Goal: Transaction & Acquisition: Purchase product/service

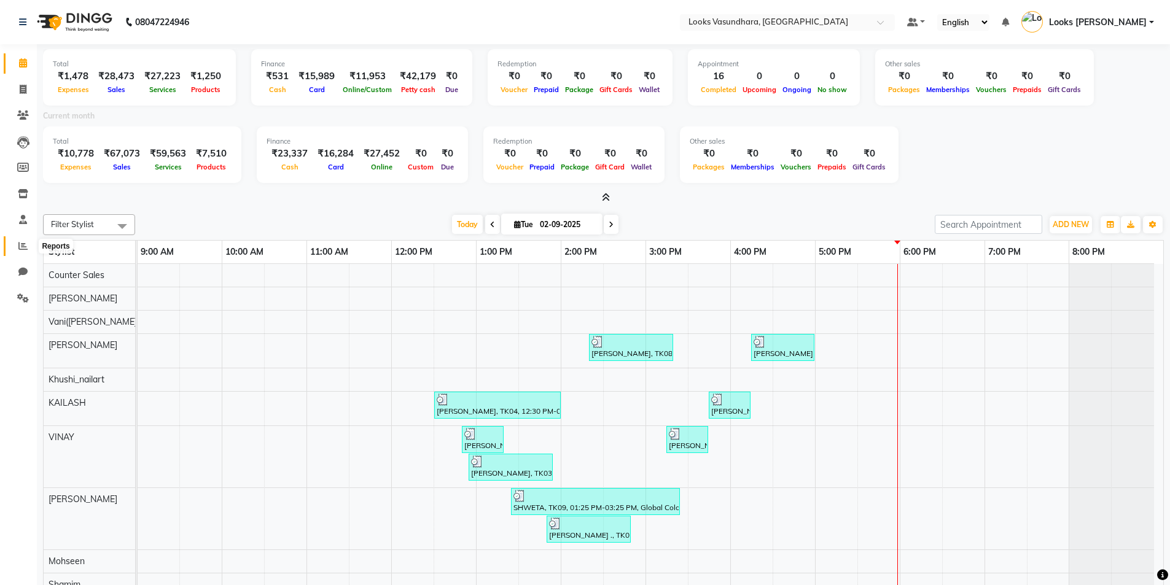
click at [24, 243] on icon at bounding box center [22, 245] width 9 height 9
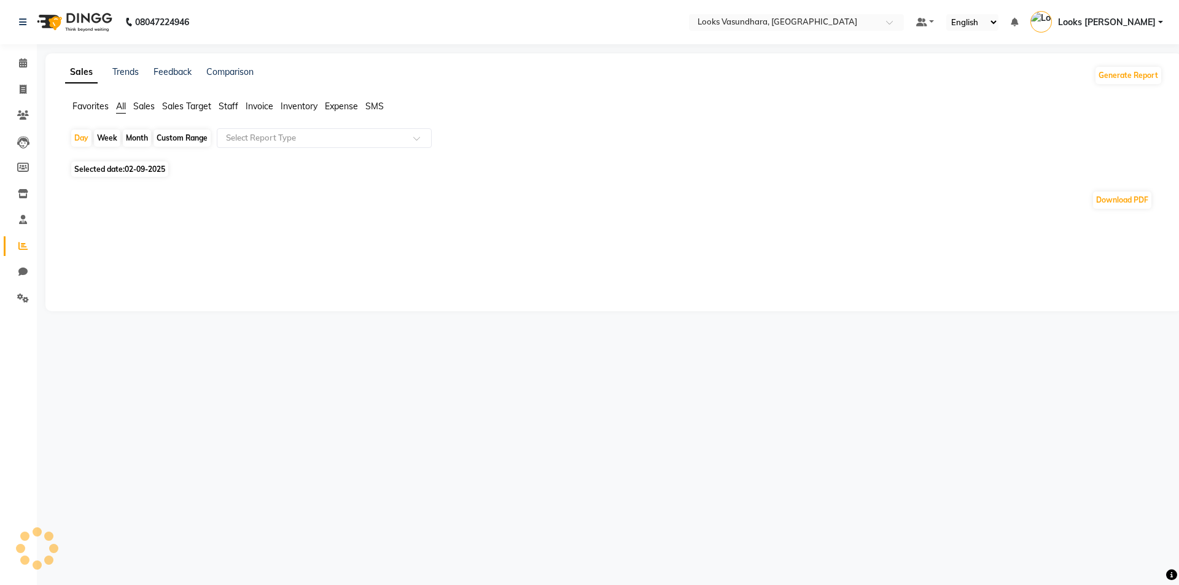
click at [226, 105] on span "Staff" at bounding box center [229, 106] width 20 height 11
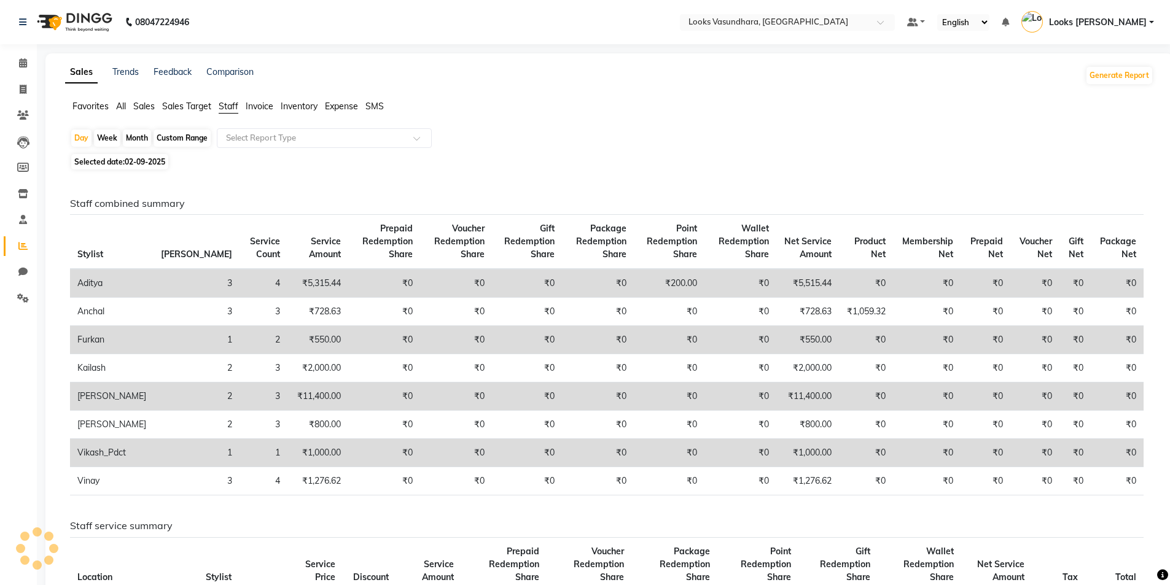
click at [155, 162] on span "02-09-2025" at bounding box center [145, 161] width 41 height 9
select select "9"
select select "2025"
click at [129, 158] on span "02-09-2025" at bounding box center [145, 161] width 41 height 9
select select "9"
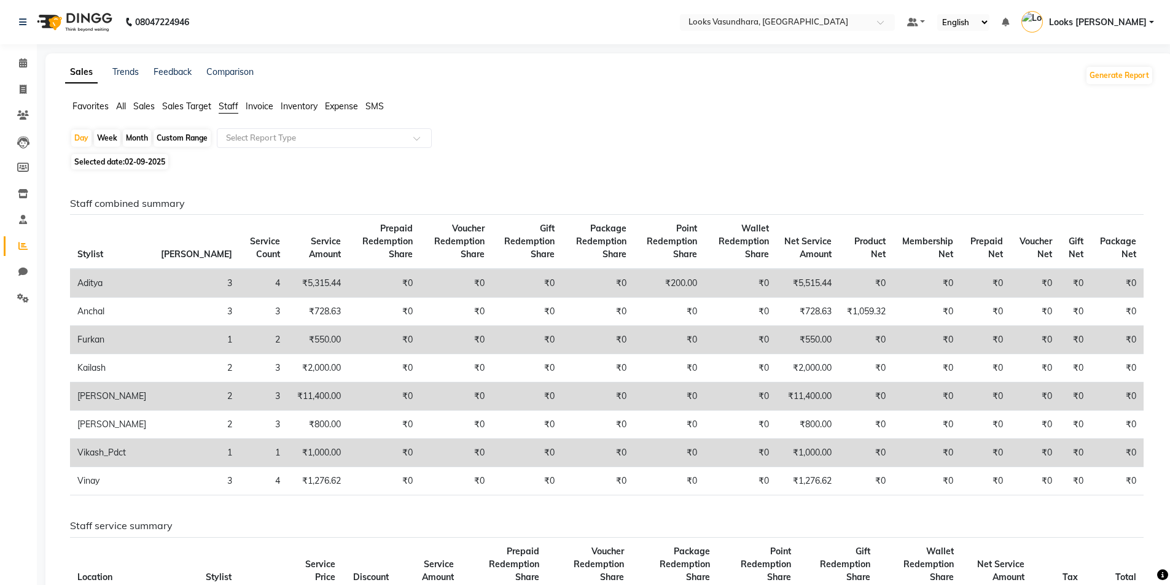
select select "2025"
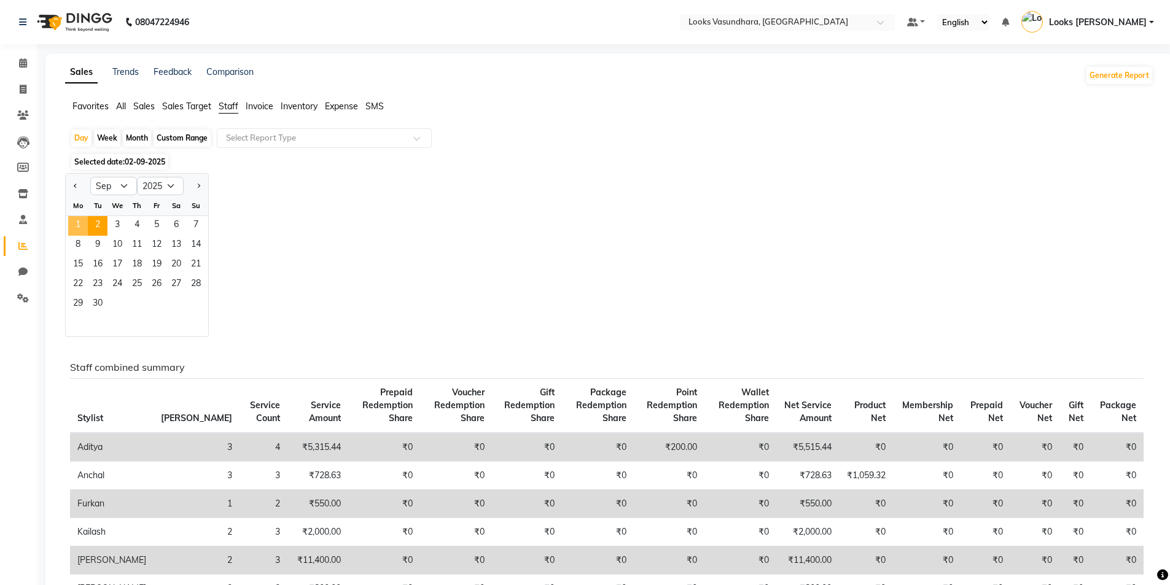
click at [78, 224] on span "1" at bounding box center [78, 226] width 20 height 20
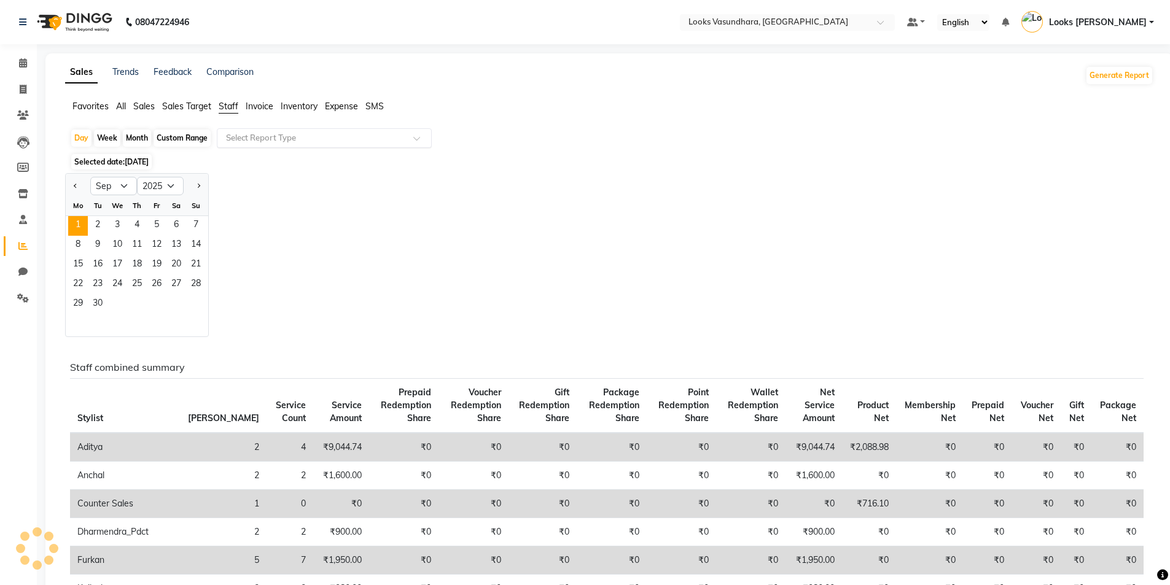
click at [297, 142] on input "text" at bounding box center [312, 138] width 177 height 12
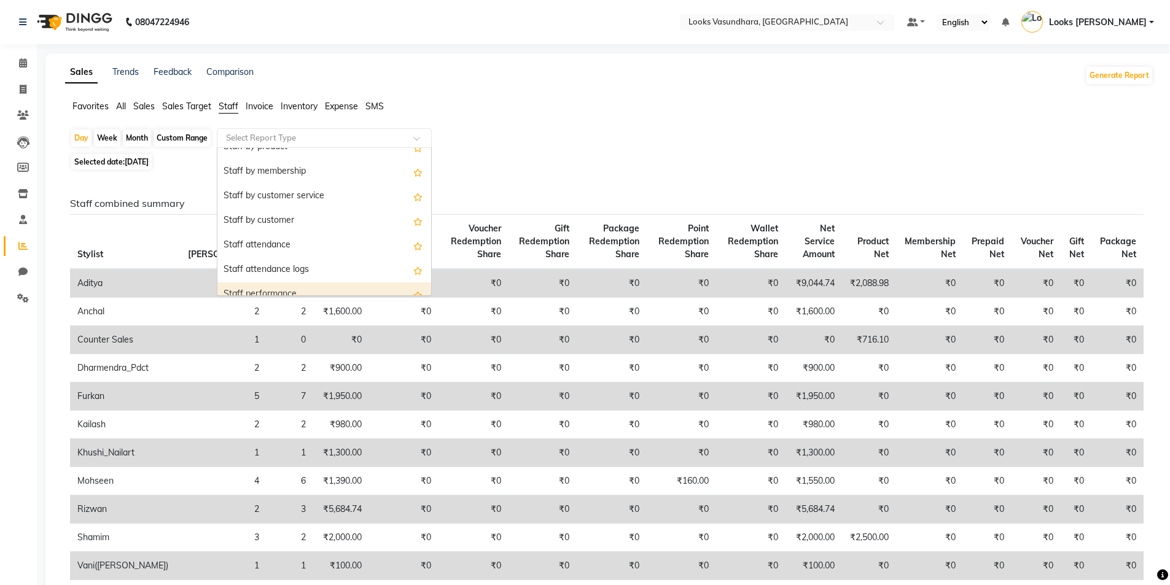
scroll to position [61, 0]
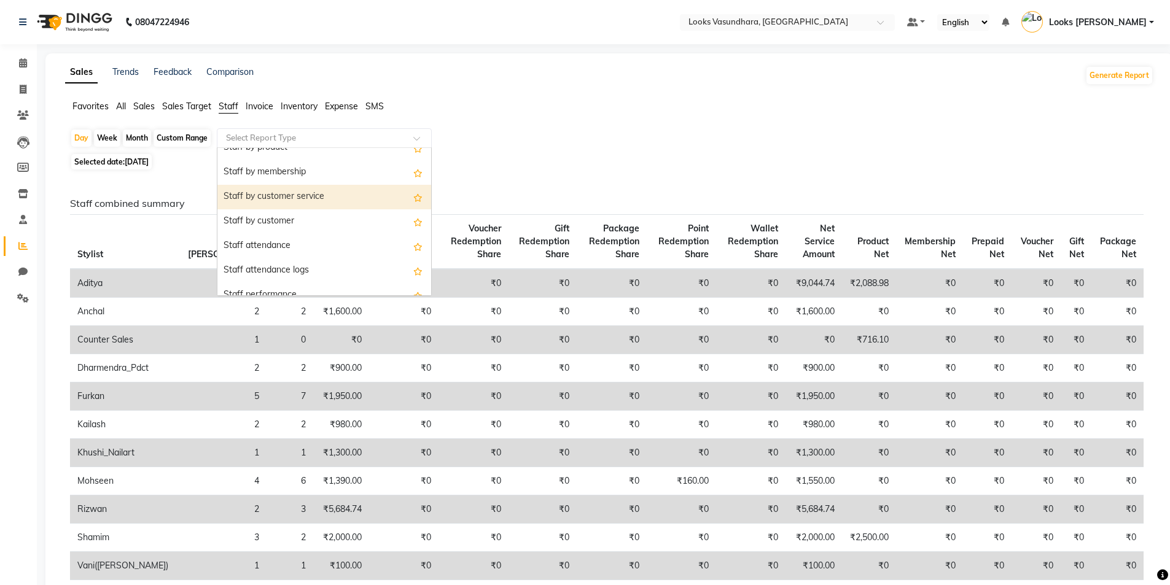
click at [322, 197] on div "Staff by customer service" at bounding box center [324, 197] width 214 height 25
select select "full_report"
select select "pdf"
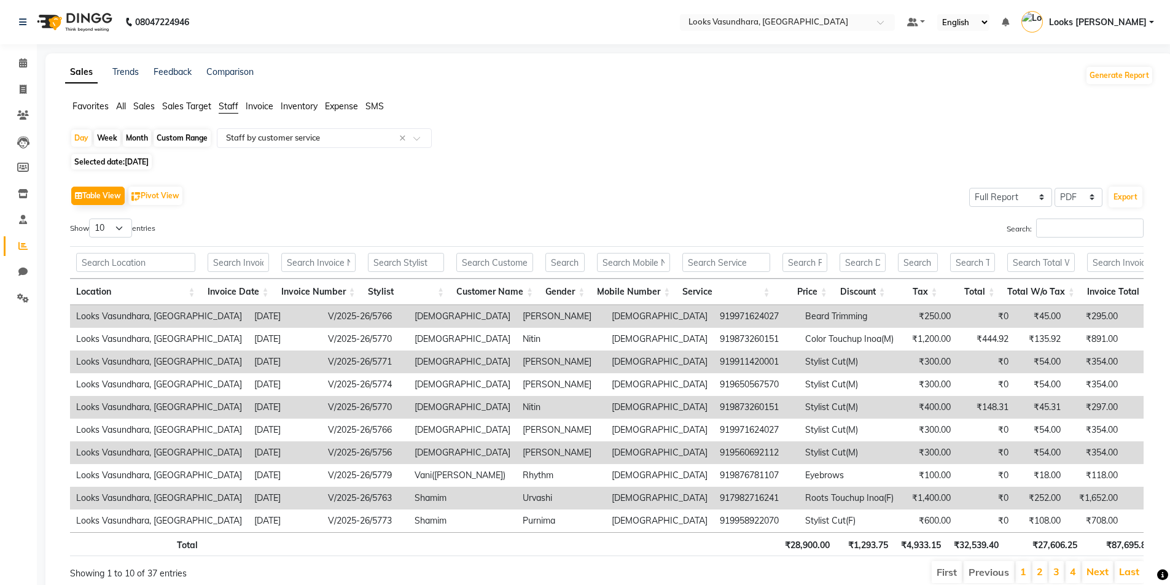
click at [1069, 239] on div "Search:" at bounding box center [880, 231] width 528 height 24
click at [1073, 227] on input "Search:" at bounding box center [1089, 228] width 107 height 19
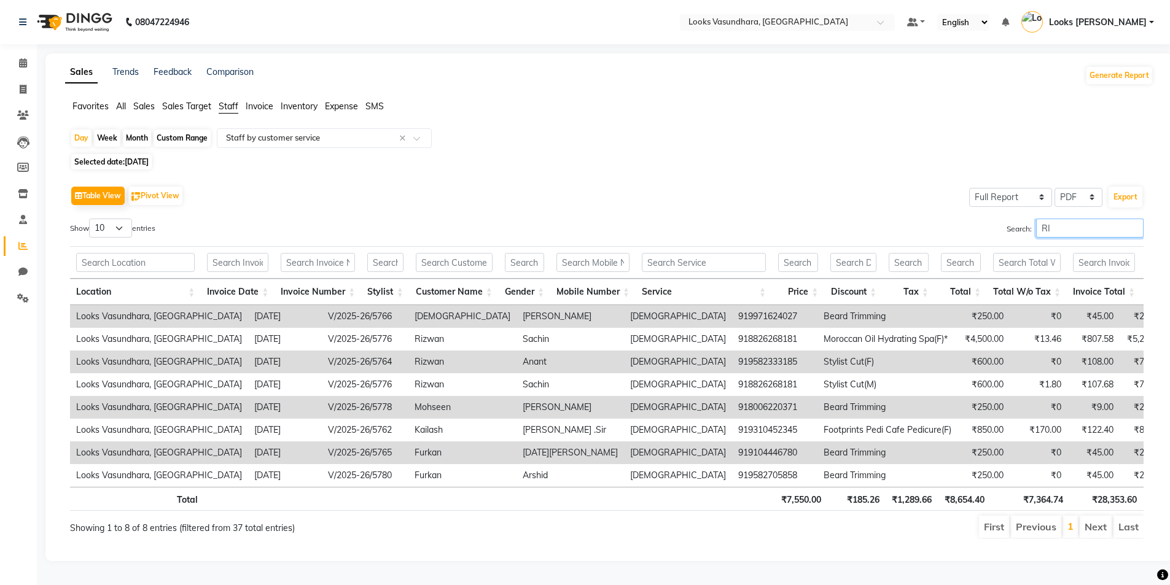
type input "R"
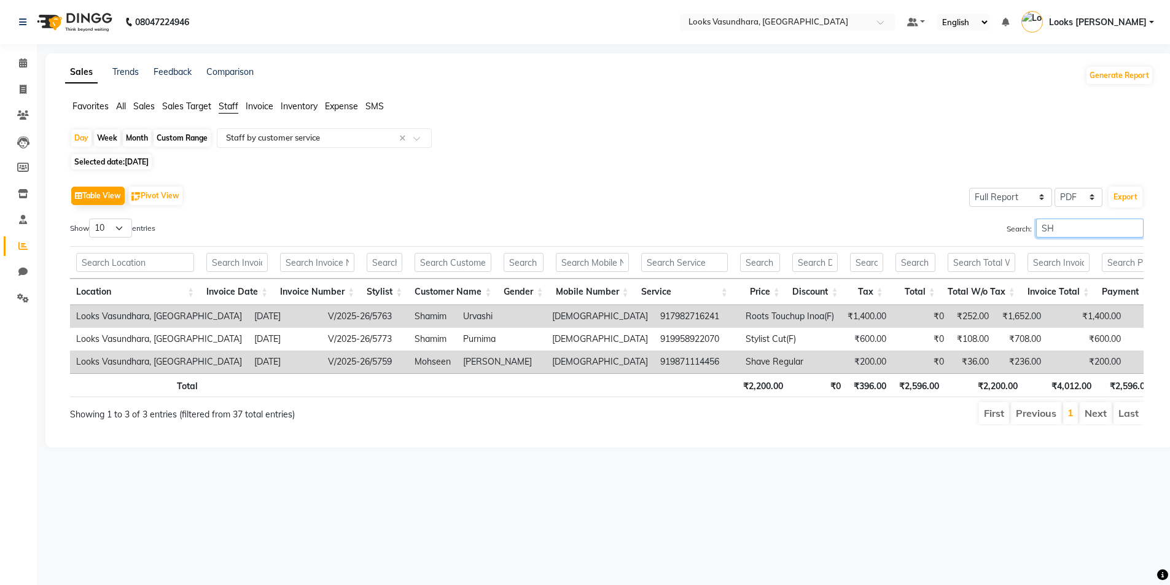
type input "S"
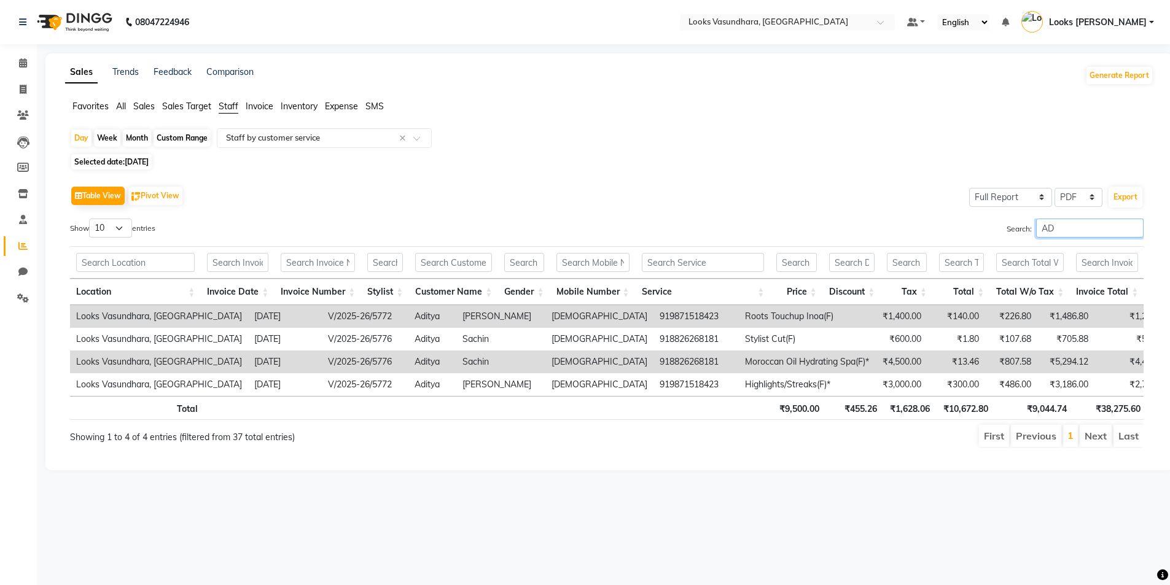
type input "A"
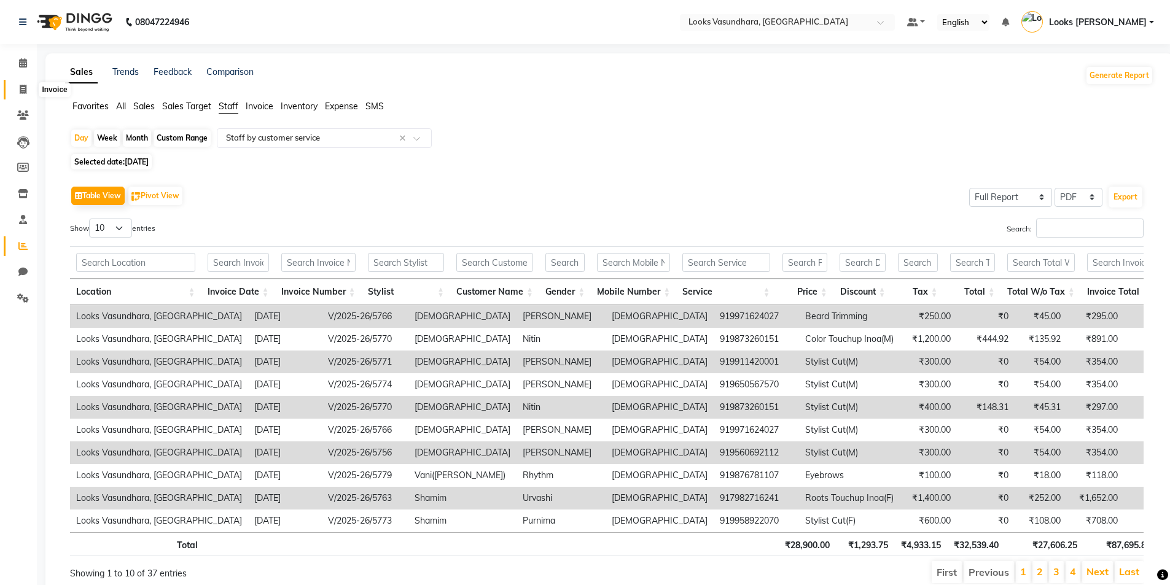
click at [28, 84] on span at bounding box center [22, 90] width 21 height 14
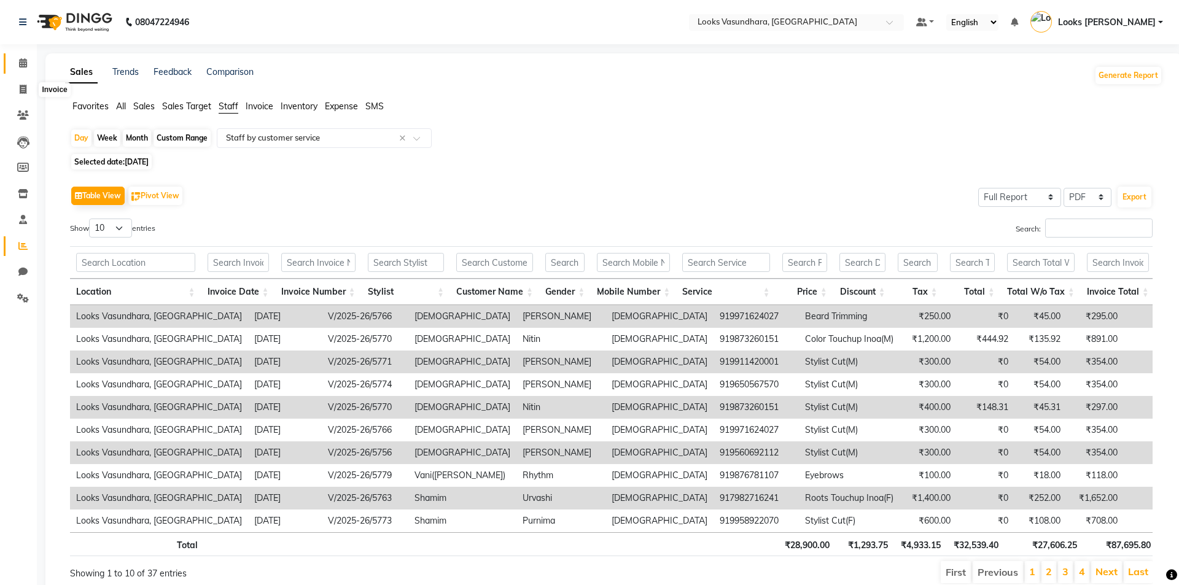
select select "4370"
select select "service"
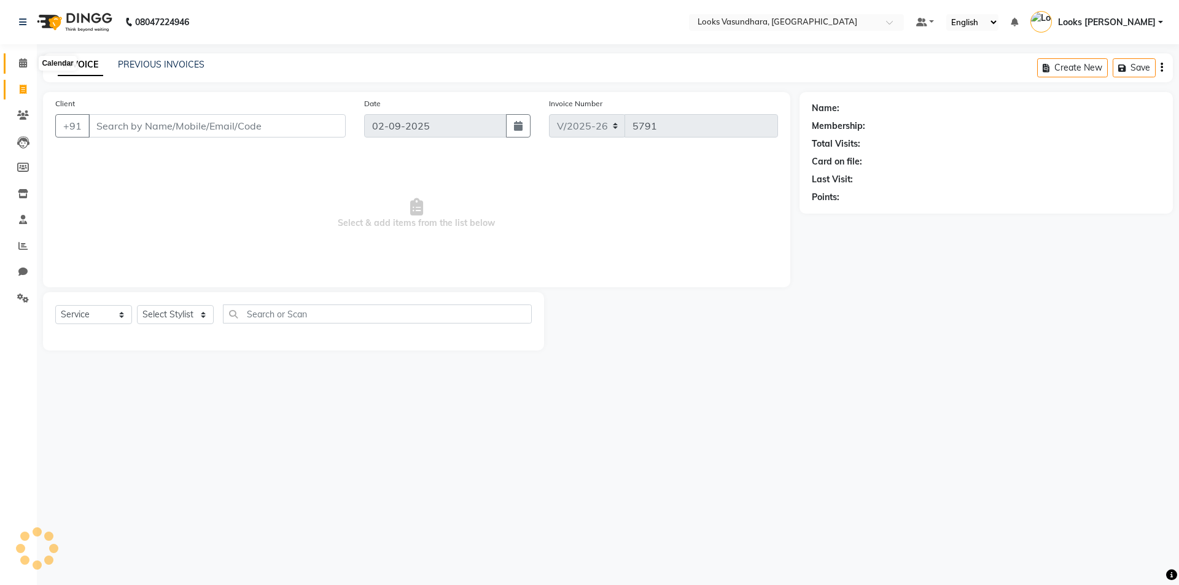
click at [20, 60] on icon at bounding box center [23, 62] width 8 height 9
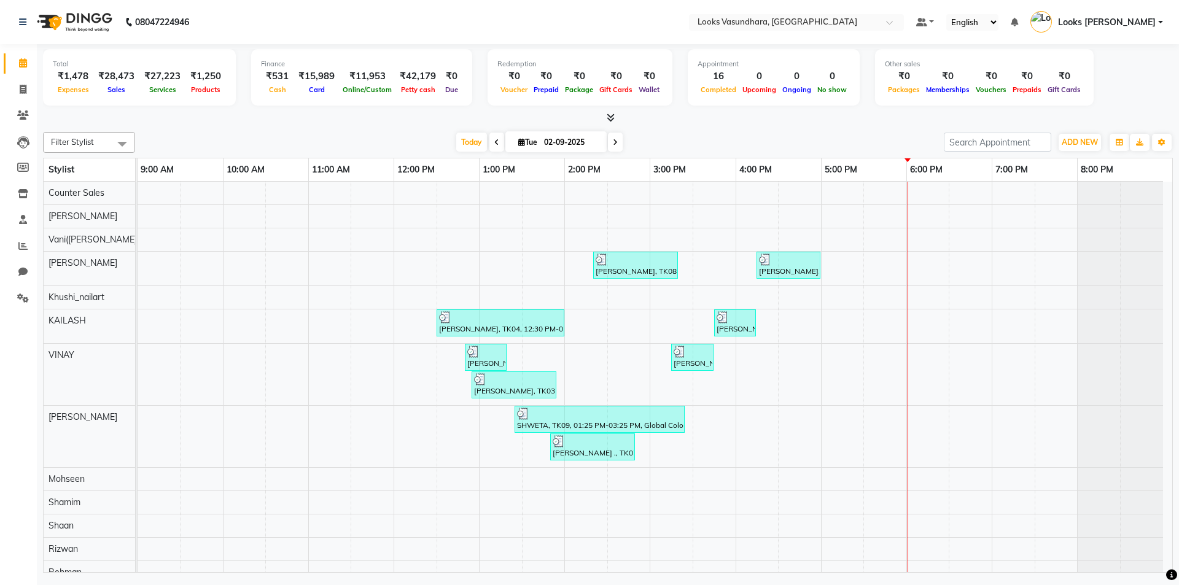
click at [604, 114] on span at bounding box center [608, 118] width 13 height 13
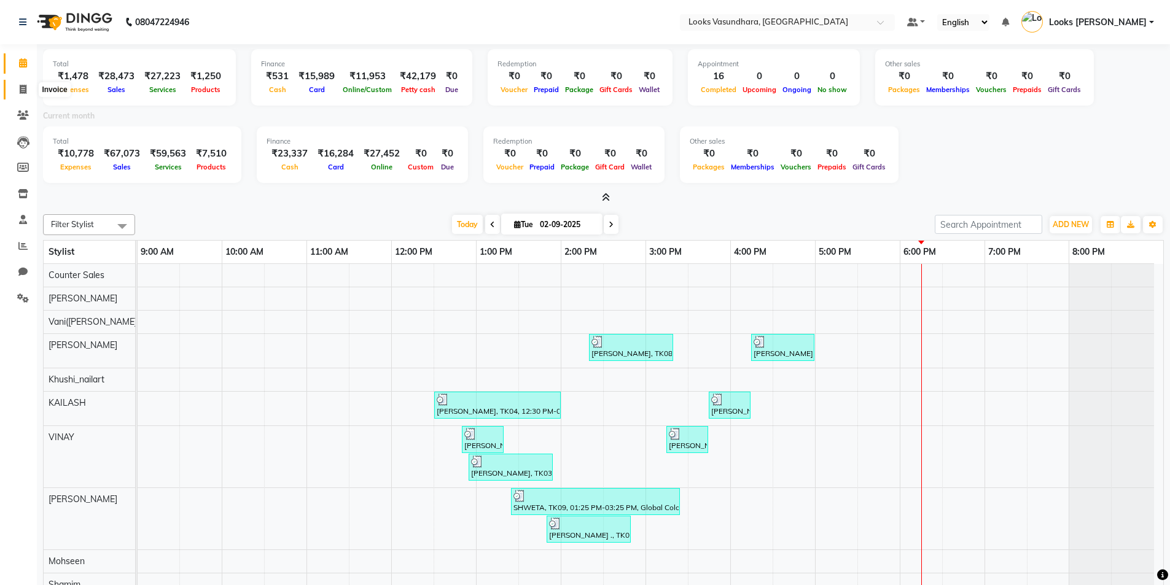
click at [17, 90] on span at bounding box center [22, 90] width 21 height 14
select select "4370"
select select "service"
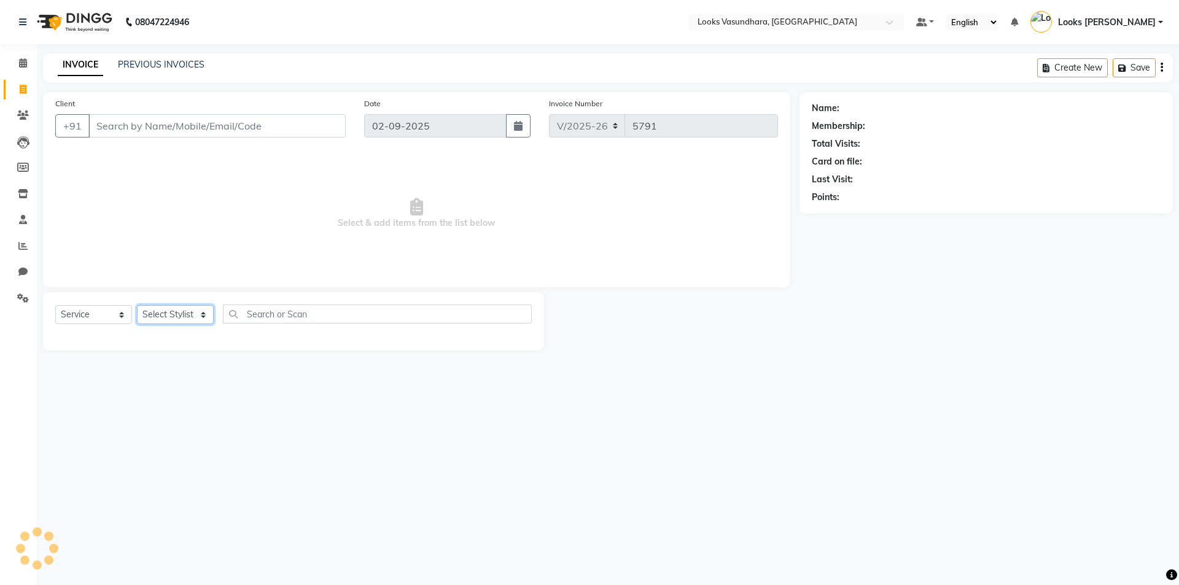
click at [185, 311] on select "Select Stylist" at bounding box center [175, 314] width 77 height 19
select select "62390"
click at [137, 305] on select "Select Stylist Aditya [PERSON_NAME] Anjali [PERSON_NAME] Kumar_MSTR Counter Sal…" at bounding box center [175, 314] width 77 height 19
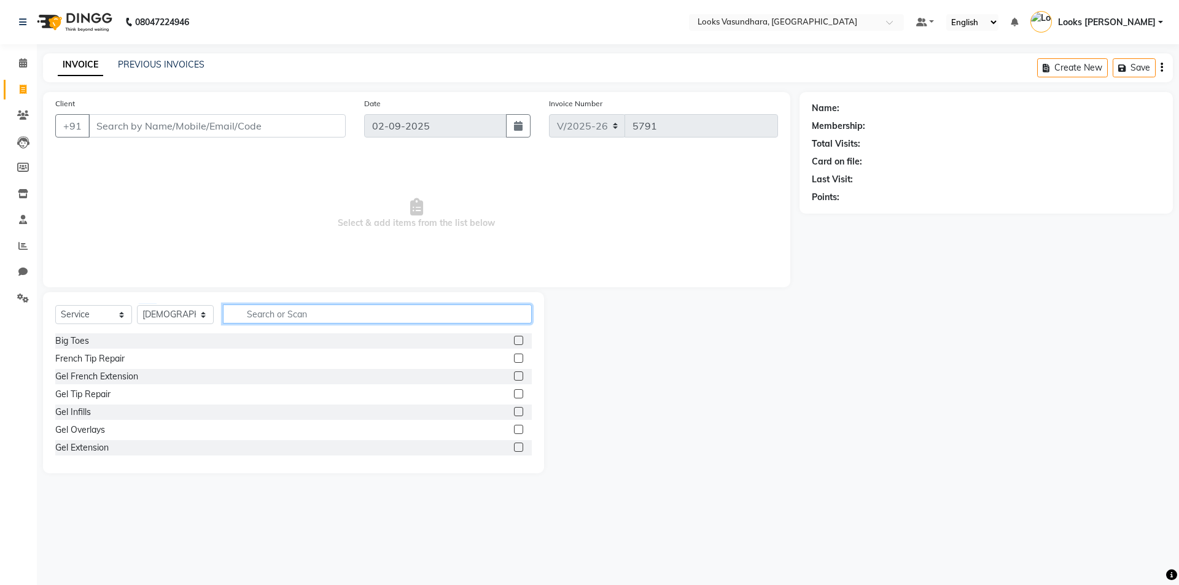
click at [252, 311] on input "text" at bounding box center [377, 314] width 309 height 19
type input "CUT"
click at [514, 362] on label at bounding box center [518, 358] width 9 height 9
click at [514, 362] on input "checkbox" at bounding box center [518, 359] width 8 height 8
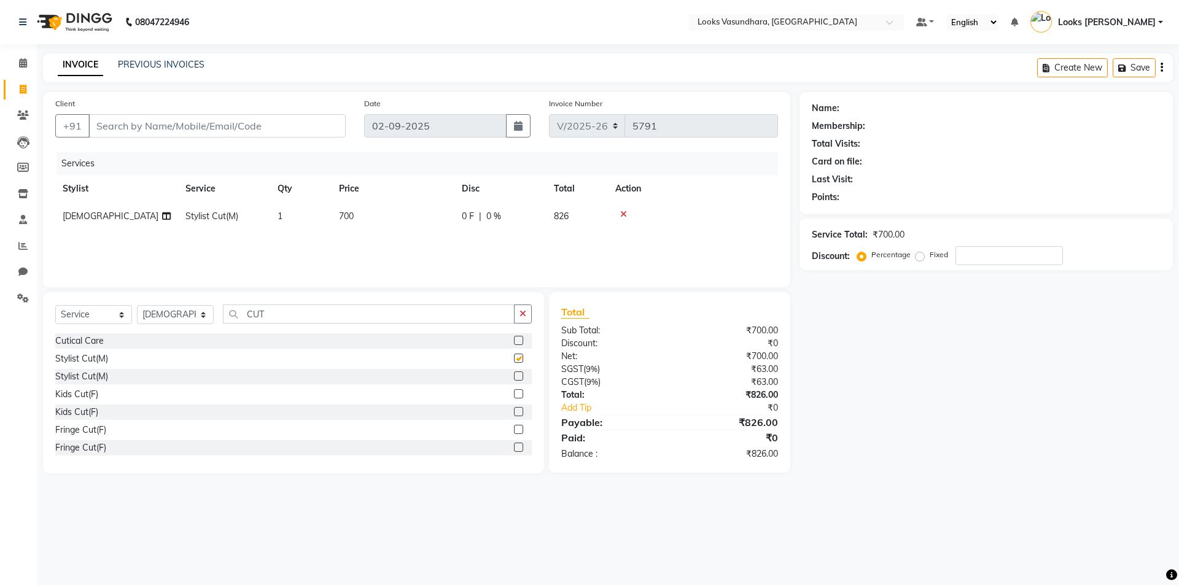
checkbox input "false"
click at [416, 217] on td "700" at bounding box center [393, 217] width 123 height 28
select select "62390"
click at [416, 217] on input "700" at bounding box center [451, 219] width 108 height 19
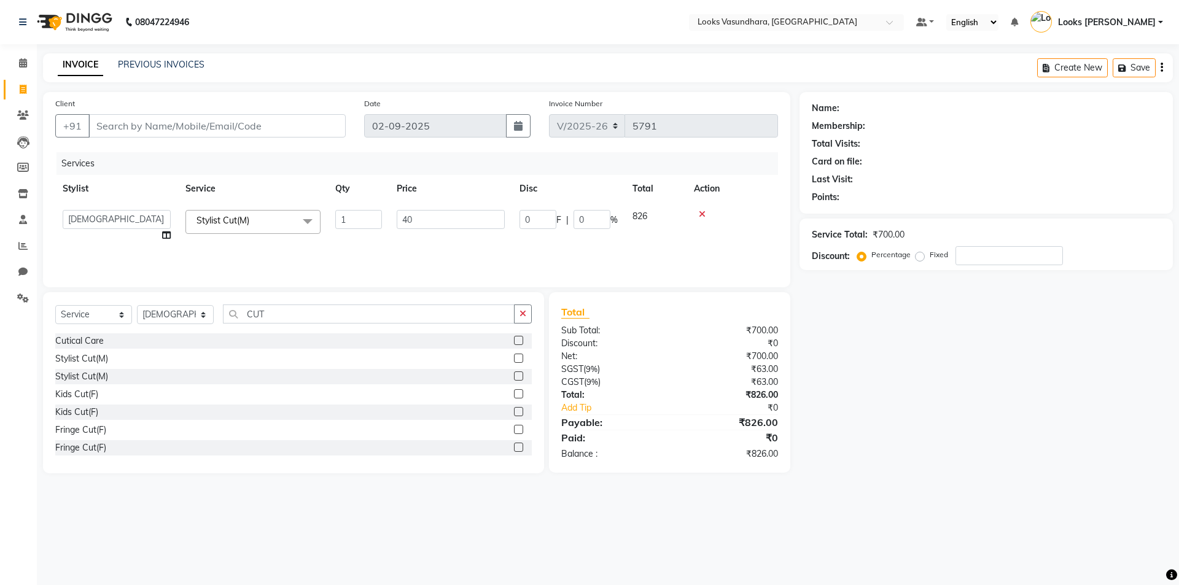
type input "400"
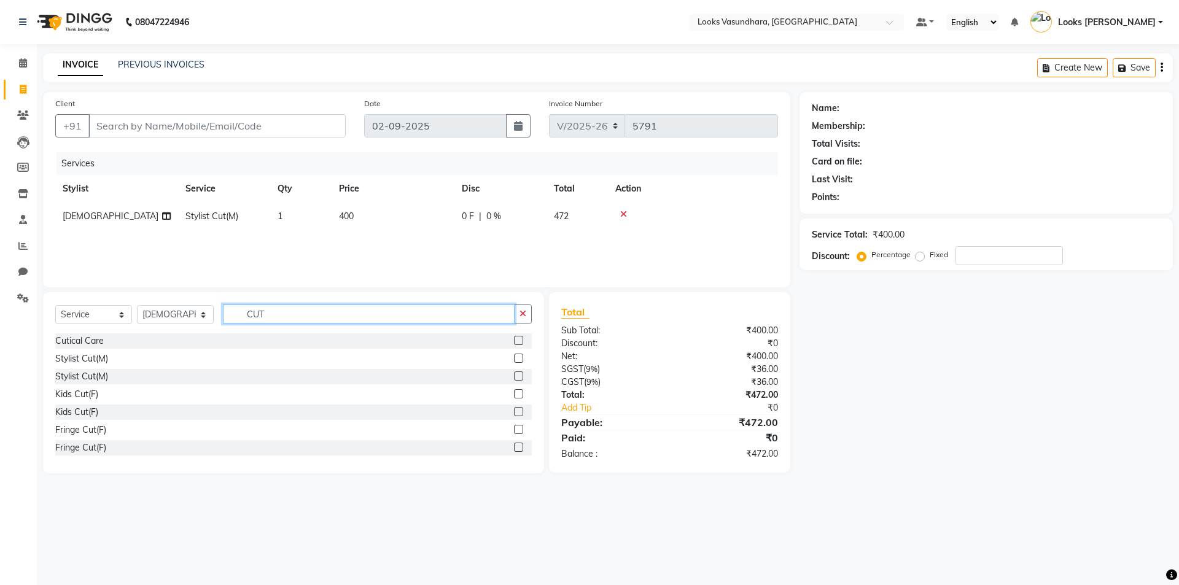
click at [310, 321] on input "CUT" at bounding box center [369, 314] width 292 height 19
click at [308, 316] on input "CUT" at bounding box center [369, 314] width 292 height 19
type input "C"
type input "BEARD"
click at [514, 374] on label at bounding box center [518, 376] width 9 height 9
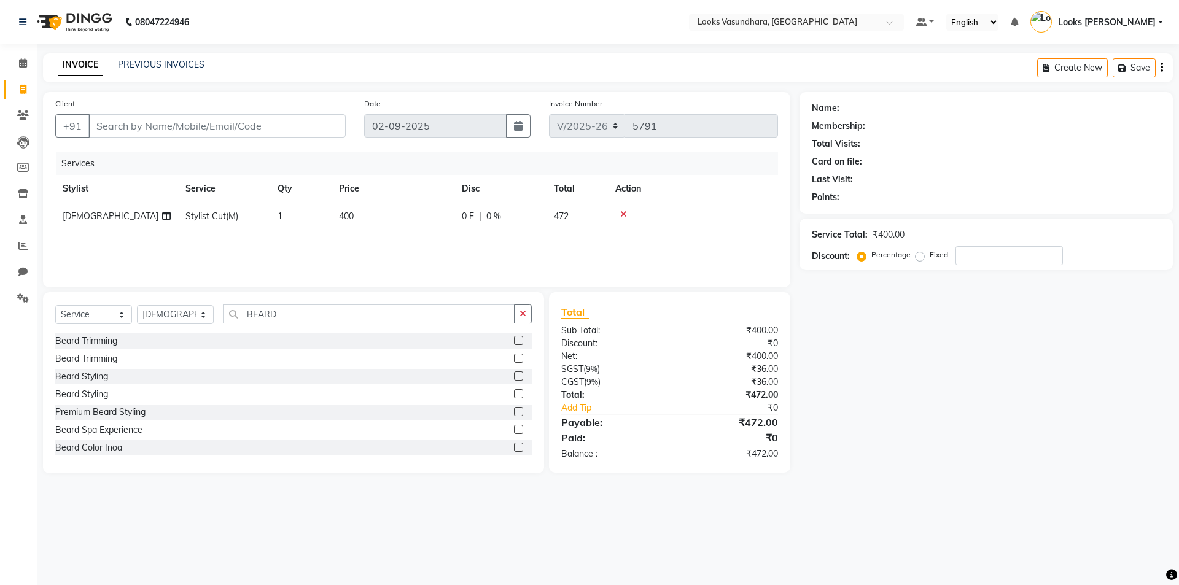
click at [514, 374] on input "checkbox" at bounding box center [518, 377] width 8 height 8
checkbox input "false"
click at [413, 236] on td "500" at bounding box center [393, 244] width 123 height 28
select select "62390"
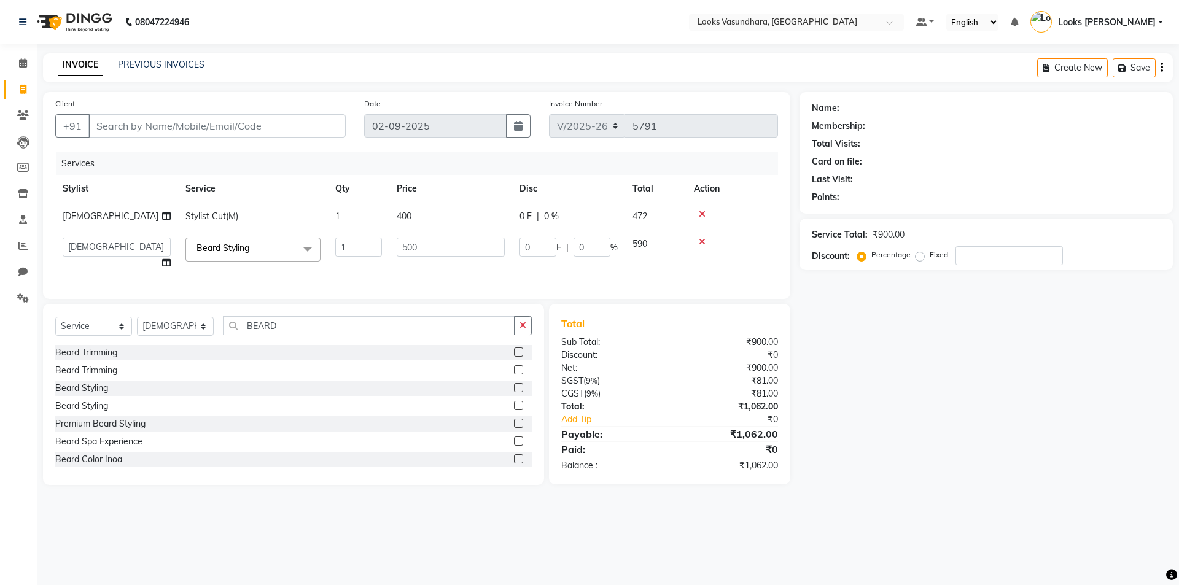
click at [413, 236] on td "500" at bounding box center [450, 253] width 123 height 47
click at [429, 257] on td "500" at bounding box center [450, 253] width 123 height 47
click at [421, 248] on input "500" at bounding box center [451, 247] width 108 height 19
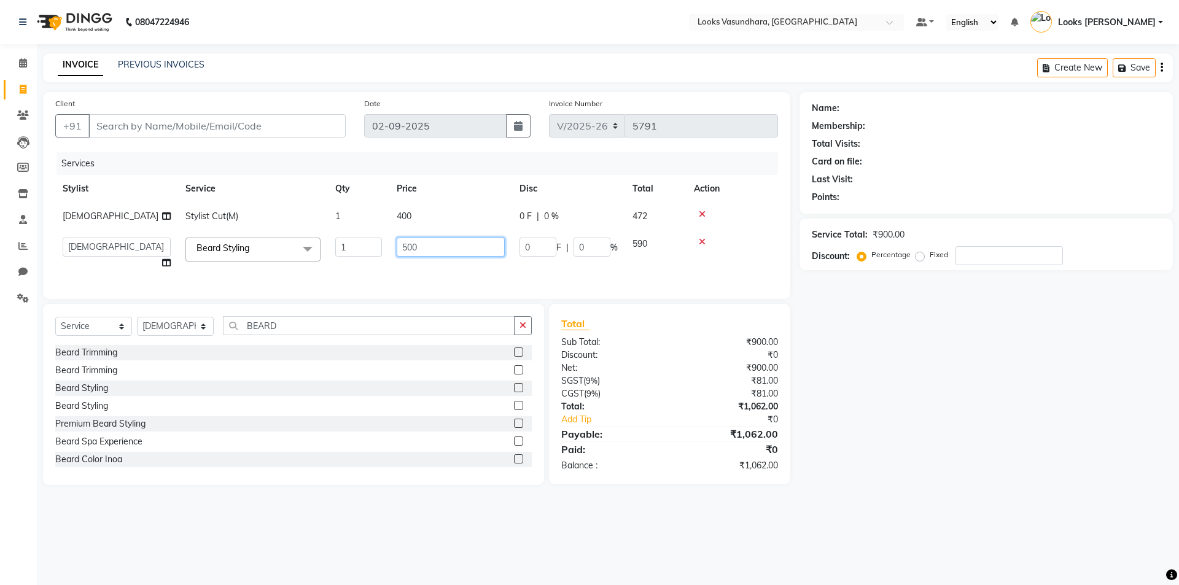
click at [421, 248] on input "500" at bounding box center [451, 247] width 108 height 19
type input "250"
click at [166, 119] on input "Client" at bounding box center [216, 125] width 257 height 23
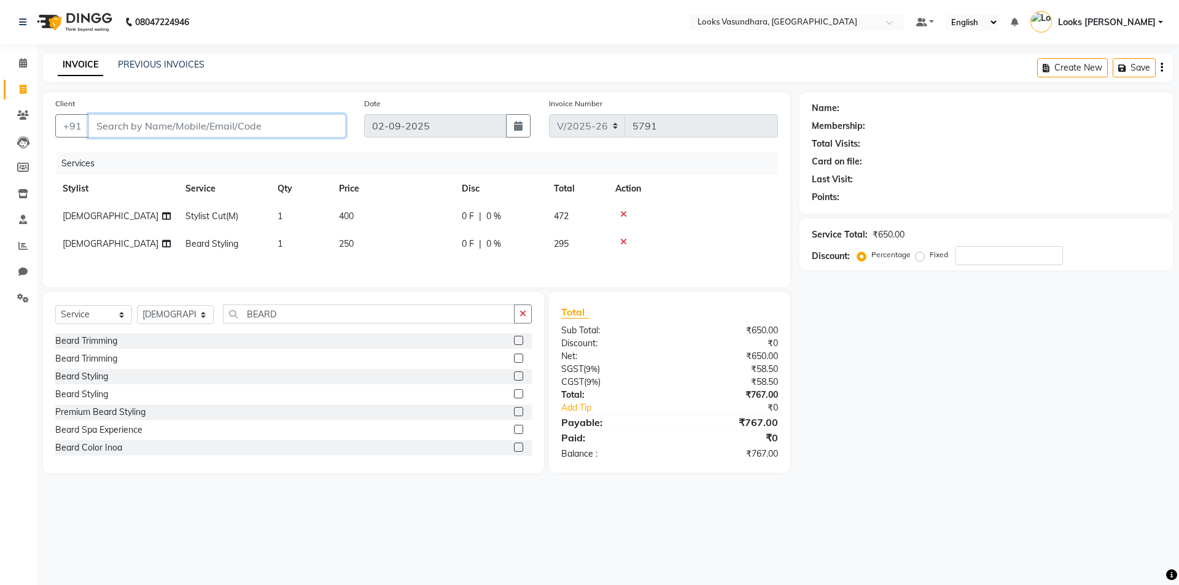
click at [166, 119] on input "Client" at bounding box center [216, 125] width 257 height 23
click at [168, 119] on input "Client" at bounding box center [216, 125] width 257 height 23
type input "9"
type input "0"
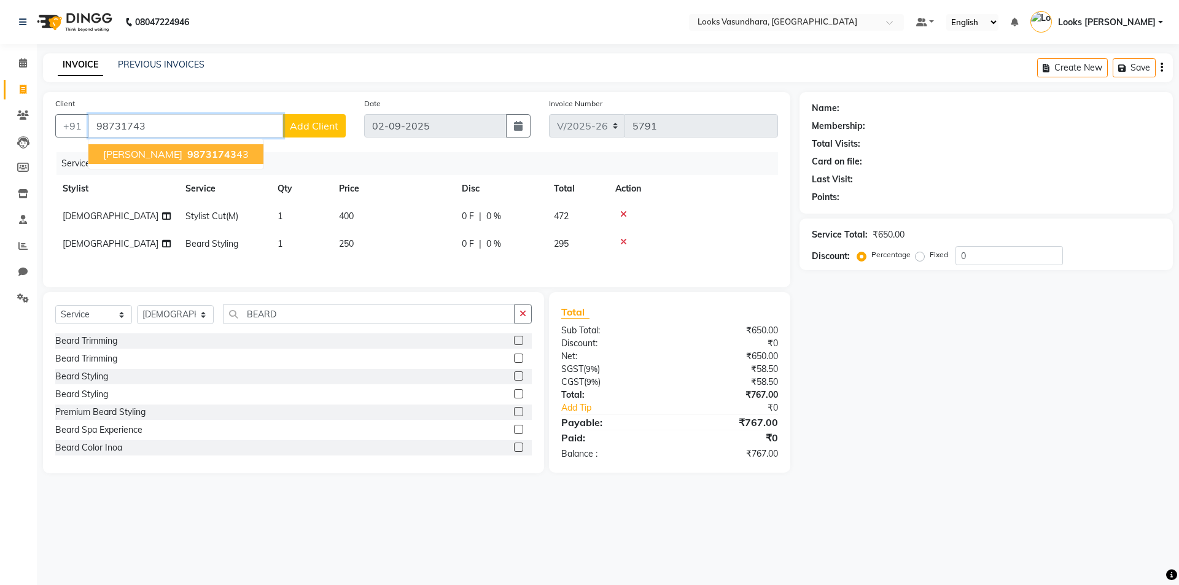
click at [182, 152] on span "[PERSON_NAME]" at bounding box center [142, 154] width 79 height 12
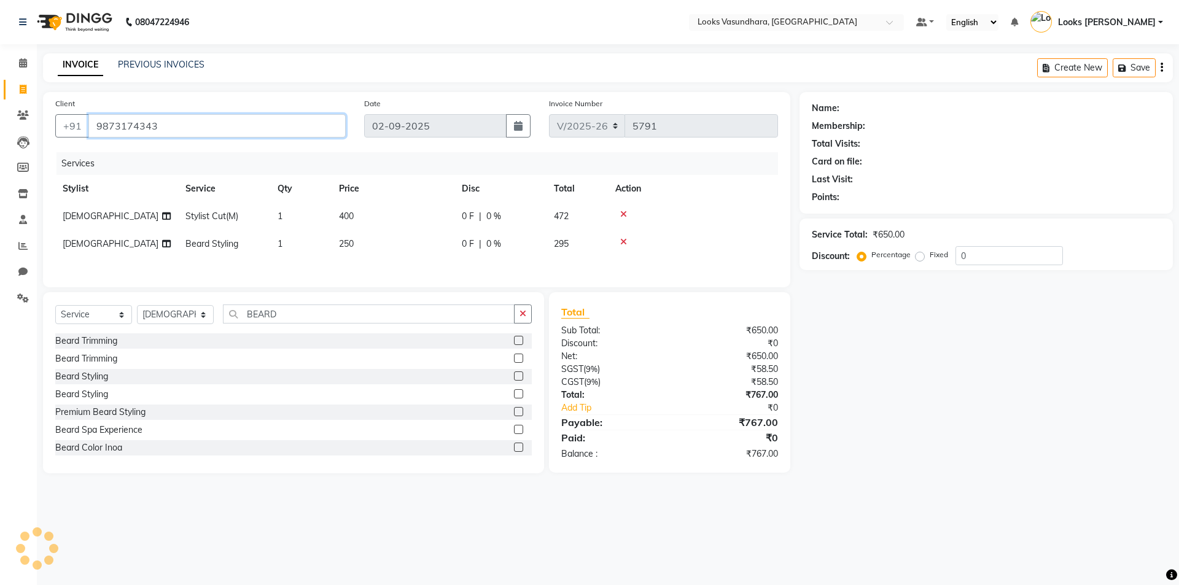
type input "9873174343"
select select "1: Object"
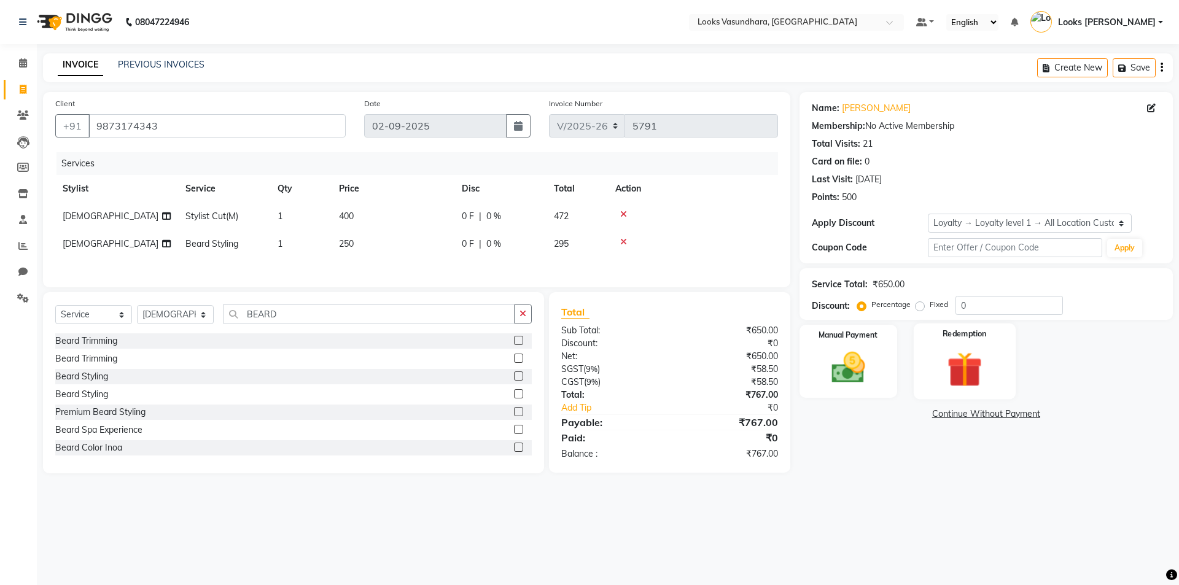
click at [986, 381] on img at bounding box center [964, 370] width 57 height 44
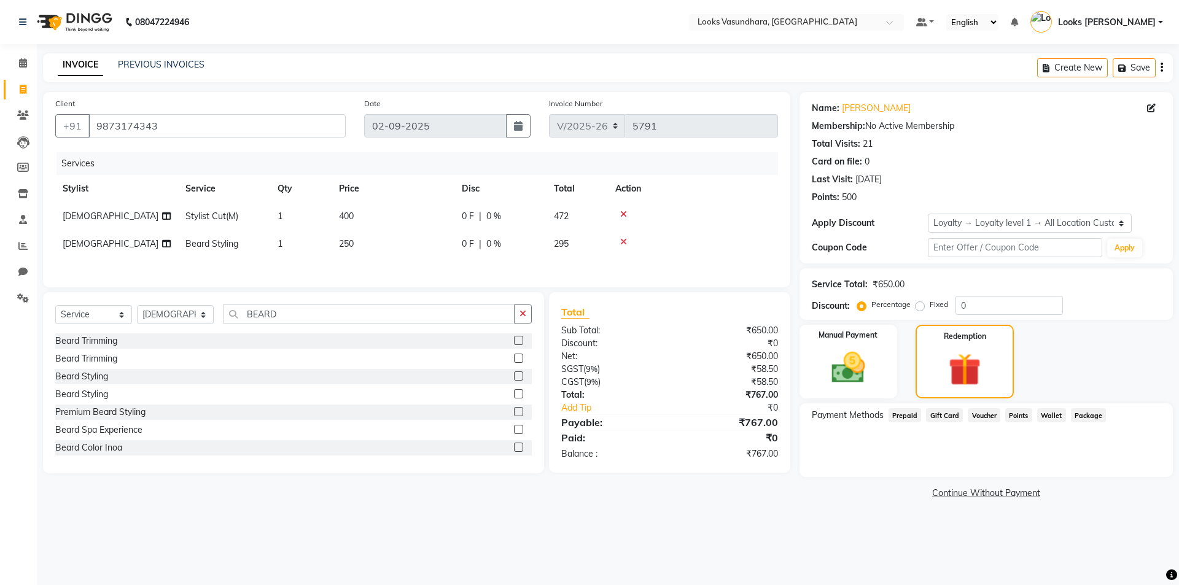
click at [1021, 414] on span "Points" at bounding box center [1018, 415] width 27 height 14
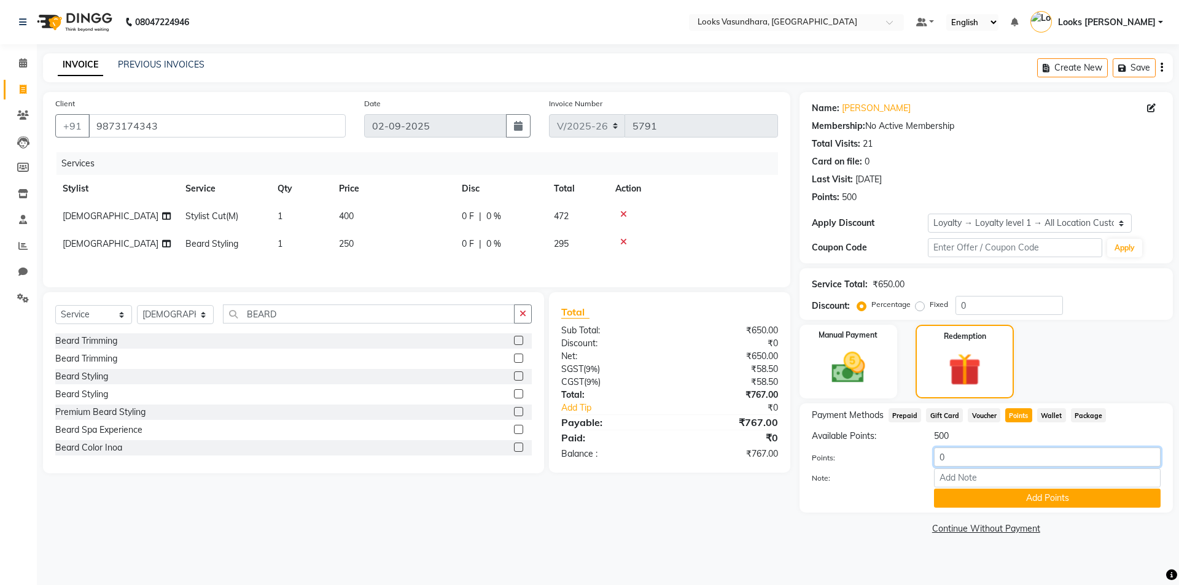
click at [964, 452] on input "0" at bounding box center [1047, 457] width 227 height 19
click at [964, 453] on input "0" at bounding box center [1047, 457] width 227 height 19
type input "250"
click at [970, 496] on button "Add Points" at bounding box center [1047, 498] width 227 height 19
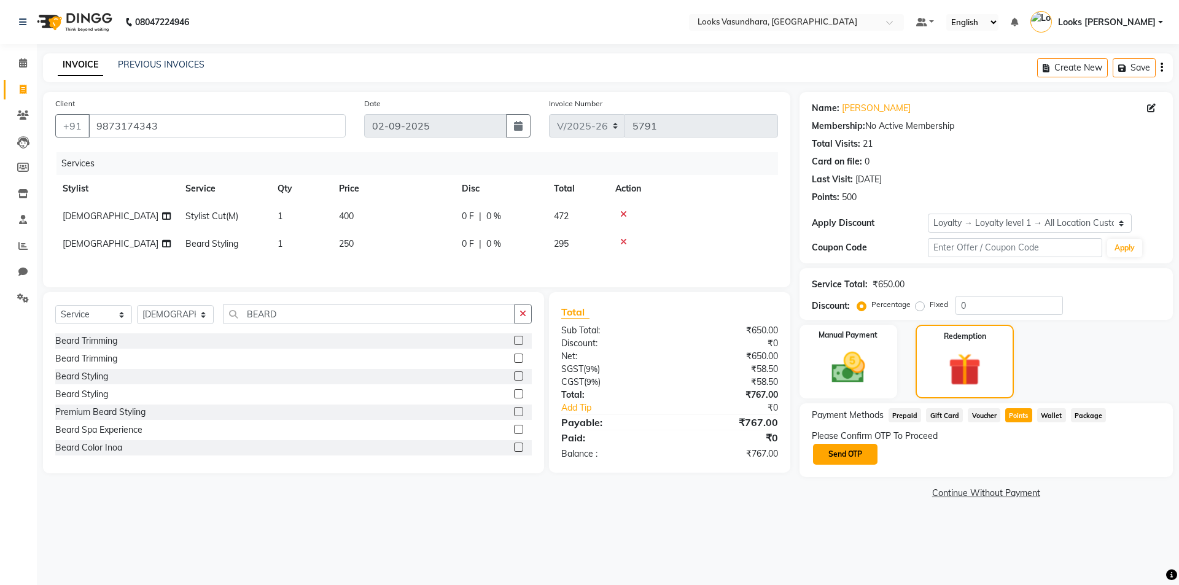
click at [857, 452] on button "Send OTP" at bounding box center [845, 454] width 64 height 21
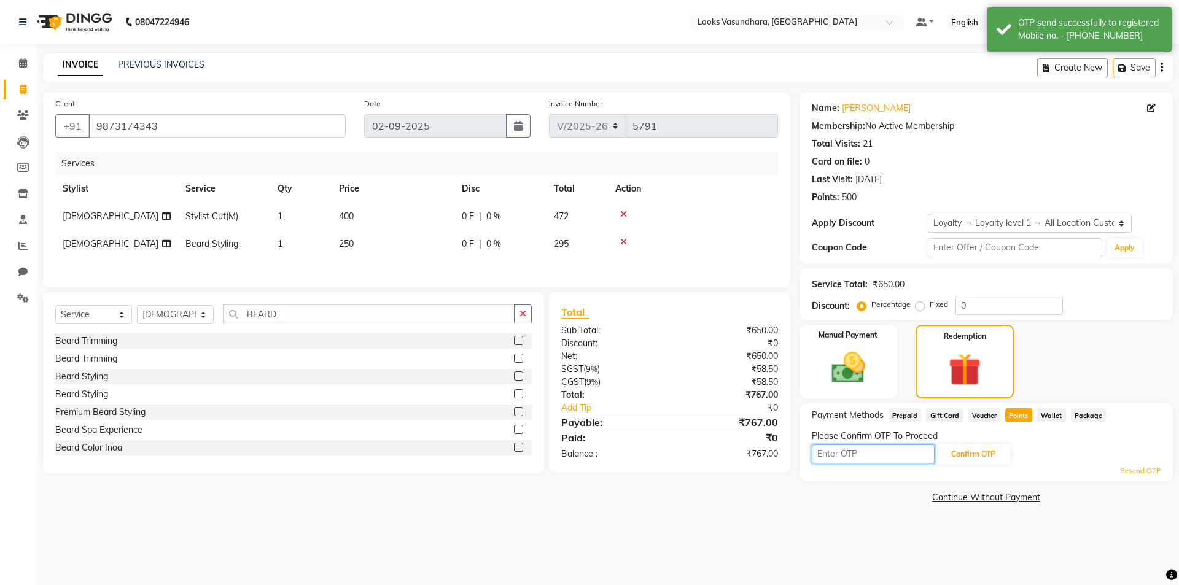
click at [844, 454] on input "text" at bounding box center [873, 454] width 123 height 19
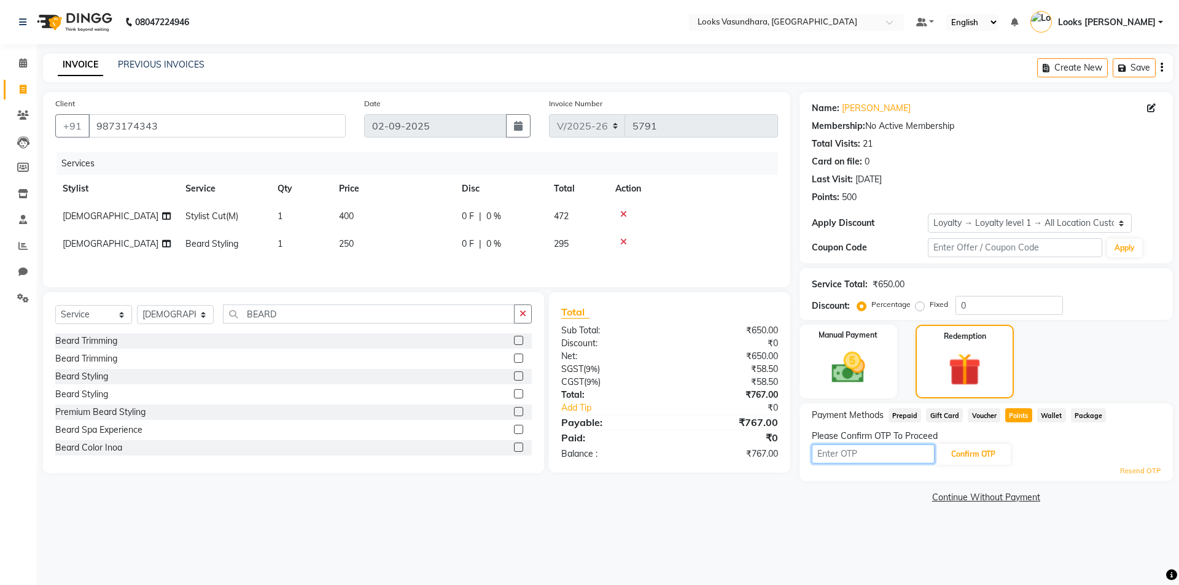
click at [844, 454] on input "text" at bounding box center [873, 454] width 123 height 19
type input "4317"
click at [988, 459] on button "Confirm OTP" at bounding box center [973, 454] width 75 height 21
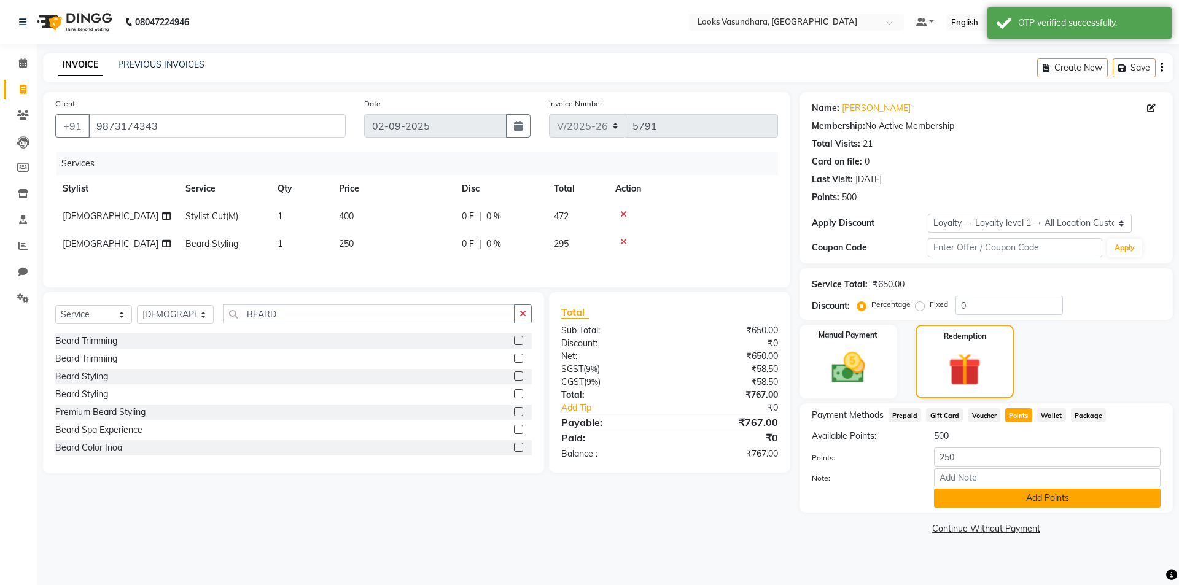
click at [1048, 496] on button "Add Points" at bounding box center [1047, 498] width 227 height 19
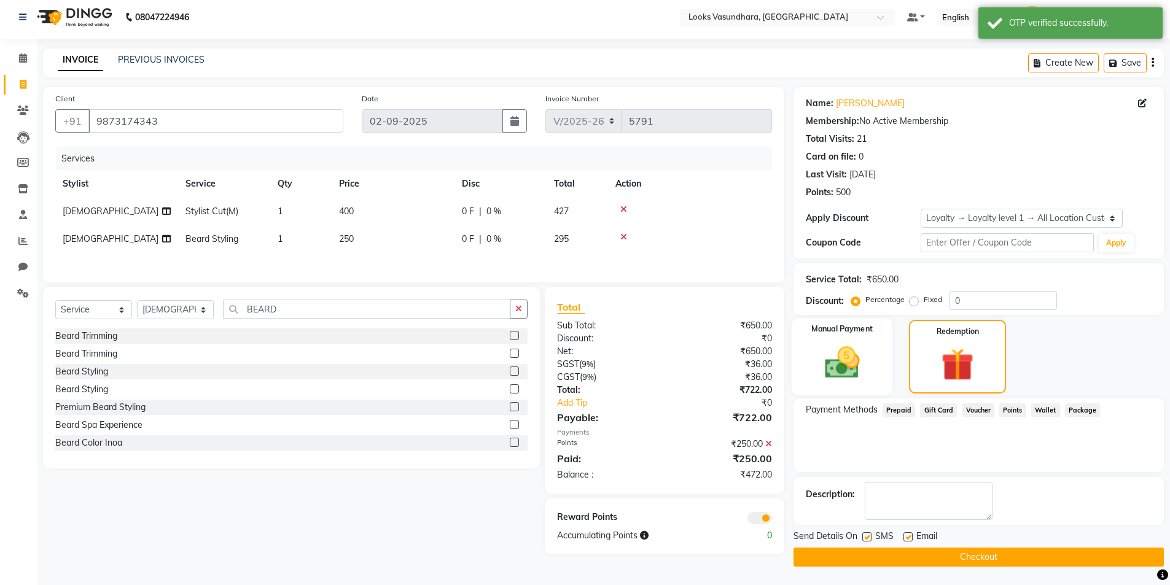
click at [851, 353] on img at bounding box center [842, 363] width 57 height 40
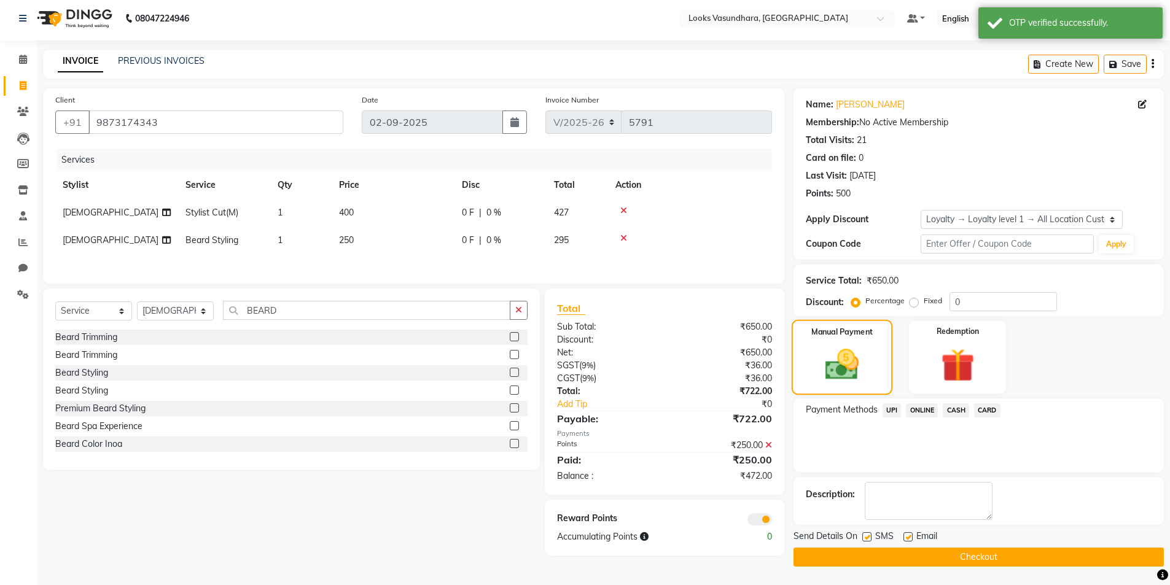
scroll to position [4, 0]
click at [893, 408] on span "UPI" at bounding box center [892, 411] width 19 height 14
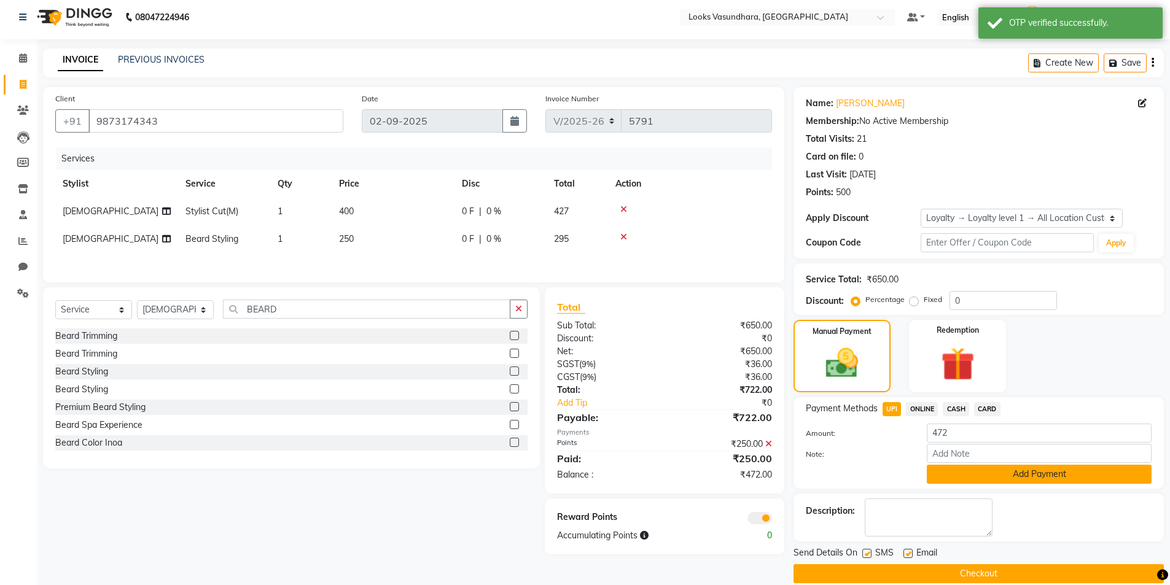
click at [946, 471] on button "Add Payment" at bounding box center [1039, 474] width 225 height 19
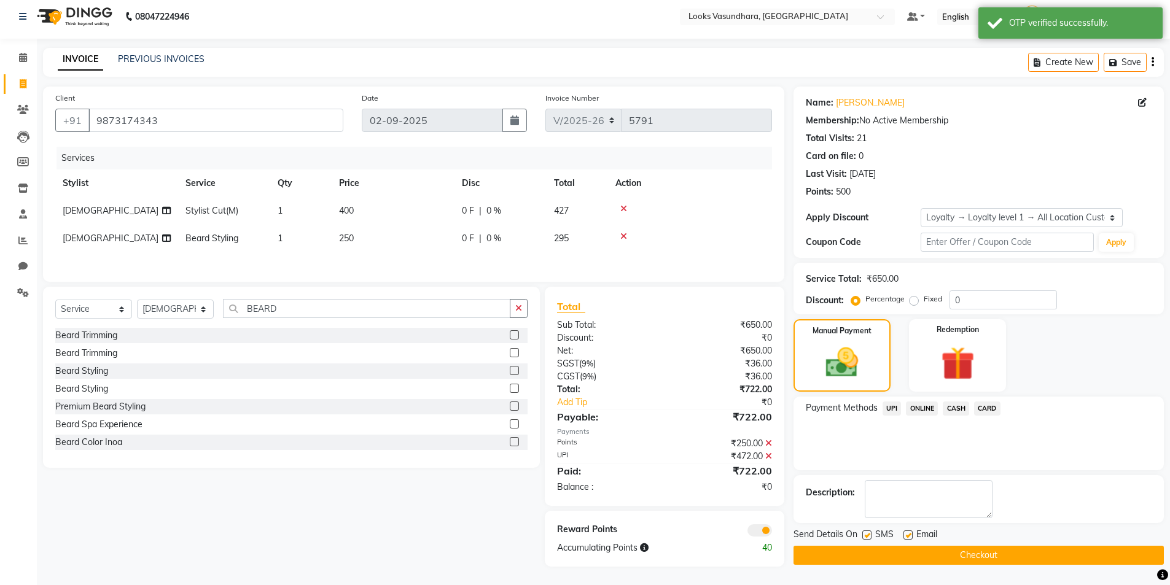
scroll to position [7, 0]
click at [911, 531] on label at bounding box center [907, 535] width 9 height 9
click at [911, 532] on input "checkbox" at bounding box center [907, 536] width 8 height 8
checkbox input "false"
click at [888, 547] on button "Checkout" at bounding box center [979, 555] width 370 height 19
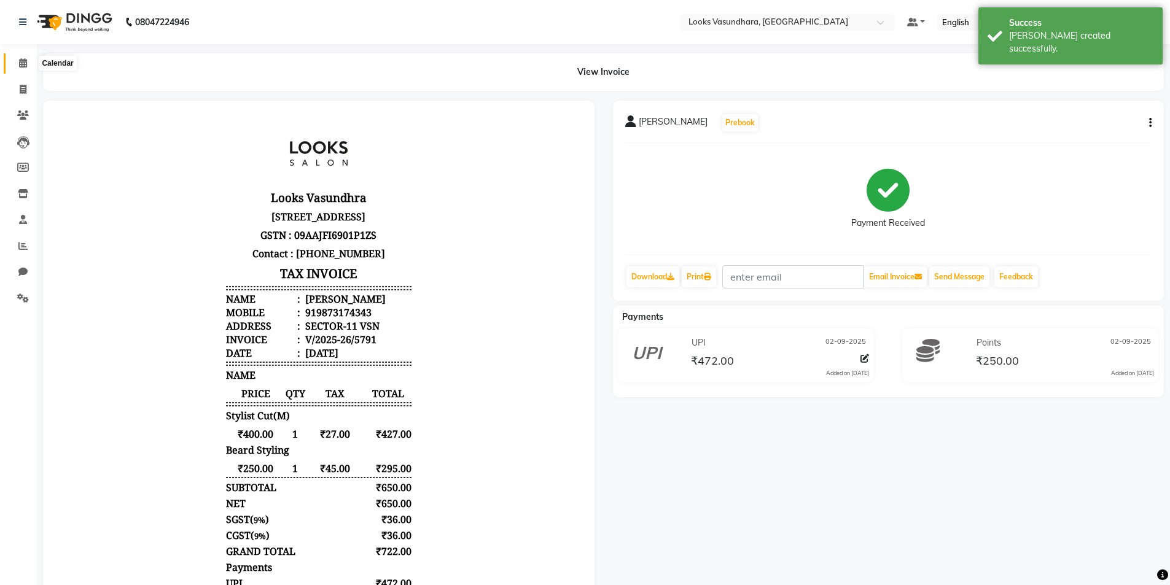
click at [23, 64] on icon at bounding box center [23, 62] width 8 height 9
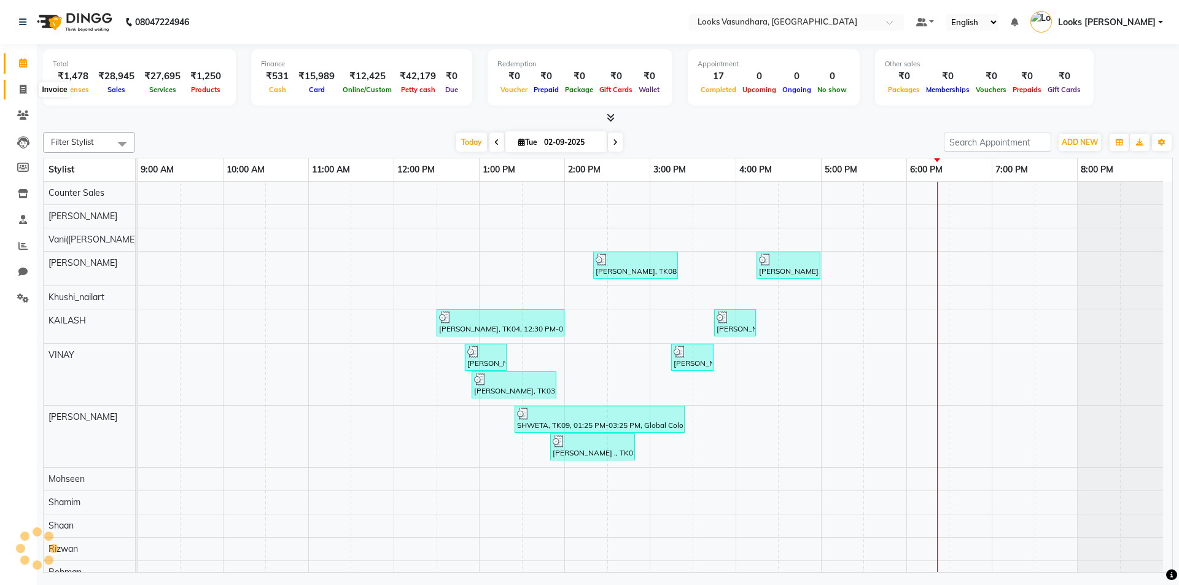
click at [32, 85] on span at bounding box center [22, 90] width 21 height 14
select select "service"
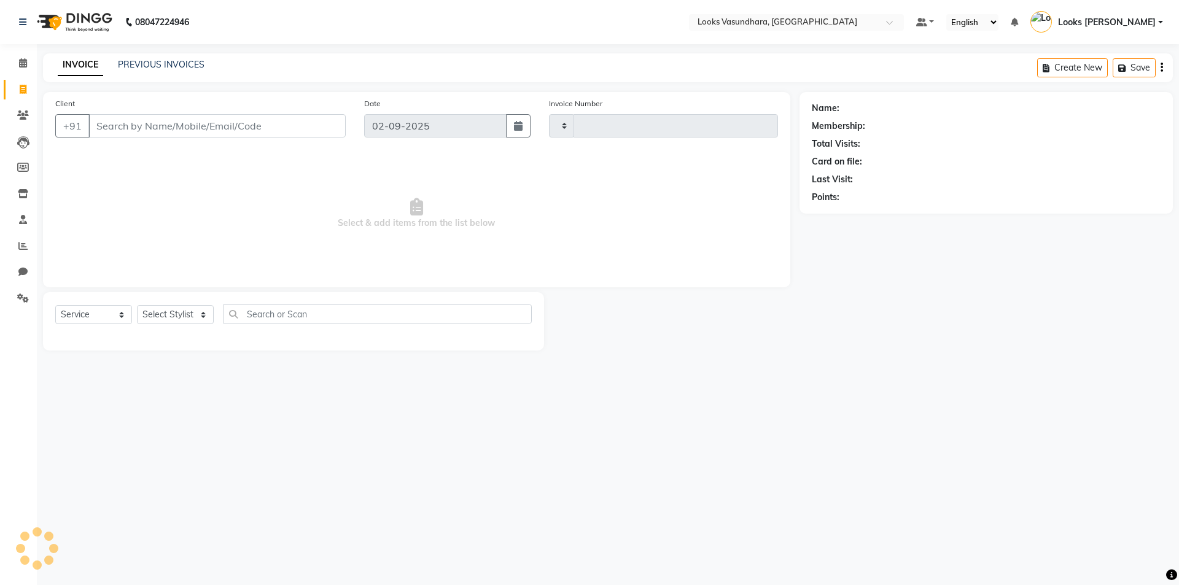
type input "5792"
select select "4370"
click at [170, 321] on select "Select Stylist" at bounding box center [175, 314] width 77 height 19
click at [170, 311] on select "Select Stylist" at bounding box center [175, 314] width 77 height 19
click at [170, 311] on select "Select Stylist Aditya [PERSON_NAME] Anjali [PERSON_NAME] Kumar_MSTR Counter Sal…" at bounding box center [175, 314] width 77 height 19
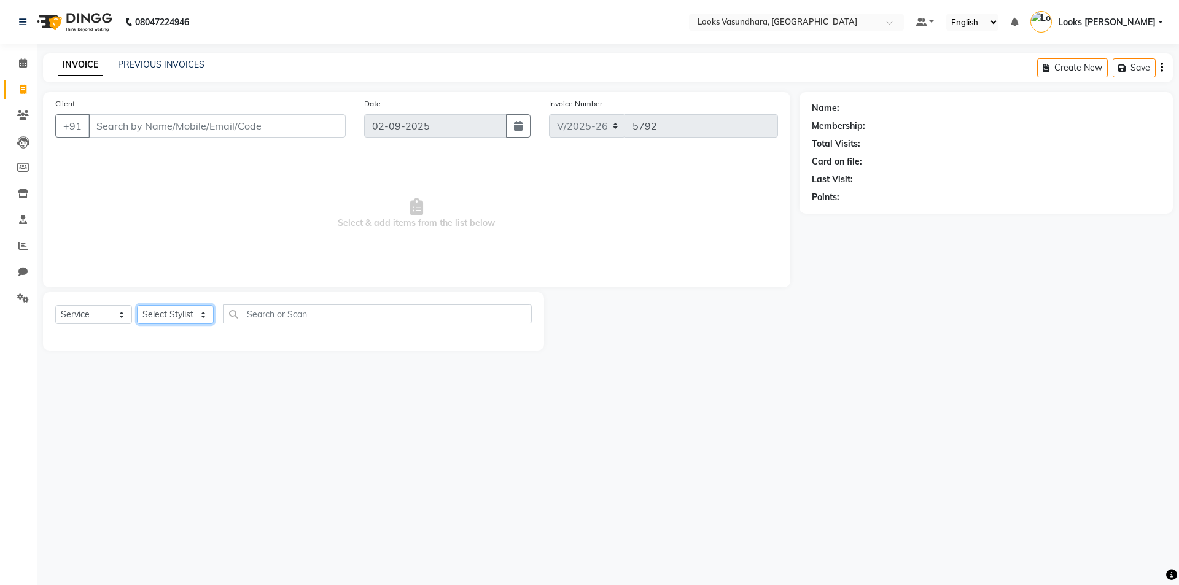
select select "31340"
click at [137, 305] on select "Select Stylist Aditya [PERSON_NAME] Anjali [PERSON_NAME] Kumar_MSTR Counter Sal…" at bounding box center [175, 314] width 77 height 19
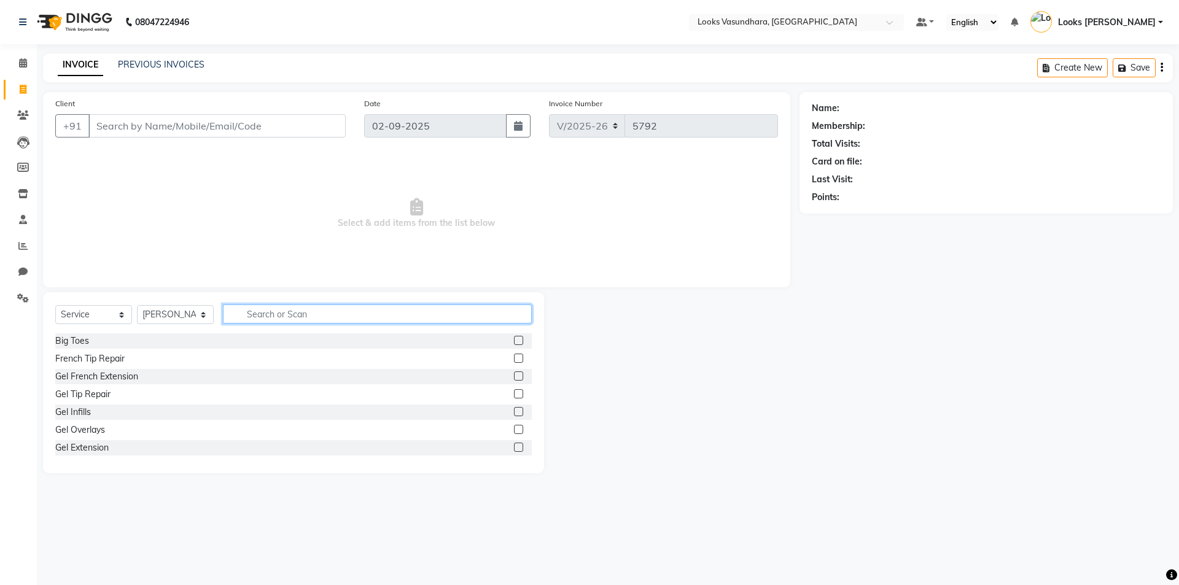
click at [265, 314] on input "text" at bounding box center [377, 314] width 309 height 19
type input "SPA"
click at [514, 337] on label at bounding box center [518, 340] width 9 height 9
click at [514, 337] on input "checkbox" at bounding box center [518, 341] width 8 height 8
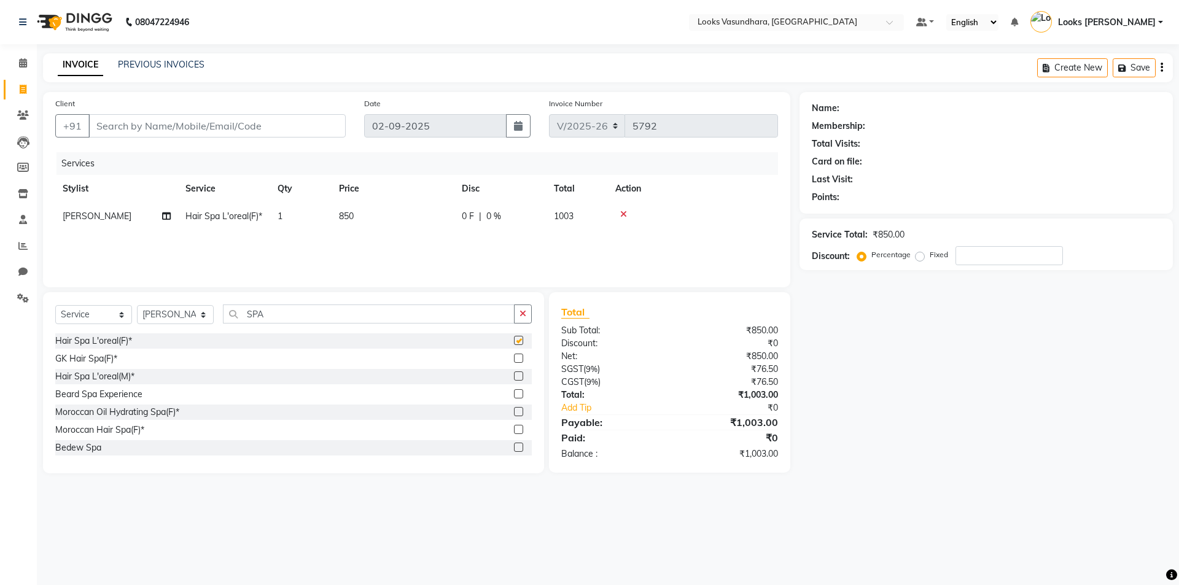
checkbox input "false"
click at [400, 205] on td "850" at bounding box center [393, 217] width 123 height 28
select select "31340"
click at [425, 219] on input "850" at bounding box center [451, 219] width 108 height 19
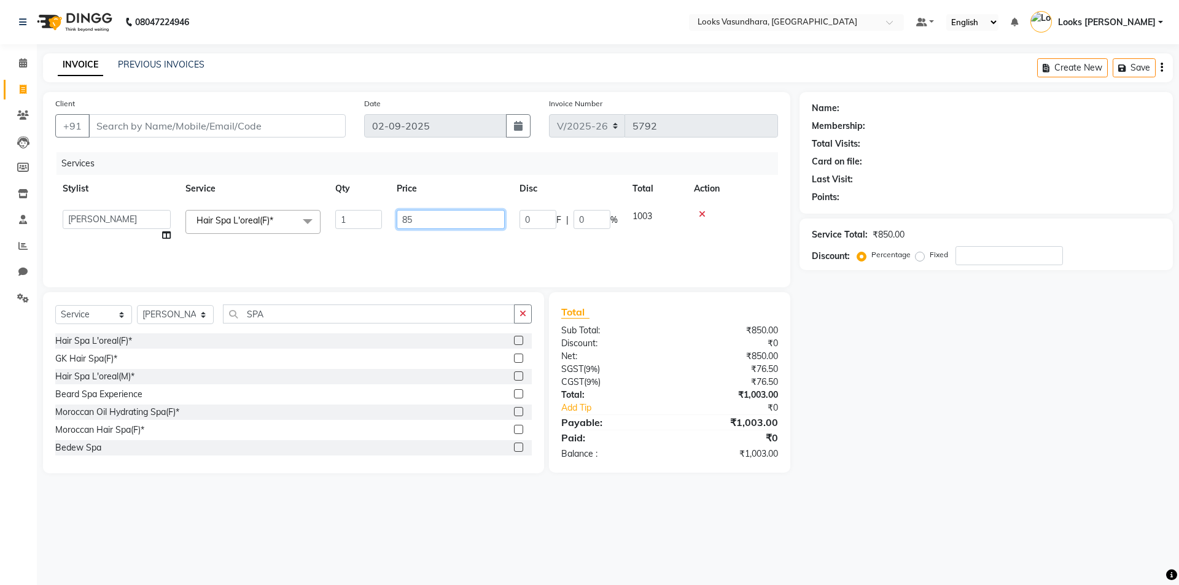
type input "8"
type input "1500"
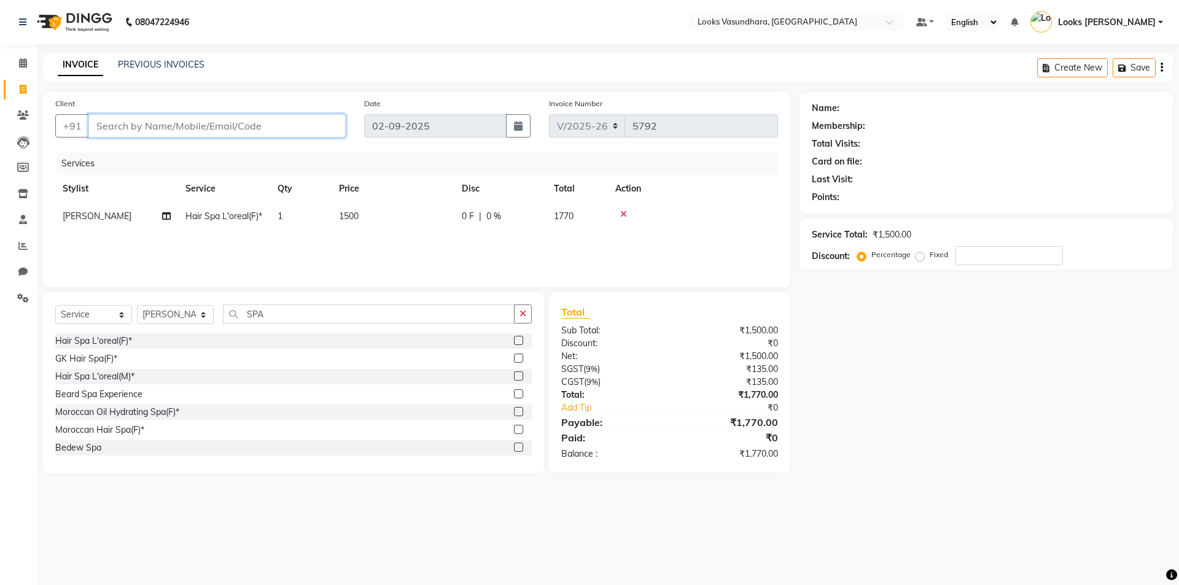
click at [164, 136] on input "Client" at bounding box center [216, 125] width 257 height 23
click at [144, 123] on input "Client" at bounding box center [216, 125] width 257 height 23
click at [222, 121] on input "Client" at bounding box center [216, 125] width 257 height 23
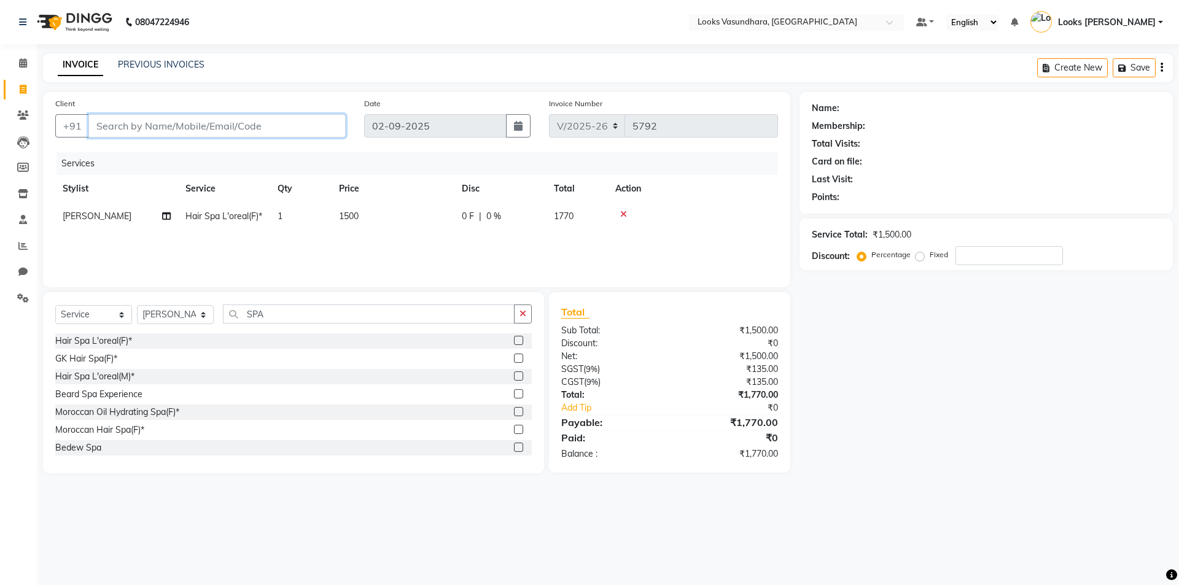
type input "9"
type input "0"
click at [178, 157] on span "97698311" at bounding box center [169, 154] width 49 height 12
type input "9769831135"
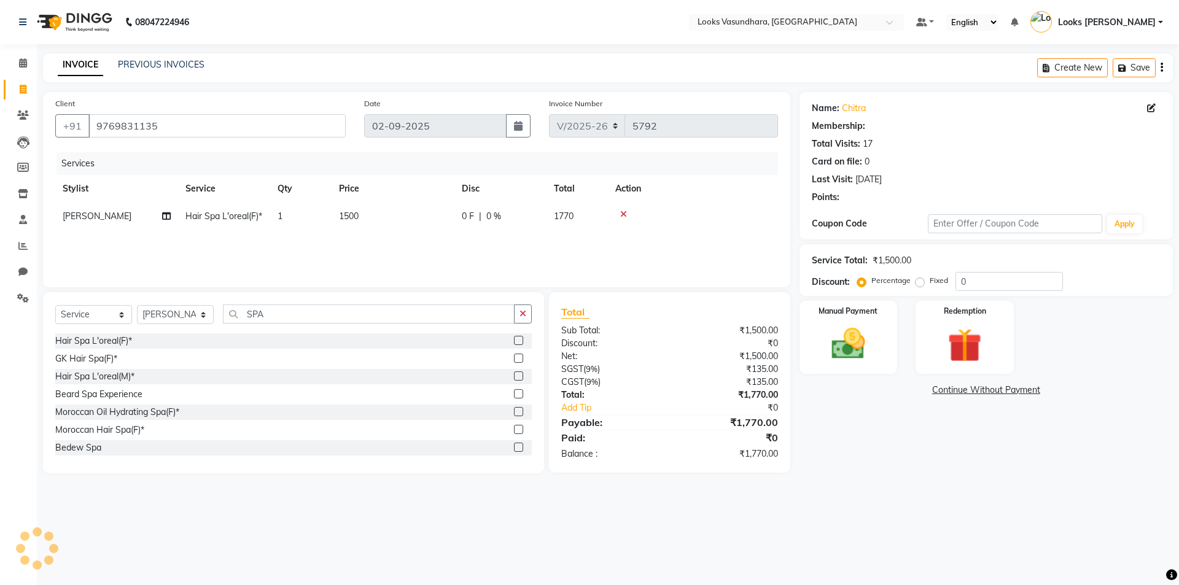
select select "1: Object"
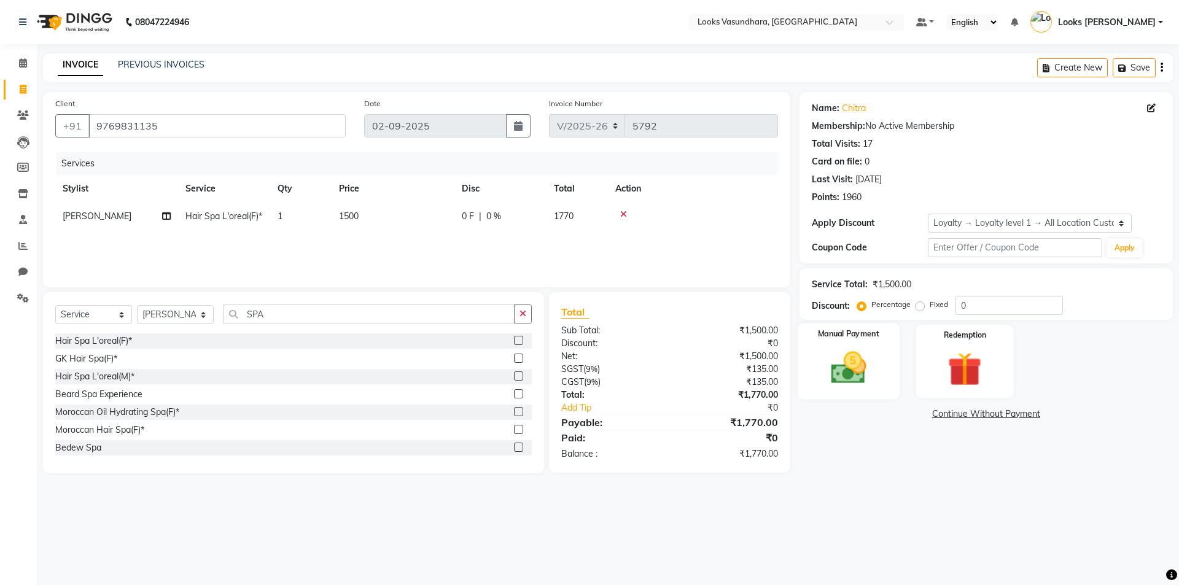
click at [879, 372] on div "Manual Payment" at bounding box center [848, 362] width 102 height 76
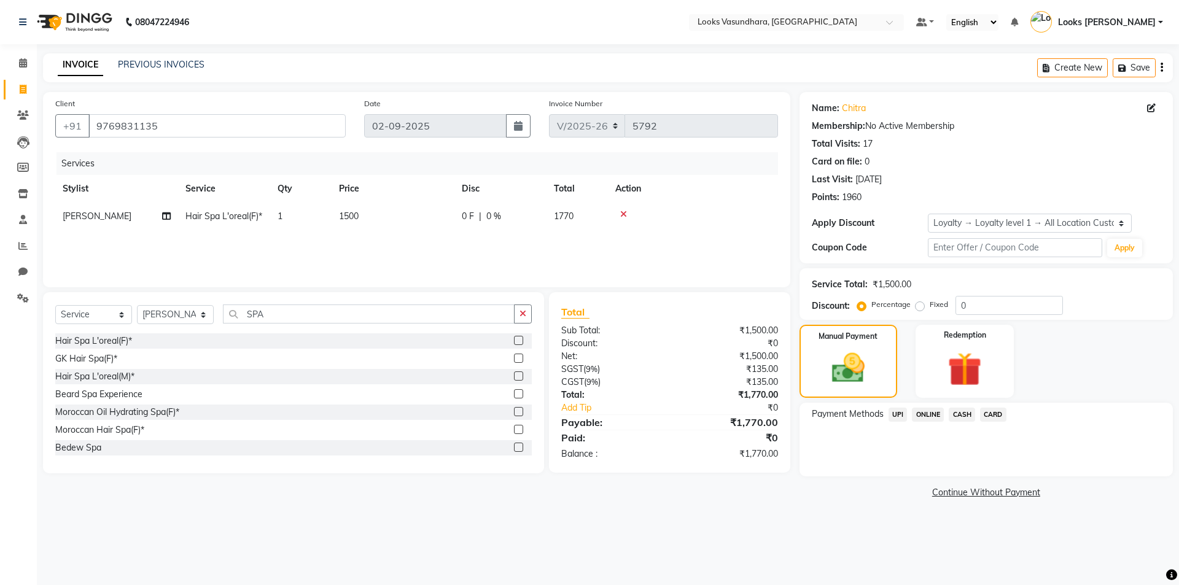
click at [895, 415] on span "UPI" at bounding box center [898, 415] width 19 height 14
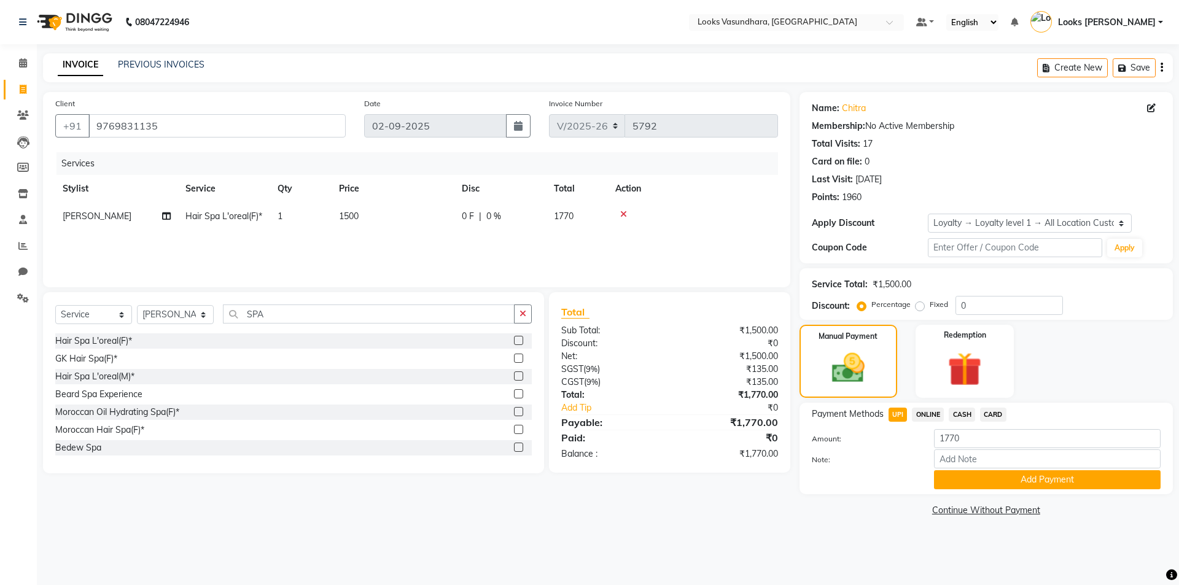
click at [992, 413] on span "CARD" at bounding box center [993, 415] width 26 height 14
click at [978, 476] on button "Add Payment" at bounding box center [1047, 479] width 227 height 19
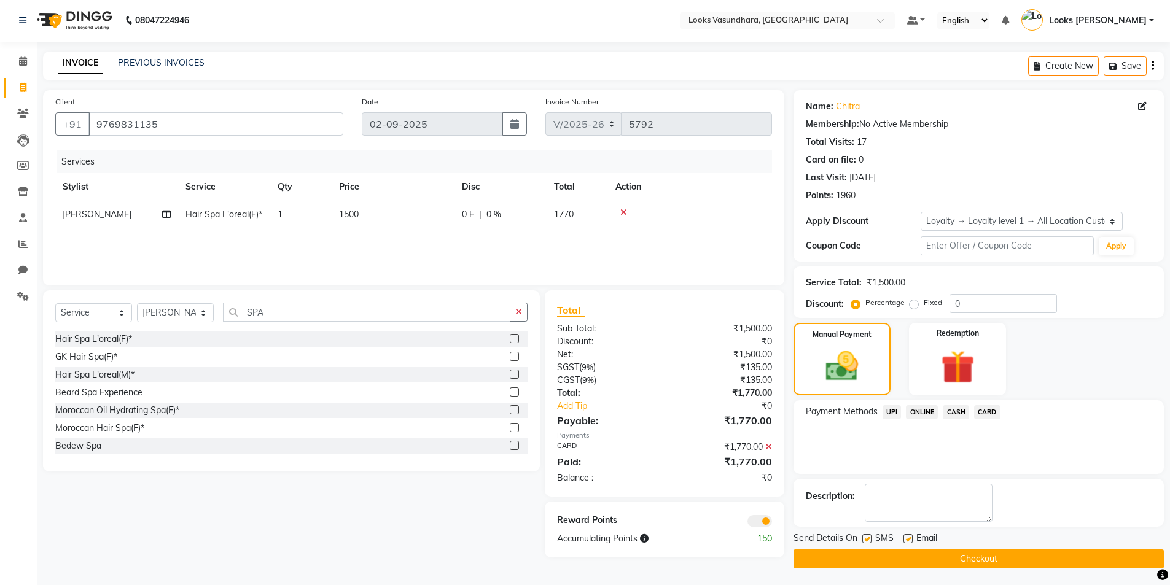
scroll to position [4, 0]
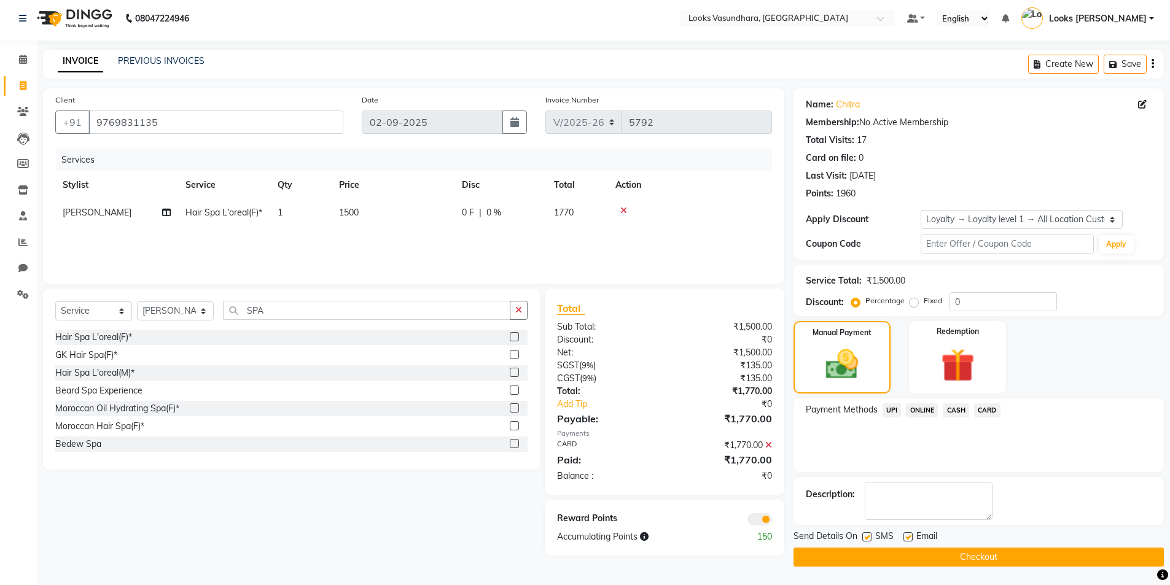
click at [911, 536] on label at bounding box center [907, 536] width 9 height 9
click at [911, 536] on input "checkbox" at bounding box center [907, 538] width 8 height 8
checkbox input "false"
click at [765, 516] on span at bounding box center [759, 519] width 25 height 12
click at [772, 521] on input "checkbox" at bounding box center [772, 521] width 0 height 0
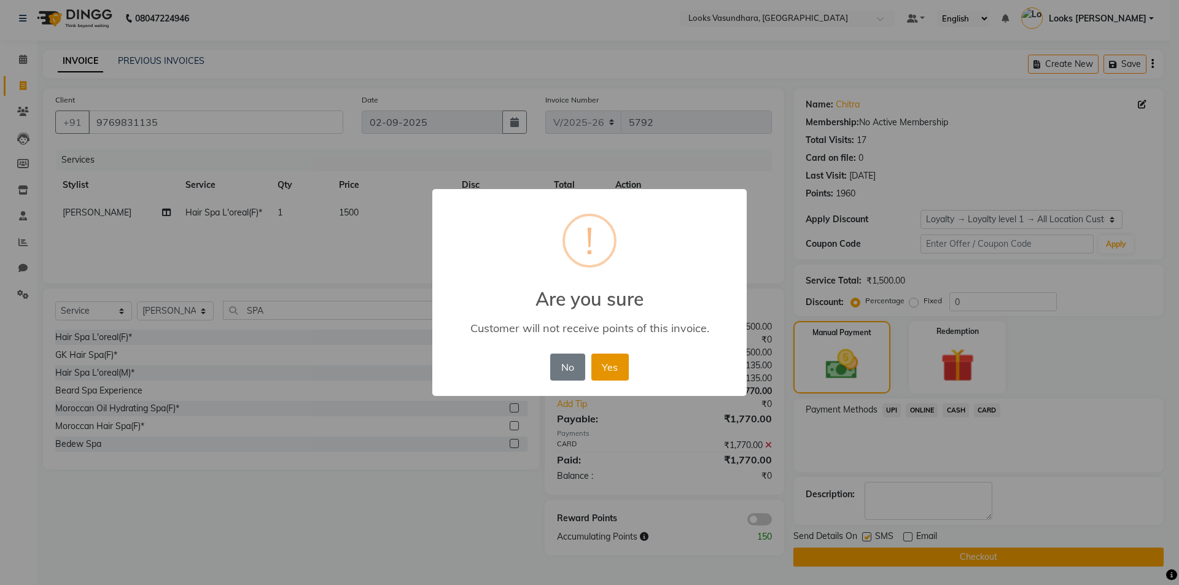
click at [620, 365] on button "Yes" at bounding box center [609, 367] width 37 height 27
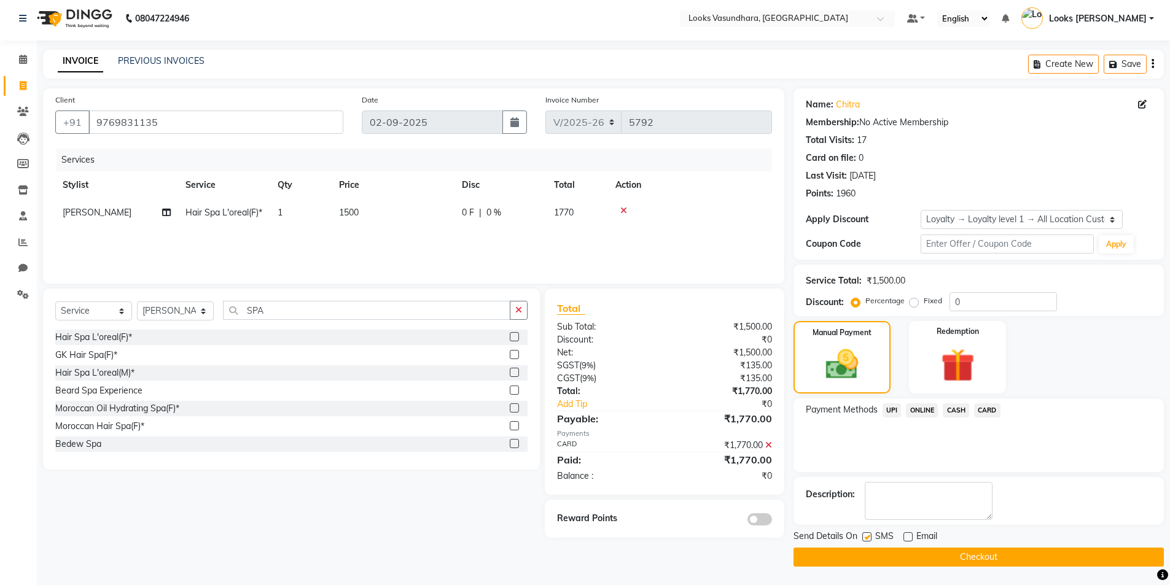
click at [877, 560] on button "Checkout" at bounding box center [979, 557] width 370 height 19
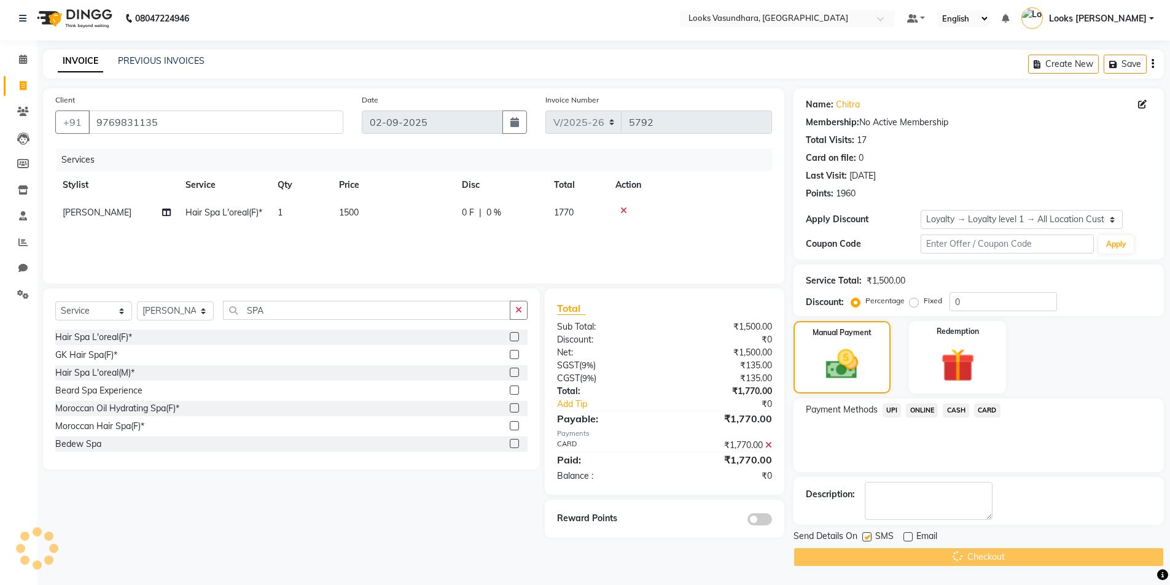
click at [877, 560] on div "Checkout" at bounding box center [979, 557] width 370 height 19
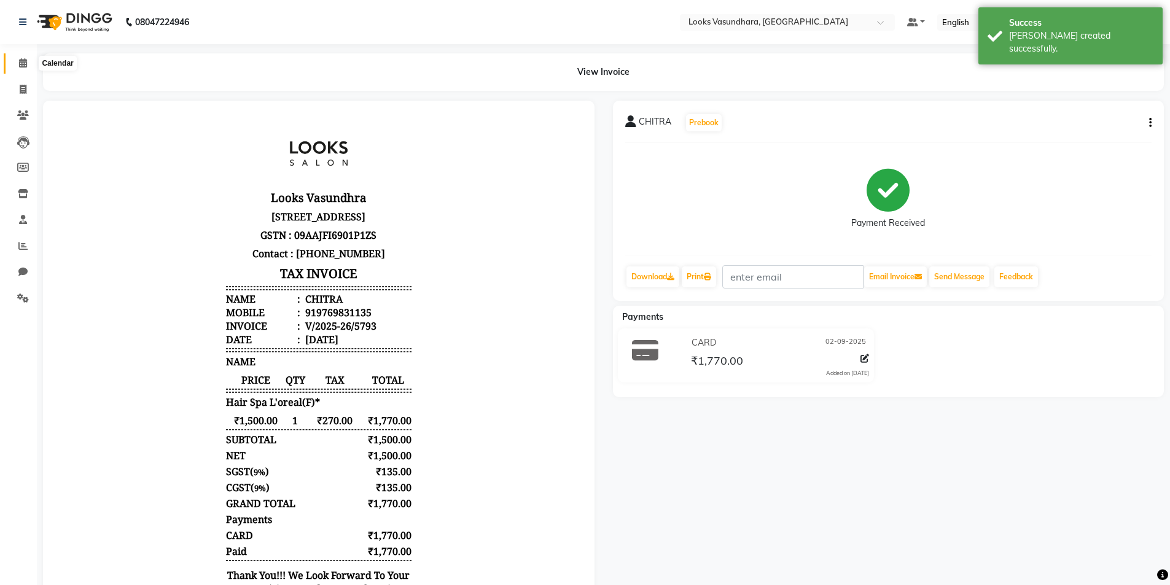
click at [23, 59] on icon at bounding box center [23, 62] width 8 height 9
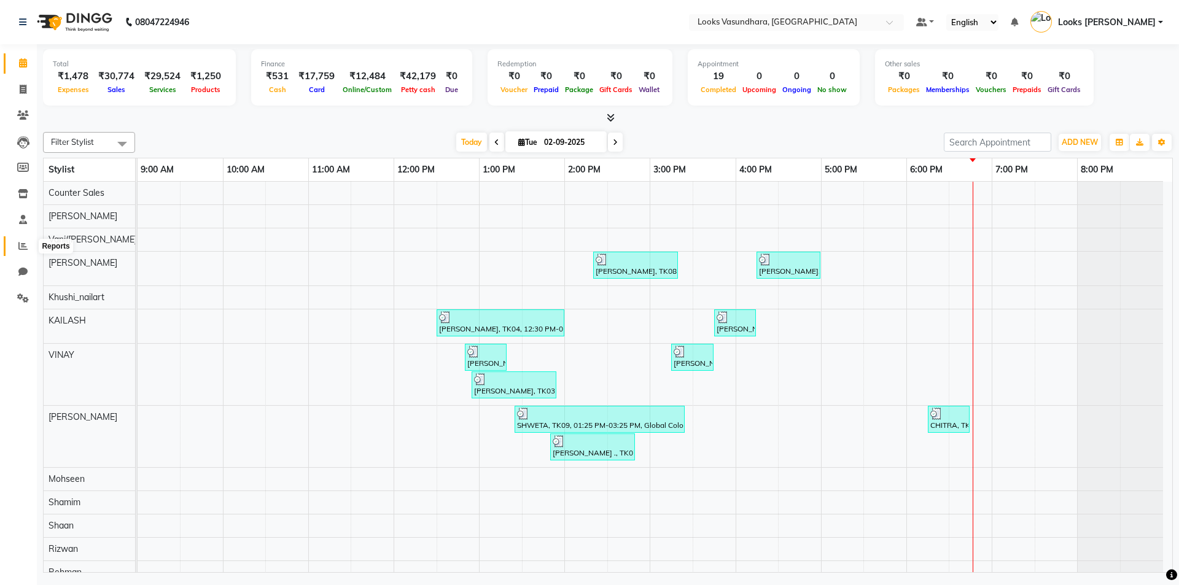
click at [21, 248] on icon at bounding box center [22, 245] width 9 height 9
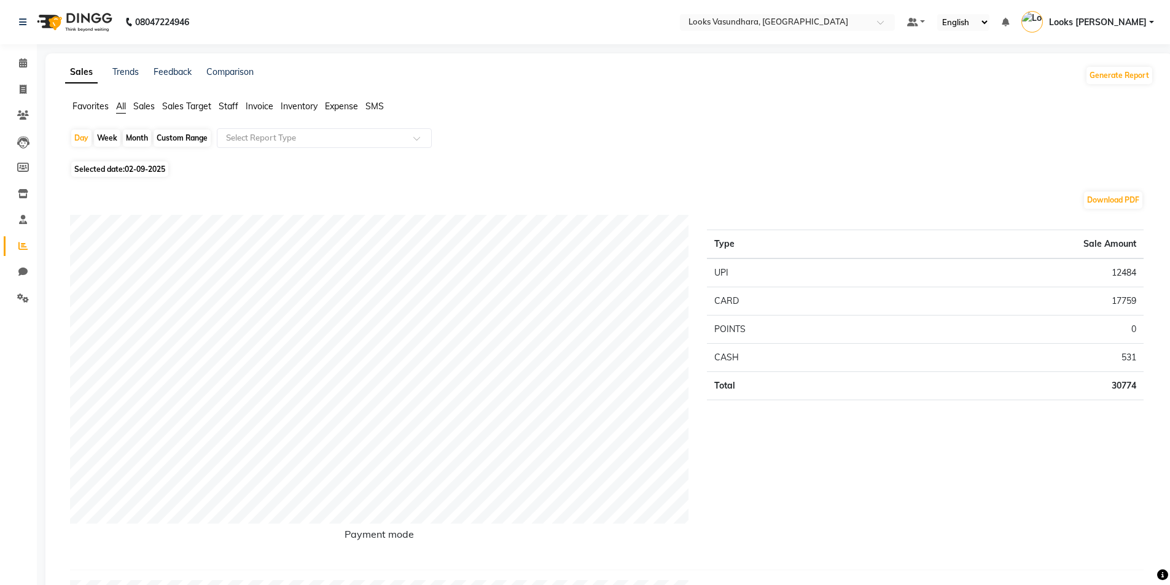
click at [226, 105] on span "Staff" at bounding box center [229, 106] width 20 height 11
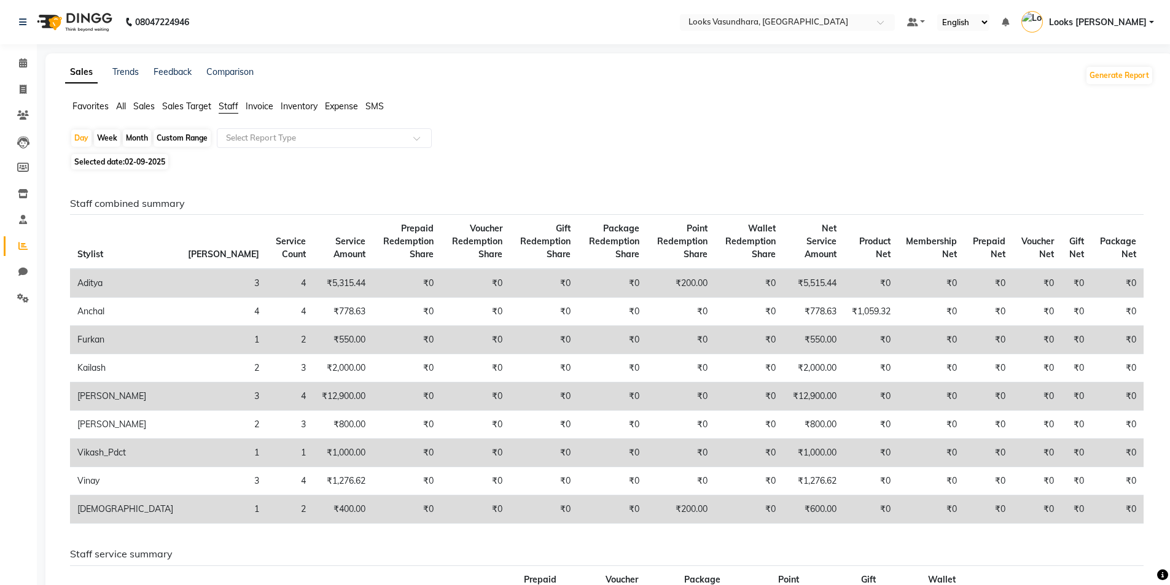
click at [133, 160] on span "02-09-2025" at bounding box center [145, 161] width 41 height 9
select select "9"
select select "2025"
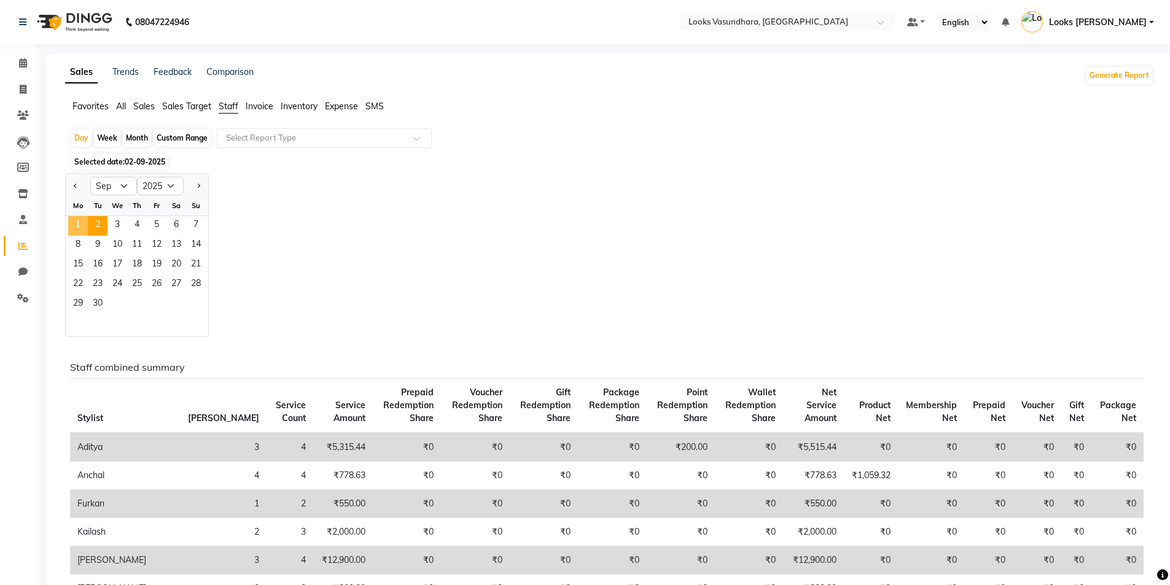
click at [73, 229] on span "1" at bounding box center [78, 226] width 20 height 20
click at [319, 135] on input "text" at bounding box center [312, 138] width 177 height 12
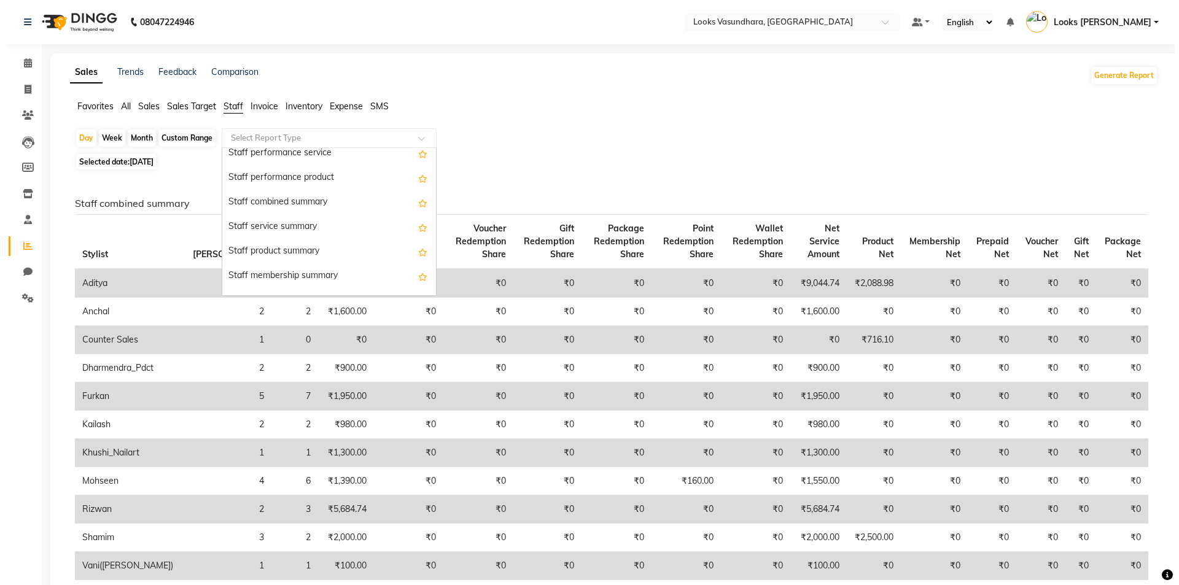
scroll to position [246, 0]
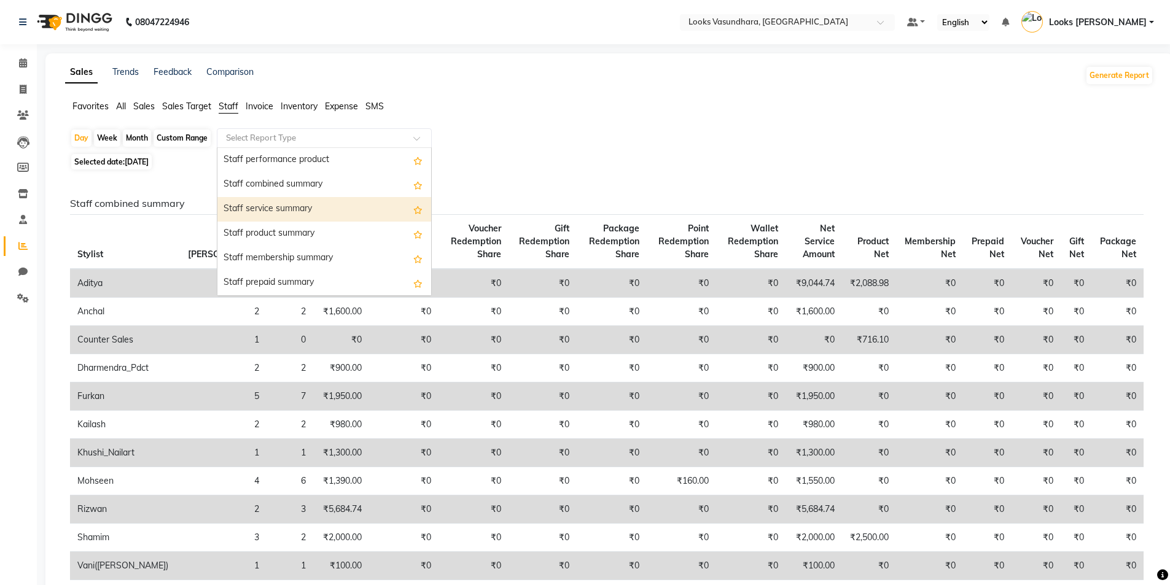
click at [315, 216] on div "Staff service summary" at bounding box center [324, 209] width 214 height 25
select select "full_report"
select select "pdf"
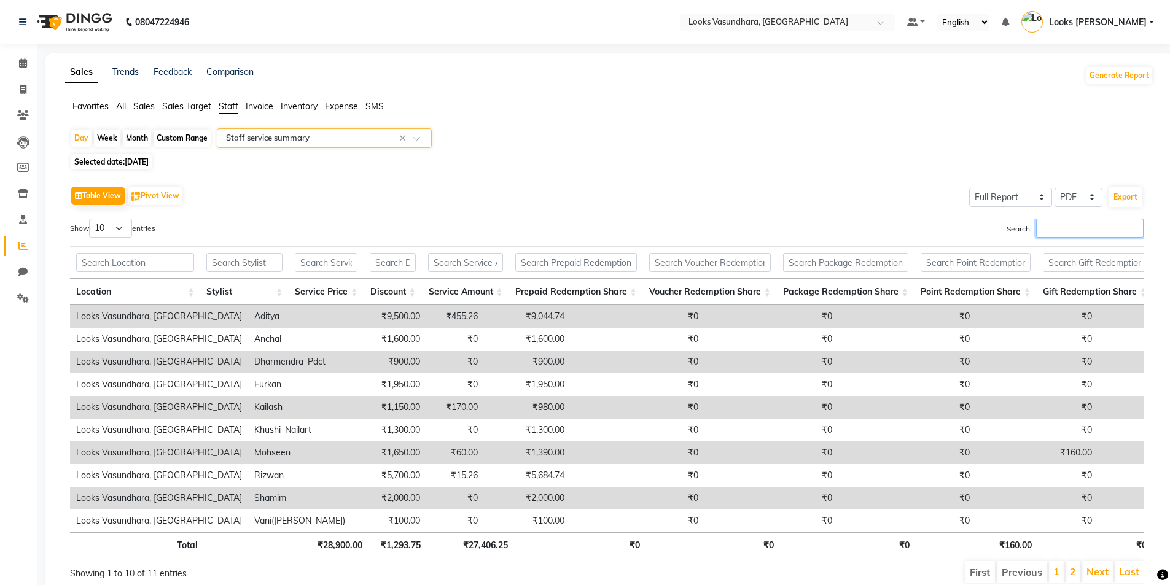
click at [1055, 230] on input "Search:" at bounding box center [1089, 228] width 107 height 19
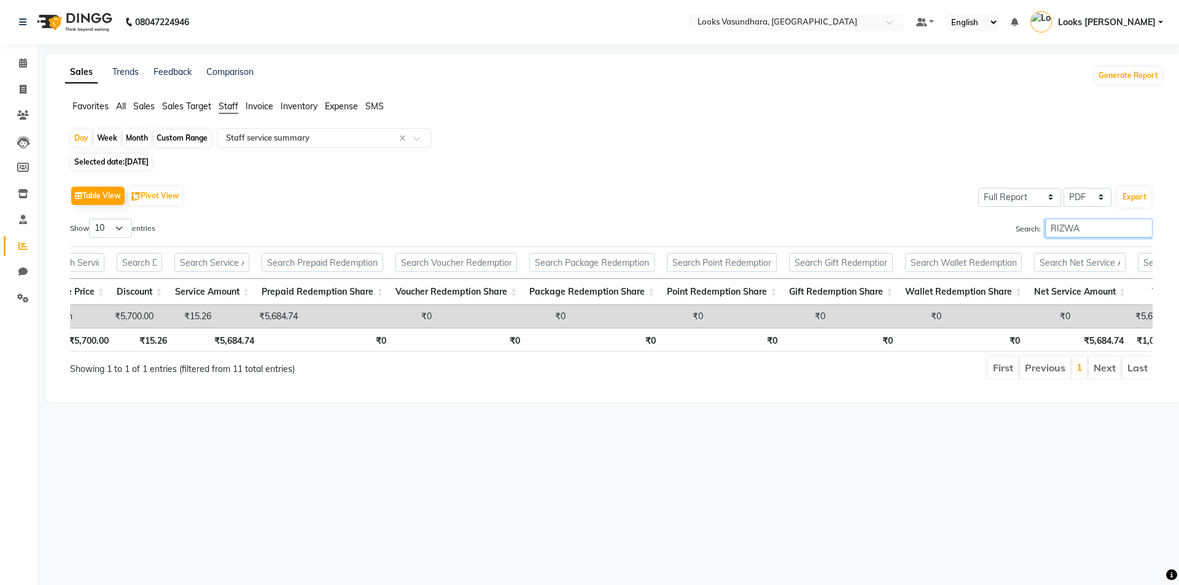
scroll to position [0, 294]
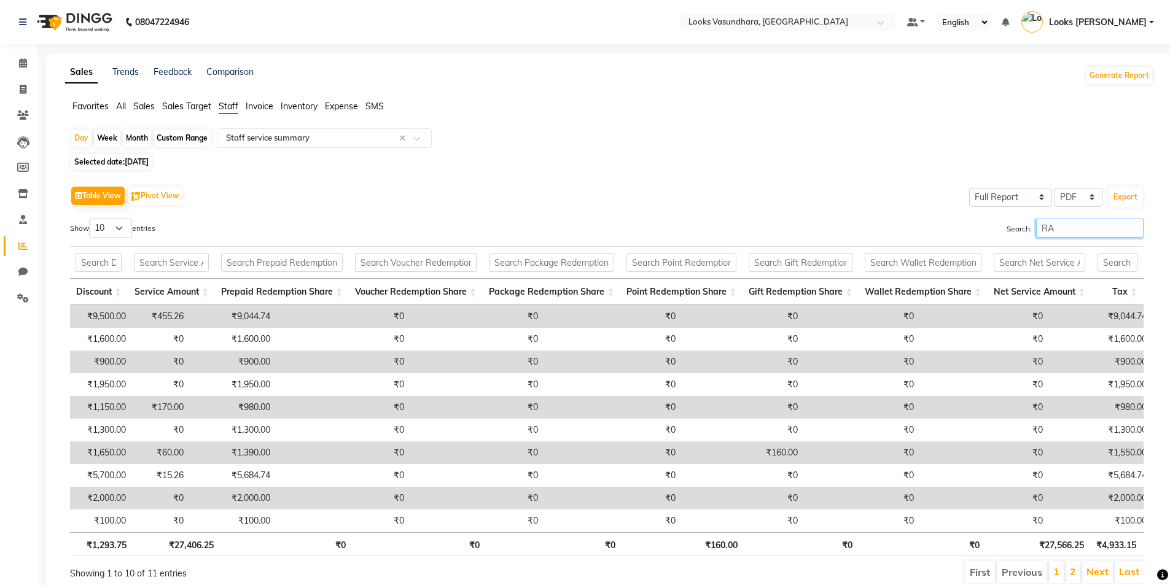
type input "R"
type input "A"
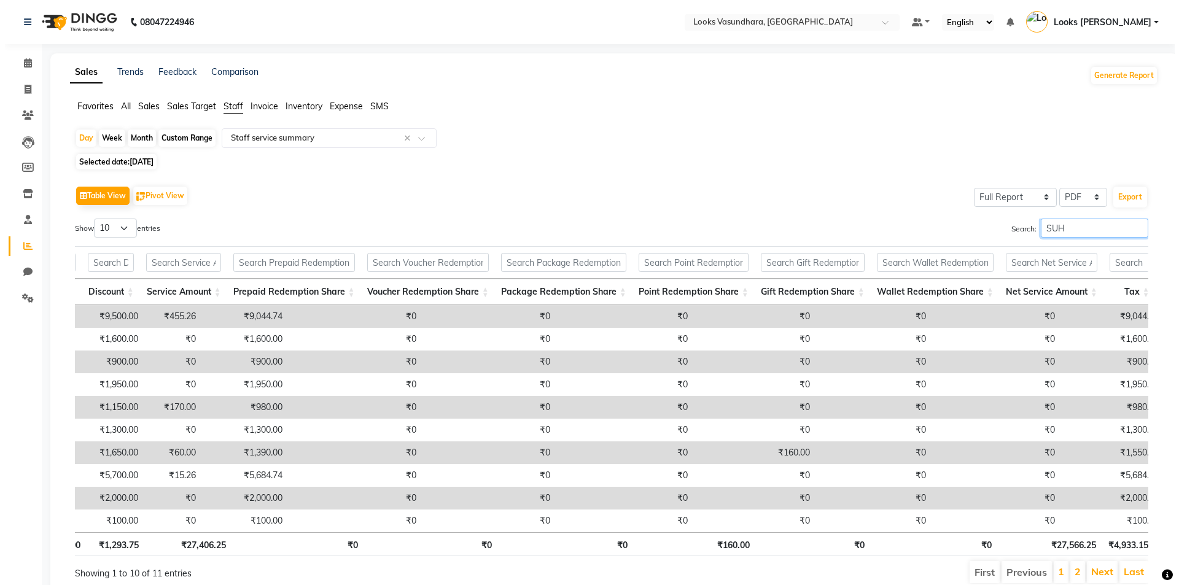
scroll to position [0, 192]
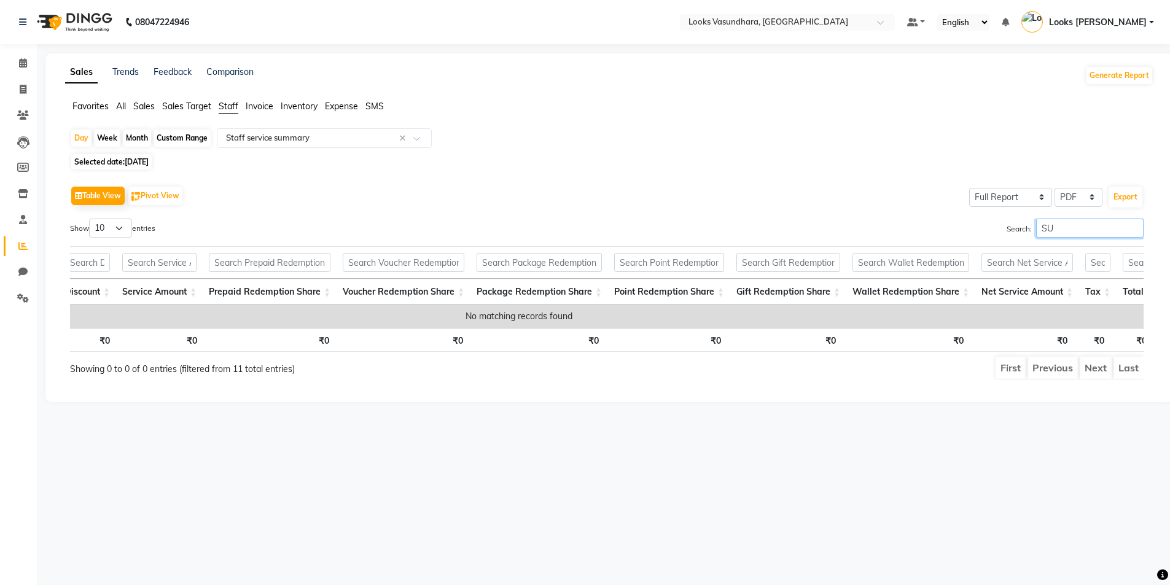
type input "S"
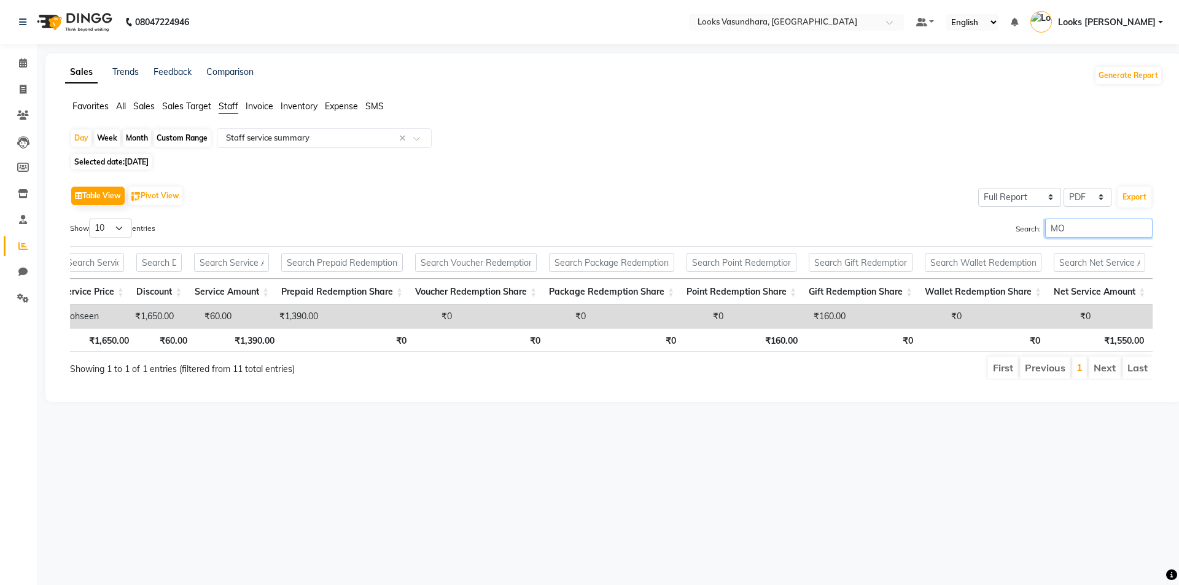
type input "M"
type input "V"
type input "F"
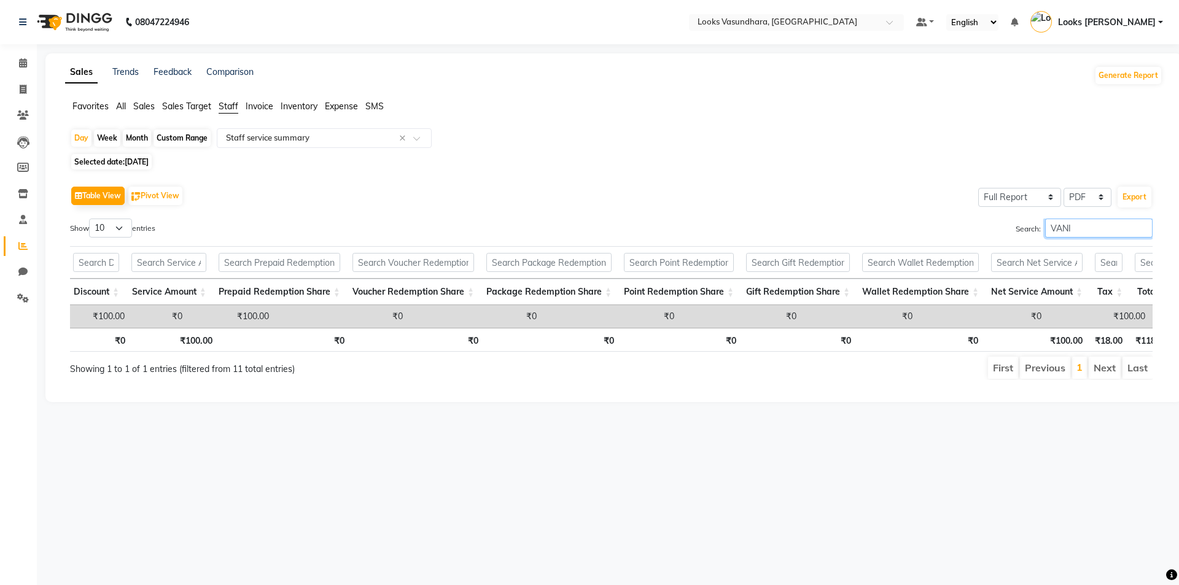
scroll to position [0, 316]
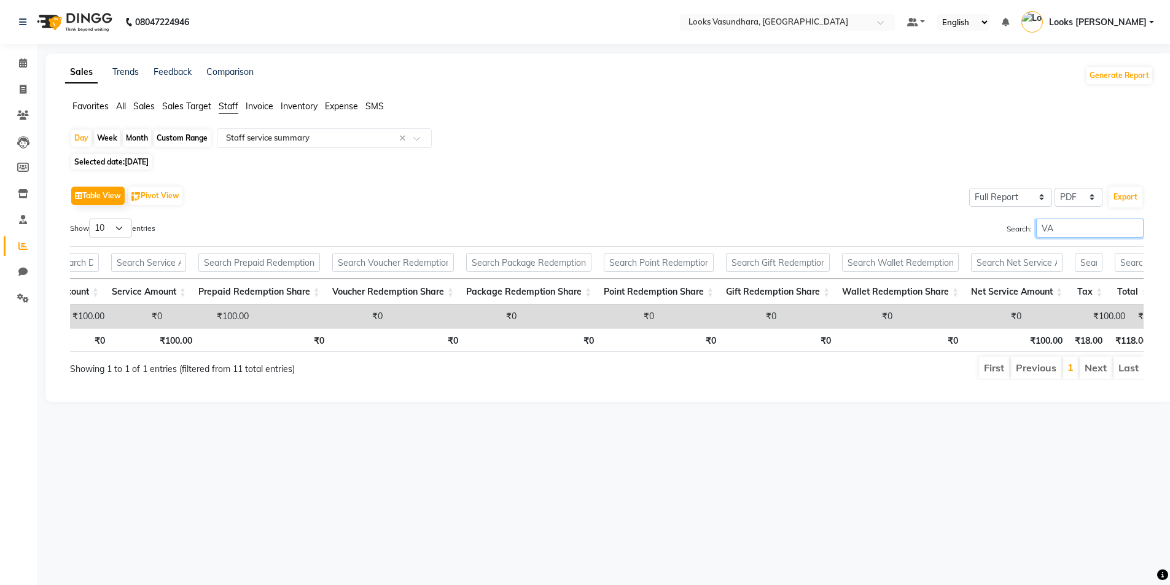
type input "V"
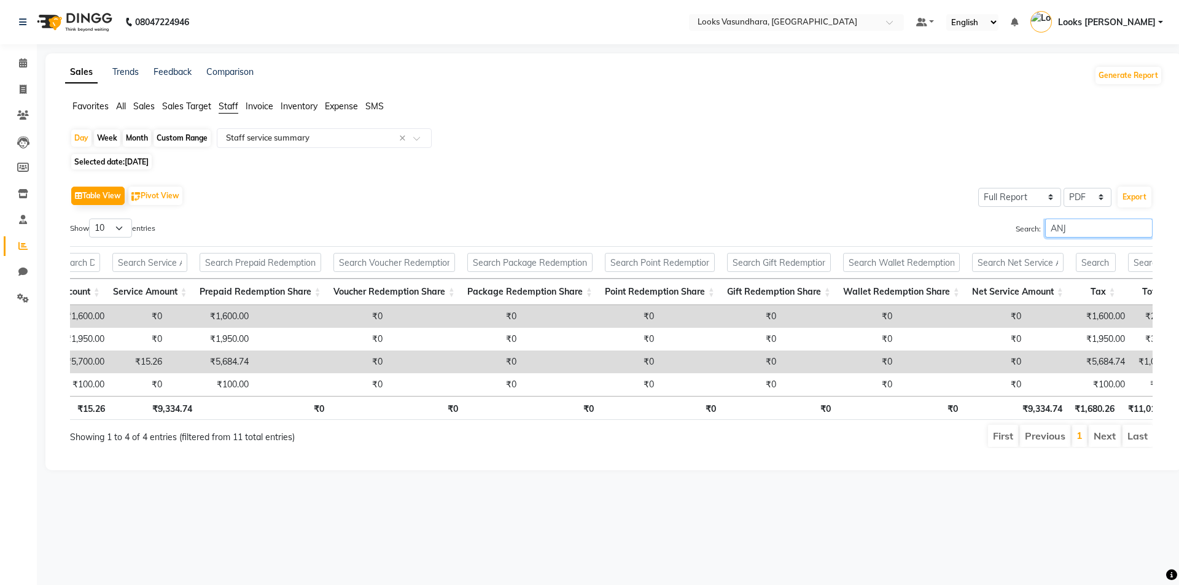
scroll to position [0, 192]
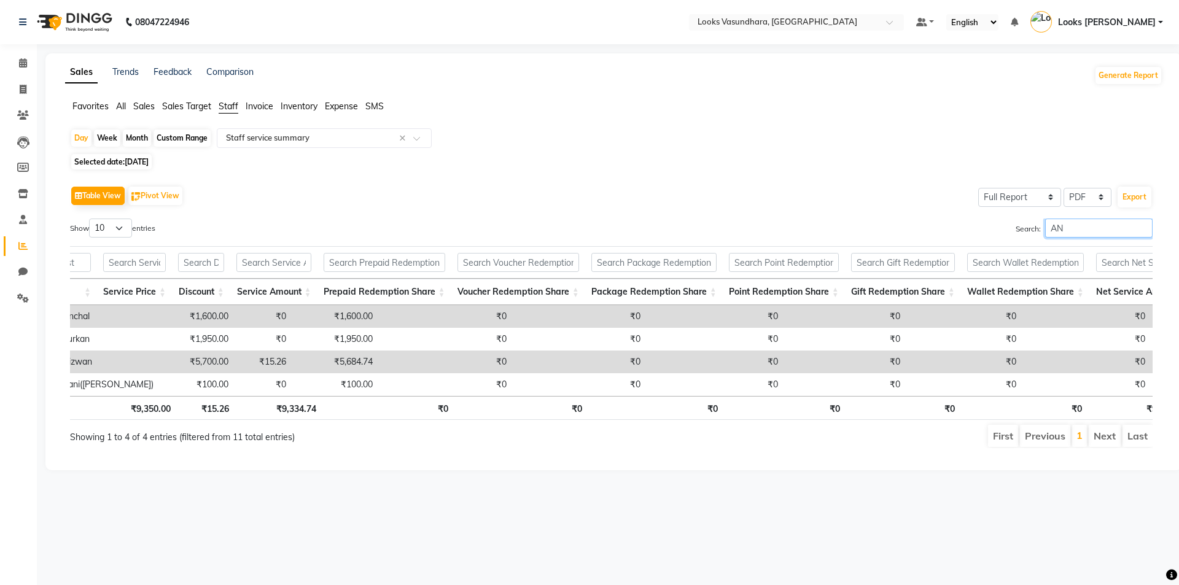
type input "A"
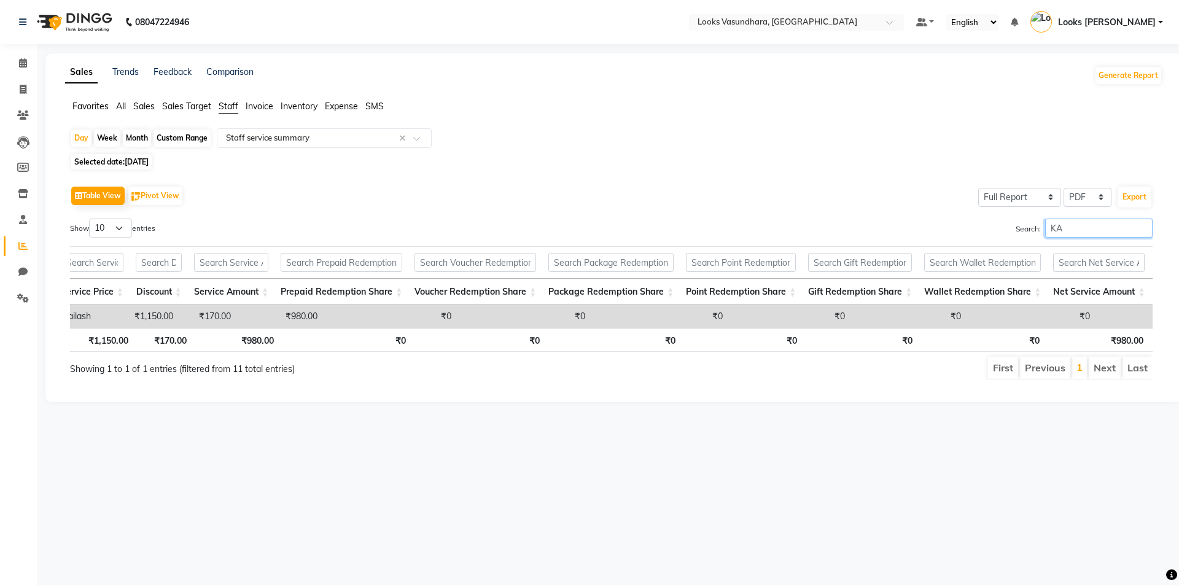
type input "K"
type input "V"
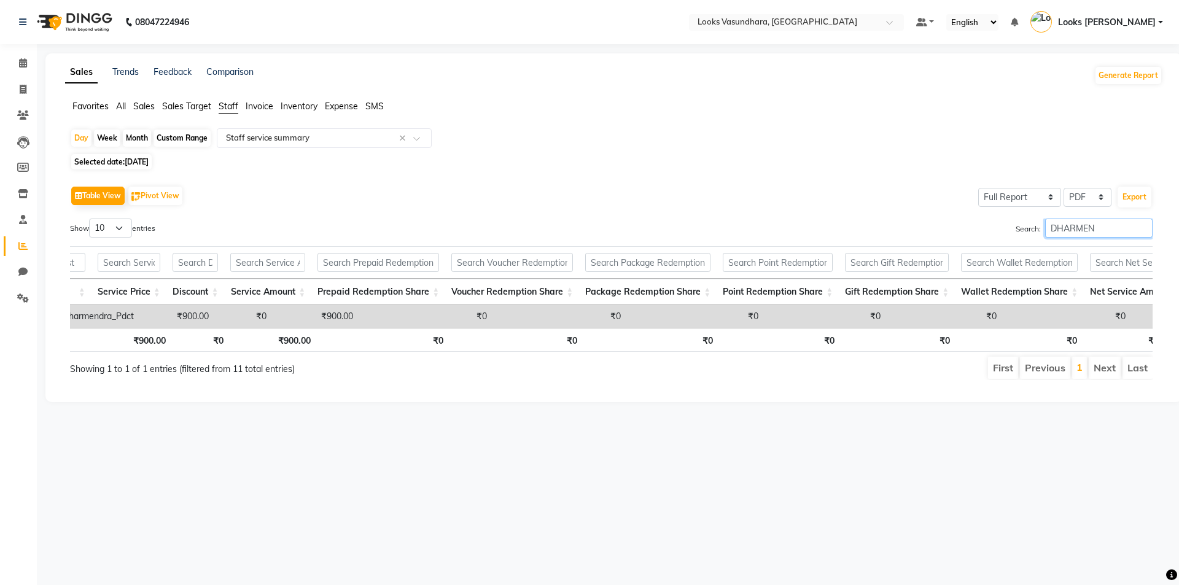
type input "DHARMEN"
drag, startPoint x: 890, startPoint y: 327, endPoint x: 1011, endPoint y: 328, distance: 121.0
click at [1011, 328] on div "Location Stylist Service Price Discount Service Amount Prepaid Redemption Share…" at bounding box center [611, 316] width 1083 height 23
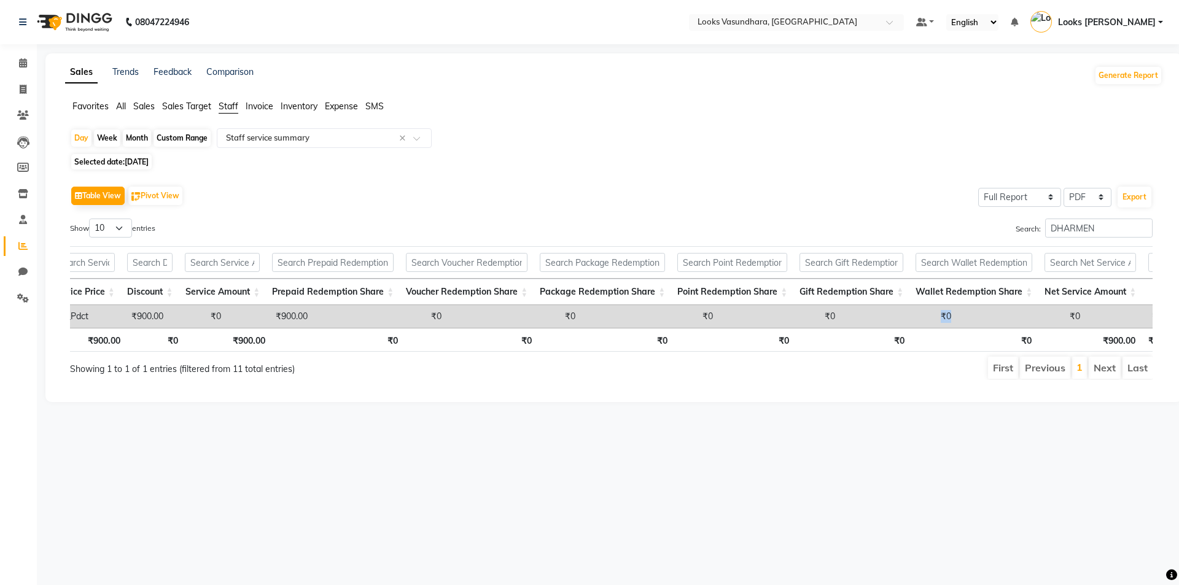
scroll to position [0, 324]
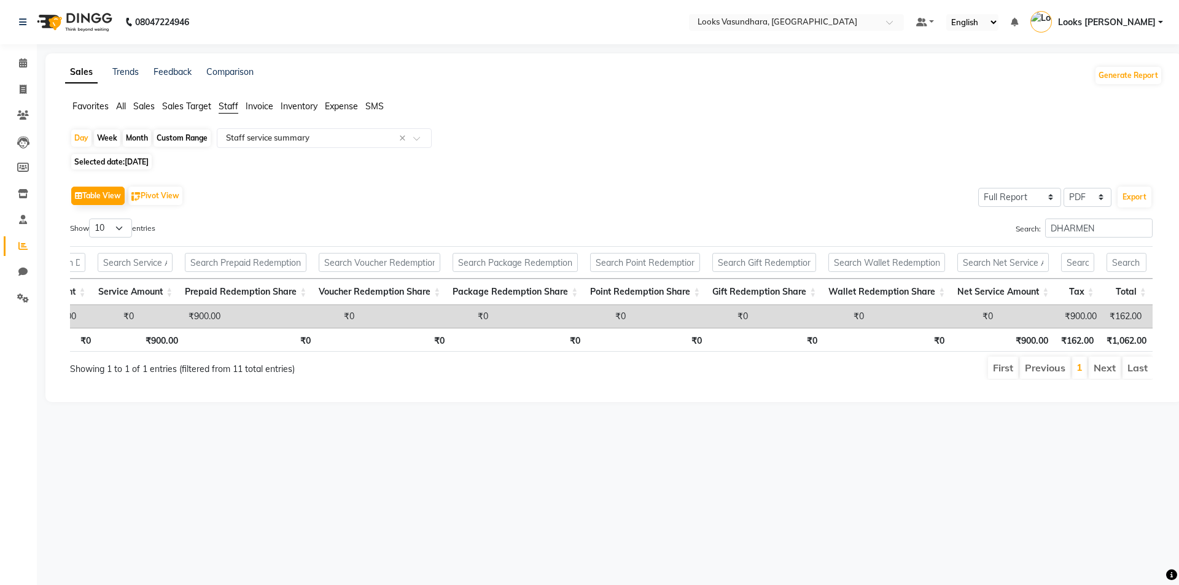
click at [1091, 241] on div "Search: [PERSON_NAME]" at bounding box center [887, 231] width 532 height 24
click at [1098, 235] on input "DHARMEN" at bounding box center [1098, 228] width 107 height 19
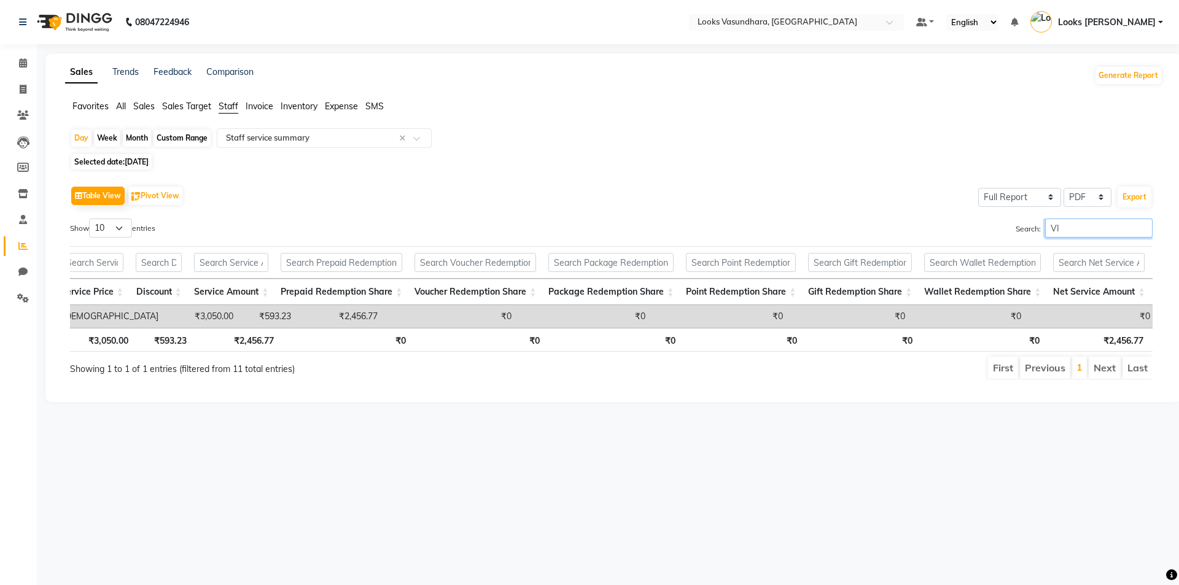
type input "V"
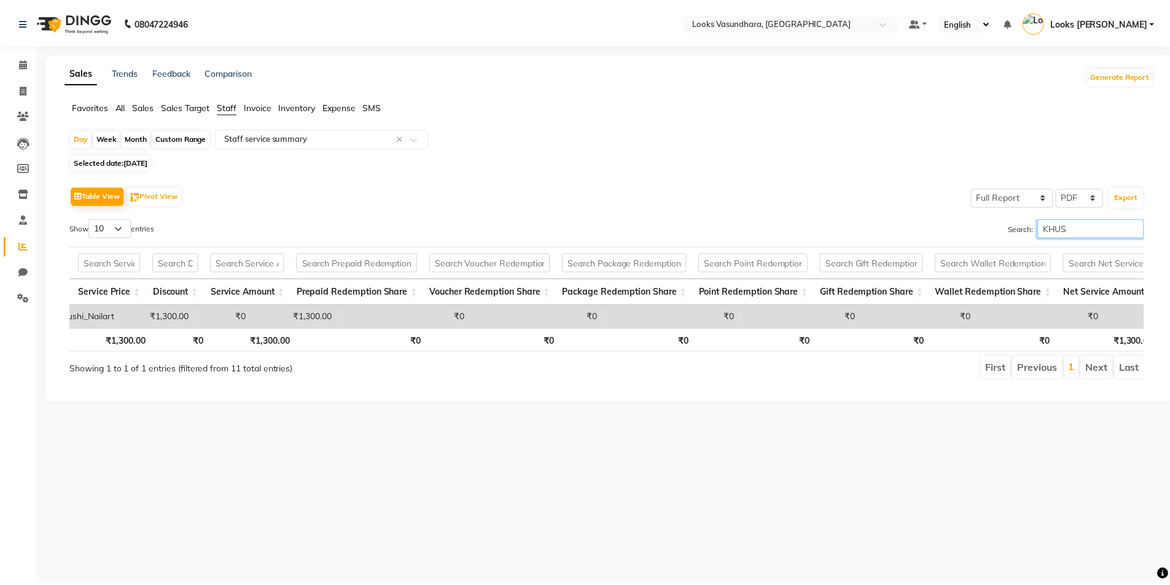
scroll to position [0, 238]
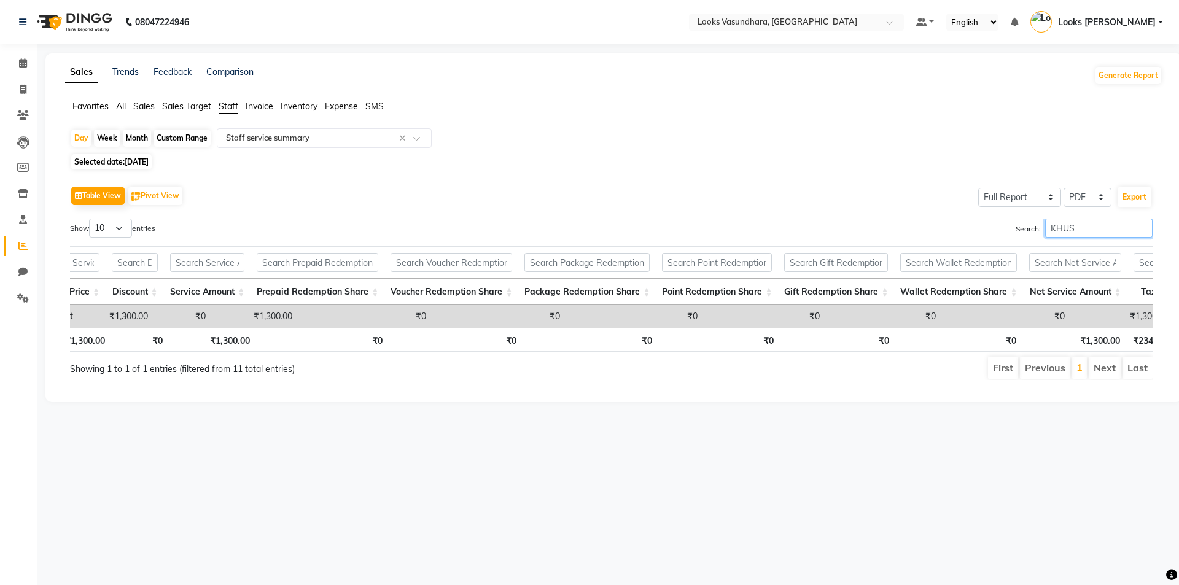
type input "KHUS"
click at [12, 57] on span at bounding box center [22, 64] width 21 height 14
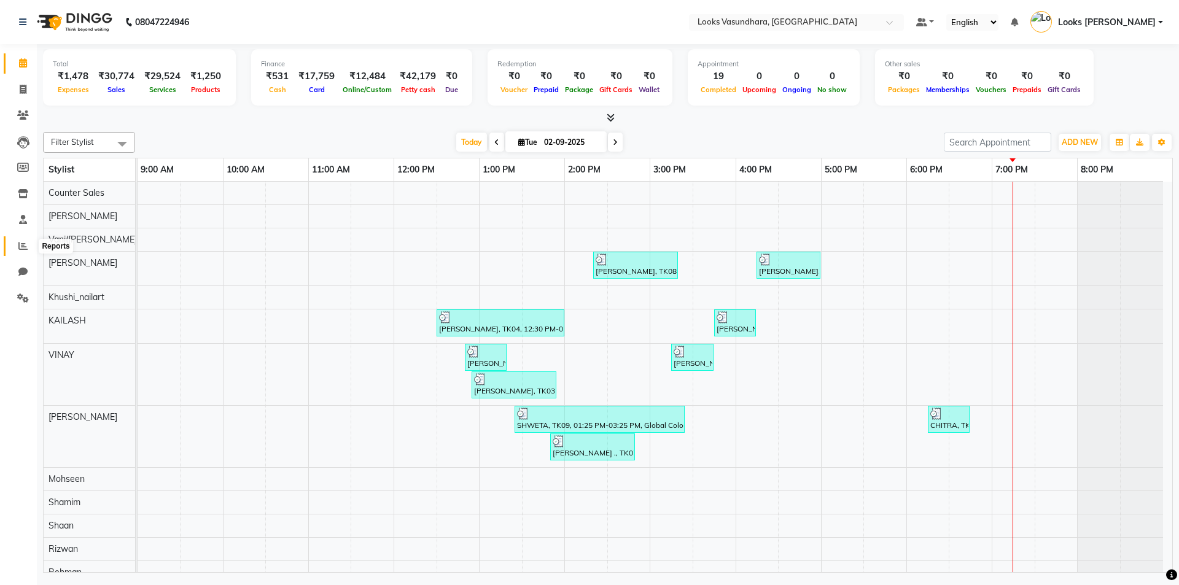
click at [15, 252] on span at bounding box center [22, 247] width 21 height 14
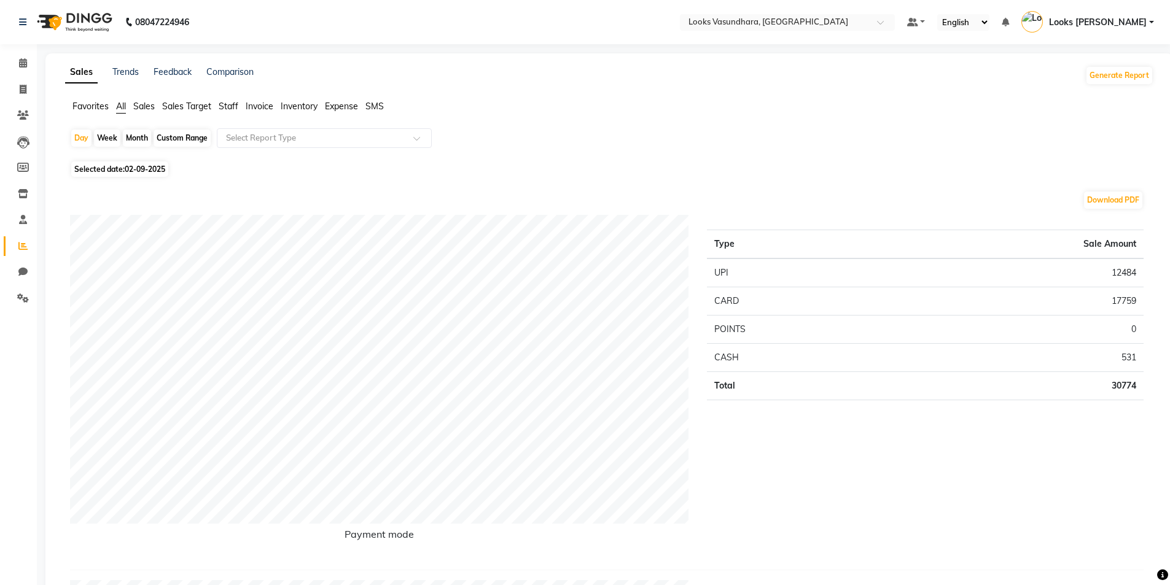
click at [236, 107] on span "Staff" at bounding box center [229, 106] width 20 height 11
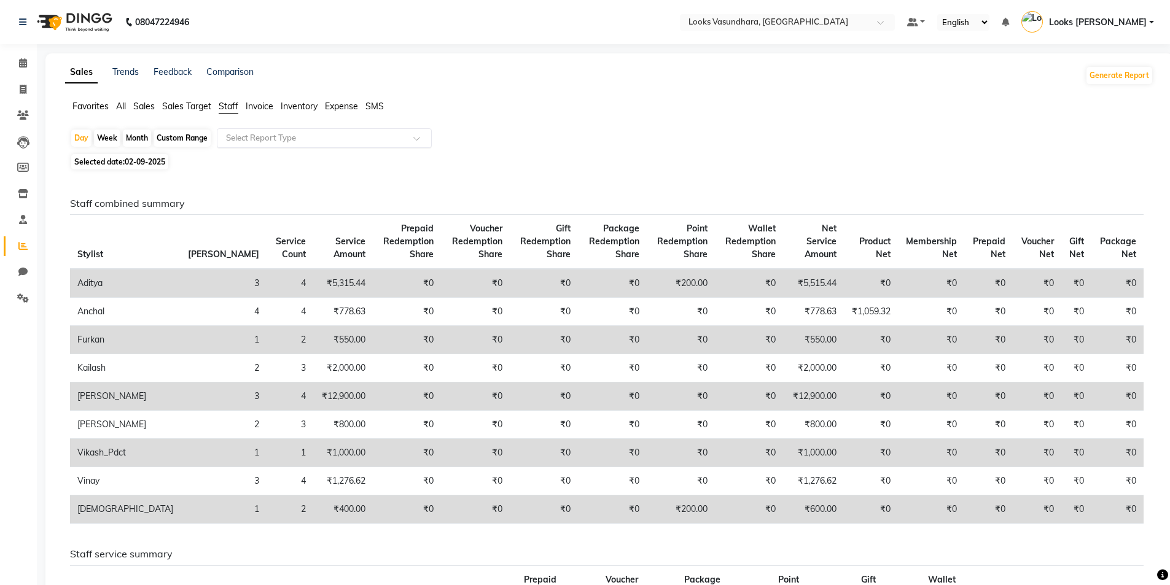
click at [308, 146] on div "Select Report Type" at bounding box center [324, 138] width 215 height 20
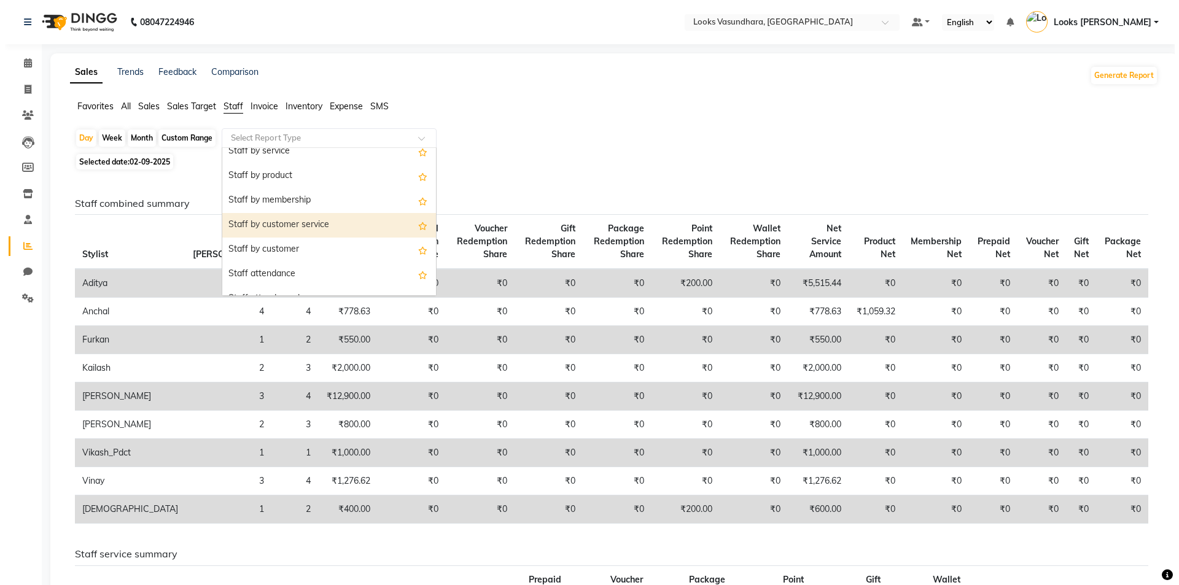
scroll to position [61, 0]
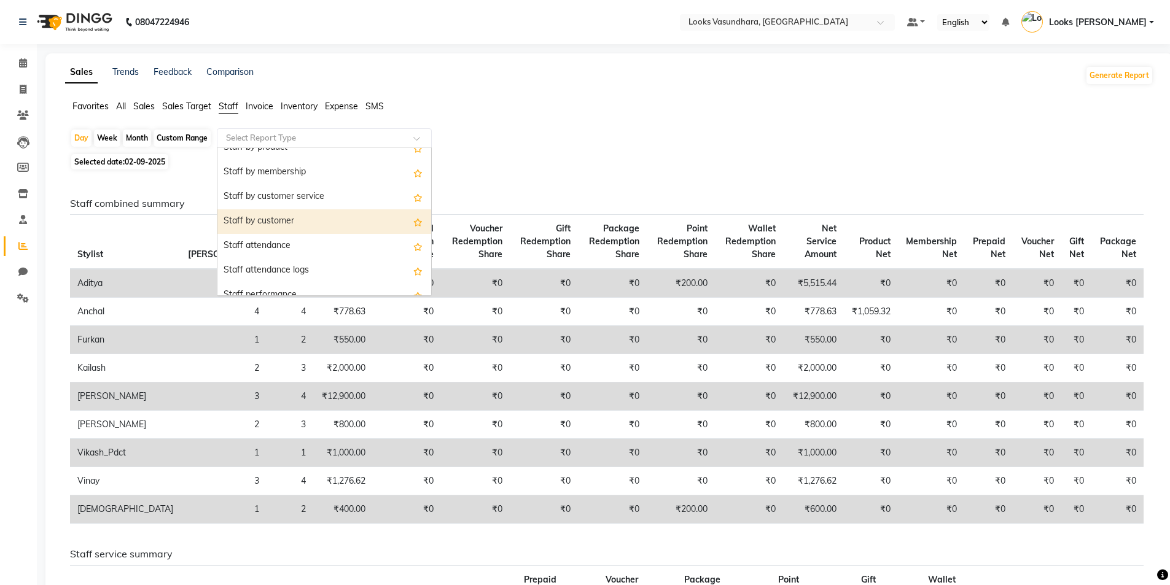
click at [330, 227] on div "Staff by customer" at bounding box center [324, 221] width 214 height 25
select select "full_report"
select select "pdf"
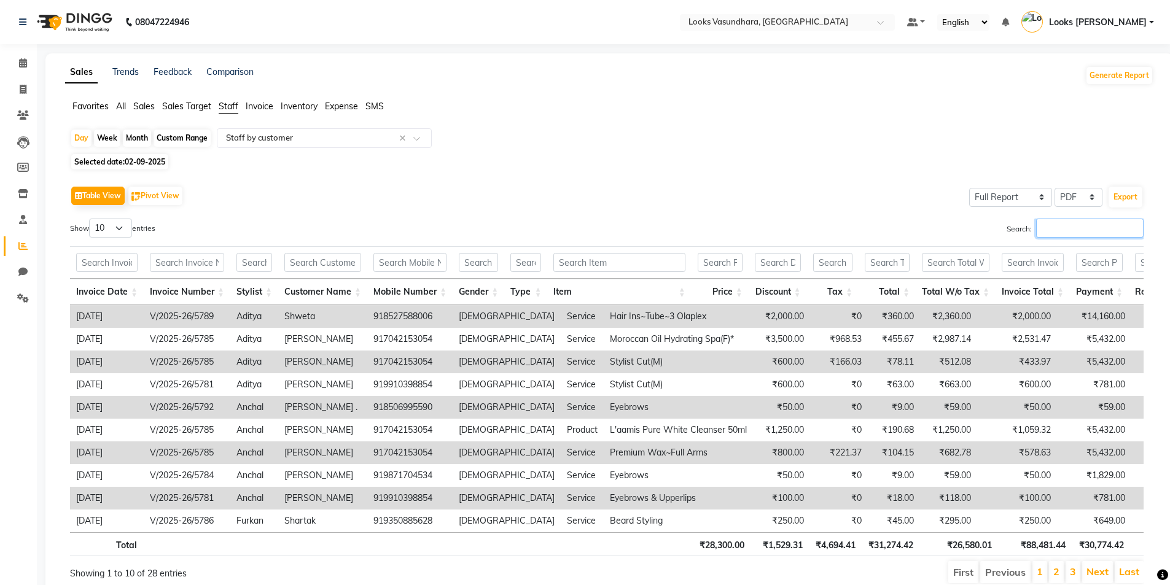
click at [1055, 220] on input "Search:" at bounding box center [1089, 228] width 107 height 19
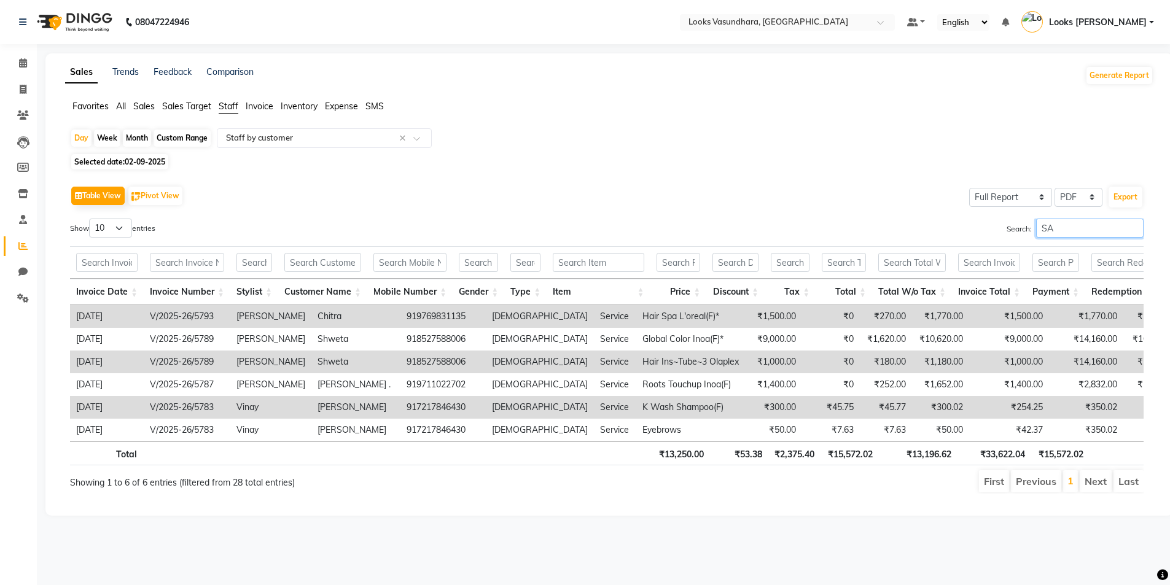
type input "S"
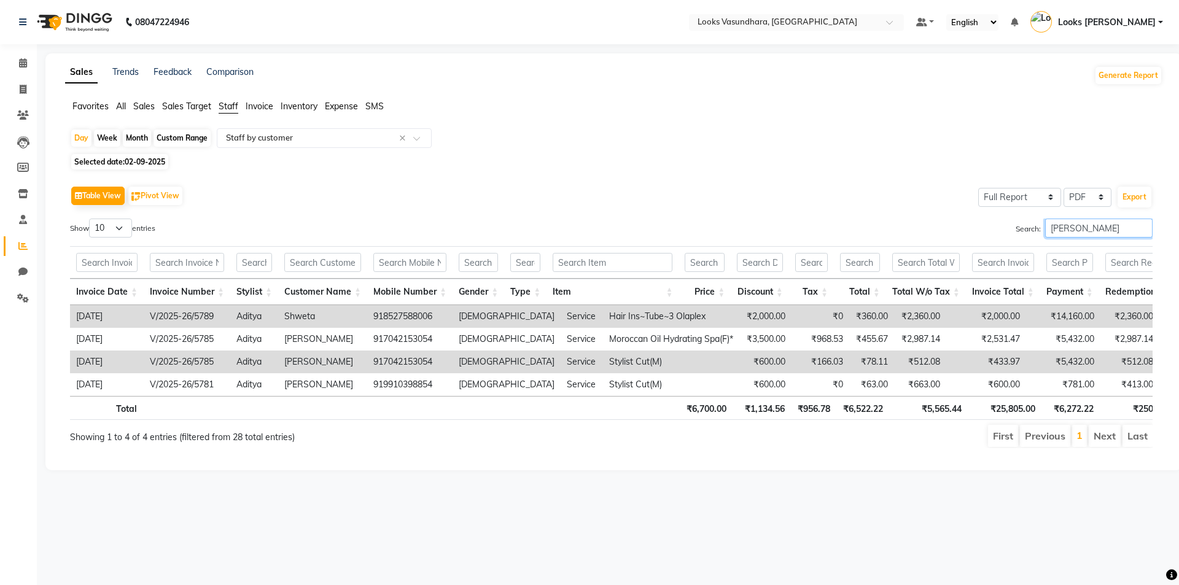
type input "ADITYA"
click at [15, 61] on span at bounding box center [22, 64] width 21 height 14
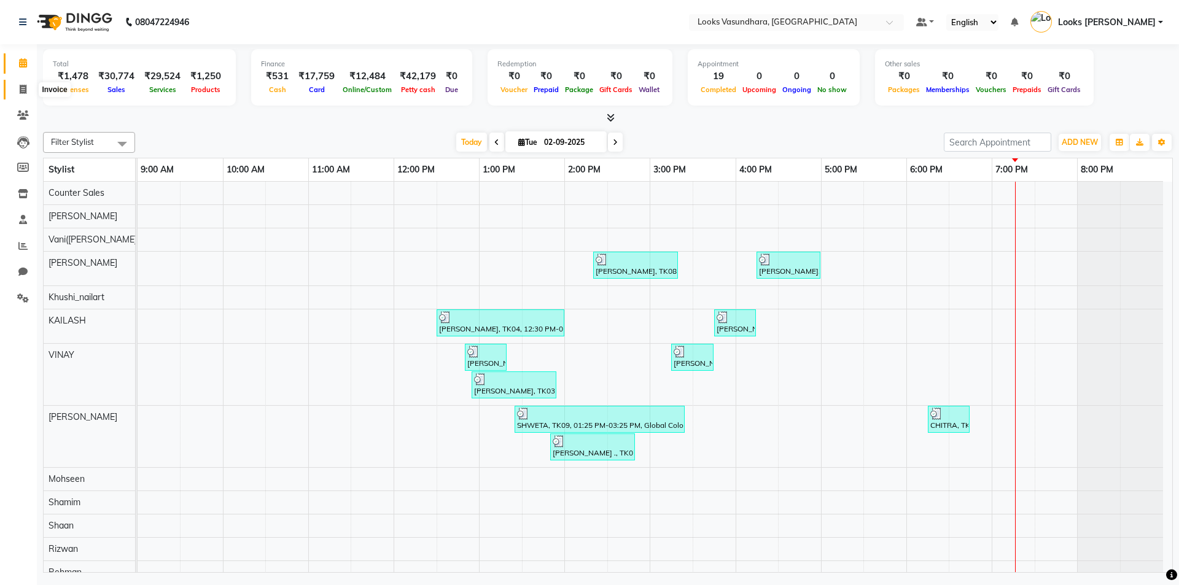
click at [15, 85] on span at bounding box center [22, 90] width 21 height 14
select select "service"
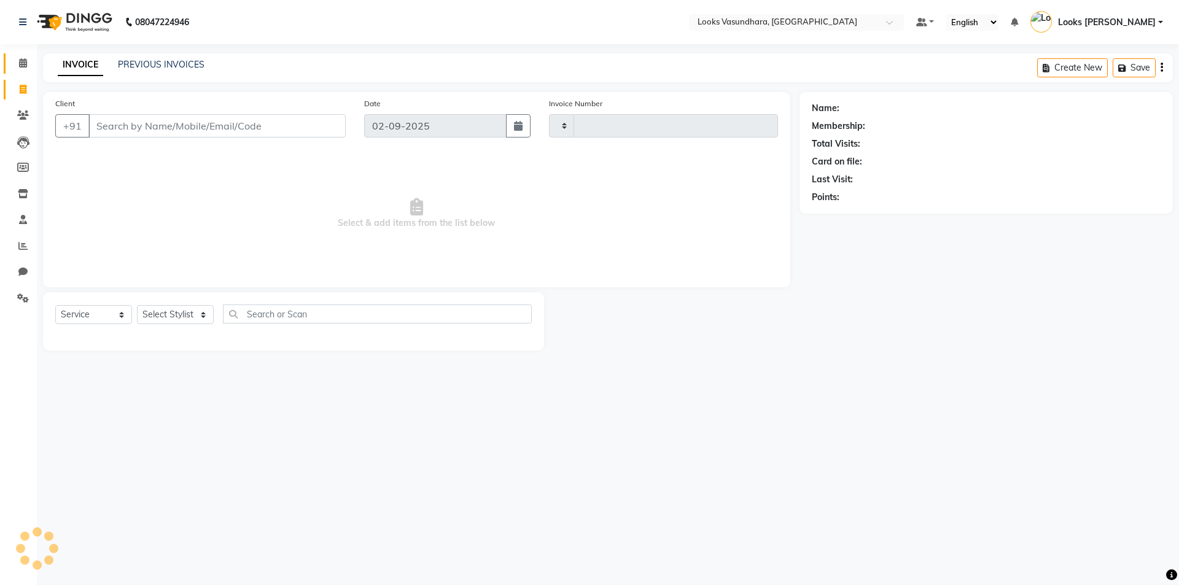
click at [23, 60] on icon at bounding box center [23, 62] width 8 height 9
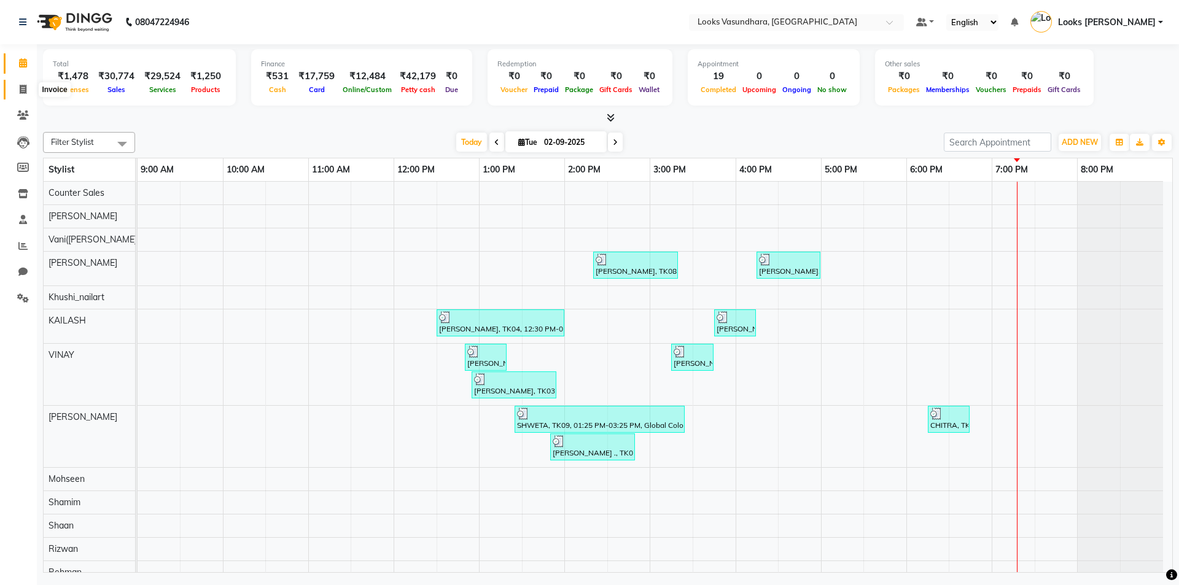
click at [18, 88] on span at bounding box center [22, 90] width 21 height 14
drag, startPoint x: 18, startPoint y: 88, endPoint x: 19, endPoint y: 76, distance: 12.3
click at [18, 88] on span at bounding box center [22, 90] width 21 height 14
select select "service"
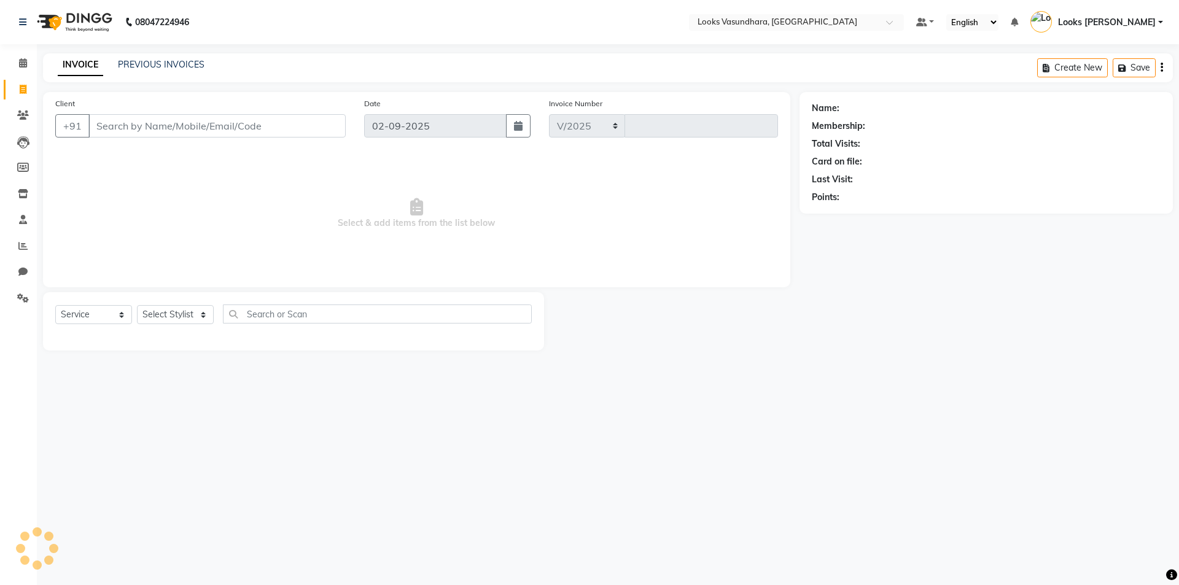
select select "4370"
type input "5794"
click at [20, 74] on li "Calendar" at bounding box center [18, 63] width 37 height 26
click at [20, 64] on icon at bounding box center [23, 62] width 8 height 9
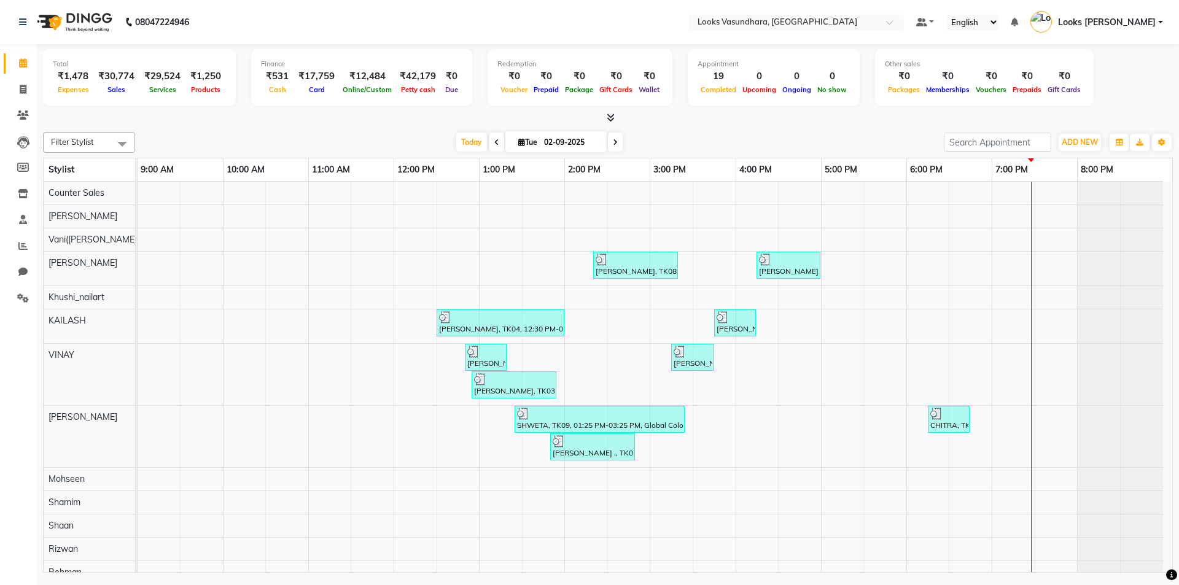
click at [17, 100] on li "Invoice" at bounding box center [18, 90] width 37 height 26
click at [19, 94] on span at bounding box center [22, 90] width 21 height 14
select select "service"
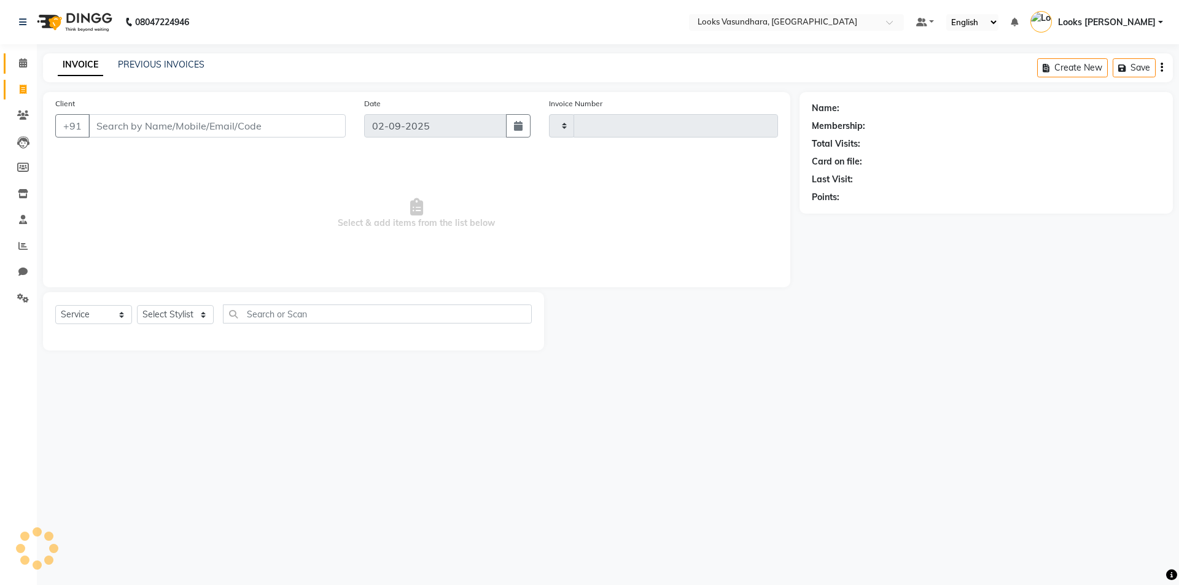
type input "5794"
select select "4370"
click at [20, 64] on icon at bounding box center [23, 62] width 8 height 9
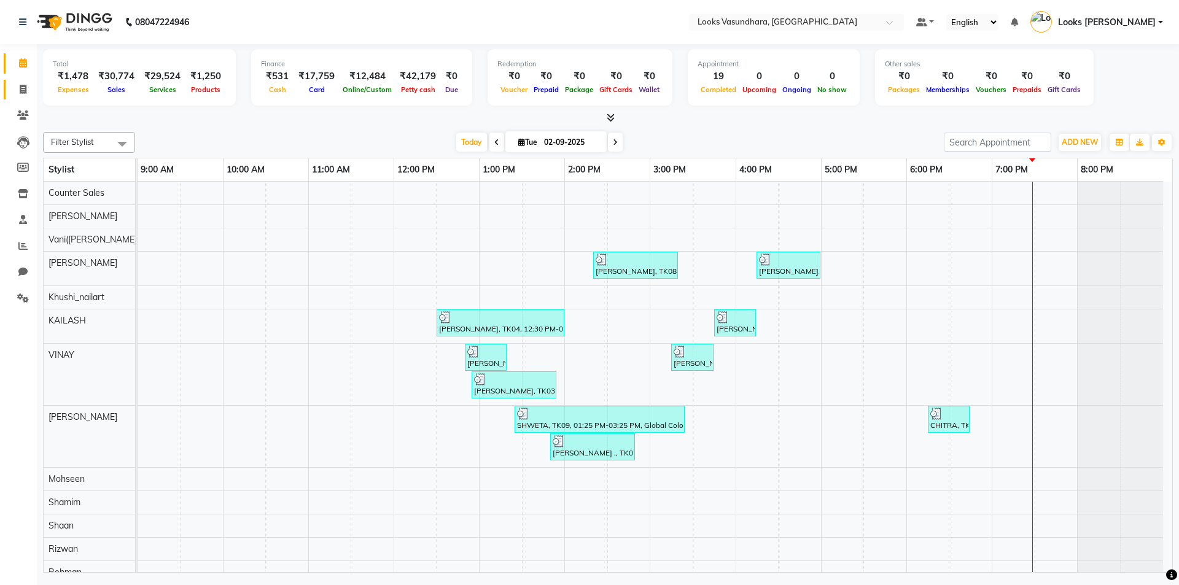
click at [21, 82] on link "Invoice" at bounding box center [18, 90] width 29 height 20
select select "service"
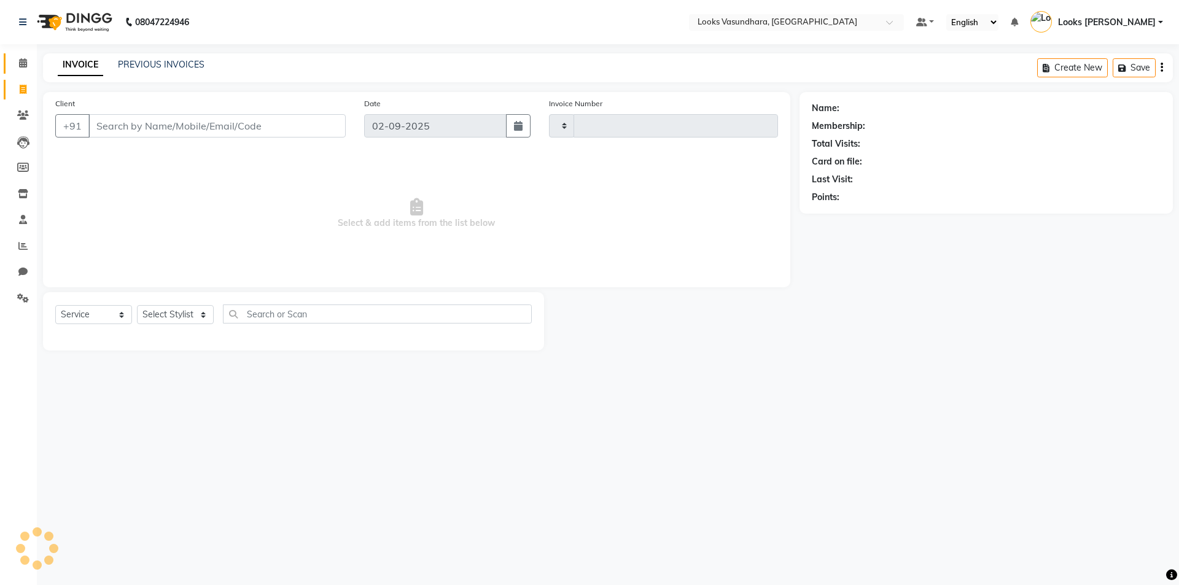
type input "5794"
select select "4370"
click at [172, 313] on select "Select Stylist" at bounding box center [175, 314] width 77 height 19
select select "85722"
click at [137, 305] on select "Select Stylist Aditya [PERSON_NAME] Anjali [PERSON_NAME] Kumar_MSTR Counter Sal…" at bounding box center [175, 314] width 77 height 19
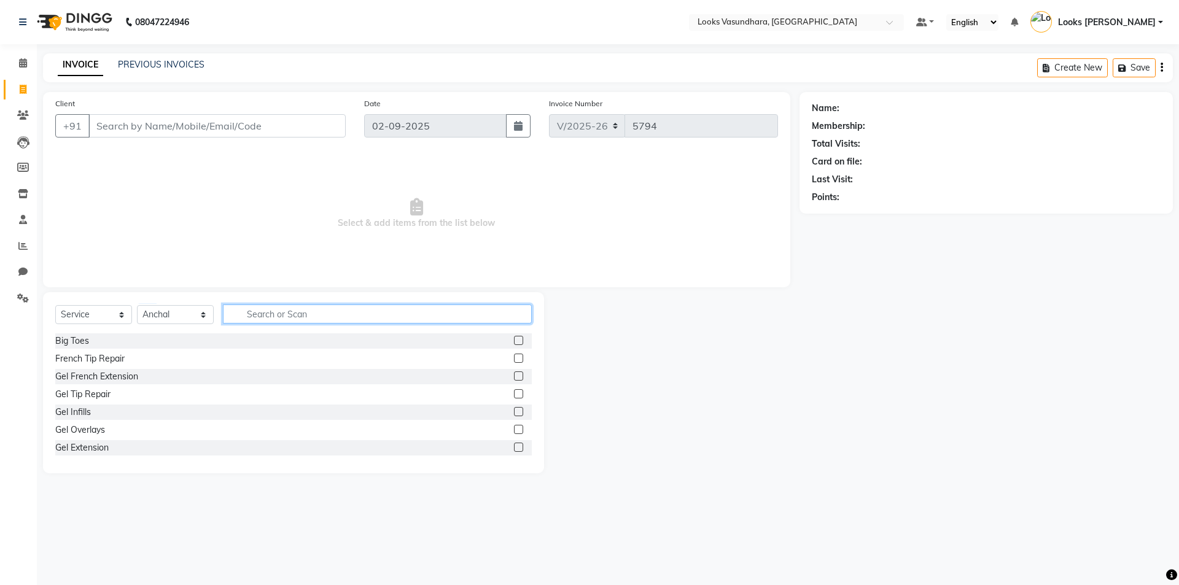
click at [275, 319] on input "text" at bounding box center [377, 314] width 309 height 19
type input "EYE"
click at [514, 355] on label at bounding box center [518, 358] width 9 height 9
click at [514, 355] on input "checkbox" at bounding box center [518, 359] width 8 height 8
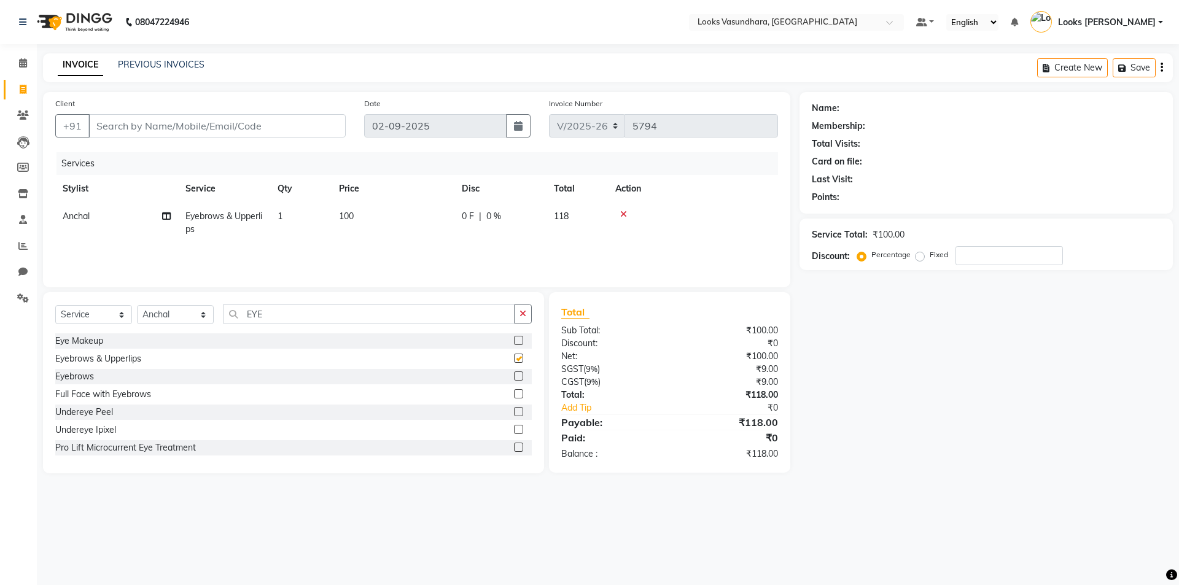
click at [388, 207] on td "100" at bounding box center [393, 223] width 123 height 41
checkbox input "false"
select select "85722"
click at [416, 223] on input "100" at bounding box center [451, 219] width 108 height 19
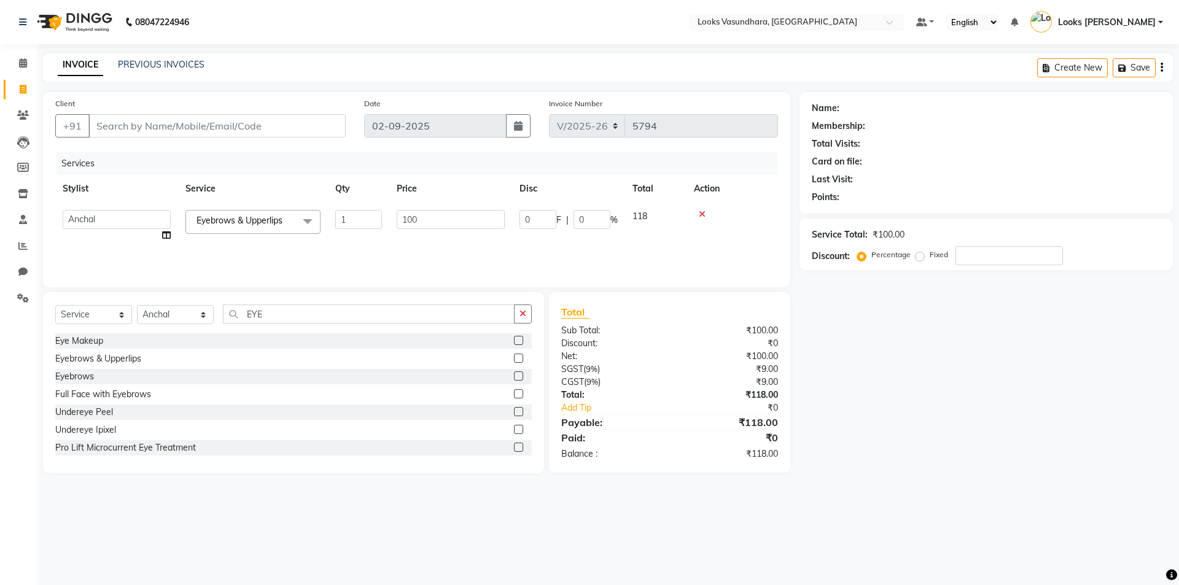
click at [416, 223] on input "100" at bounding box center [451, 219] width 108 height 19
type input "200"
drag, startPoint x: 187, startPoint y: 314, endPoint x: 186, endPoint y: 307, distance: 6.8
click at [187, 314] on select "Select Stylist Aditya [PERSON_NAME] Anjali [PERSON_NAME] Kumar_MSTR Counter Sal…" at bounding box center [175, 314] width 77 height 19
select select "70566"
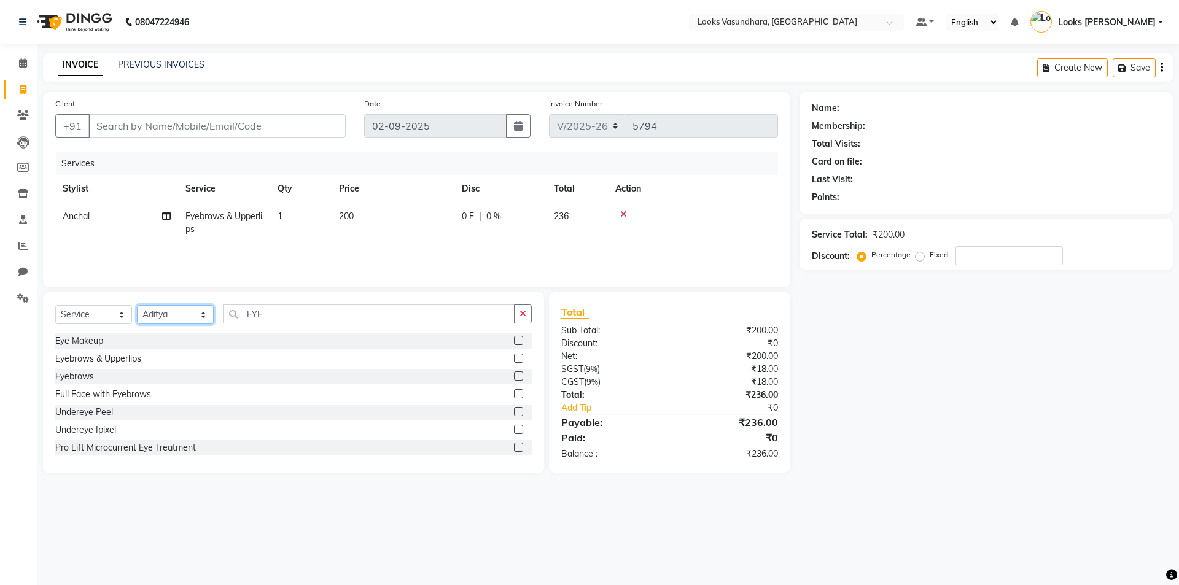
click at [137, 305] on select "Select Stylist Aditya [PERSON_NAME] Anjali [PERSON_NAME] Kumar_MSTR Counter Sal…" at bounding box center [175, 314] width 77 height 19
click at [283, 314] on input "EYE" at bounding box center [369, 314] width 292 height 19
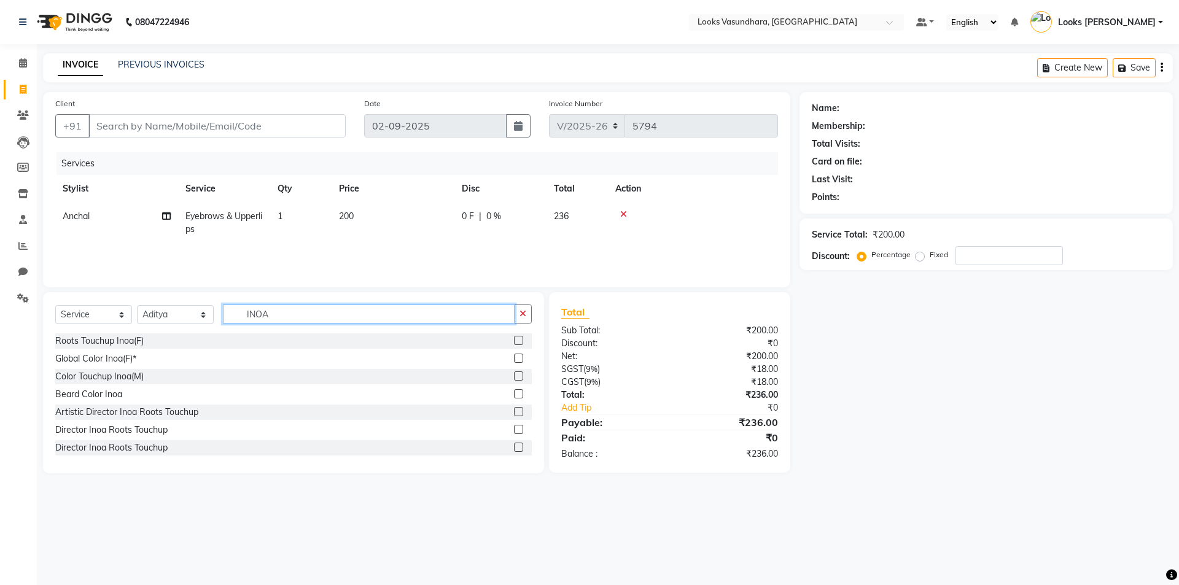
type input "INOA"
drag, startPoint x: 507, startPoint y: 342, endPoint x: 493, endPoint y: 332, distance: 17.2
click at [514, 342] on label at bounding box center [518, 340] width 9 height 9
click at [514, 342] on input "checkbox" at bounding box center [518, 341] width 8 height 8
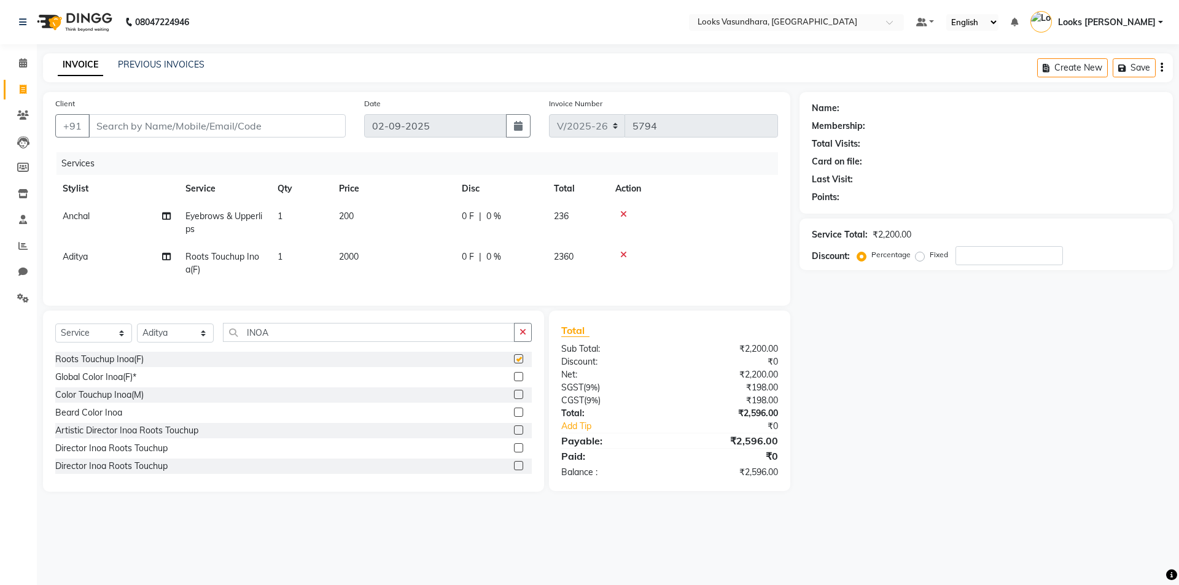
click at [427, 249] on td "2000" at bounding box center [393, 263] width 123 height 41
checkbox input "false"
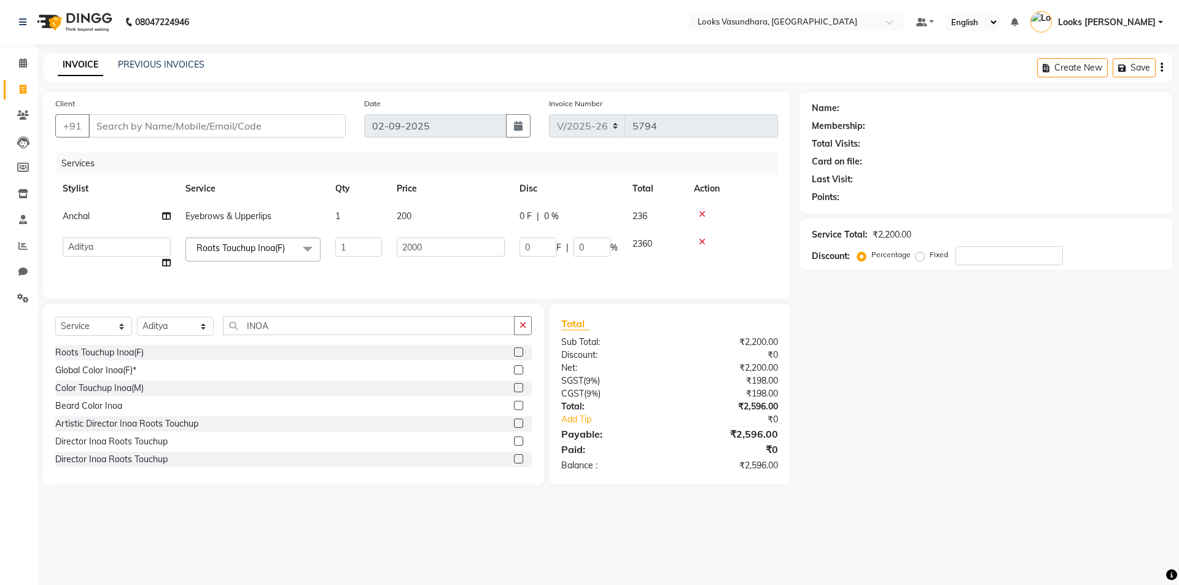
click at [427, 249] on input "2000" at bounding box center [451, 247] width 108 height 19
type input "1400"
click at [177, 123] on input "Client" at bounding box center [216, 125] width 257 height 23
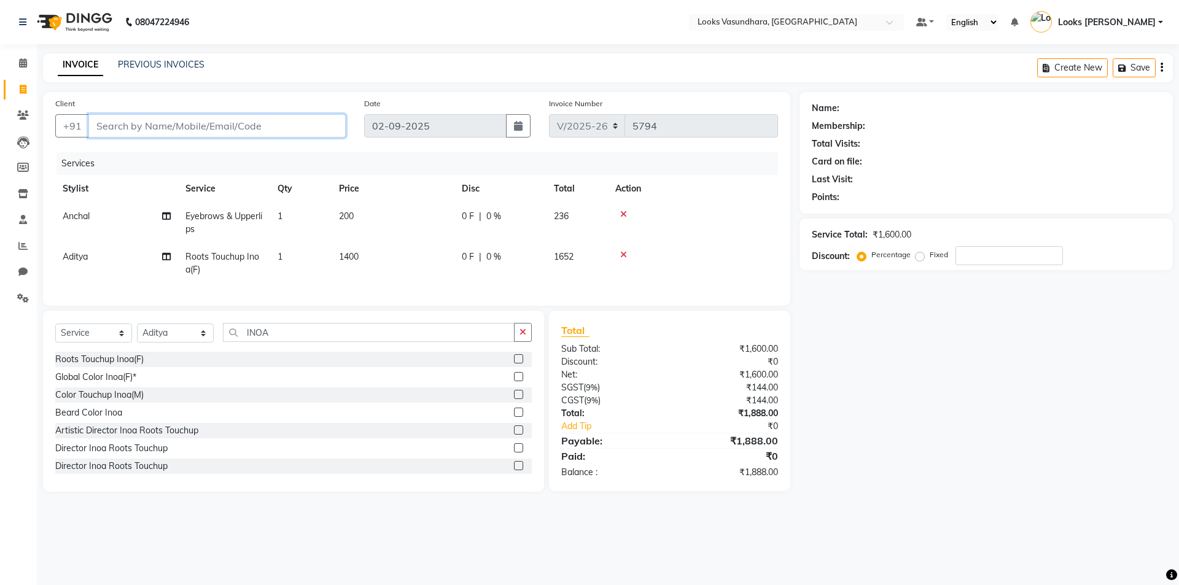
click at [177, 123] on input "Client" at bounding box center [216, 125] width 257 height 23
type input "9"
type input "0"
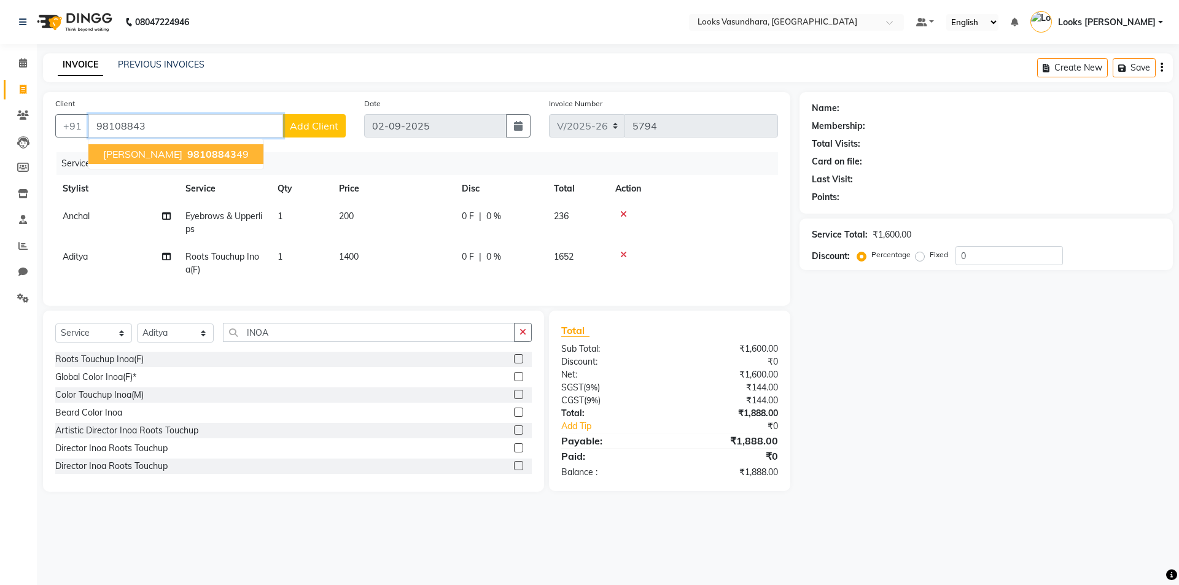
click at [187, 154] on span "98108843" at bounding box center [211, 154] width 49 height 12
type input "9810884349"
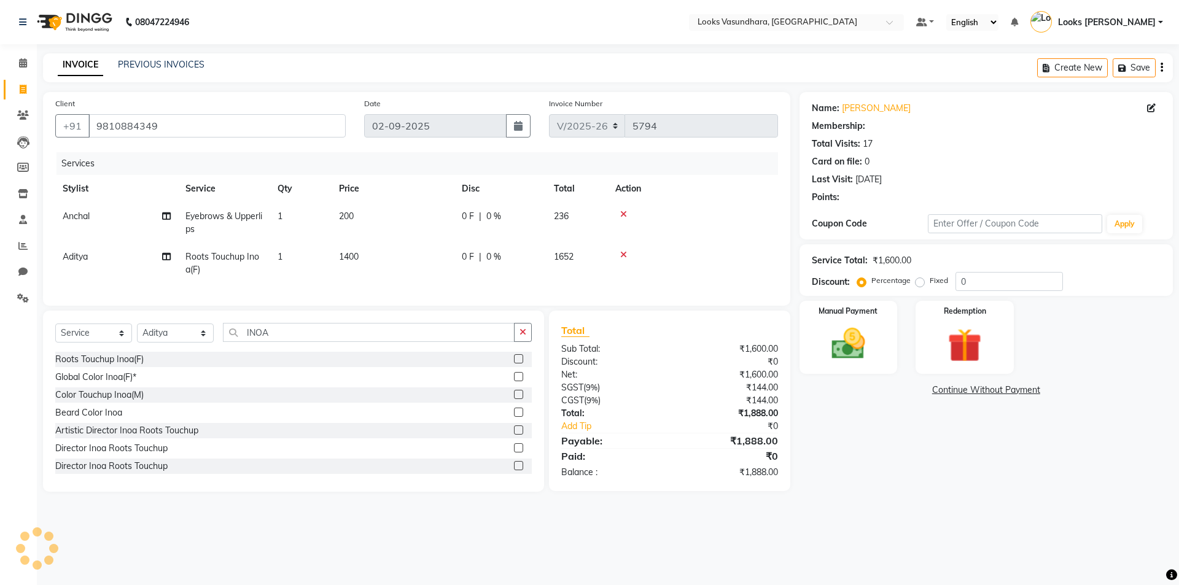
select select "1: Object"
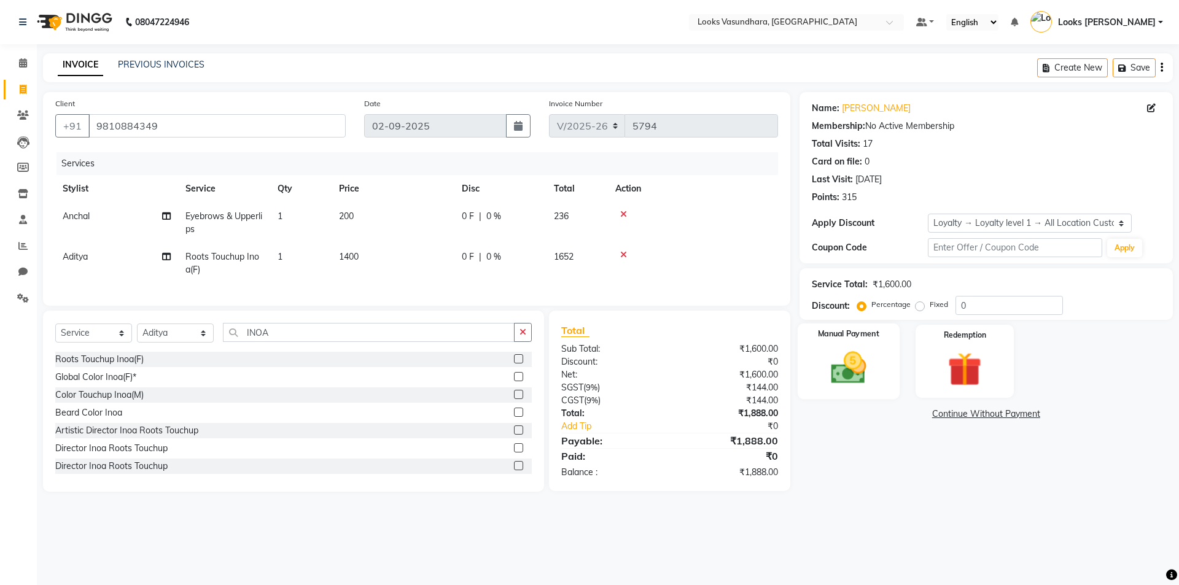
click at [838, 356] on img at bounding box center [848, 368] width 57 height 41
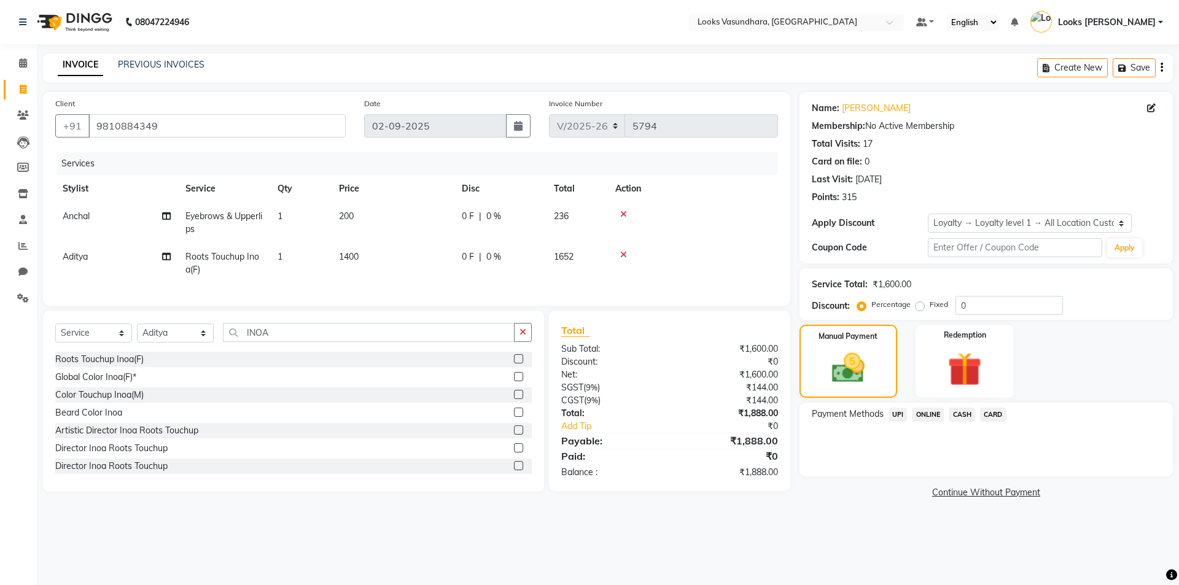
click at [993, 408] on span "CARD" at bounding box center [993, 415] width 26 height 14
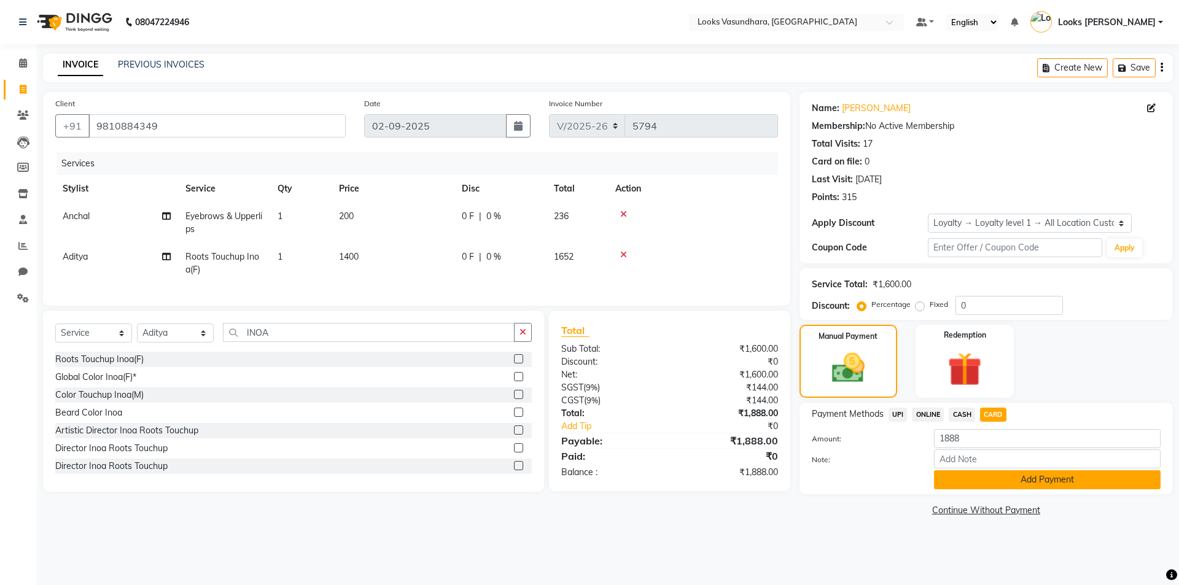
click at [945, 488] on button "Add Payment" at bounding box center [1047, 479] width 227 height 19
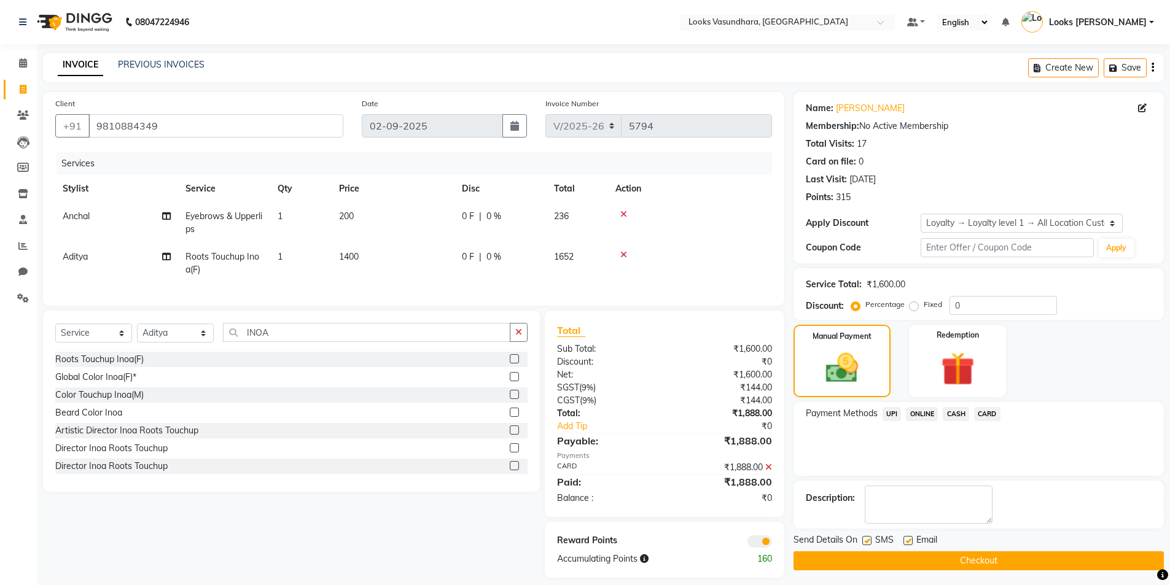
click at [903, 541] on label at bounding box center [907, 540] width 9 height 9
click at [903, 541] on input "checkbox" at bounding box center [907, 541] width 8 height 8
checkbox input "false"
click at [874, 562] on button "Checkout" at bounding box center [979, 561] width 370 height 19
click at [874, 562] on div "Checkout" at bounding box center [979, 561] width 370 height 19
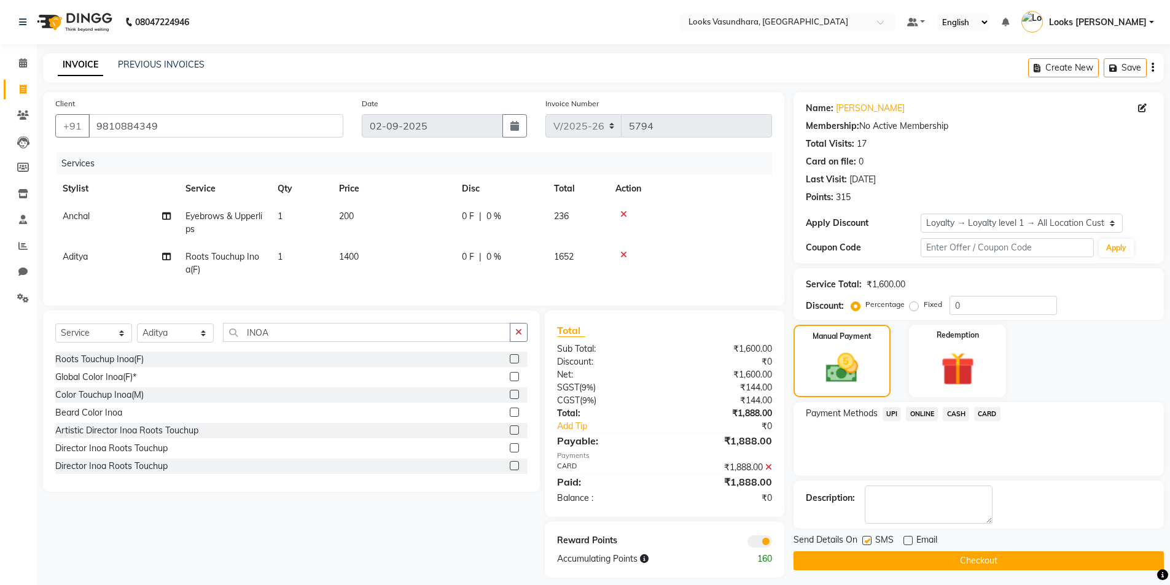
click at [907, 552] on button "Checkout" at bounding box center [979, 561] width 370 height 19
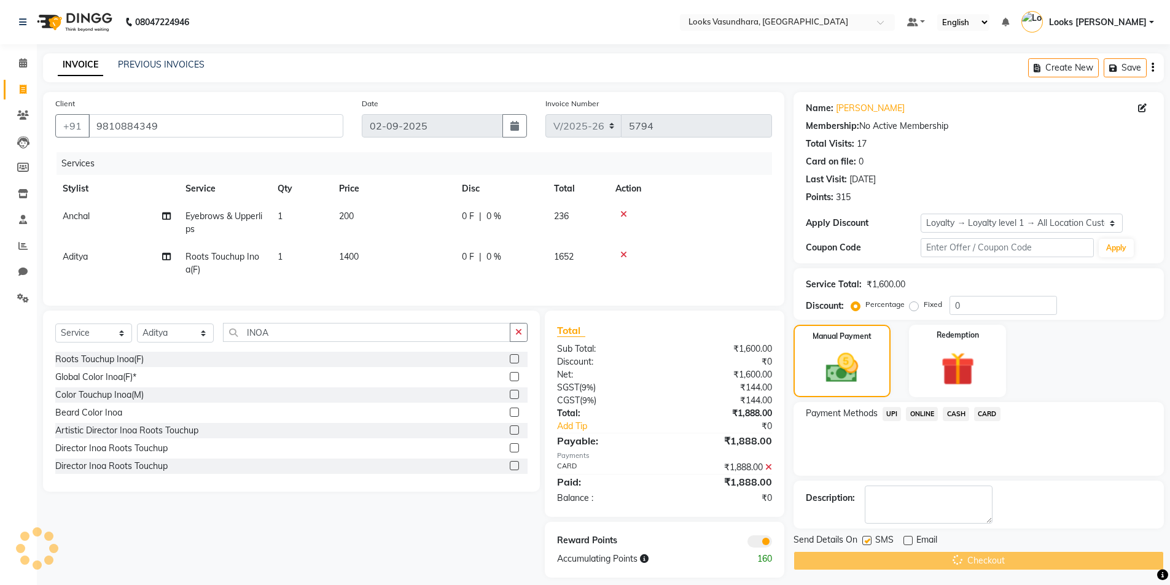
click at [907, 552] on div "Checkout" at bounding box center [979, 561] width 370 height 19
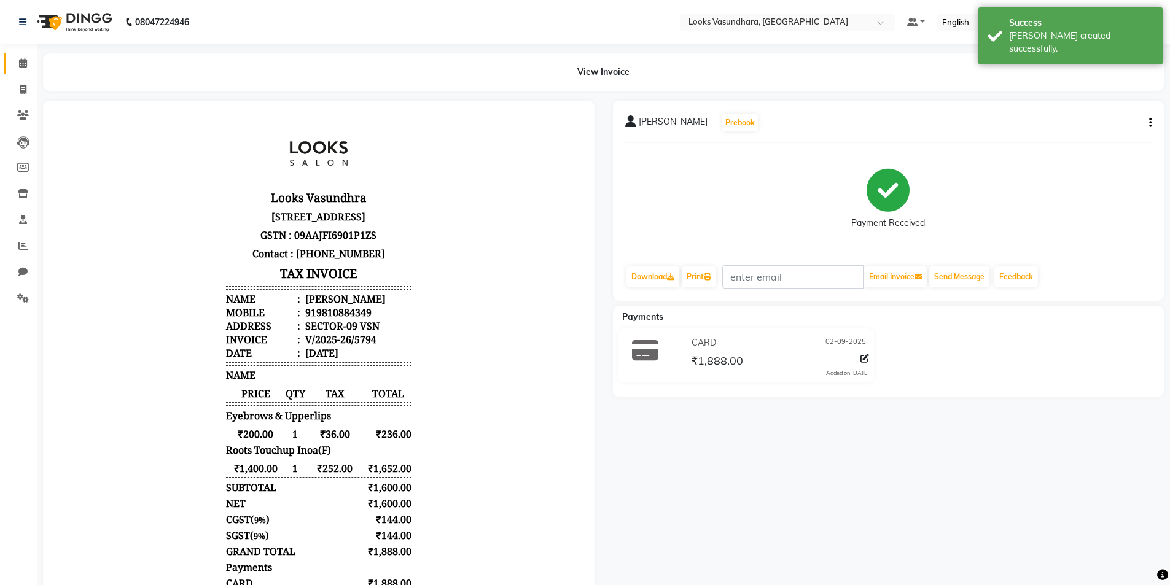
click at [10, 58] on link "Calendar" at bounding box center [18, 63] width 29 height 20
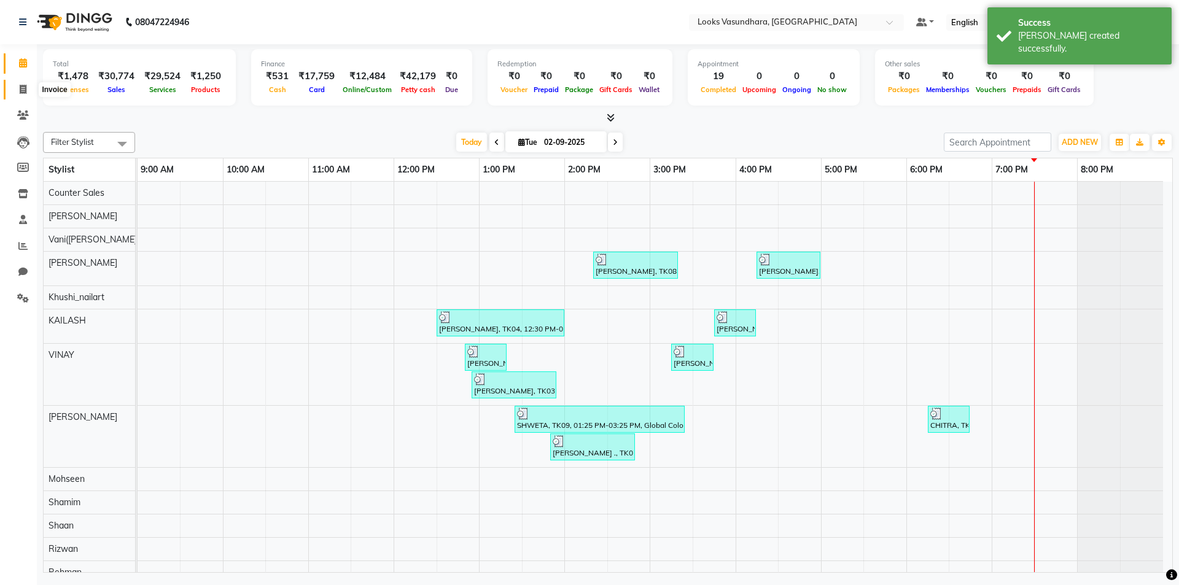
click at [16, 91] on span at bounding box center [22, 90] width 21 height 14
select select "4370"
select select "service"
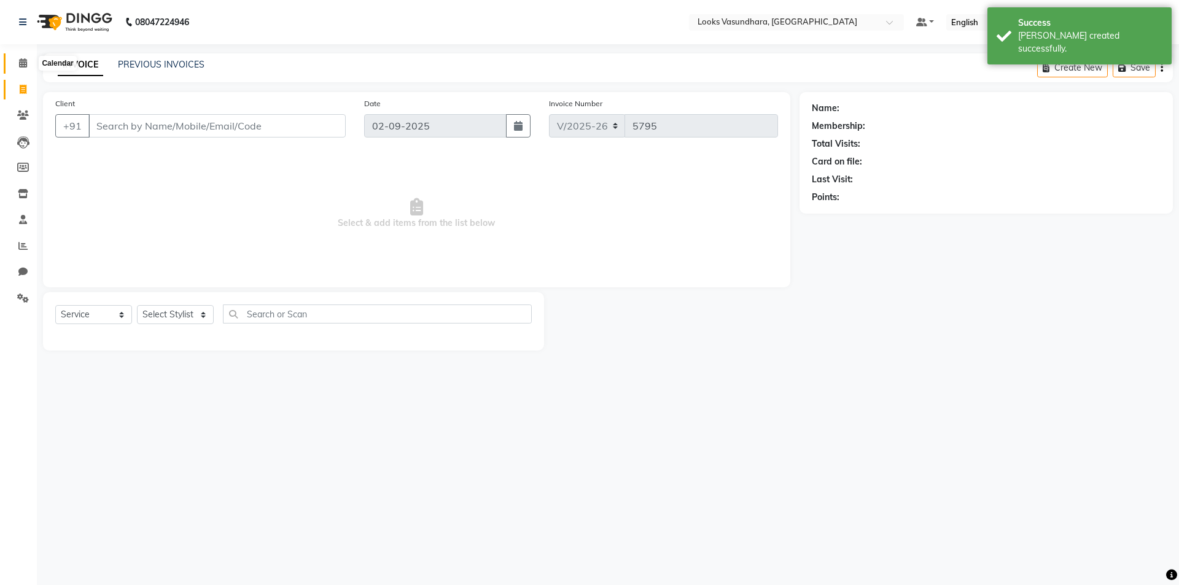
click at [18, 65] on span at bounding box center [22, 64] width 21 height 14
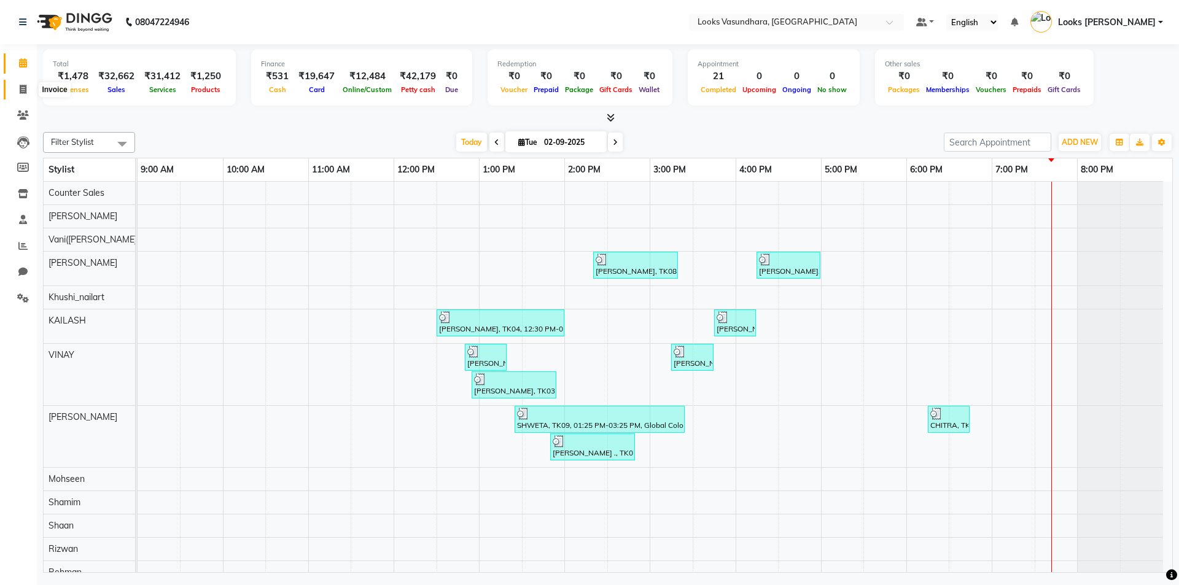
click at [14, 88] on span at bounding box center [22, 90] width 21 height 14
select select "service"
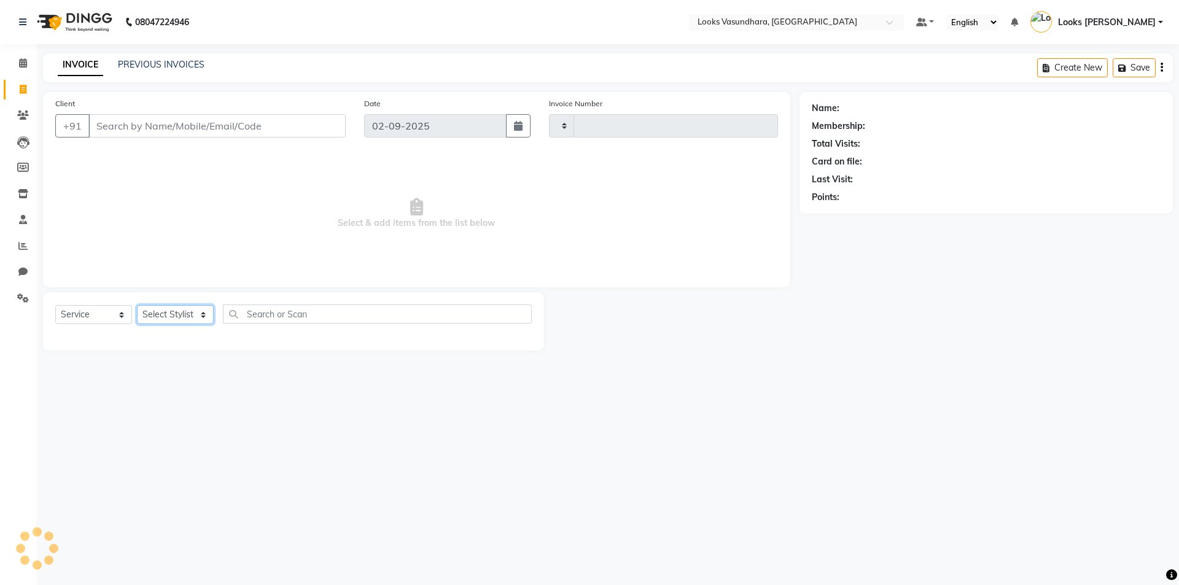
click at [157, 319] on select "Select Stylist" at bounding box center [175, 314] width 77 height 19
type input "5795"
select select "4370"
select select "23969"
click at [137, 305] on select "Select Stylist Aditya [PERSON_NAME] Anjali [PERSON_NAME] Kumar_MSTR Counter Sal…" at bounding box center [175, 314] width 77 height 19
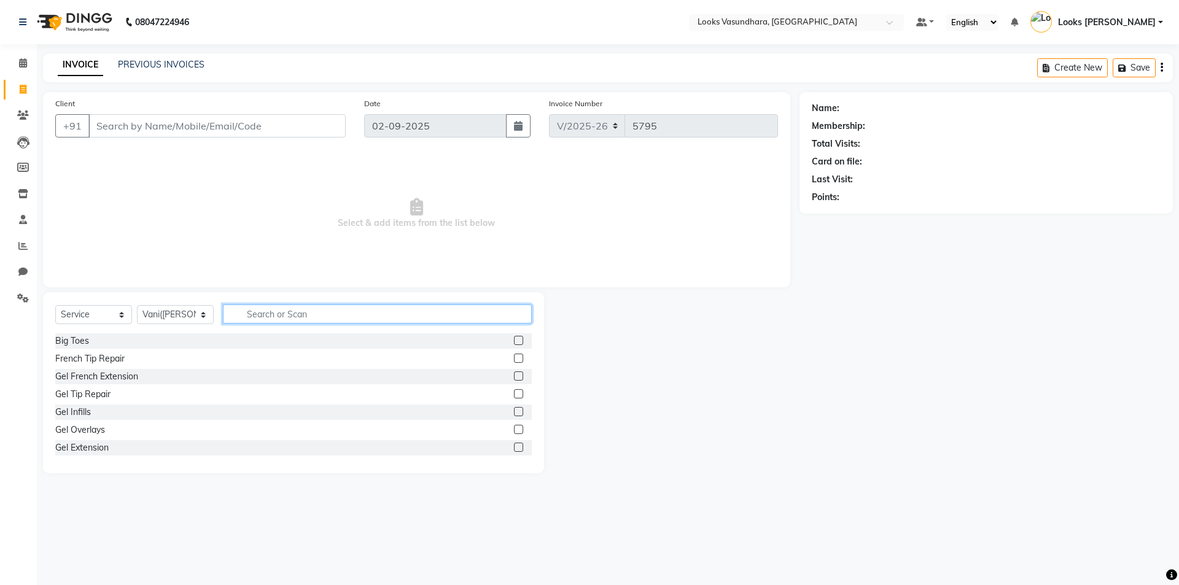
click at [270, 319] on input "text" at bounding box center [377, 314] width 309 height 19
type input "EYE"
click at [514, 355] on label at bounding box center [518, 358] width 9 height 9
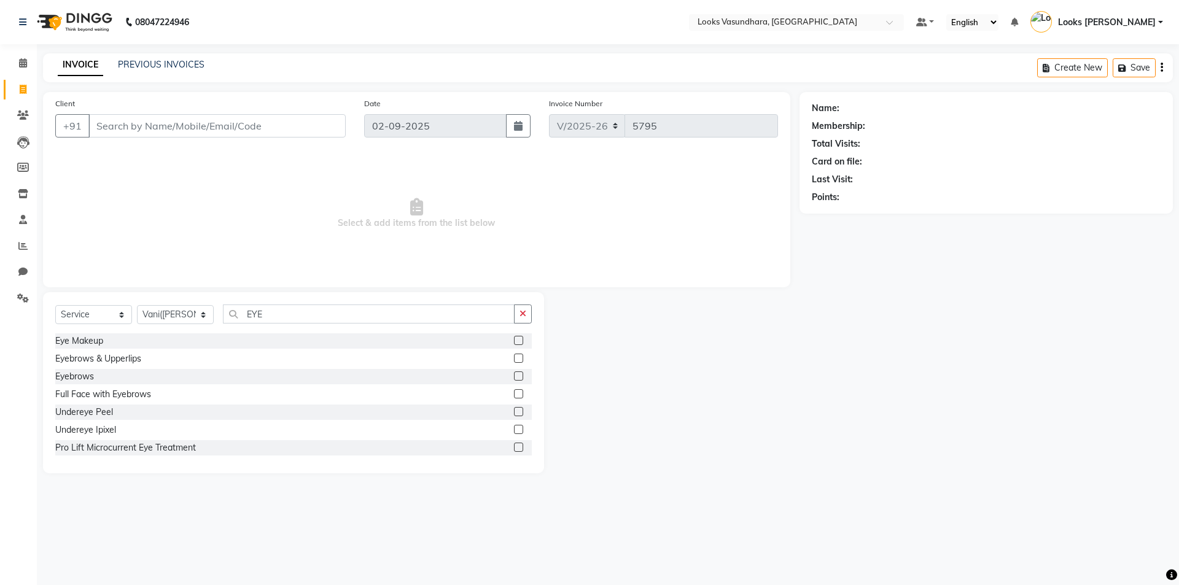
click at [514, 355] on input "checkbox" at bounding box center [518, 359] width 8 height 8
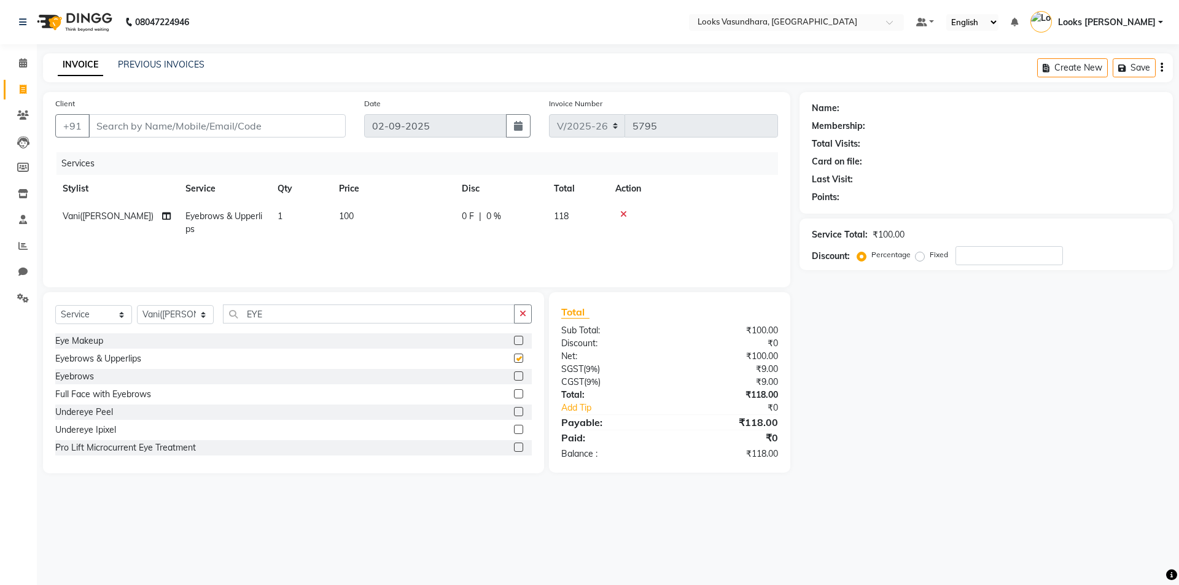
checkbox input "false"
click at [201, 126] on input "Client" at bounding box center [216, 125] width 257 height 23
type input "9"
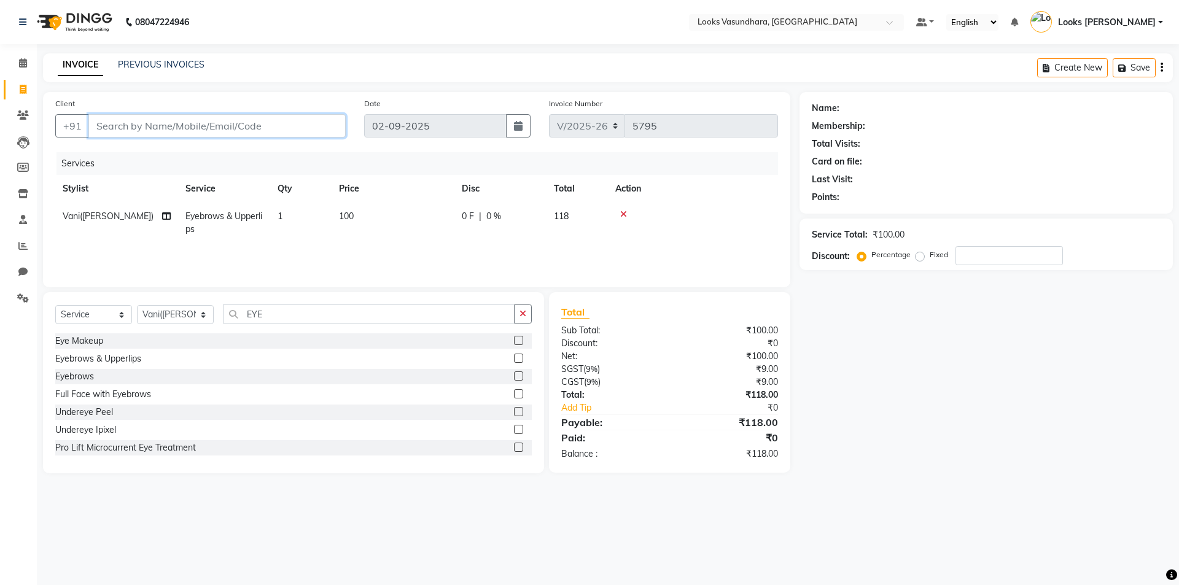
type input "0"
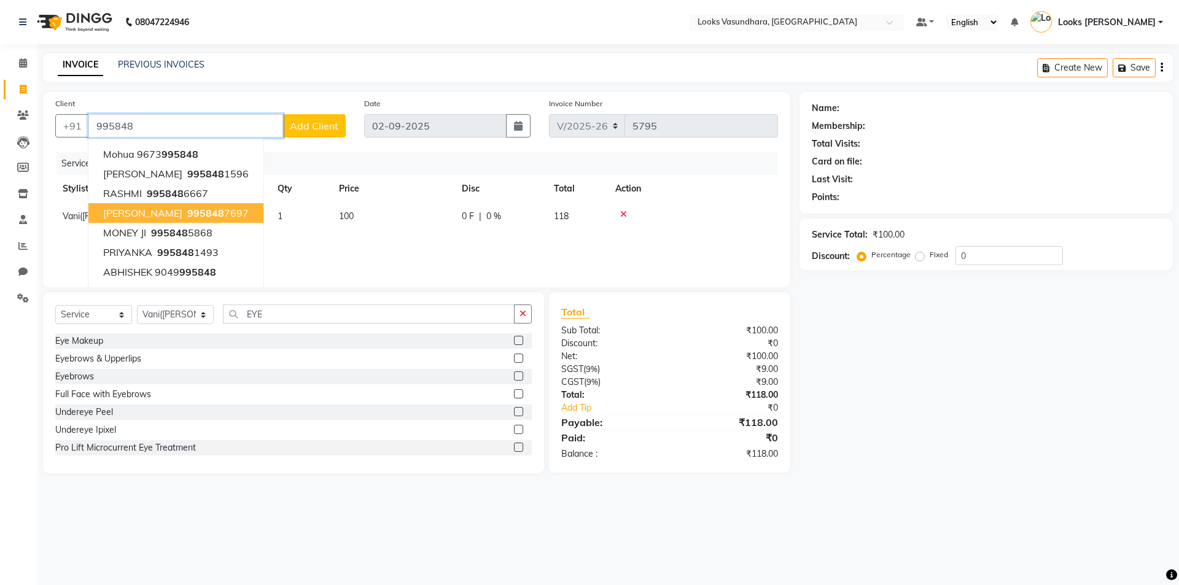
click at [198, 217] on span "995848" at bounding box center [205, 213] width 37 height 12
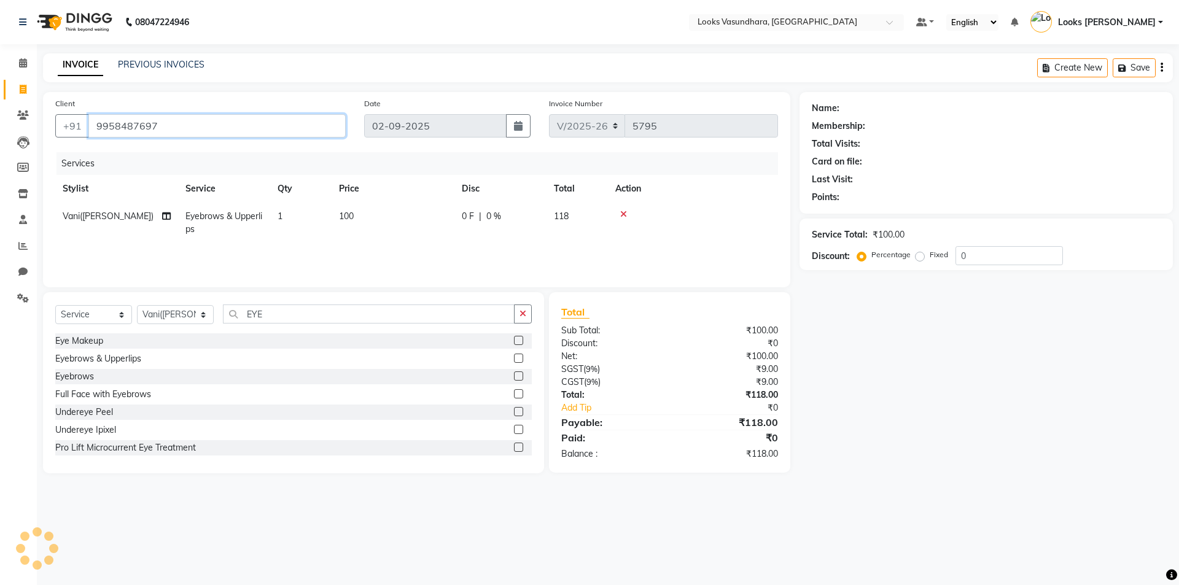
type input "9958487697"
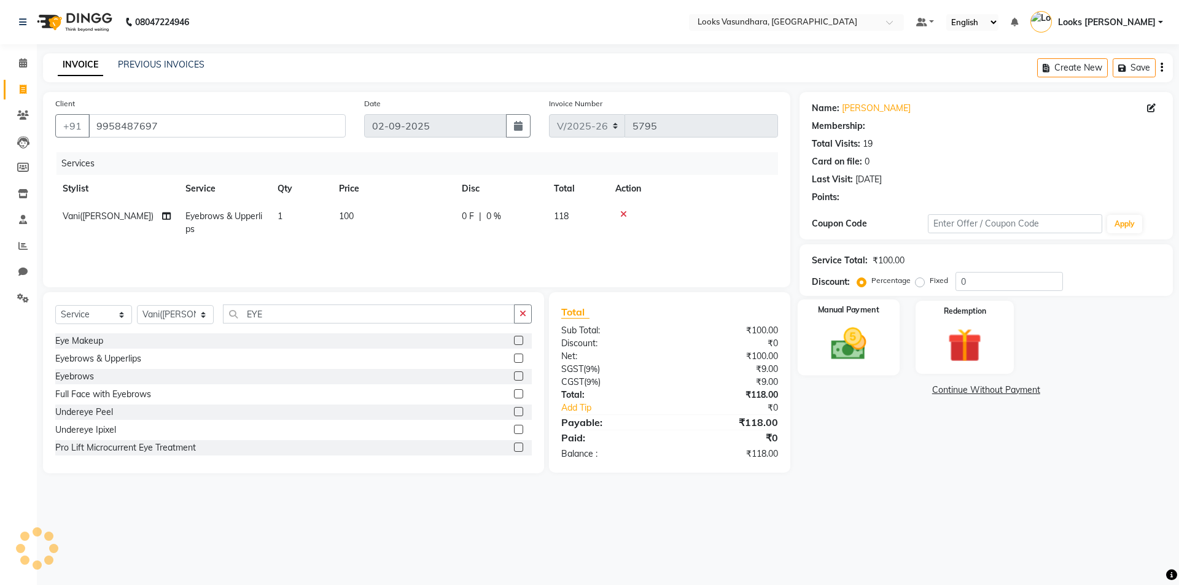
select select "1: Object"
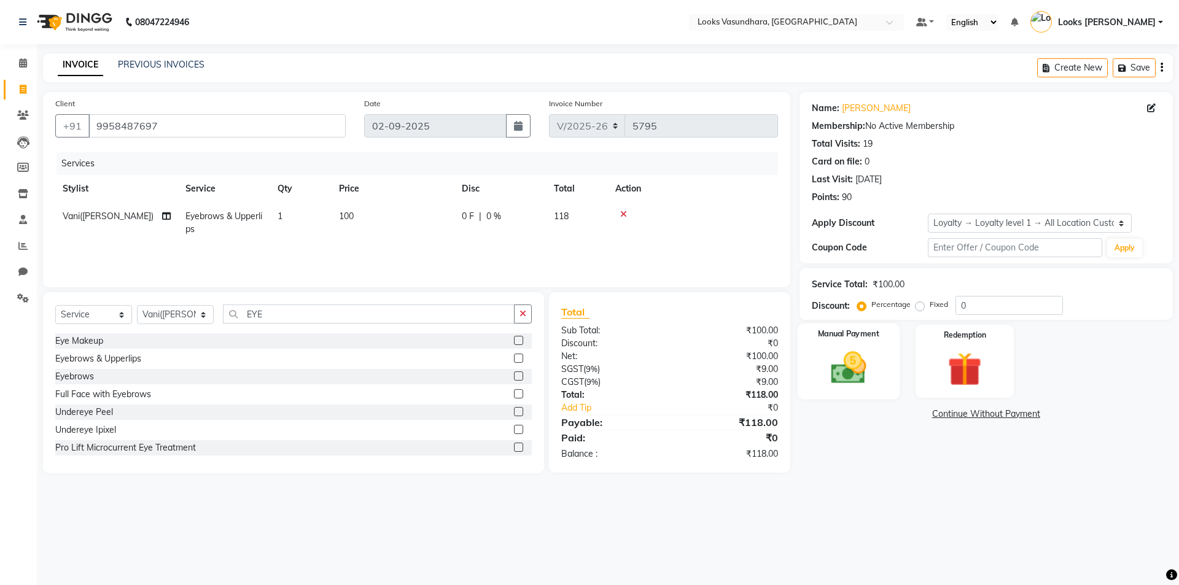
click at [846, 346] on div "Manual Payment" at bounding box center [848, 362] width 102 height 76
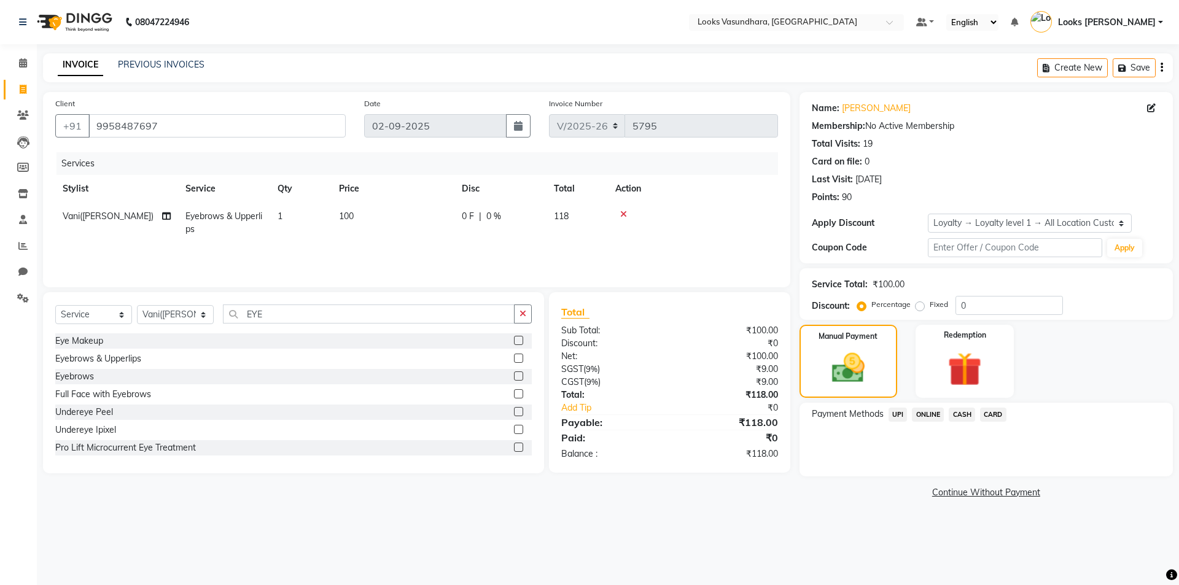
click at [907, 411] on span "UPI" at bounding box center [898, 415] width 19 height 14
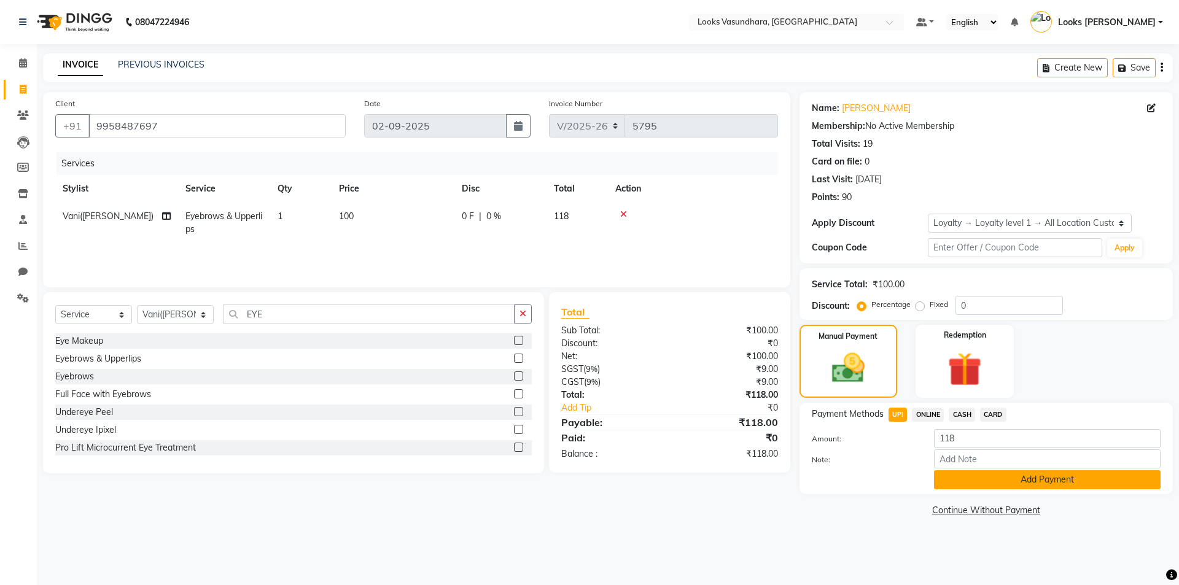
click at [984, 470] on button "Add Payment" at bounding box center [1047, 479] width 227 height 19
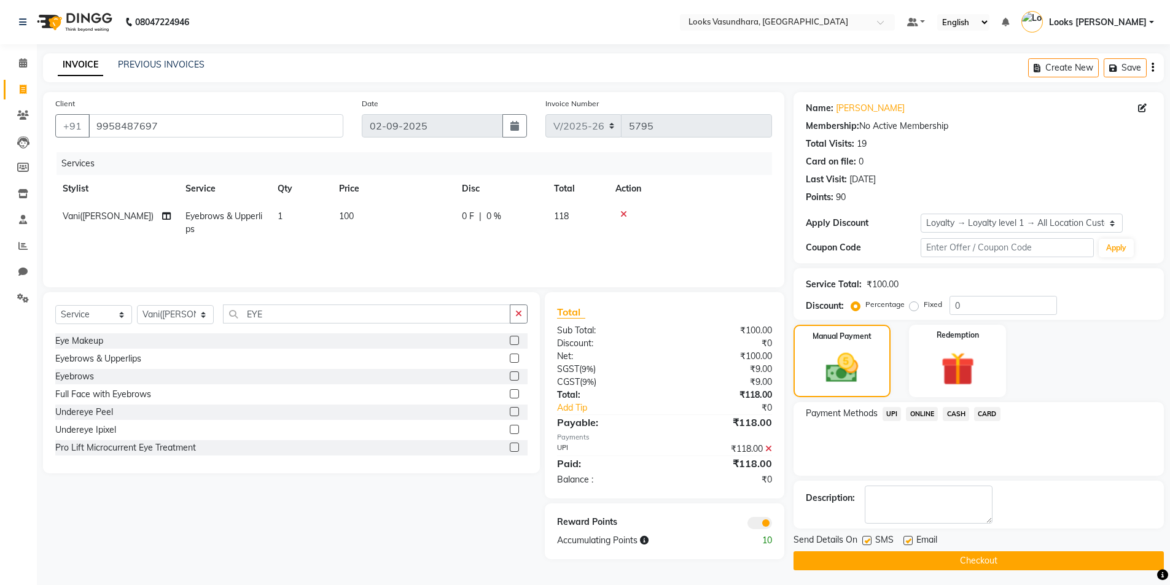
click at [904, 540] on label at bounding box center [907, 540] width 9 height 9
click at [904, 540] on input "checkbox" at bounding box center [907, 541] width 8 height 8
checkbox input "false"
click at [884, 557] on button "Checkout" at bounding box center [979, 561] width 370 height 19
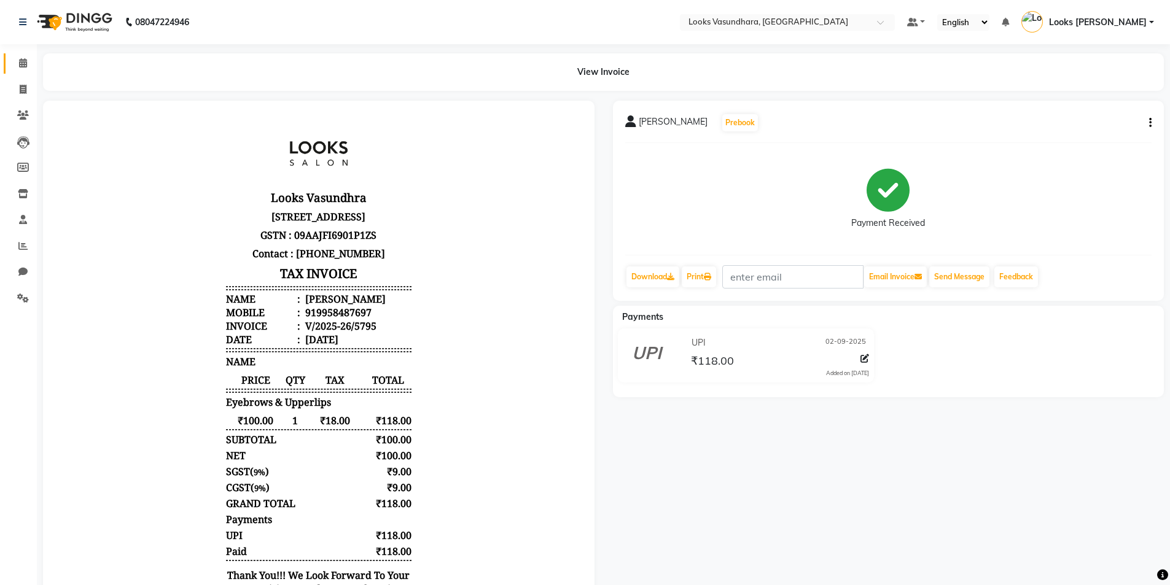
click at [17, 60] on span at bounding box center [22, 64] width 21 height 14
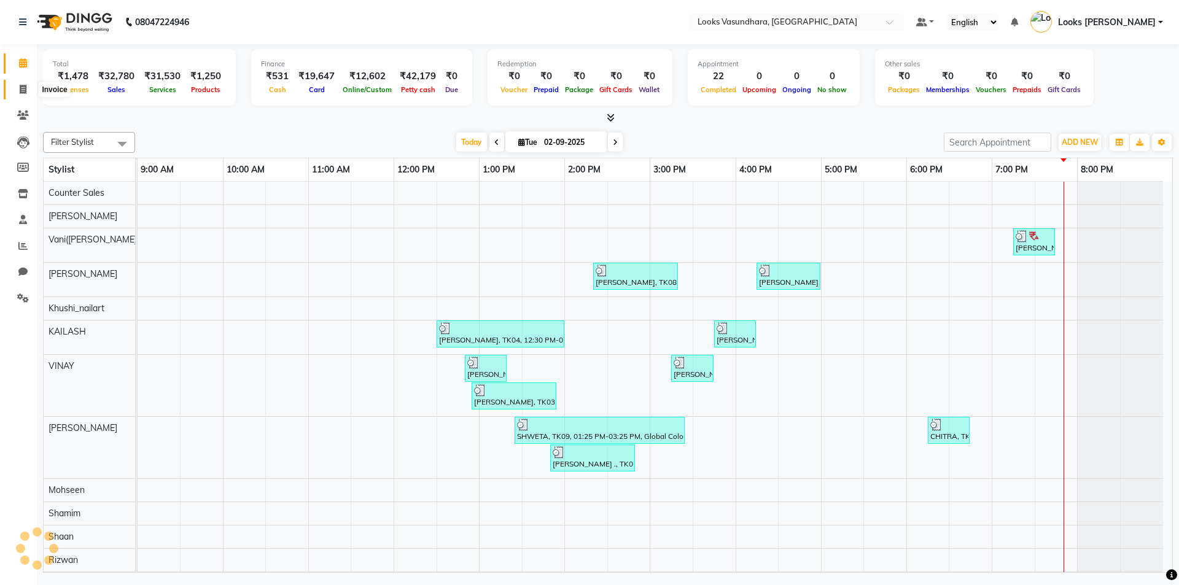
click at [17, 90] on span at bounding box center [22, 90] width 21 height 14
select select "service"
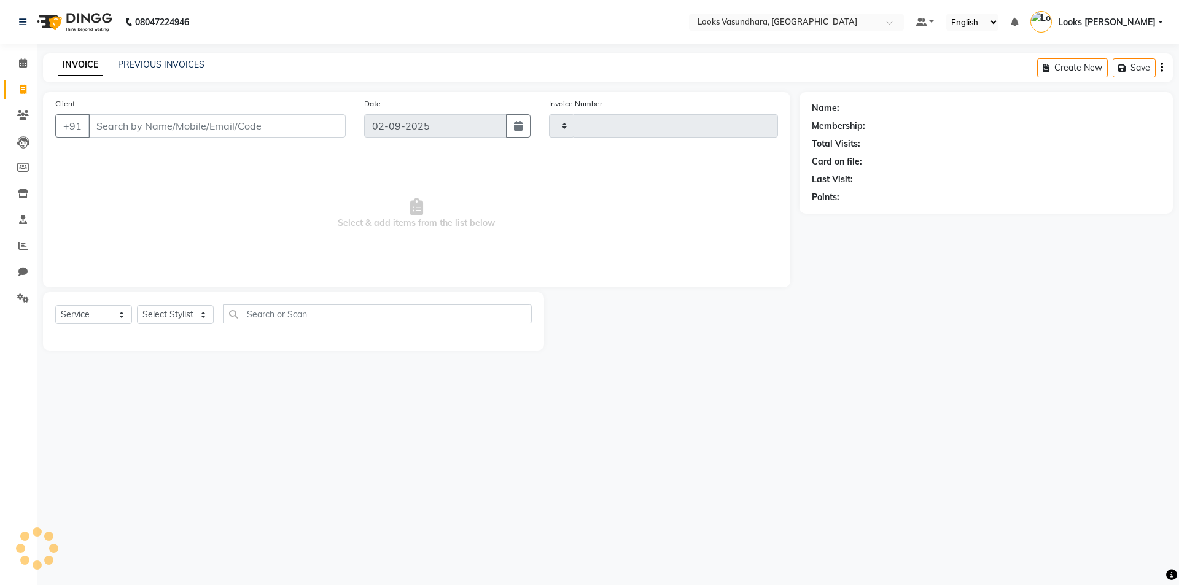
type input "5796"
select select "4370"
click at [165, 320] on select "Select Stylist" at bounding box center [175, 314] width 77 height 19
click at [168, 316] on select "Select Stylist Aditya [PERSON_NAME] Anjali [PERSON_NAME] Kumar_MSTR Counter Sal…" at bounding box center [175, 314] width 77 height 19
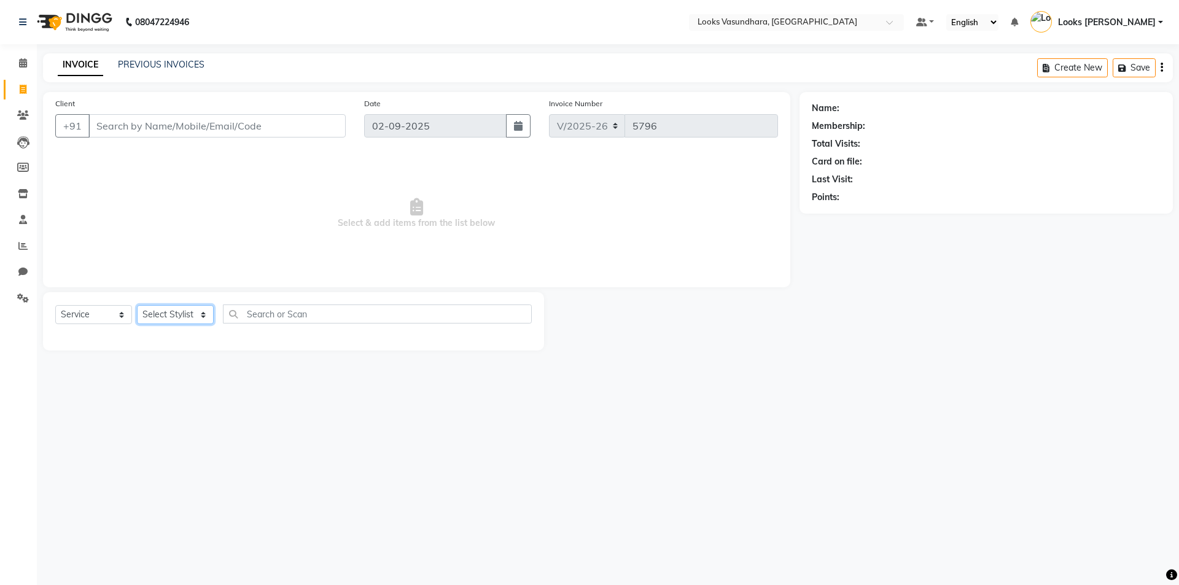
click at [168, 316] on select "Select Stylist Aditya [PERSON_NAME] Anjali [PERSON_NAME] Kumar_MSTR Counter Sal…" at bounding box center [175, 314] width 77 height 19
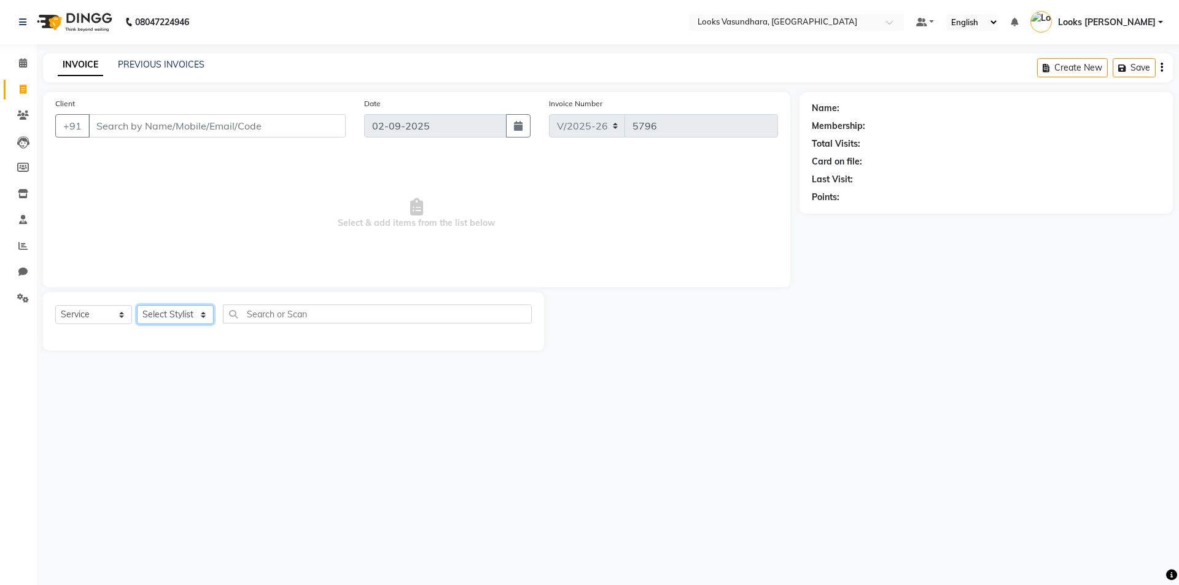
click at [168, 316] on select "Select Stylist Aditya [PERSON_NAME] Anjali [PERSON_NAME] Kumar_MSTR Counter Sal…" at bounding box center [175, 314] width 77 height 19
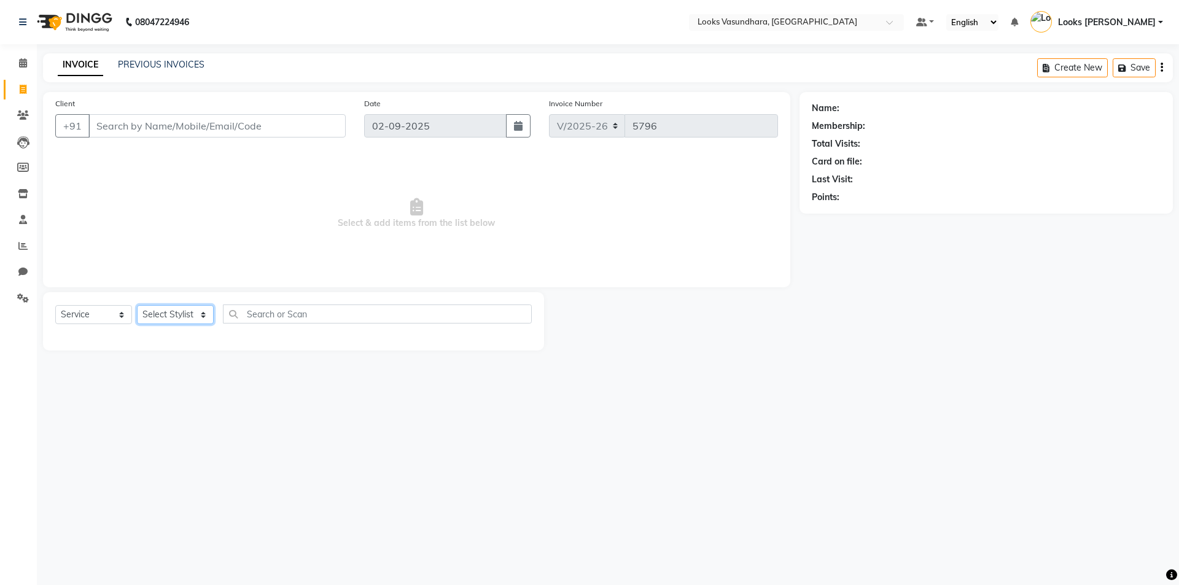
select select "23969"
click at [137, 305] on select "Select Stylist Aditya [PERSON_NAME] Anjali [PERSON_NAME] Kumar_MSTR Counter Sal…" at bounding box center [175, 314] width 77 height 19
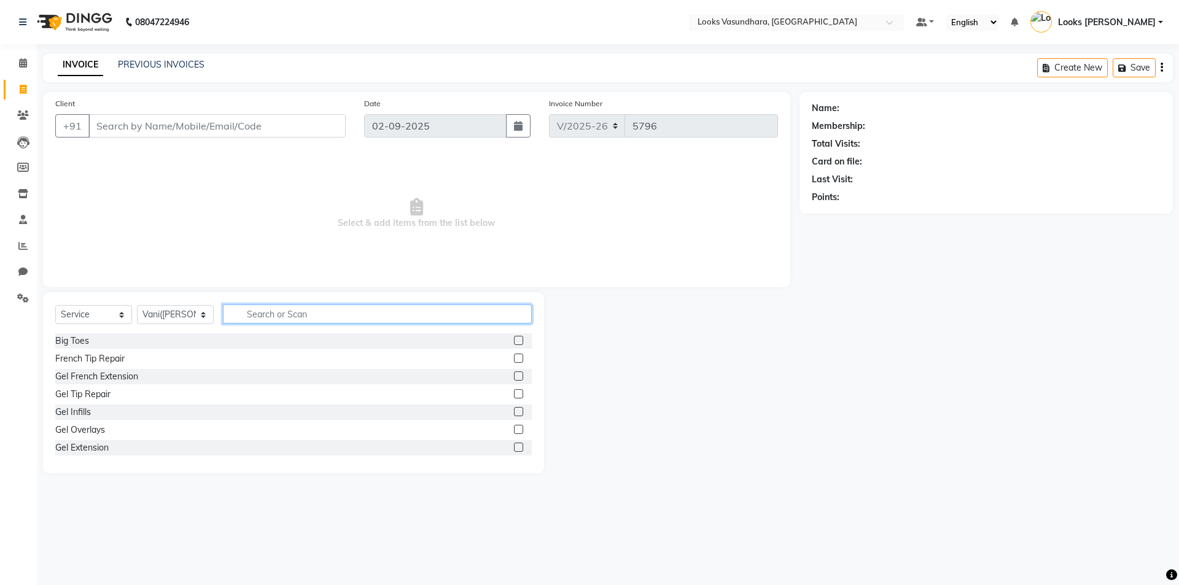
click at [272, 313] on input "text" at bounding box center [377, 314] width 309 height 19
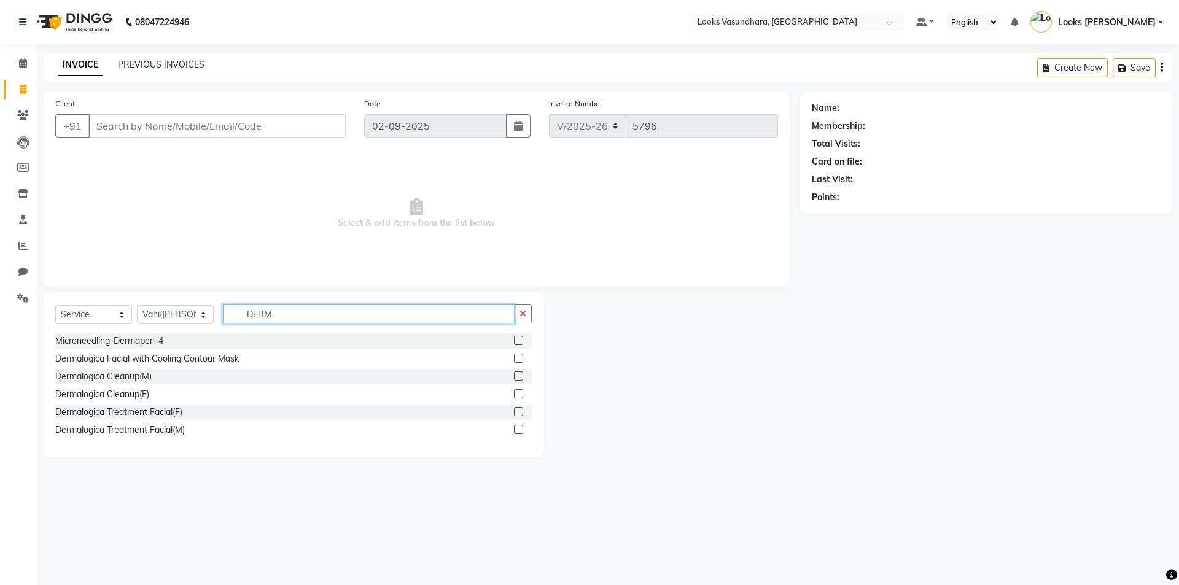
type input "DERM"
click at [515, 358] on label at bounding box center [518, 358] width 9 height 9
click at [515, 358] on input "checkbox" at bounding box center [518, 359] width 8 height 8
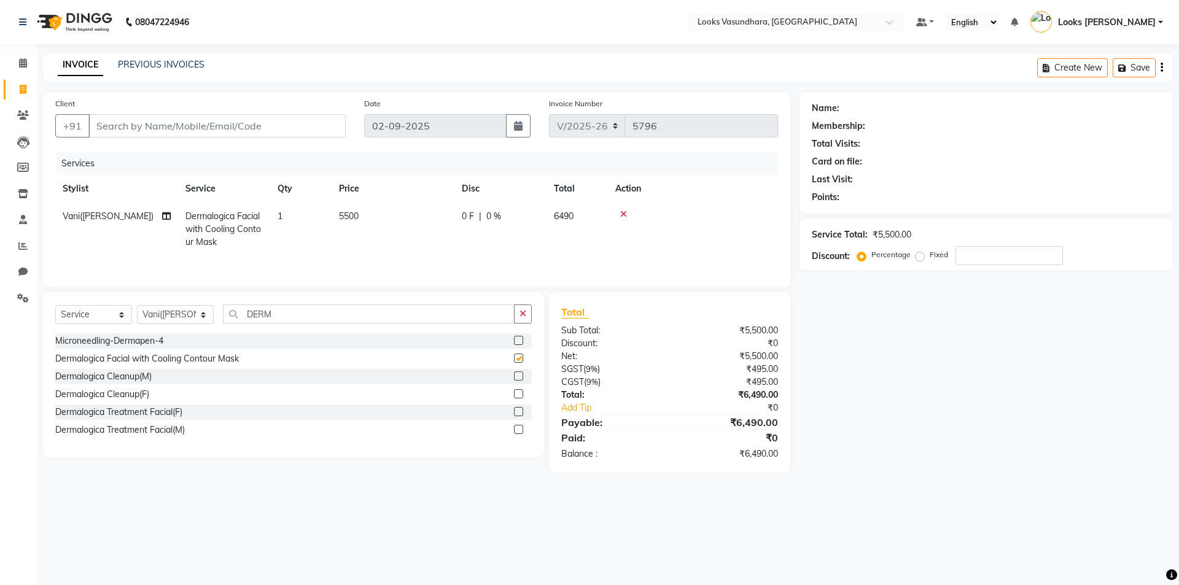
checkbox input "false"
click at [283, 317] on input "DERM" at bounding box center [369, 314] width 292 height 19
type input "DETAN"
click at [516, 357] on label at bounding box center [518, 358] width 9 height 9
click at [516, 357] on input "checkbox" at bounding box center [518, 359] width 8 height 8
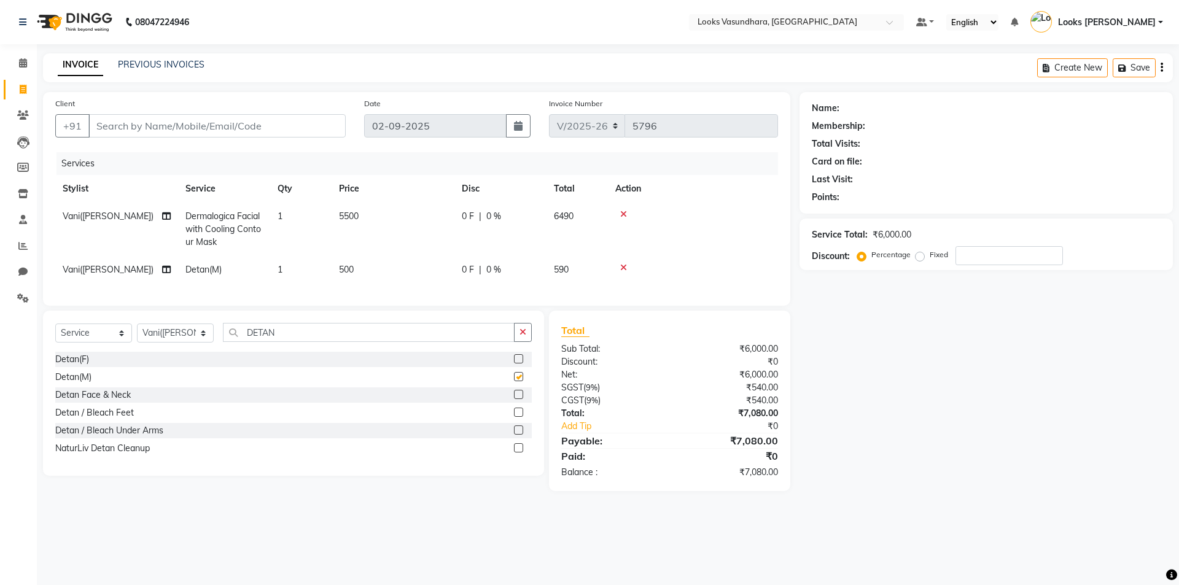
checkbox input "false"
click at [413, 260] on td "500" at bounding box center [393, 270] width 123 height 28
select select "23969"
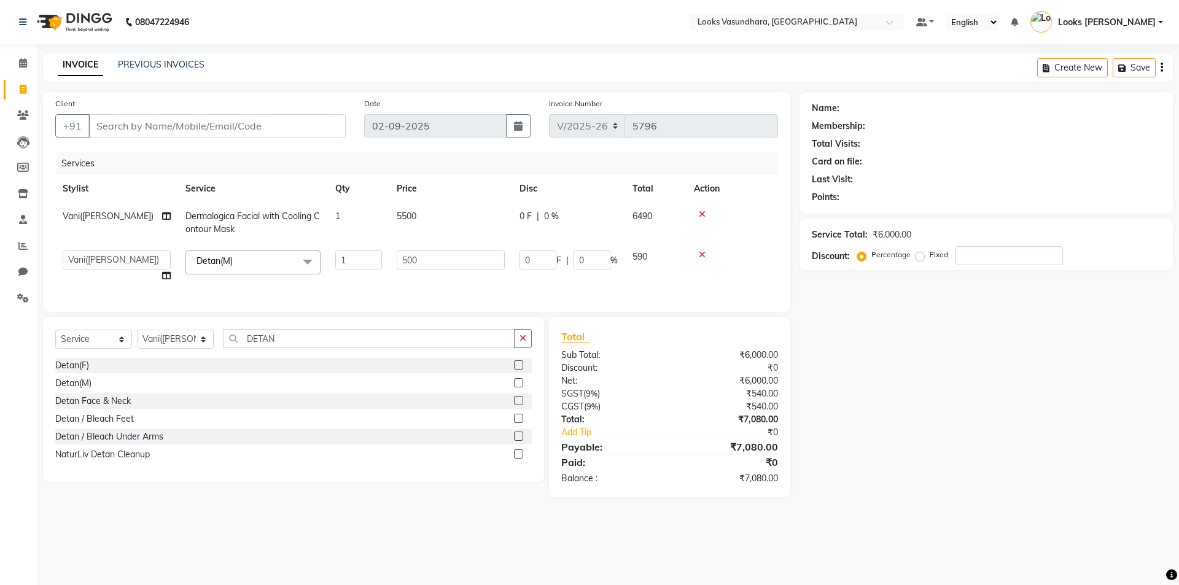
click at [413, 260] on input "500" at bounding box center [451, 260] width 108 height 19
type input "1000"
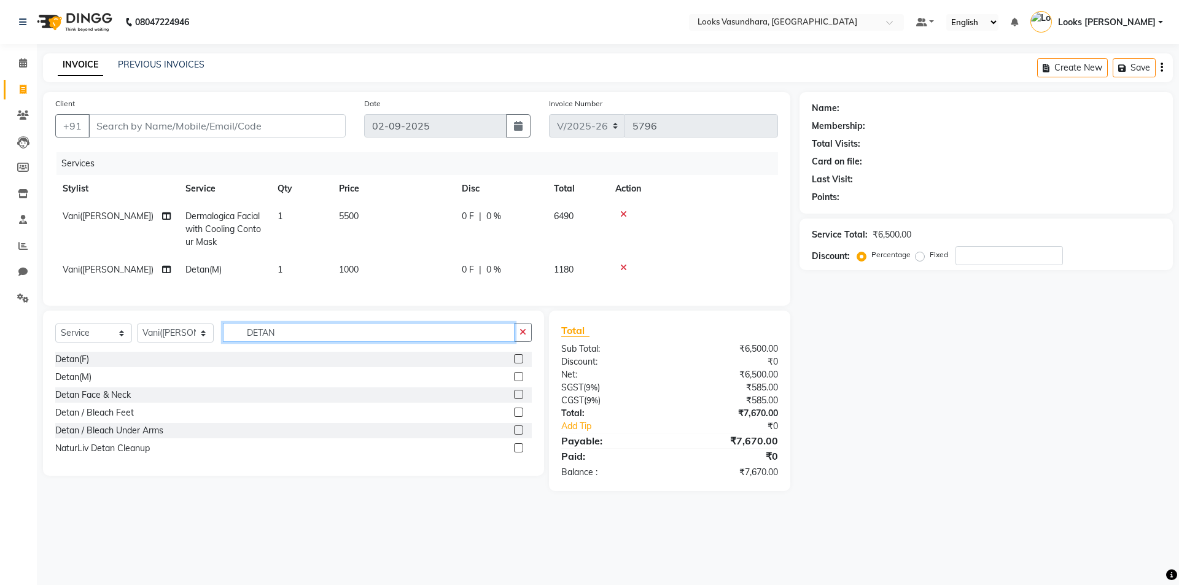
click at [292, 342] on input "DETAN" at bounding box center [369, 332] width 292 height 19
type input "ARMS"
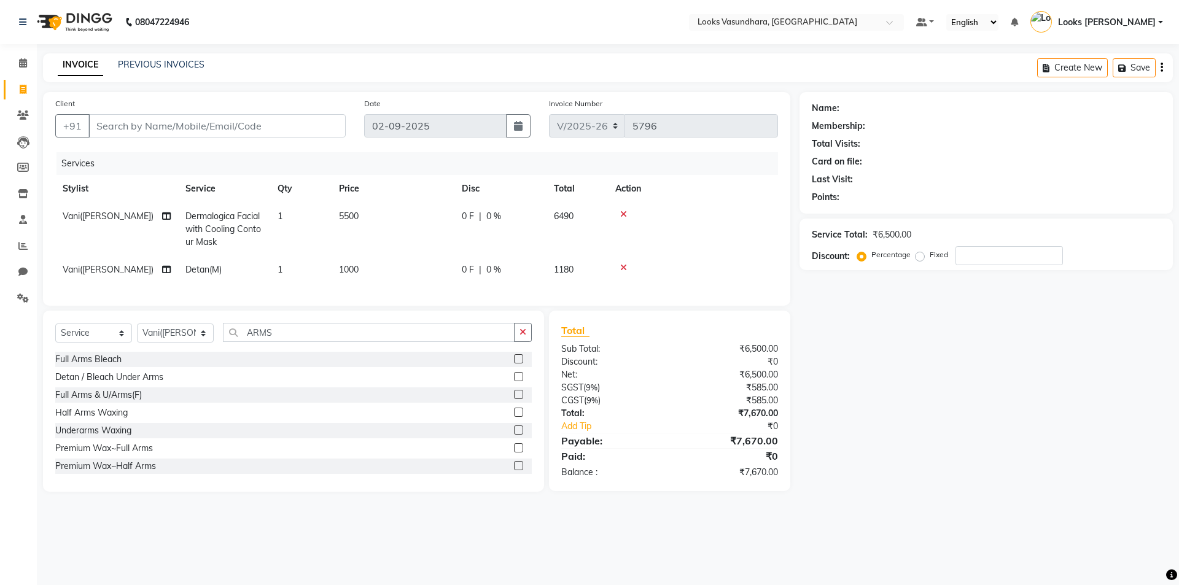
click at [514, 453] on label at bounding box center [518, 447] width 9 height 9
click at [514, 453] on input "checkbox" at bounding box center [518, 449] width 8 height 8
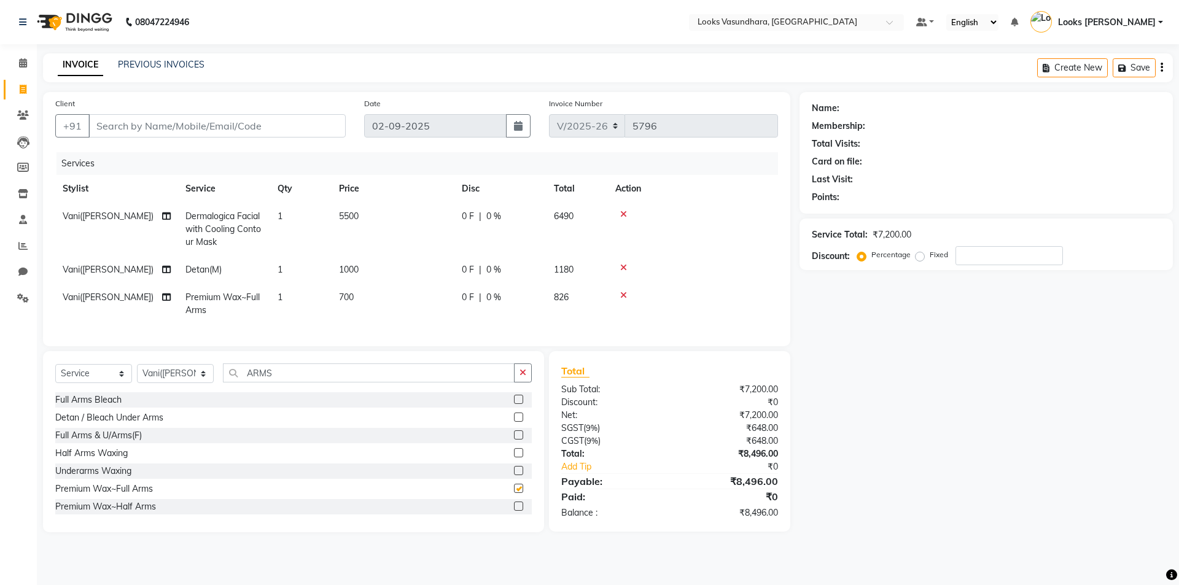
checkbox input "false"
click at [412, 298] on td "700" at bounding box center [393, 304] width 123 height 41
select select "23969"
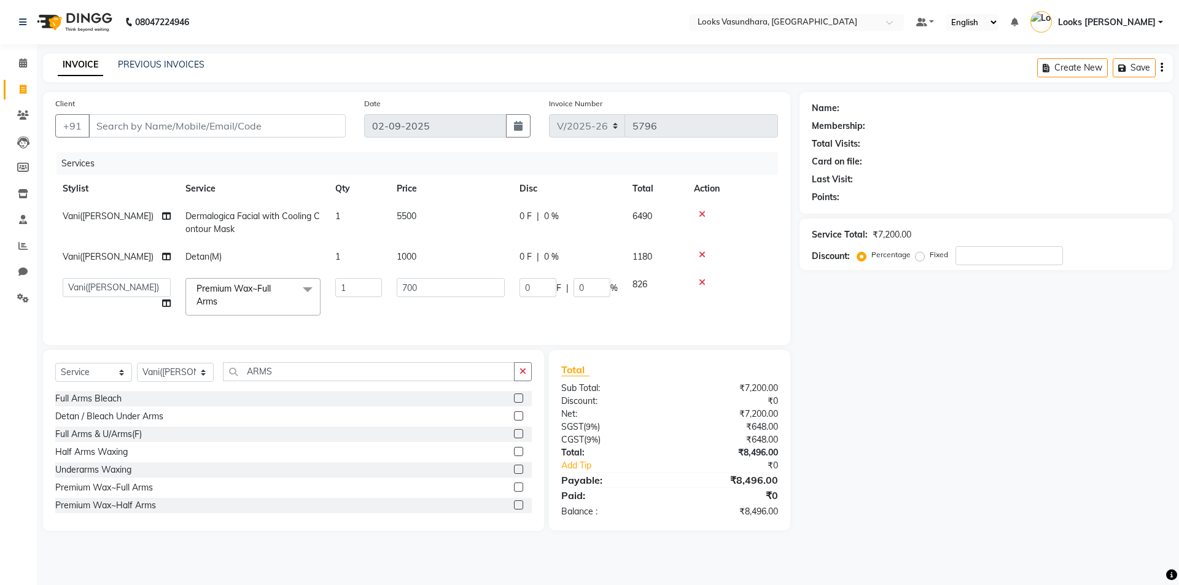
click at [412, 298] on td "700" at bounding box center [450, 297] width 123 height 52
click at [420, 289] on input "700" at bounding box center [451, 287] width 108 height 19
type input "7"
type input "800"
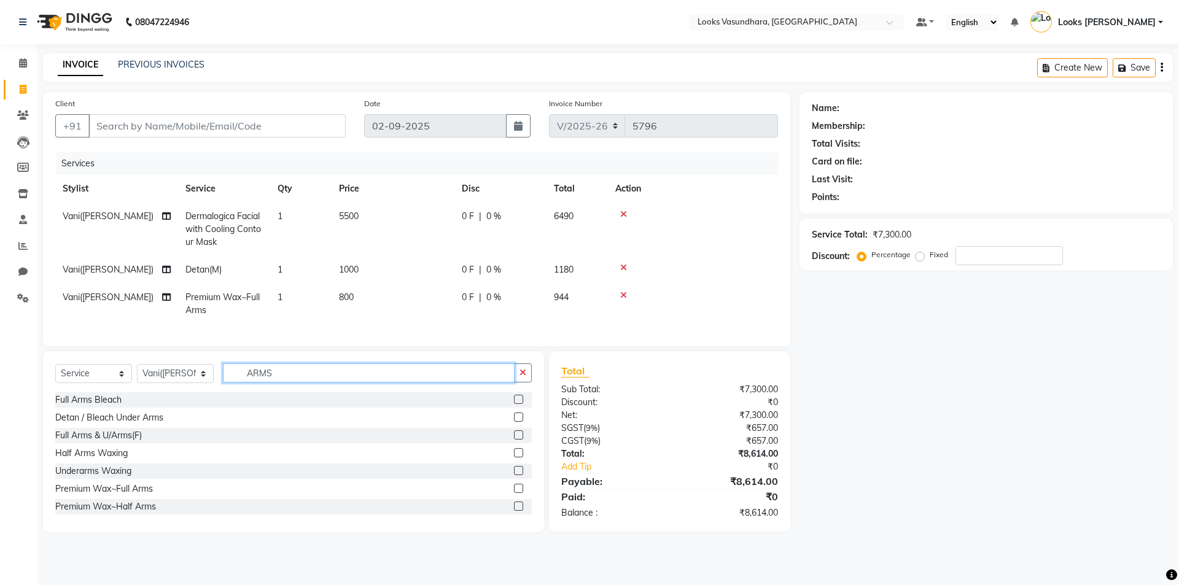
click at [303, 383] on input "ARMS" at bounding box center [369, 373] width 292 height 19
click at [302, 383] on input "ARMS" at bounding box center [369, 373] width 292 height 19
type input "A"
type input "UNDER"
click at [514, 475] on label at bounding box center [518, 470] width 9 height 9
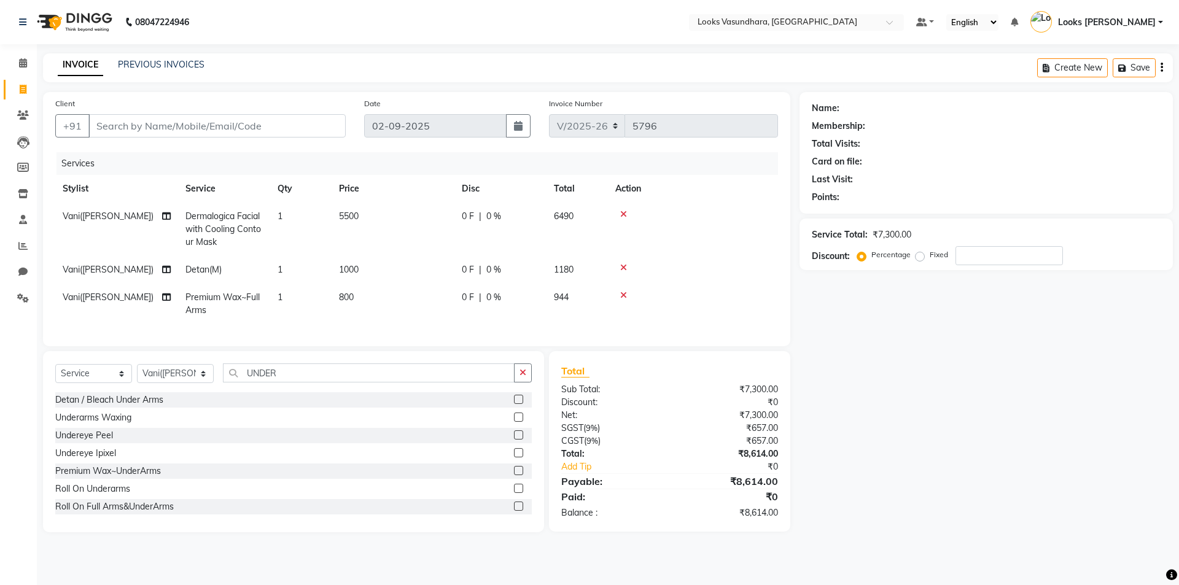
click at [514, 475] on input "checkbox" at bounding box center [518, 471] width 8 height 8
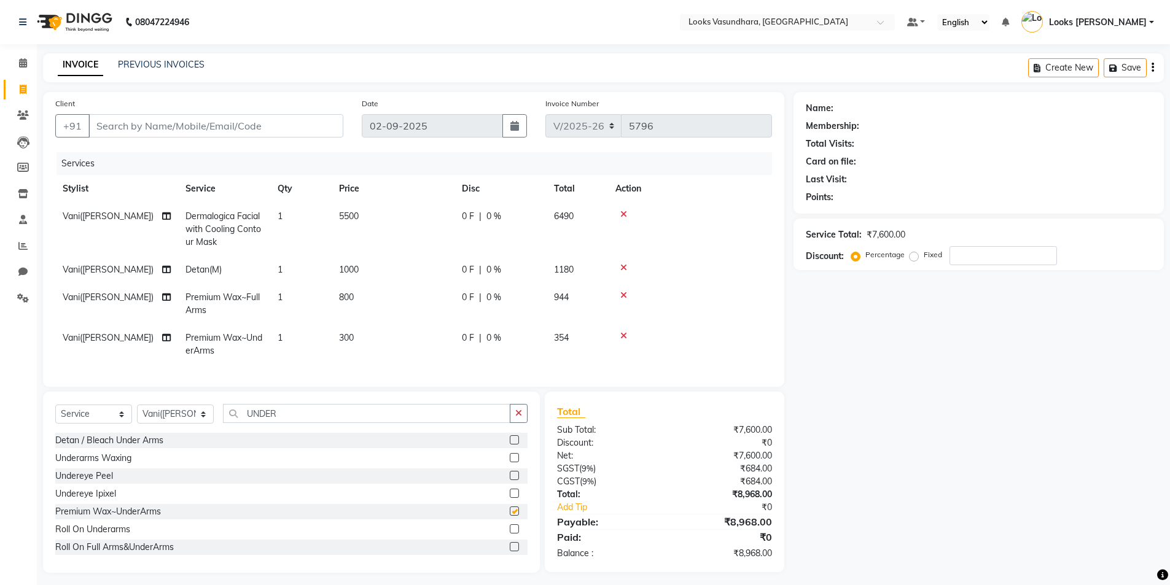
checkbox input "false"
click at [432, 335] on td "300" at bounding box center [393, 344] width 123 height 41
select select "23969"
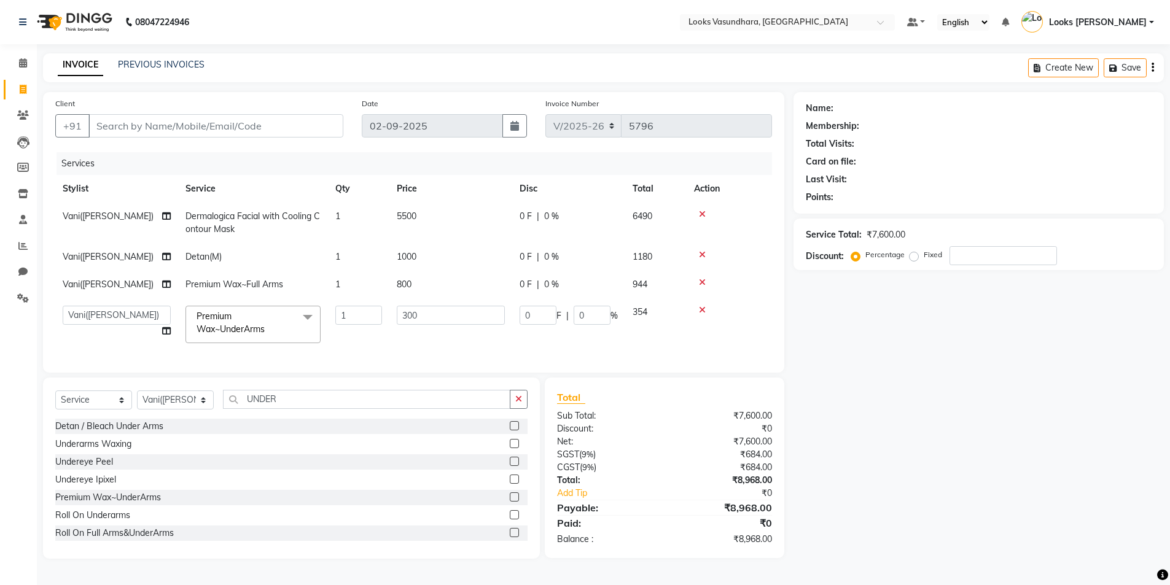
click at [432, 335] on td "300" at bounding box center [450, 324] width 123 height 52
click at [428, 313] on input "300" at bounding box center [451, 315] width 108 height 19
type input "3"
type input "400"
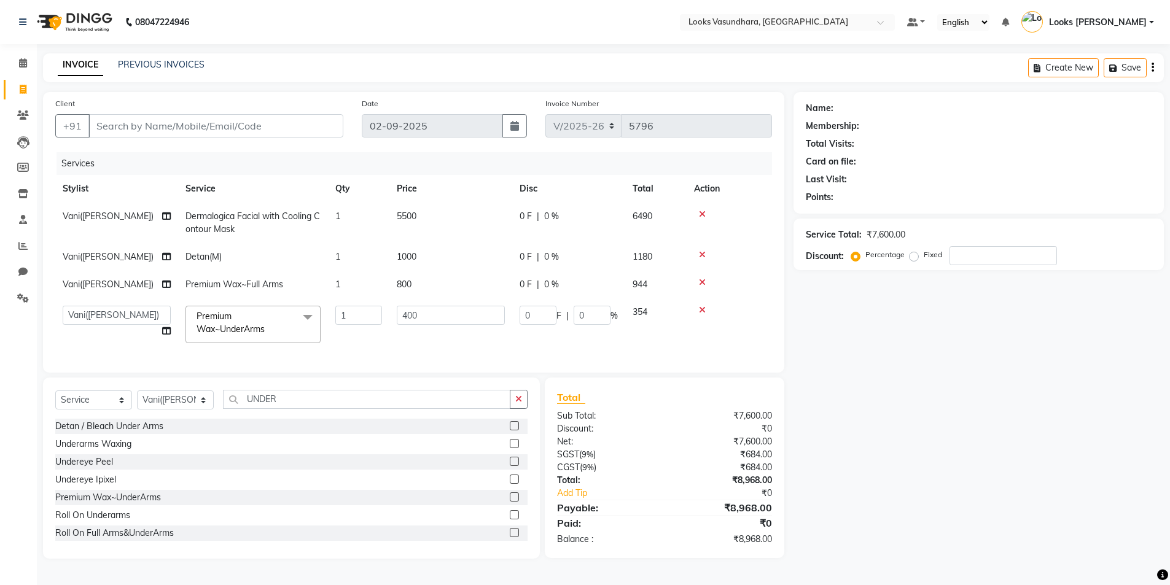
click at [411, 349] on td "400" at bounding box center [450, 324] width 123 height 52
select select "23969"
click at [189, 122] on input "Client" at bounding box center [215, 125] width 255 height 23
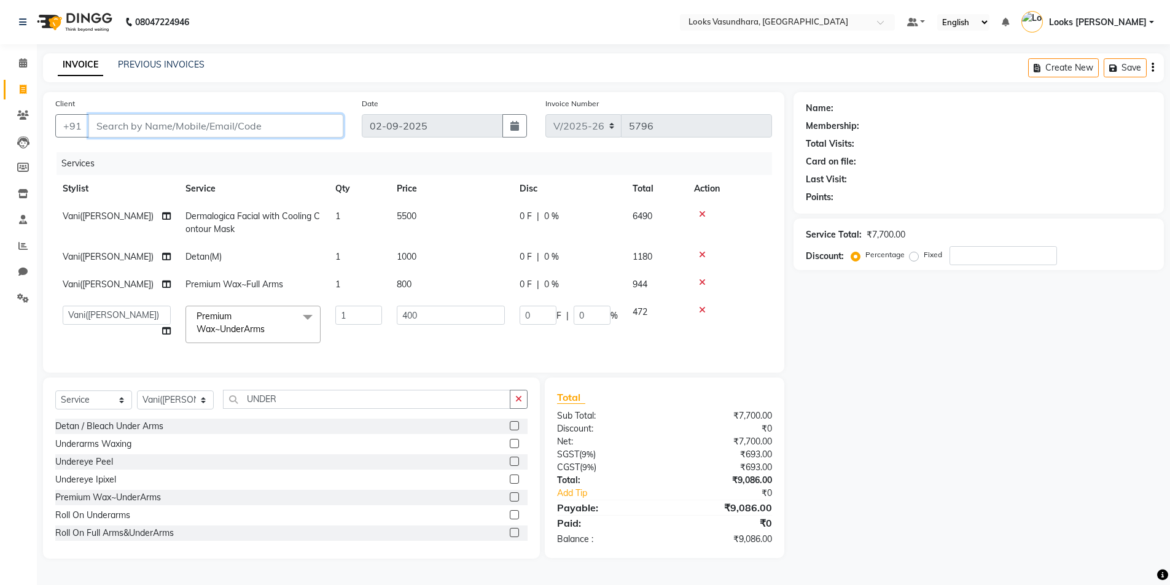
type input "8"
type input "0"
click at [200, 149] on button "POOJA 837397108 3" at bounding box center [151, 154] width 127 height 20
type input "8373971083"
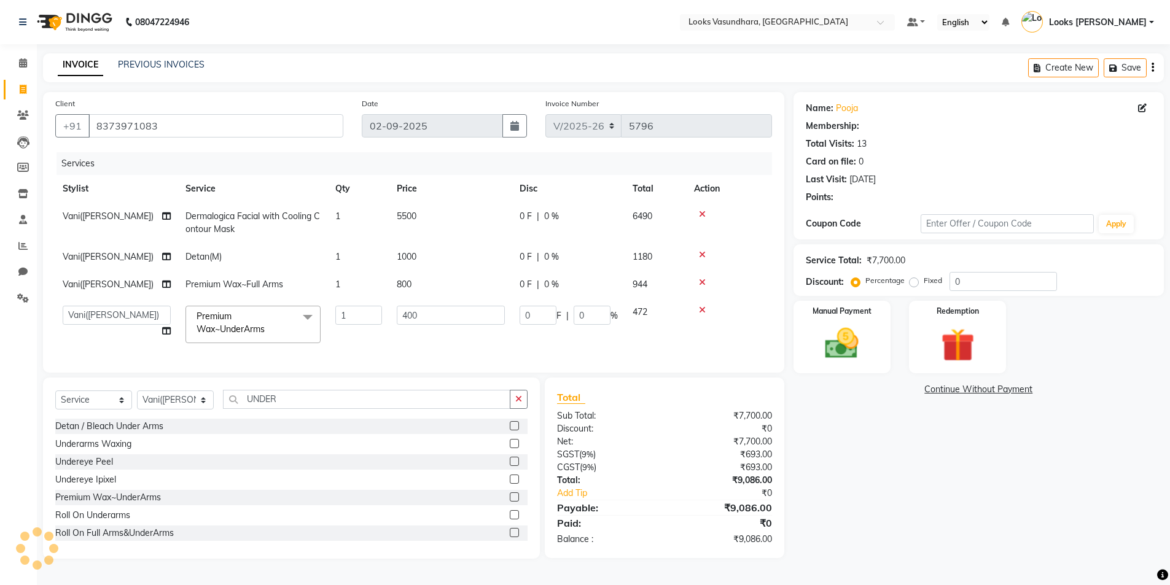
select select "1: Object"
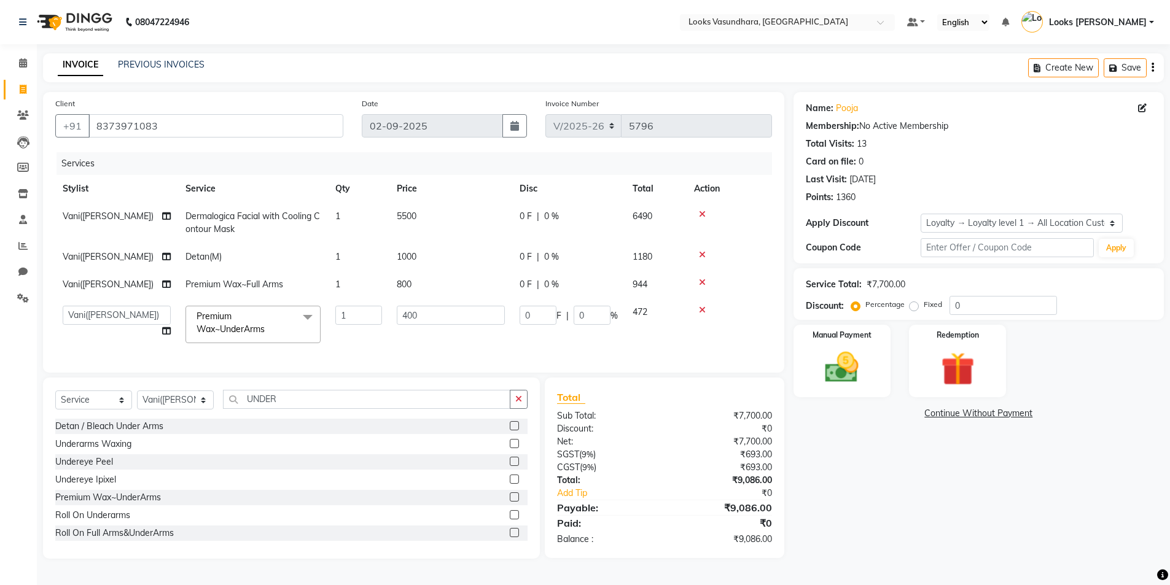
click at [924, 305] on label "Fixed" at bounding box center [933, 304] width 18 height 11
click at [917, 305] on input "Fixed" at bounding box center [916, 304] width 9 height 9
radio input "true"
click at [962, 302] on input "0" at bounding box center [1003, 305] width 107 height 19
type input "2"
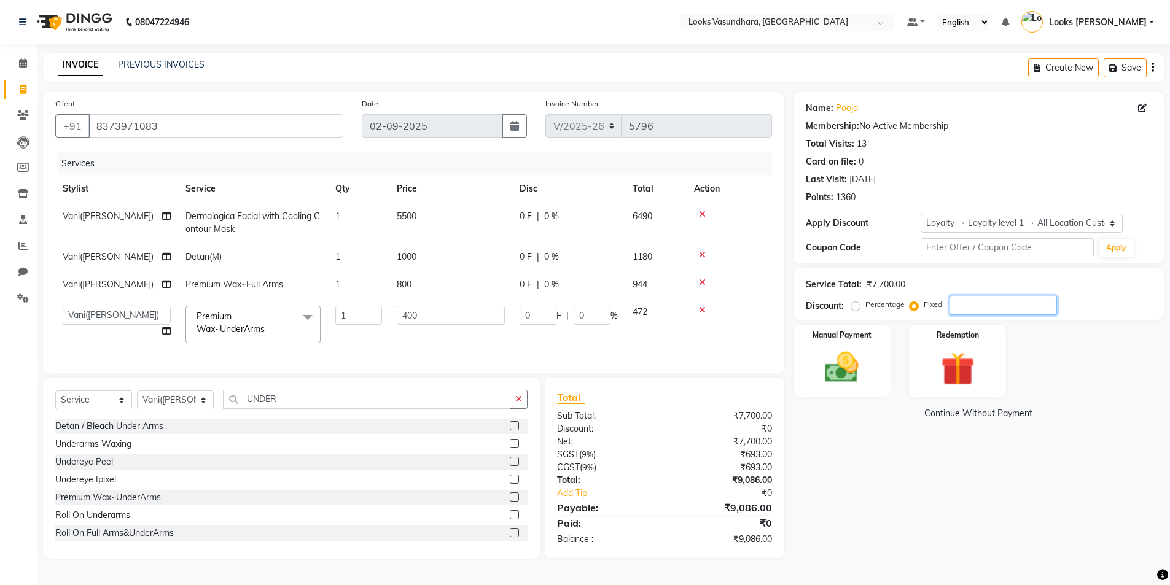
type input "0.1"
type input "0.03"
type input "27"
type input "1.4"
type input "0.35"
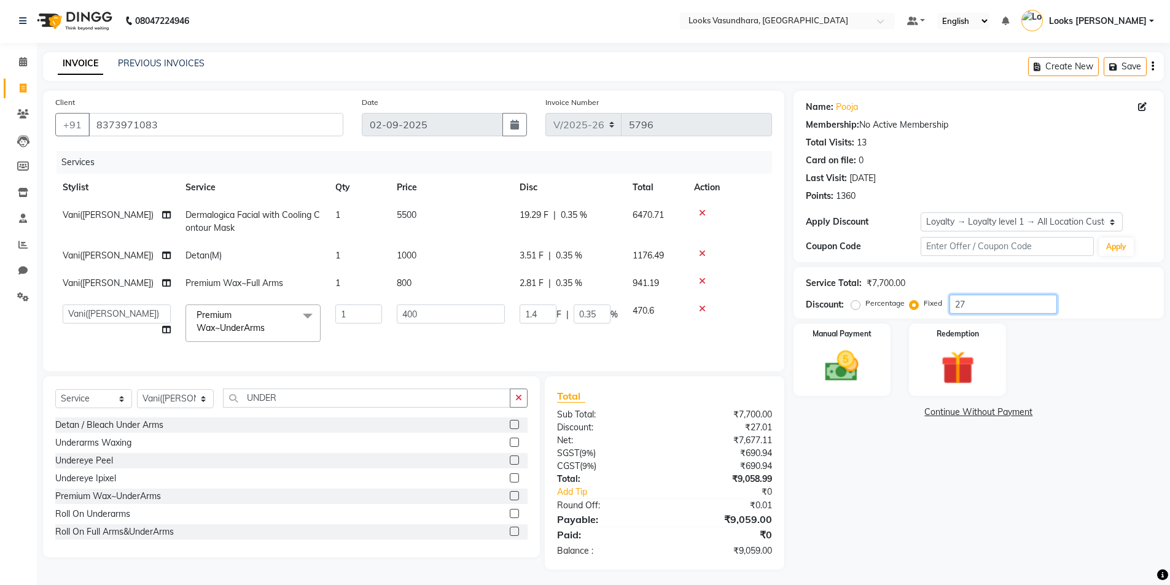
type input "278"
type input "14.44"
type input "3.61"
type input "2784"
type input "144.62"
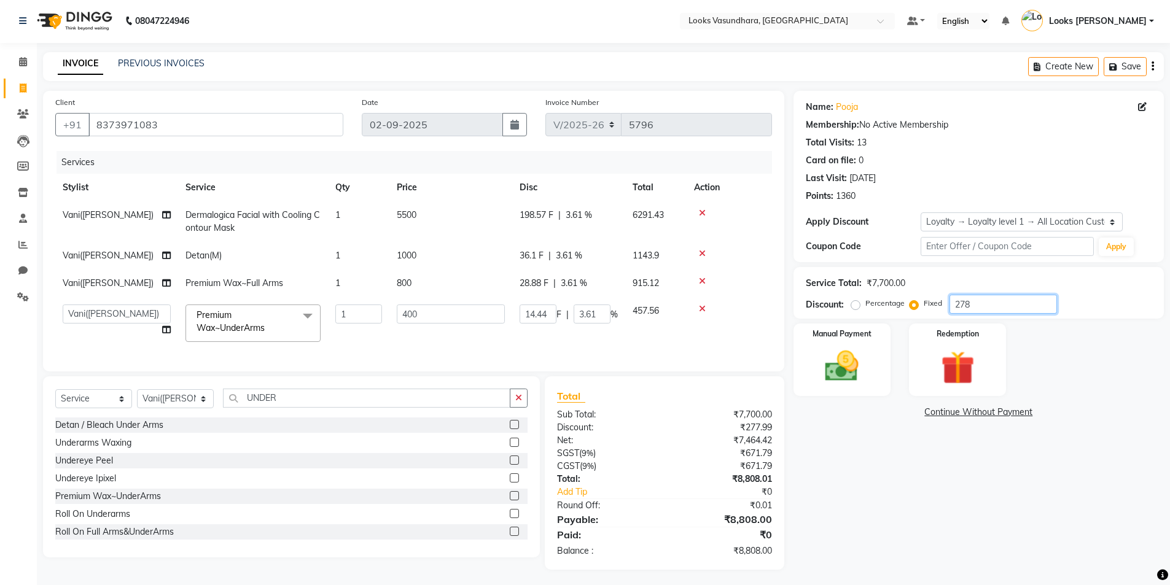
type input "36.16"
type input "2784"
click at [847, 370] on img at bounding box center [842, 368] width 57 height 40
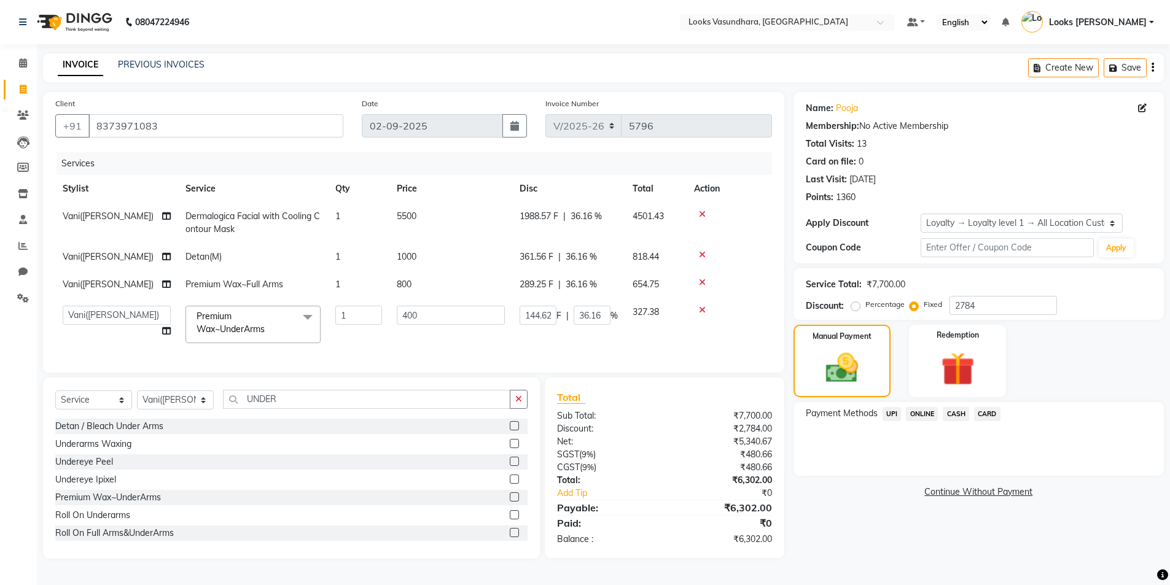
click at [991, 410] on span "CARD" at bounding box center [987, 414] width 26 height 14
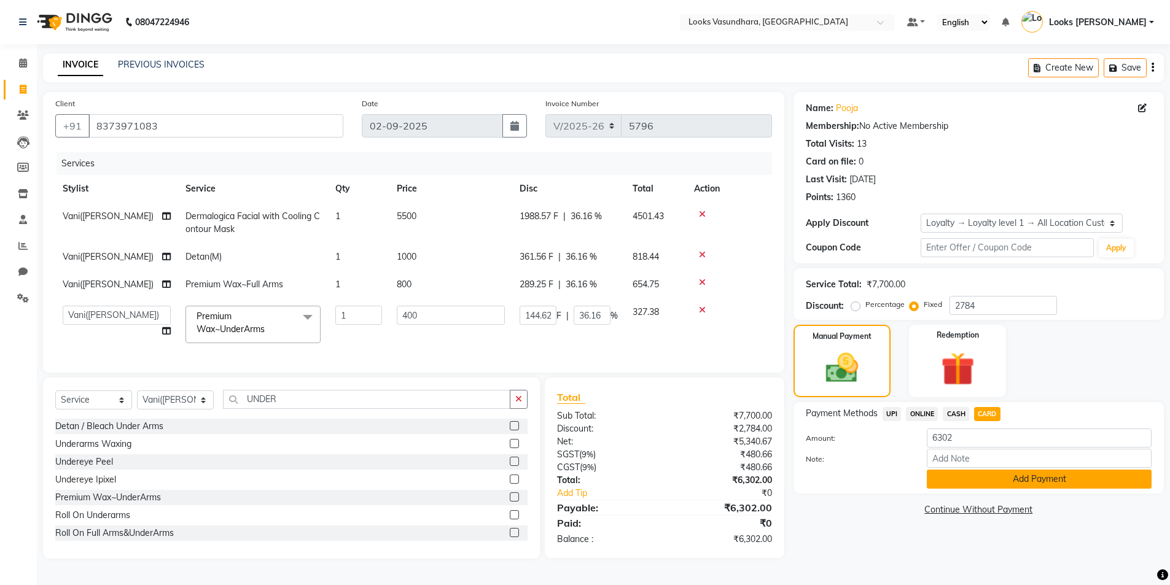
click at [951, 477] on button "Add Payment" at bounding box center [1039, 479] width 225 height 19
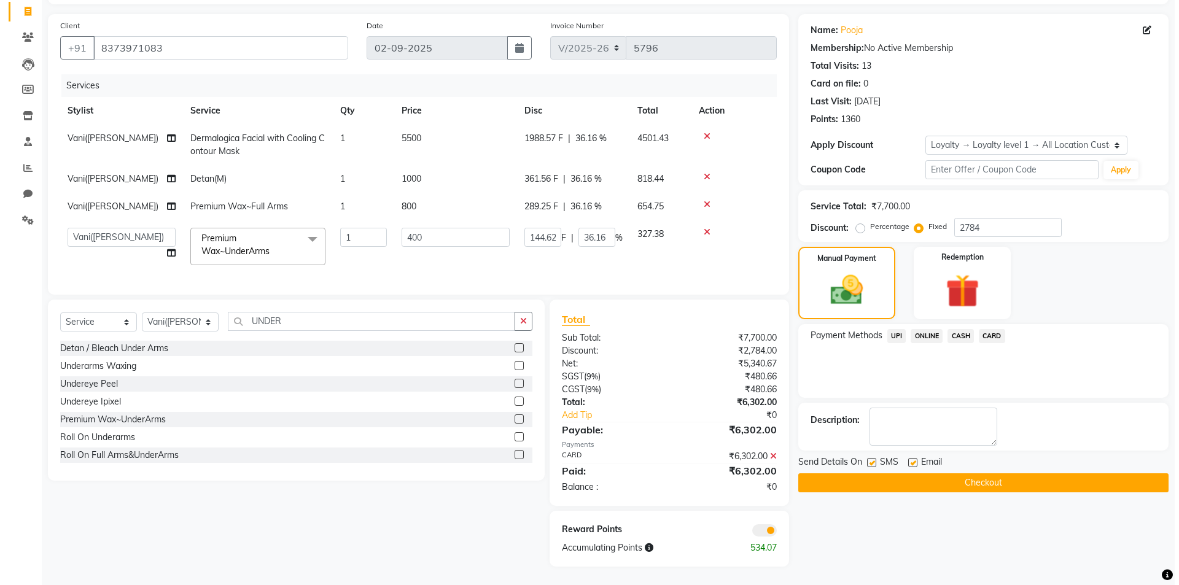
scroll to position [87, 0]
click at [757, 525] on span at bounding box center [759, 531] width 25 height 12
click at [772, 532] on input "checkbox" at bounding box center [772, 532] width 0 height 0
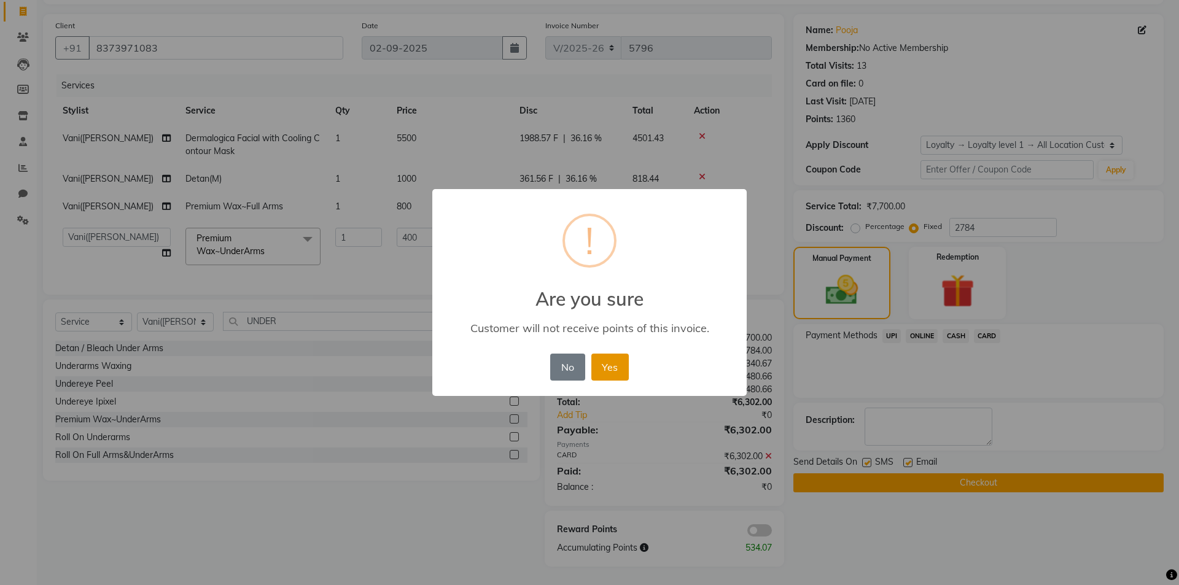
click at [617, 366] on button "Yes" at bounding box center [609, 367] width 37 height 27
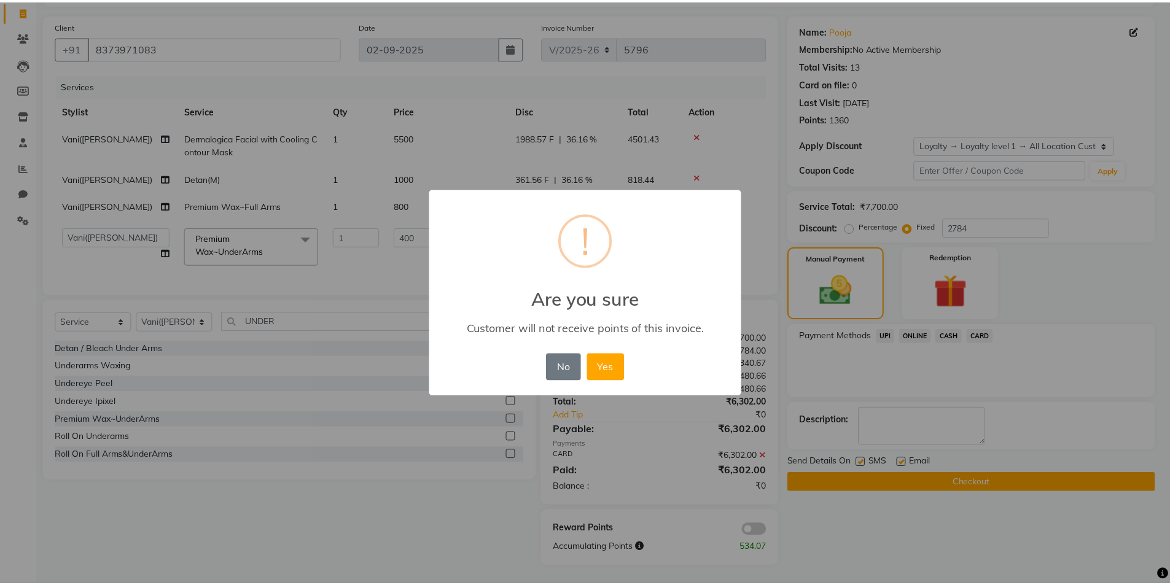
scroll to position [69, 0]
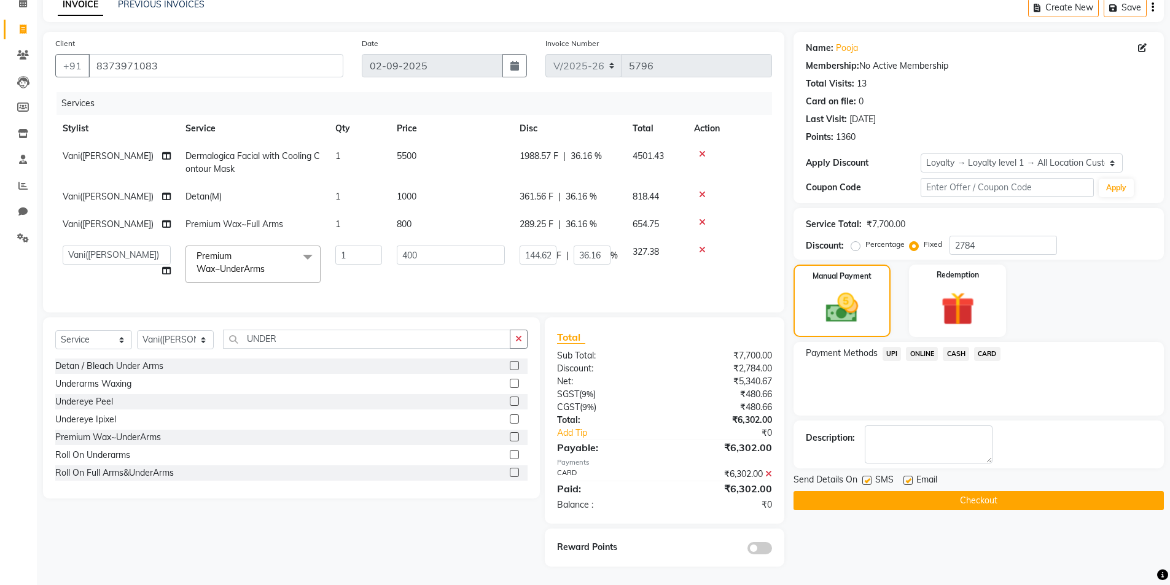
click at [903, 476] on label at bounding box center [907, 480] width 9 height 9
click at [903, 477] on input "checkbox" at bounding box center [907, 481] width 8 height 8
checkbox input "false"
click at [886, 495] on button "Checkout" at bounding box center [979, 500] width 370 height 19
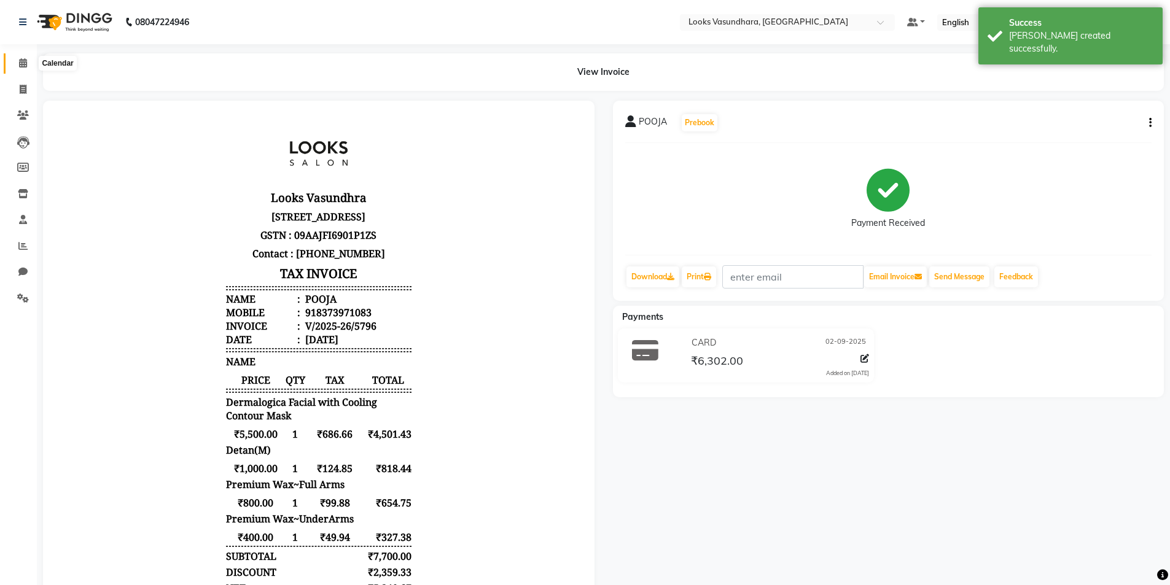
click at [13, 60] on span at bounding box center [22, 64] width 21 height 14
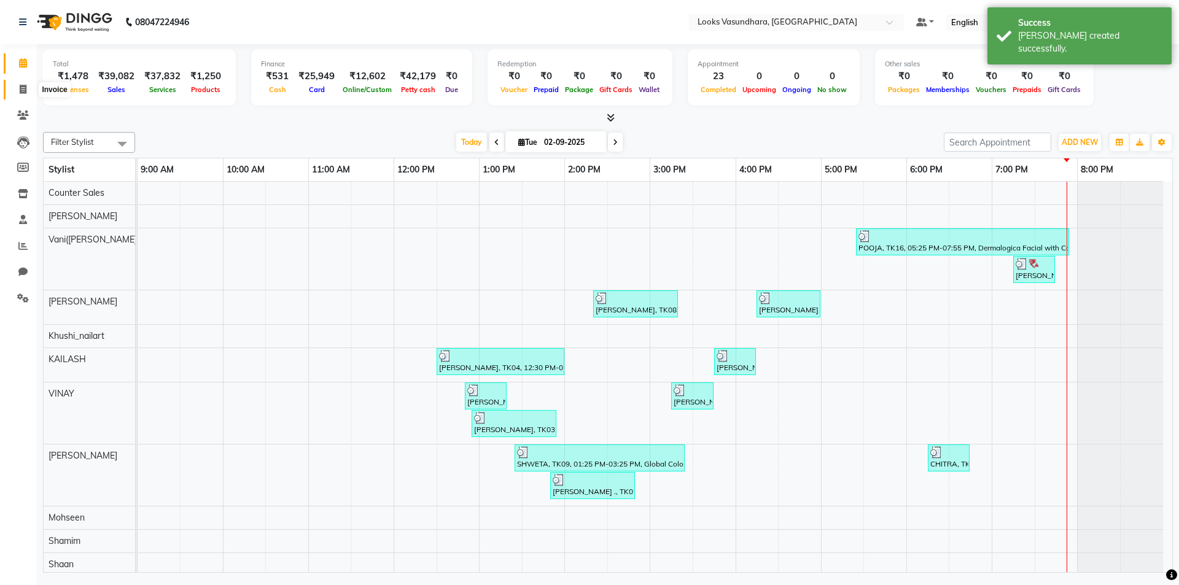
click at [17, 95] on span at bounding box center [22, 90] width 21 height 14
select select "4370"
select select "service"
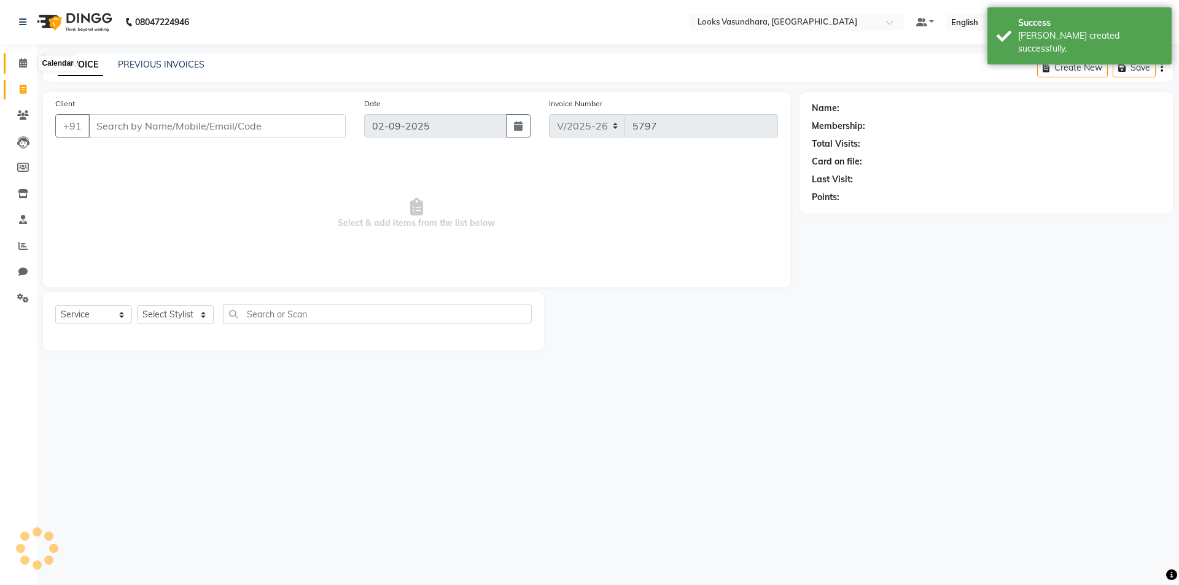
click at [17, 65] on span at bounding box center [22, 64] width 21 height 14
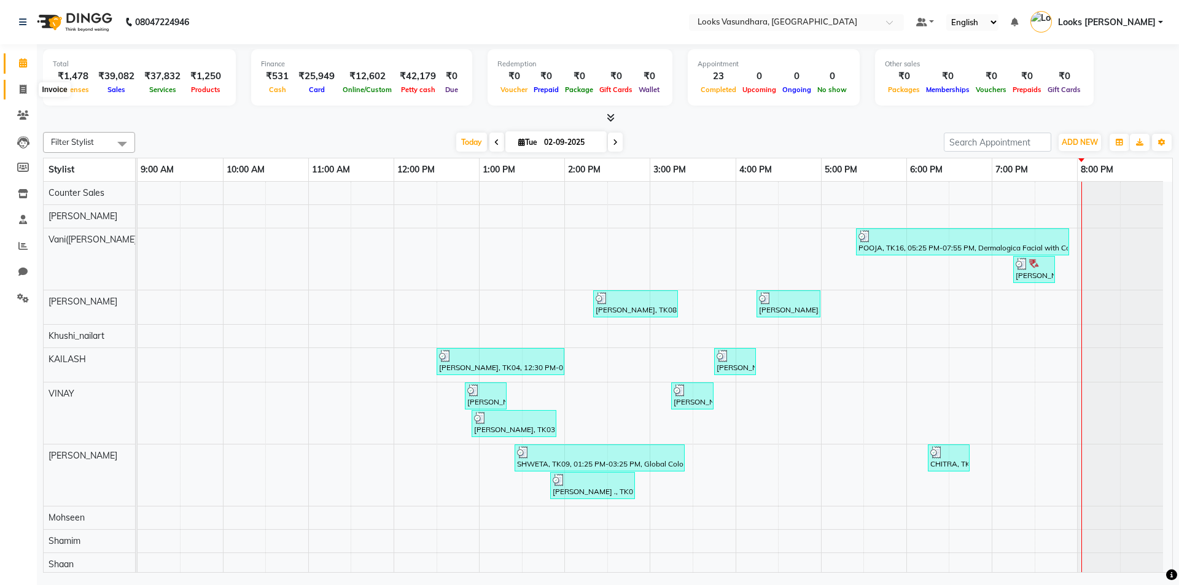
click at [18, 92] on span at bounding box center [22, 90] width 21 height 14
select select "service"
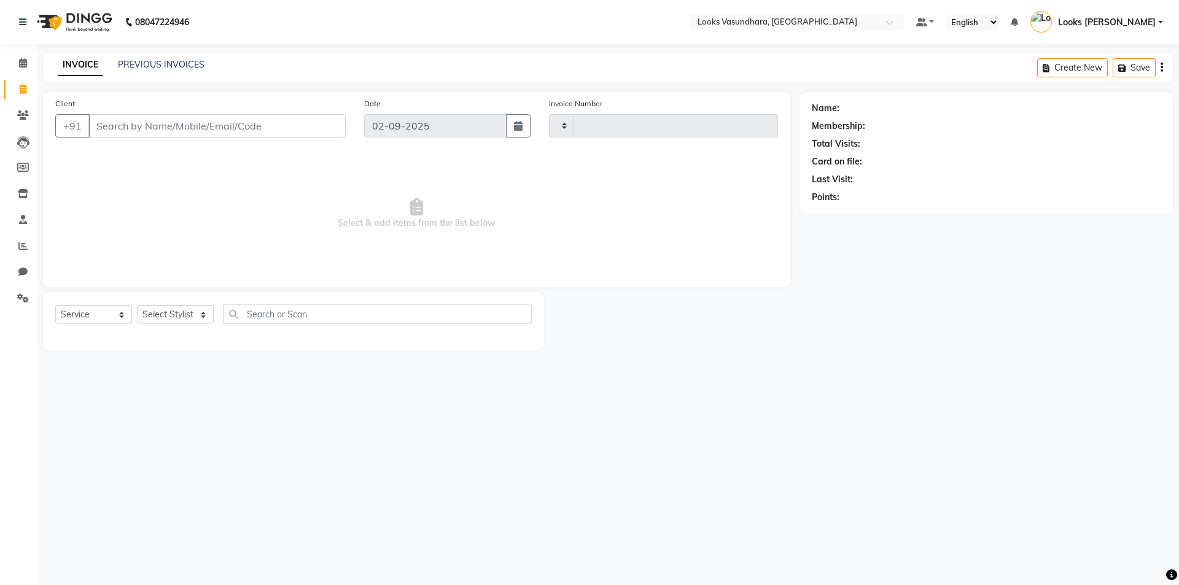
type input "5797"
select select "4370"
click at [190, 122] on input "Client" at bounding box center [216, 125] width 257 height 23
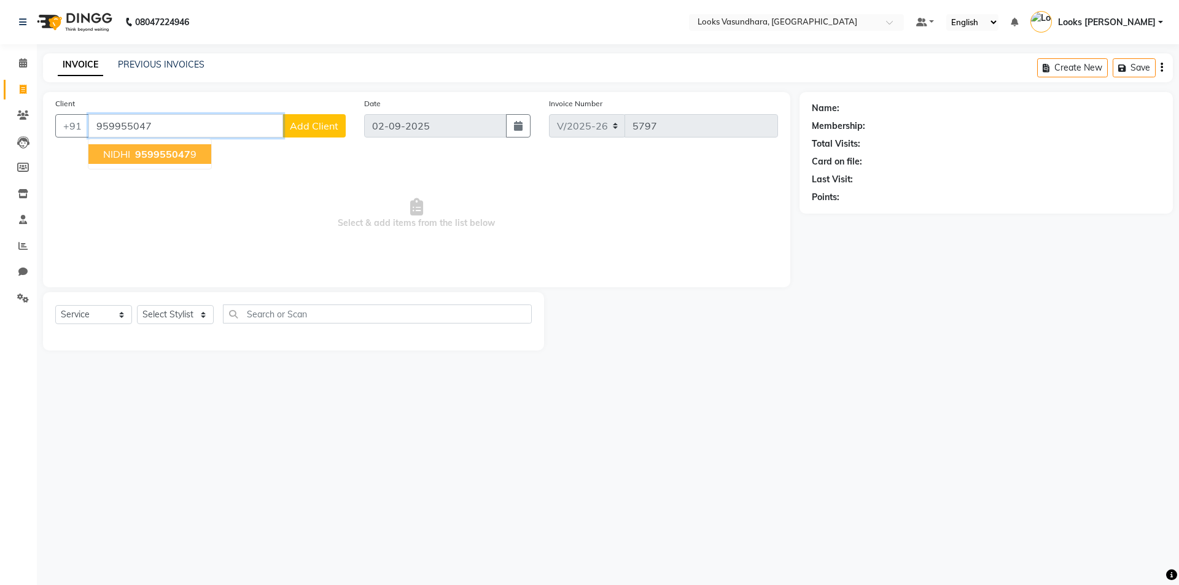
click at [173, 152] on span "959955047" at bounding box center [162, 154] width 55 height 12
type input "9599550479"
select select "1: Object"
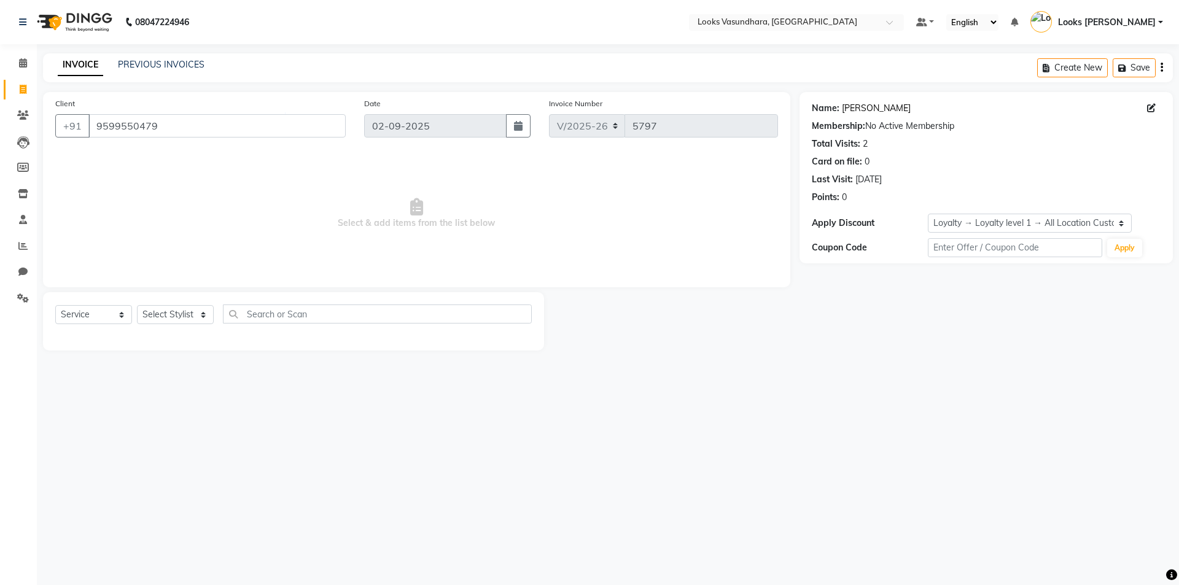
click at [852, 109] on link "[PERSON_NAME]" at bounding box center [876, 108] width 69 height 13
click at [175, 318] on select "Select Stylist Aditya [PERSON_NAME] Anjali [PERSON_NAME] Kumar_MSTR Counter Sal…" at bounding box center [175, 314] width 77 height 19
select select "31340"
click at [137, 305] on select "Select Stylist Aditya [PERSON_NAME] Anjali [PERSON_NAME] Kumar_MSTR Counter Sal…" at bounding box center [175, 314] width 77 height 19
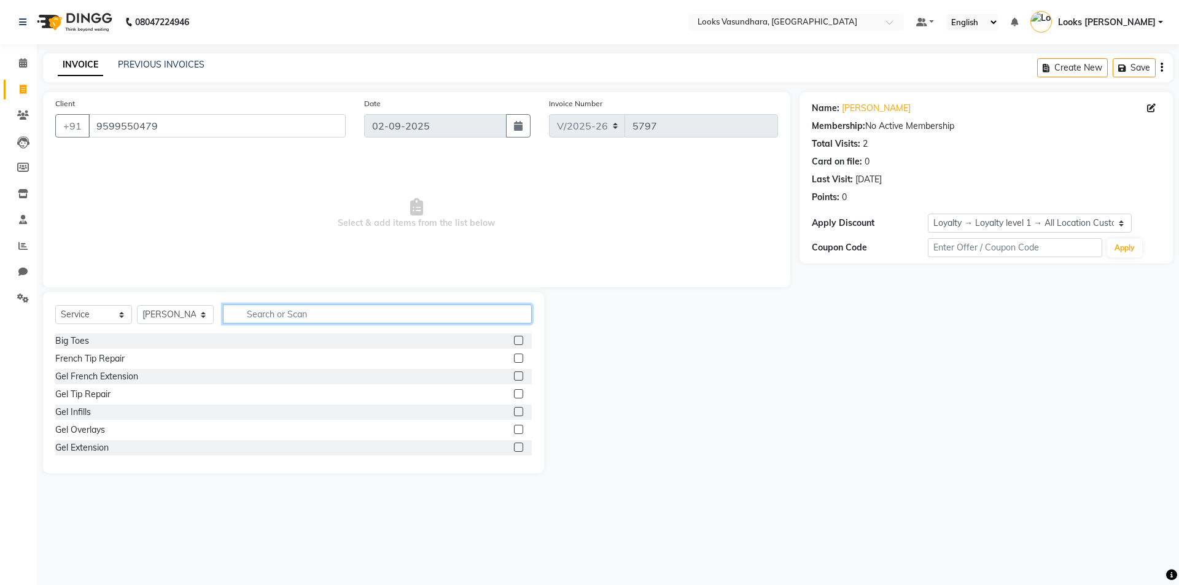
click at [265, 310] on input "text" at bounding box center [377, 314] width 309 height 19
type input "SPA"
click at [514, 343] on label at bounding box center [518, 340] width 9 height 9
click at [514, 343] on input "checkbox" at bounding box center [518, 341] width 8 height 8
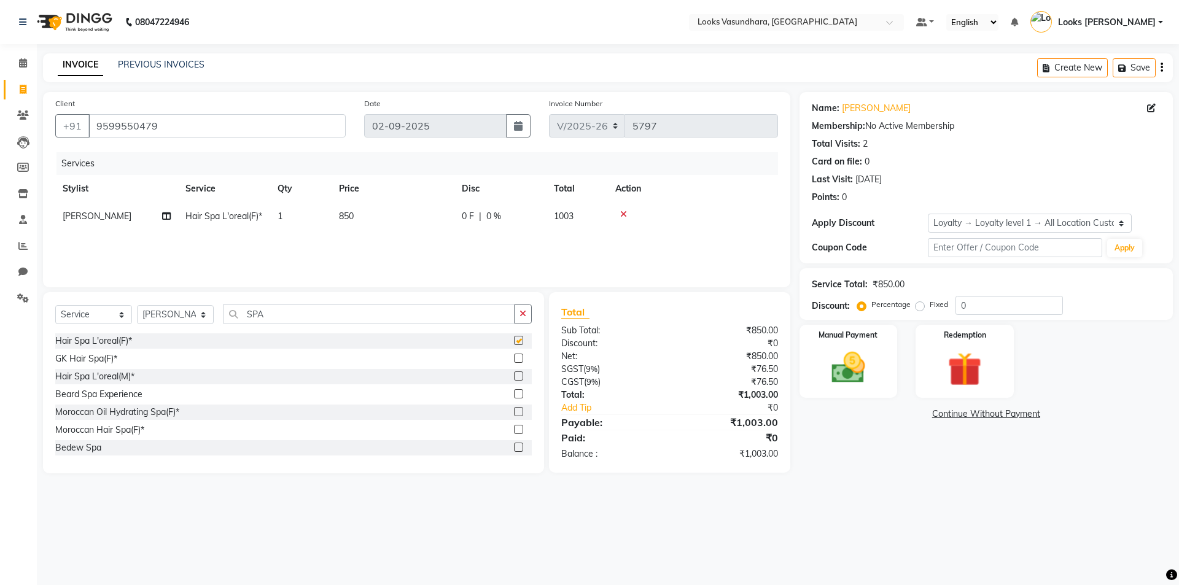
checkbox input "false"
click at [412, 215] on td "850" at bounding box center [393, 217] width 123 height 28
select select "31340"
click at [412, 215] on input "850" at bounding box center [451, 219] width 108 height 19
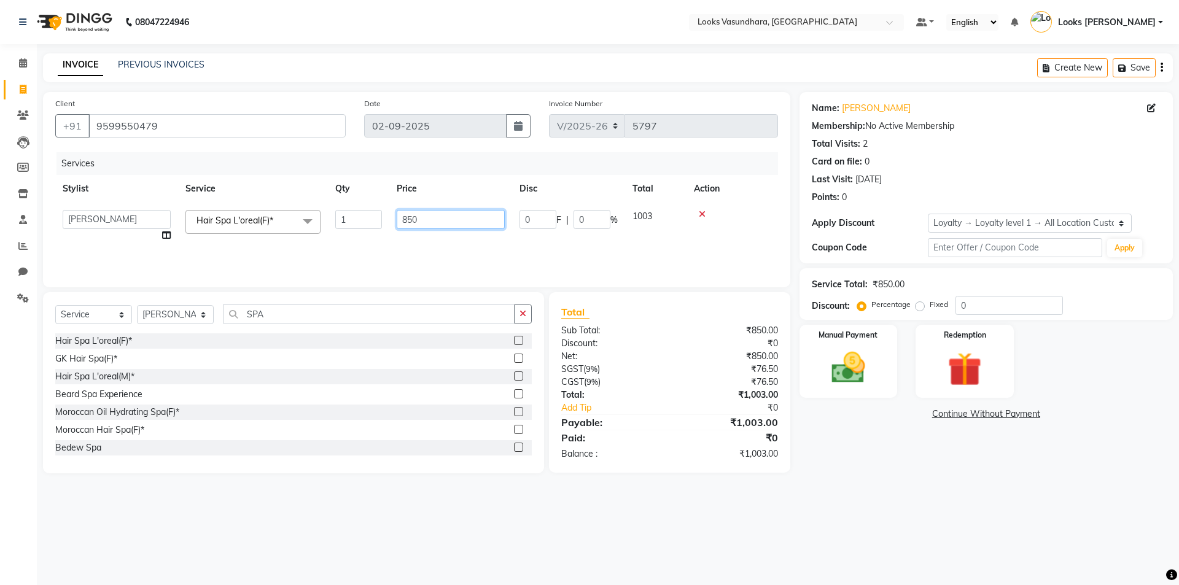
drag, startPoint x: 412, startPoint y: 215, endPoint x: 412, endPoint y: 203, distance: 11.7
click at [412, 213] on input "850" at bounding box center [451, 219] width 108 height 19
type input "2500"
click at [453, 246] on div "Services Stylist Service Qty Price Disc Total Action Aditya [PERSON_NAME] Anjal…" at bounding box center [416, 213] width 723 height 123
click at [930, 303] on label "Fixed" at bounding box center [939, 304] width 18 height 11
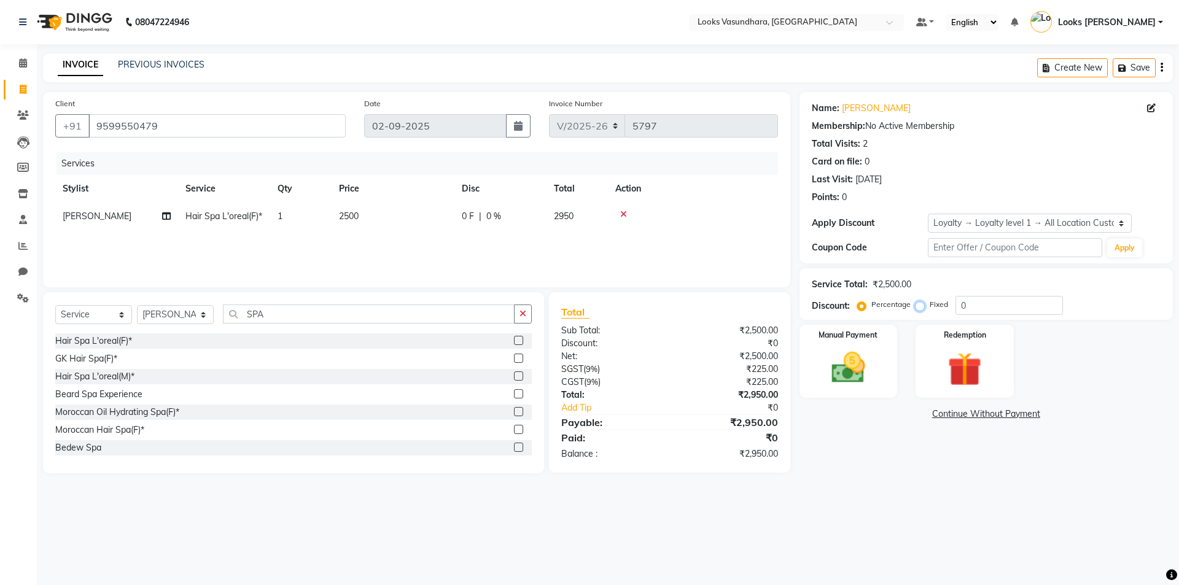
click at [918, 303] on input "Fixed" at bounding box center [922, 304] width 9 height 9
radio input "true"
click at [986, 308] on input "0" at bounding box center [1009, 305] width 107 height 19
type input "2480"
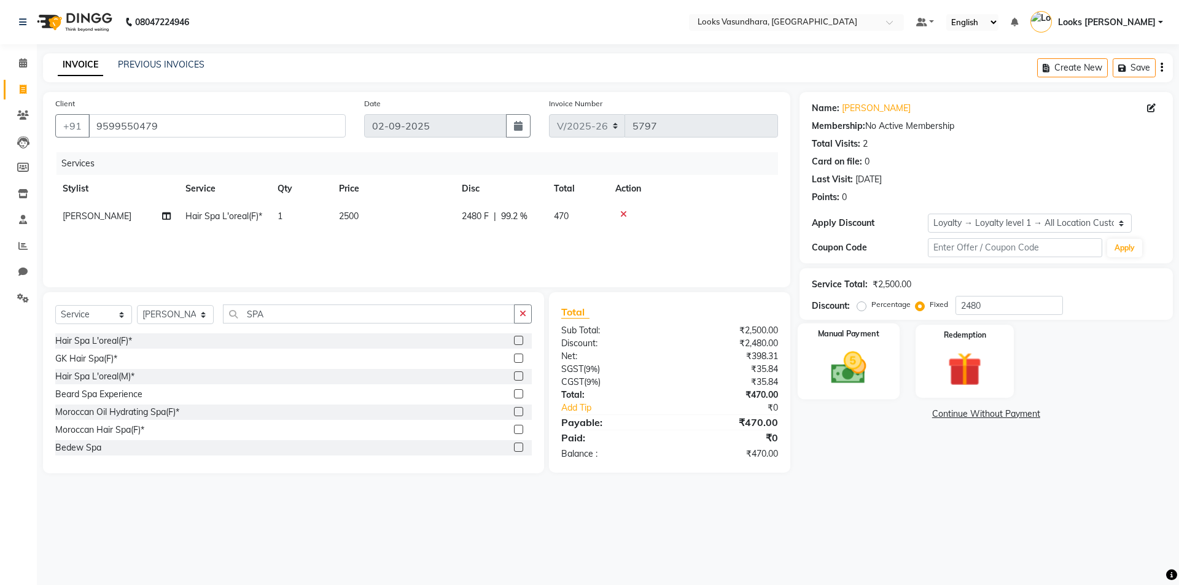
click at [849, 359] on img at bounding box center [848, 368] width 57 height 41
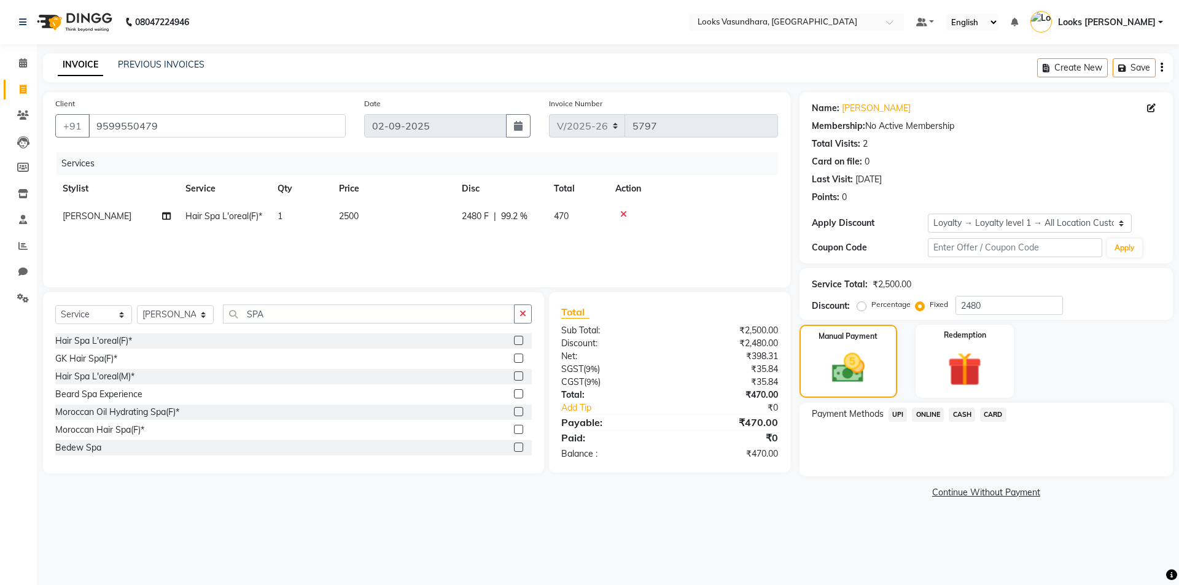
click at [895, 410] on span "UPI" at bounding box center [898, 415] width 19 height 14
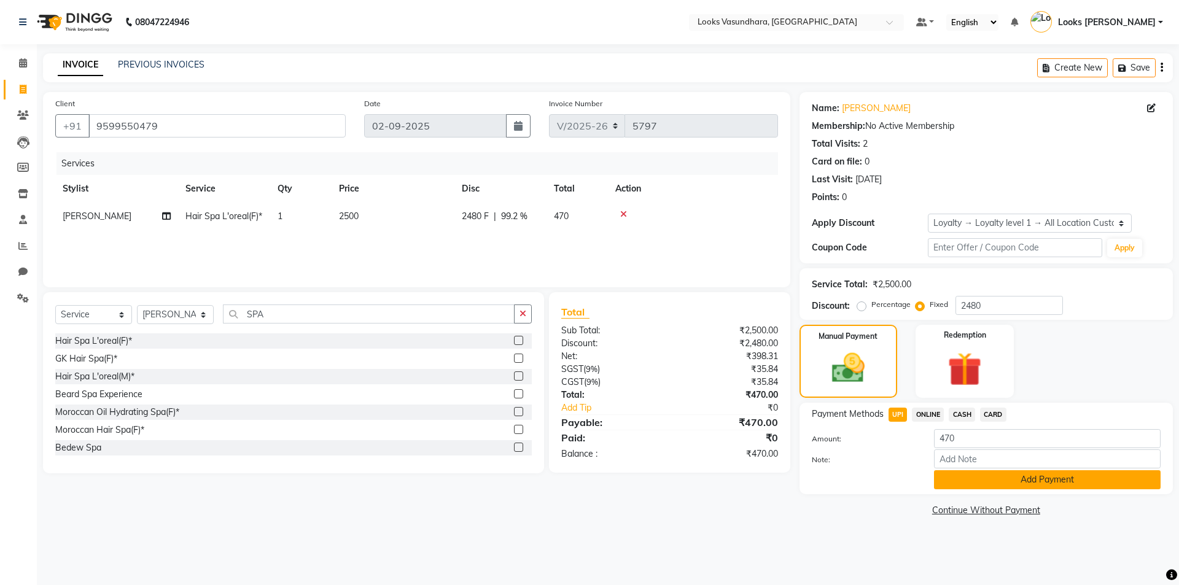
click at [967, 477] on button "Add Payment" at bounding box center [1047, 479] width 227 height 19
click at [967, 477] on div "Name: [PERSON_NAME] Membership: No Active Membership Total Visits: 2 Card on fi…" at bounding box center [991, 305] width 383 height 427
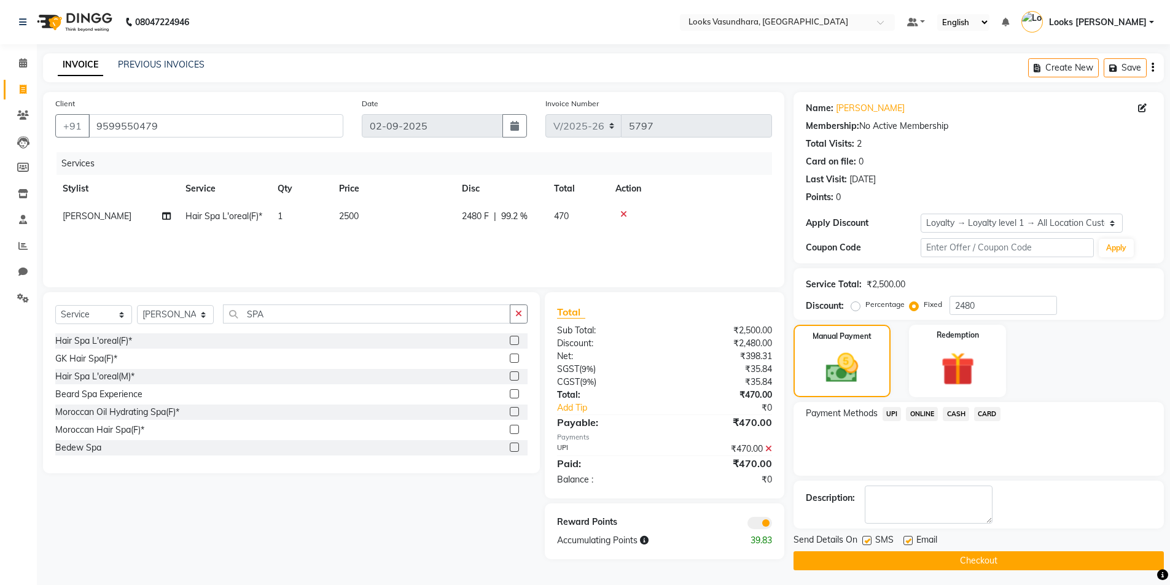
click at [905, 538] on label at bounding box center [907, 540] width 9 height 9
click at [905, 538] on input "checkbox" at bounding box center [907, 541] width 8 height 8
checkbox input "false"
click at [873, 556] on button "Checkout" at bounding box center [979, 561] width 370 height 19
click at [873, 556] on div "Checkout" at bounding box center [979, 561] width 370 height 19
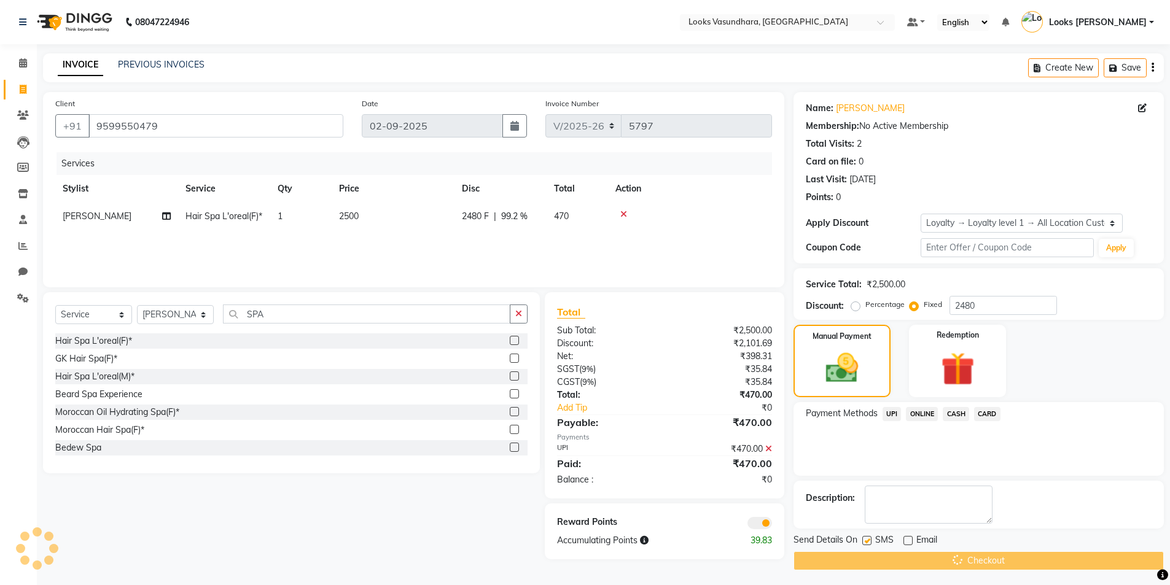
click at [873, 556] on div "Checkout" at bounding box center [979, 561] width 370 height 19
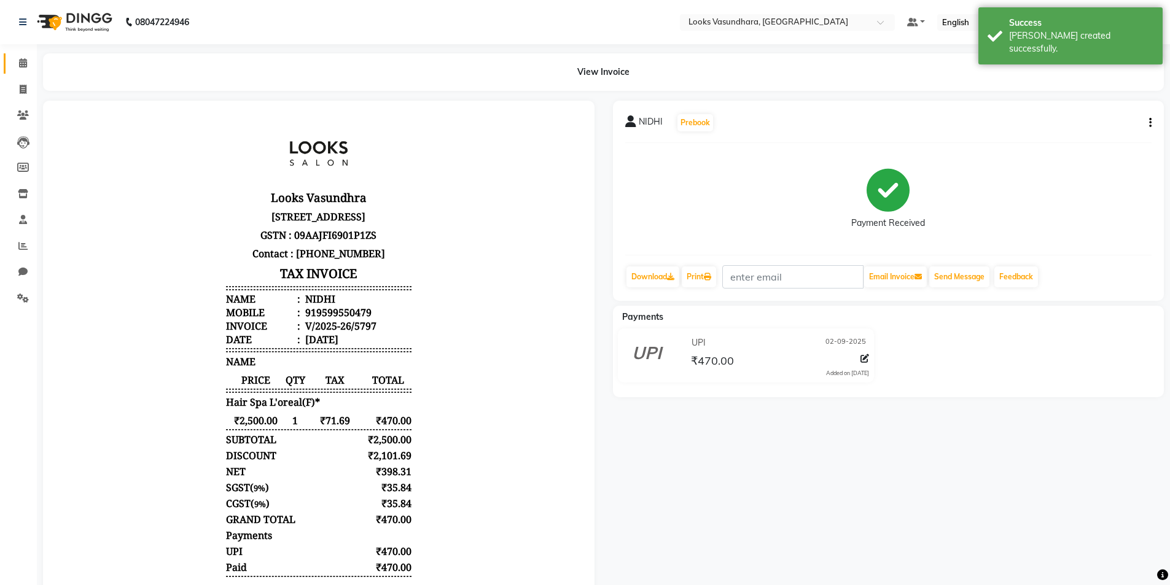
click at [28, 57] on span at bounding box center [22, 64] width 21 height 14
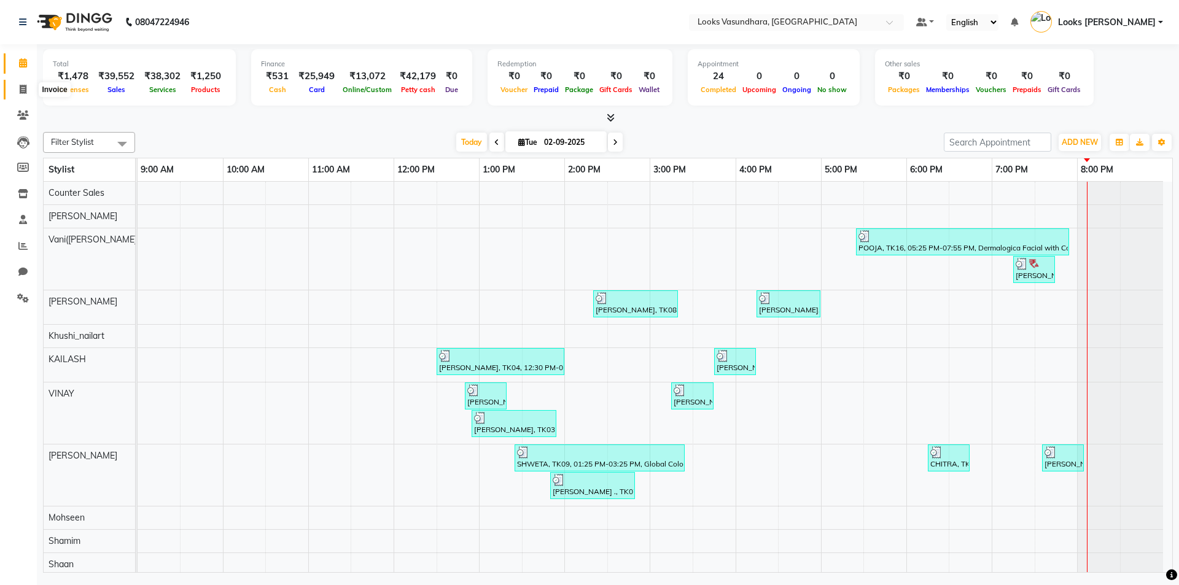
click at [18, 86] on span at bounding box center [22, 90] width 21 height 14
select select "service"
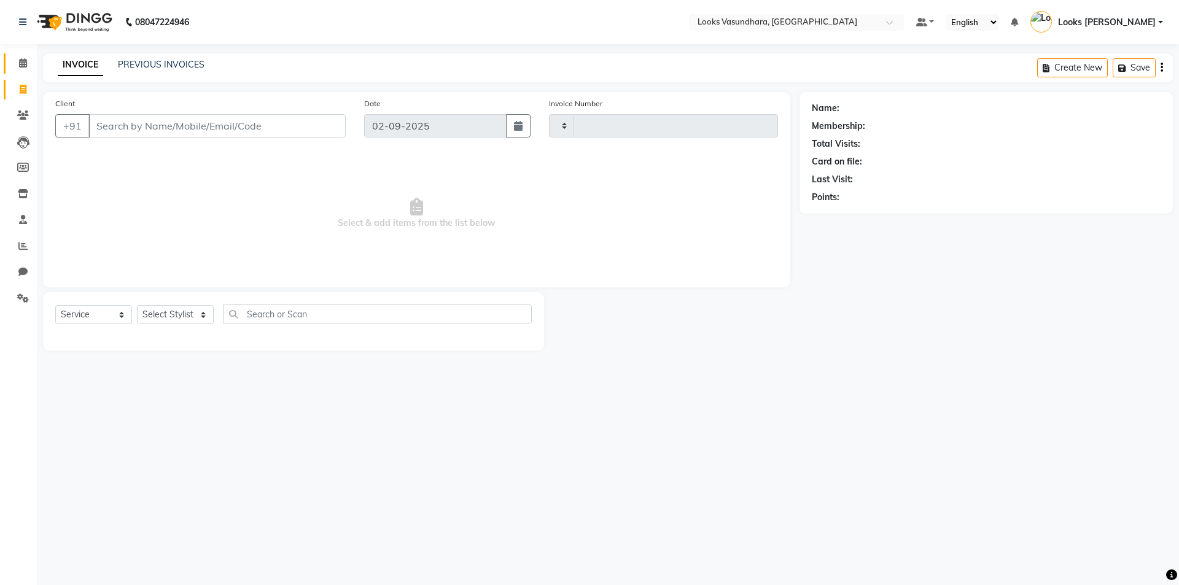
type input "5798"
select select "4370"
click at [18, 71] on link "Calendar" at bounding box center [18, 63] width 29 height 20
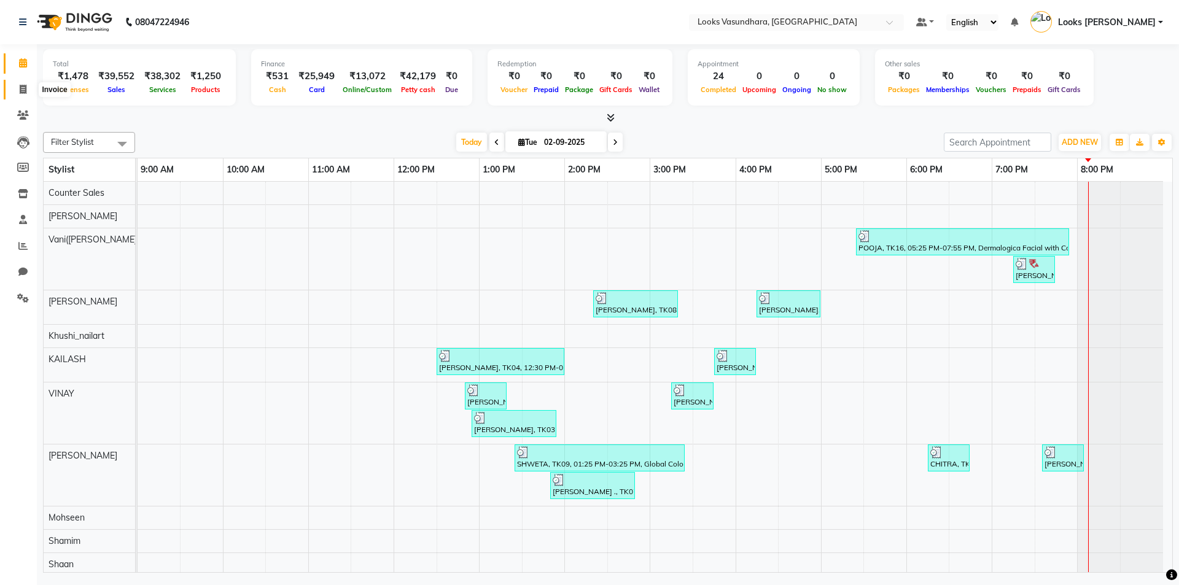
click at [16, 85] on span at bounding box center [22, 90] width 21 height 14
select select "service"
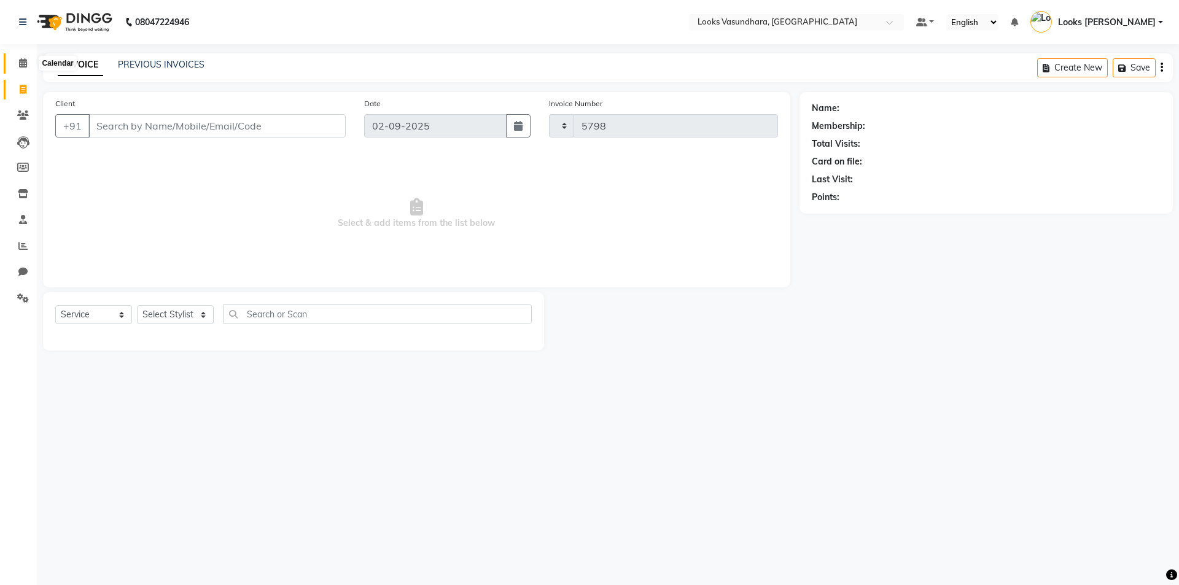
click at [23, 61] on icon at bounding box center [23, 62] width 8 height 9
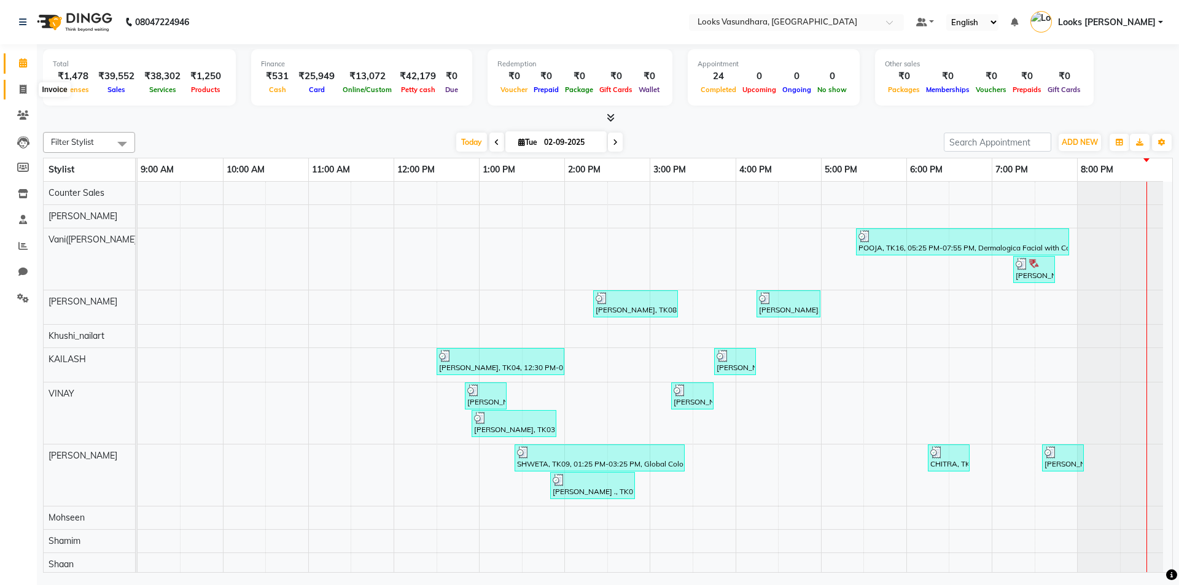
click at [28, 85] on span at bounding box center [22, 90] width 21 height 14
select select "service"
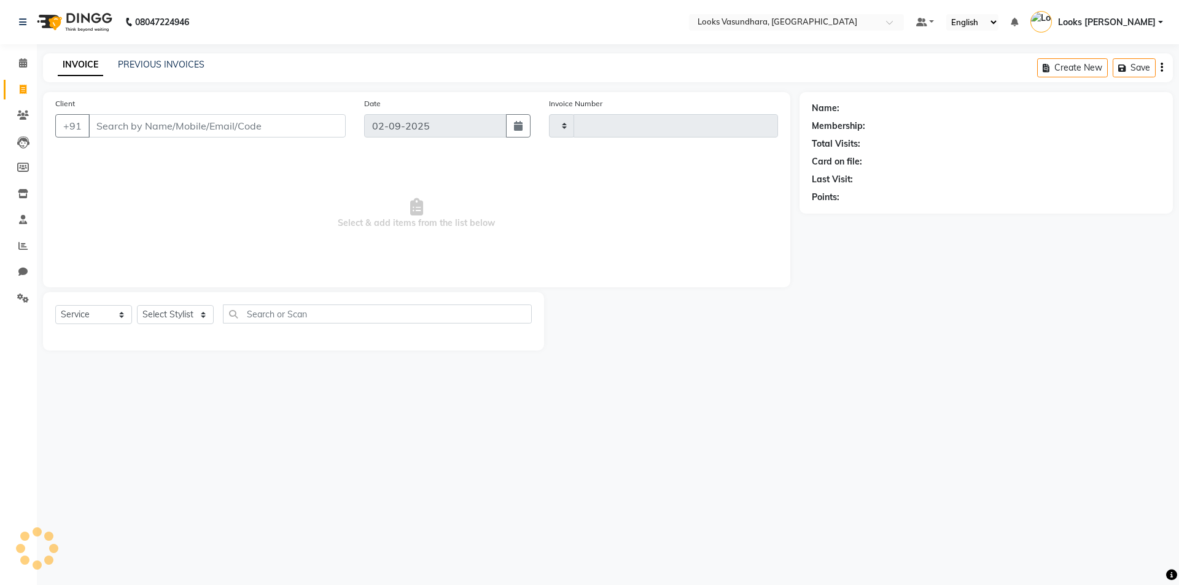
type input "5798"
select select "4370"
click at [170, 312] on select "Select Stylist" at bounding box center [175, 314] width 77 height 19
select select "28623"
click at [137, 305] on select "Select Stylist Aditya [PERSON_NAME] Anjali [PERSON_NAME] Kumar_MSTR Counter Sal…" at bounding box center [175, 314] width 77 height 19
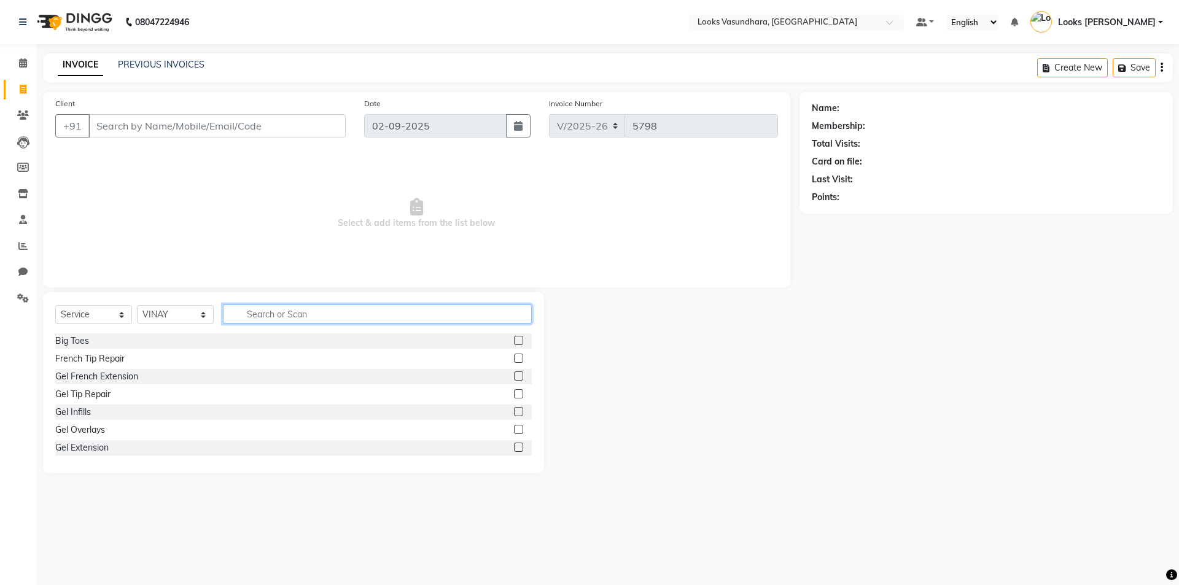
click at [280, 306] on input "text" at bounding box center [377, 314] width 309 height 19
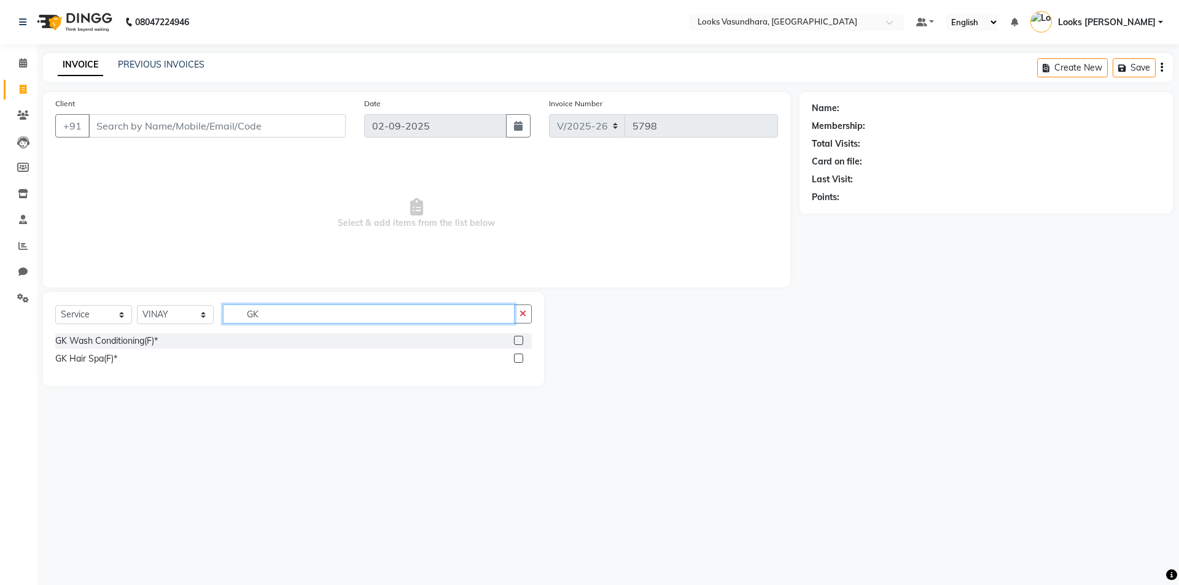
type input "GK"
click at [517, 338] on label at bounding box center [518, 340] width 9 height 9
click at [517, 338] on input "checkbox" at bounding box center [518, 341] width 8 height 8
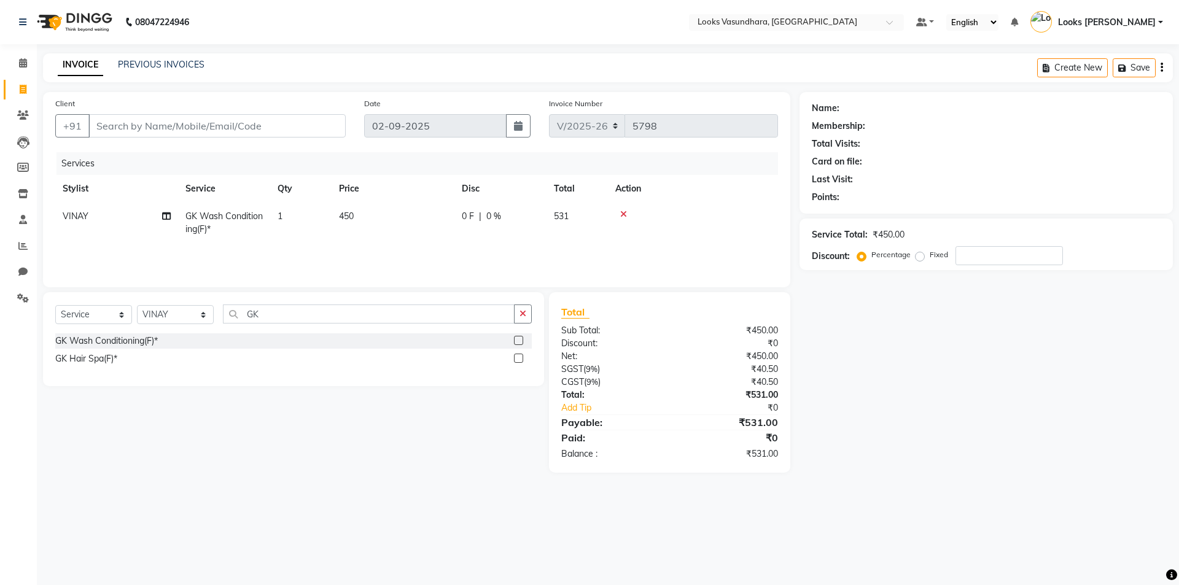
checkbox input "false"
click at [421, 216] on td "450" at bounding box center [393, 223] width 123 height 41
select select "28623"
click at [421, 216] on input "450" at bounding box center [451, 219] width 108 height 19
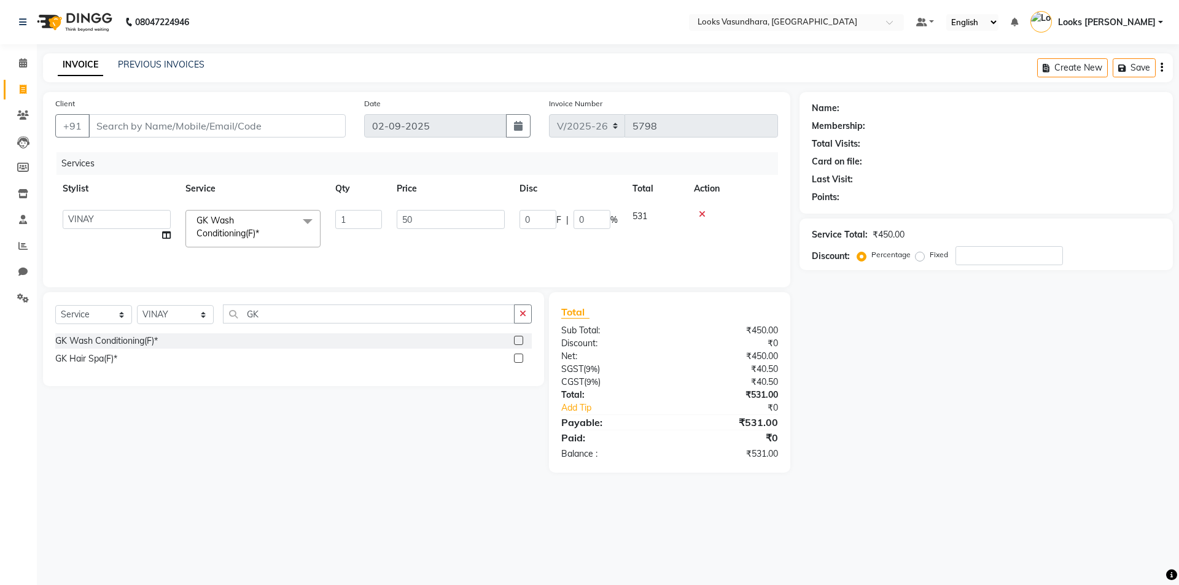
type input "500"
click at [165, 128] on input "Client" at bounding box center [216, 125] width 257 height 23
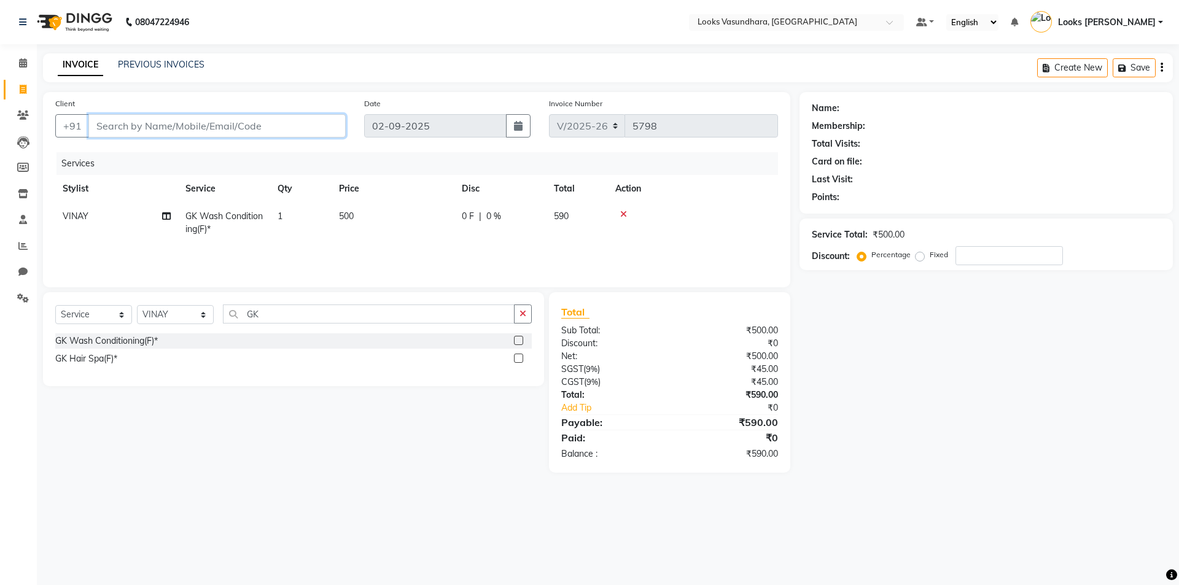
type input "9"
type input "0"
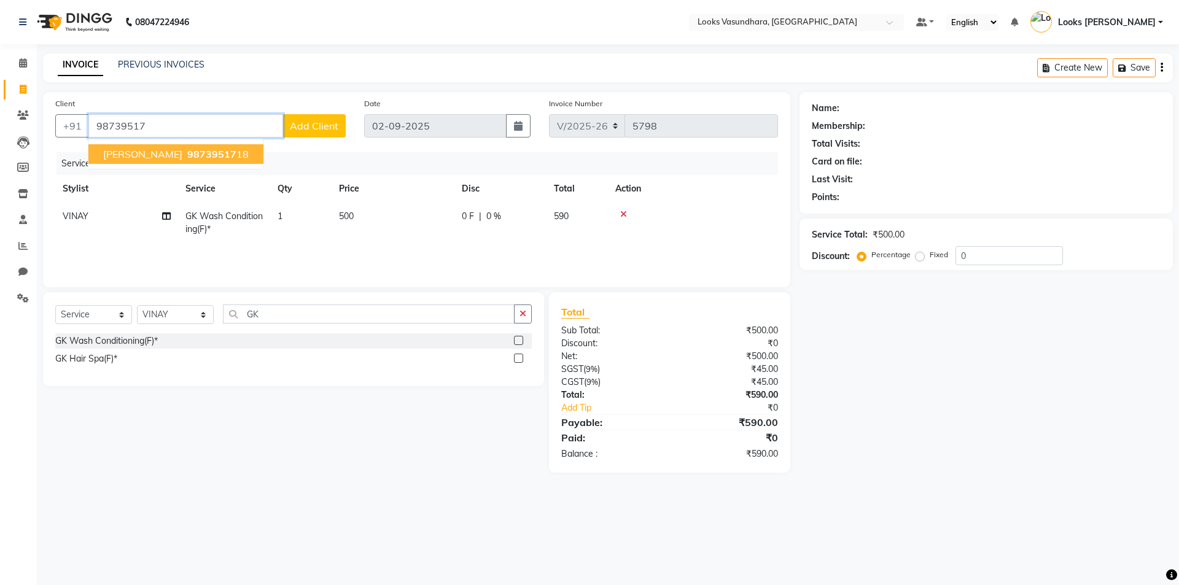
click at [224, 147] on button "[PERSON_NAME] 98739517 18" at bounding box center [175, 154] width 175 height 20
type input "9873951718"
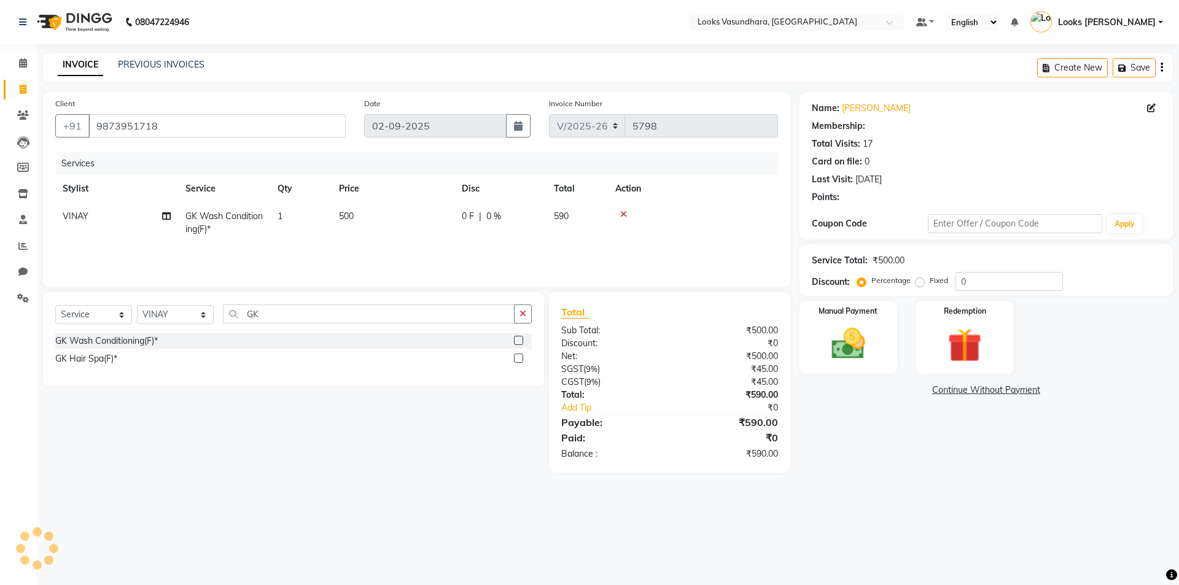
select select "1: Object"
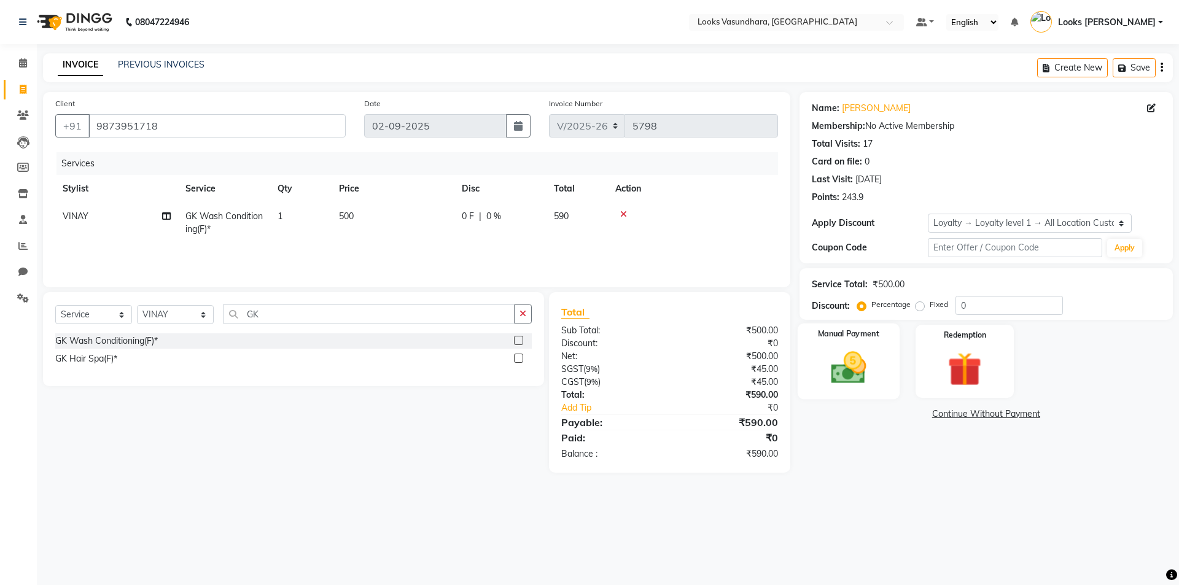
click at [881, 375] on div "Manual Payment" at bounding box center [848, 362] width 102 height 76
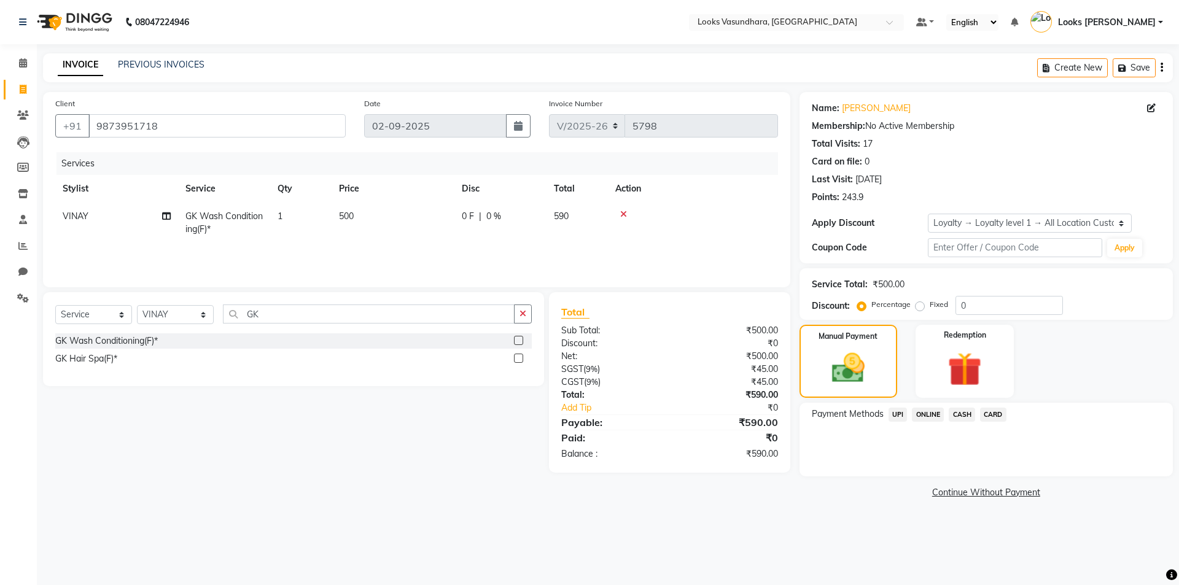
click at [957, 408] on span "CASH" at bounding box center [962, 415] width 26 height 14
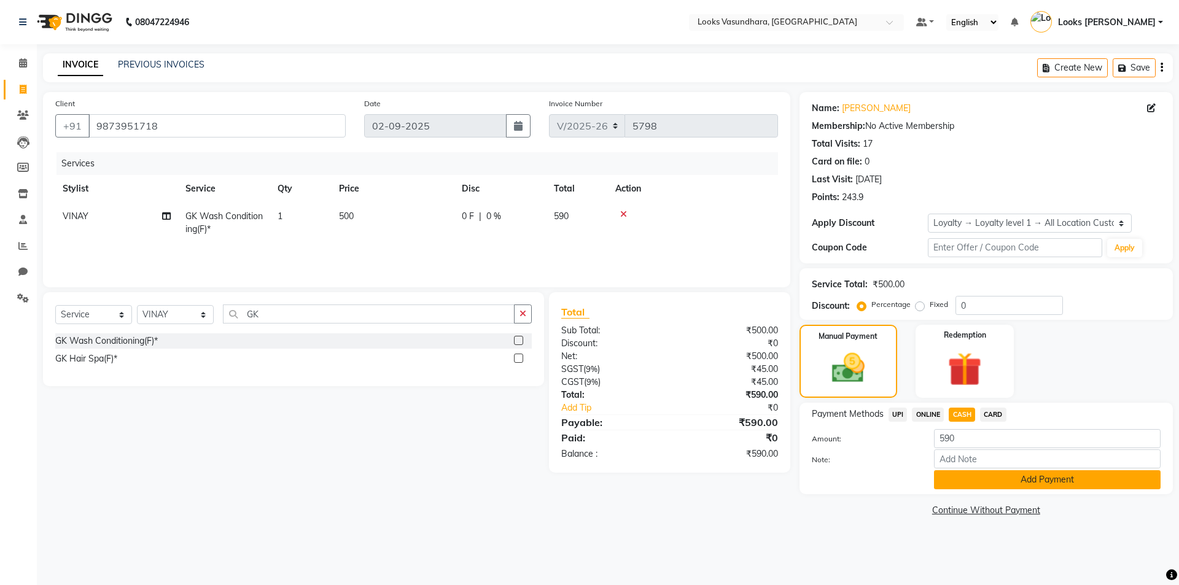
click at [983, 477] on button "Add Payment" at bounding box center [1047, 479] width 227 height 19
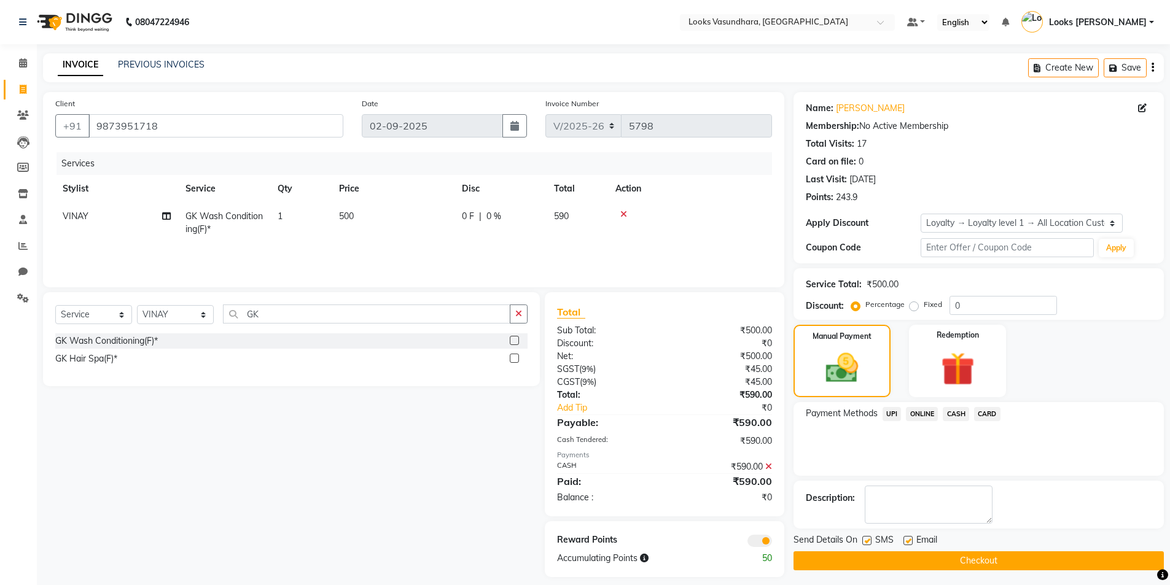
click at [916, 561] on button "Checkout" at bounding box center [979, 561] width 370 height 19
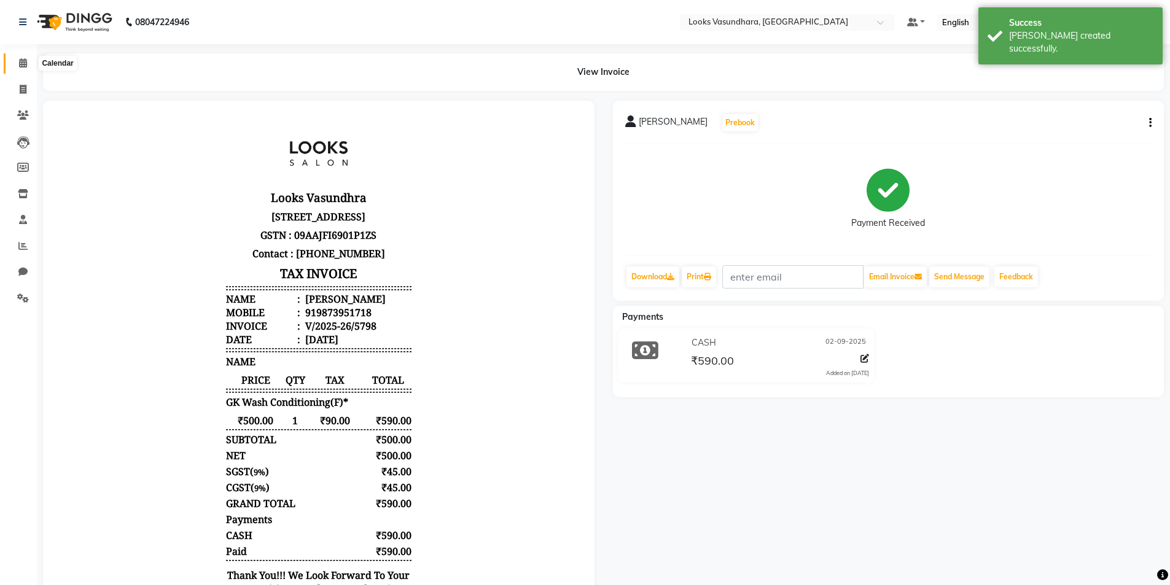
click at [29, 62] on span at bounding box center [22, 64] width 21 height 14
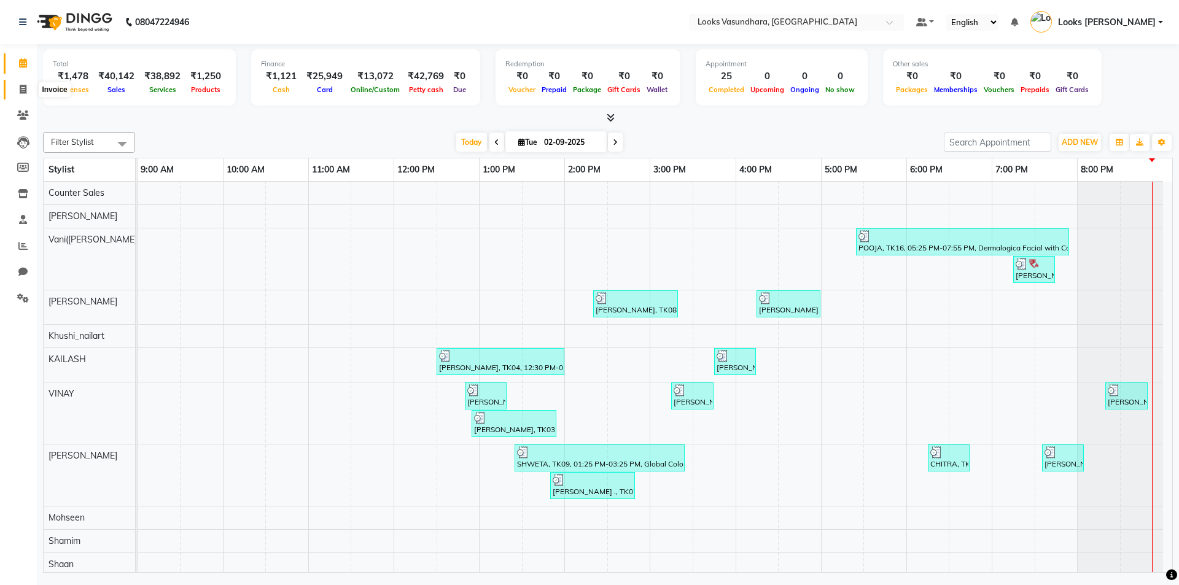
click at [17, 88] on span at bounding box center [22, 90] width 21 height 14
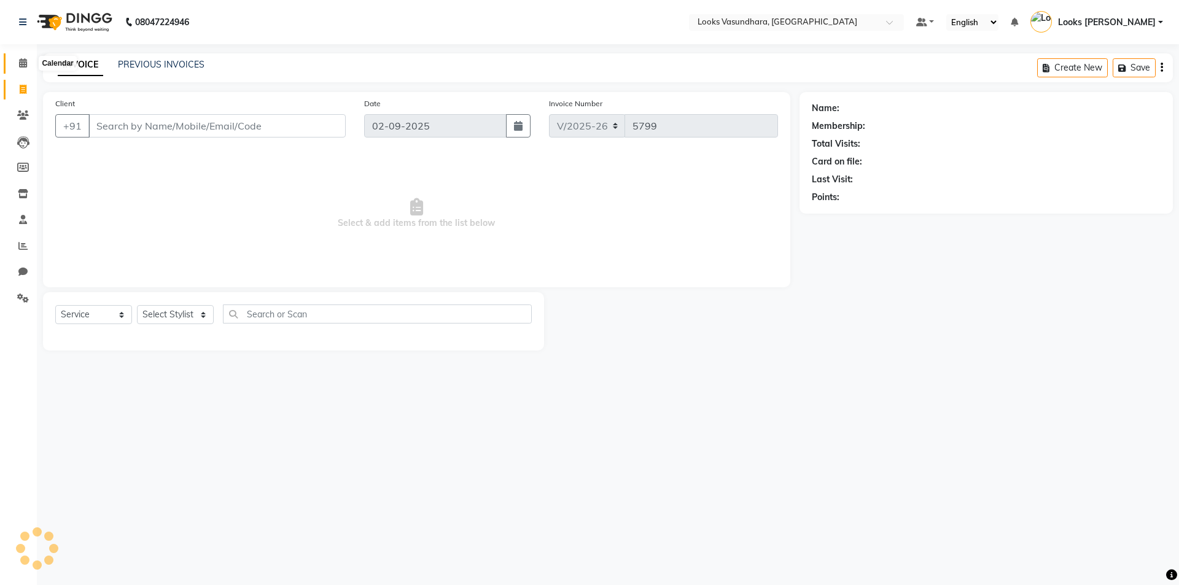
click at [22, 66] on icon at bounding box center [23, 62] width 8 height 9
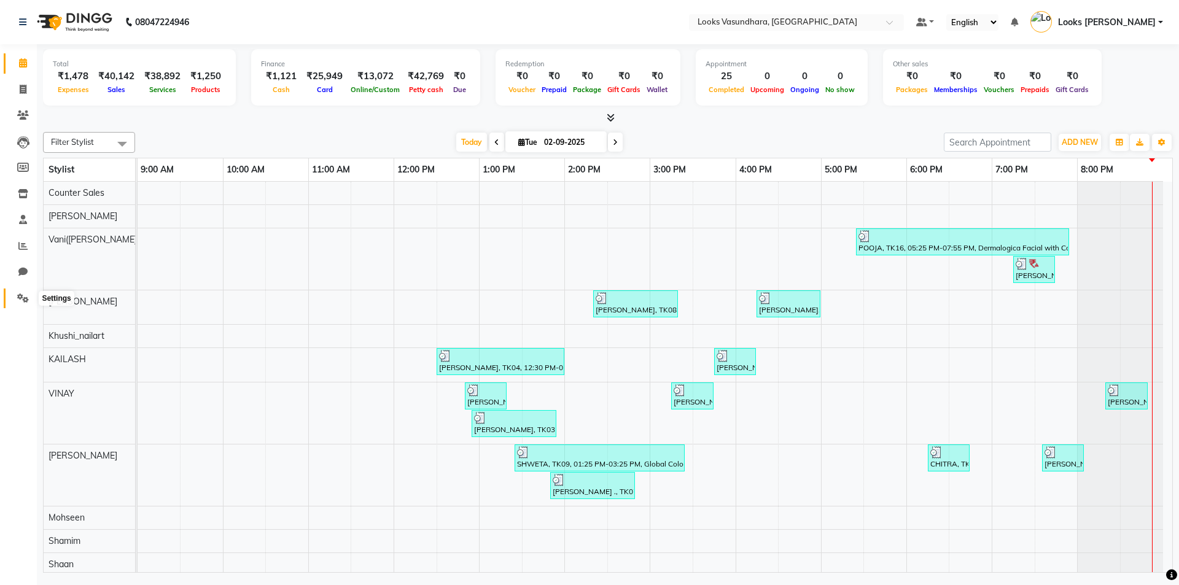
click at [19, 299] on icon at bounding box center [23, 298] width 12 height 9
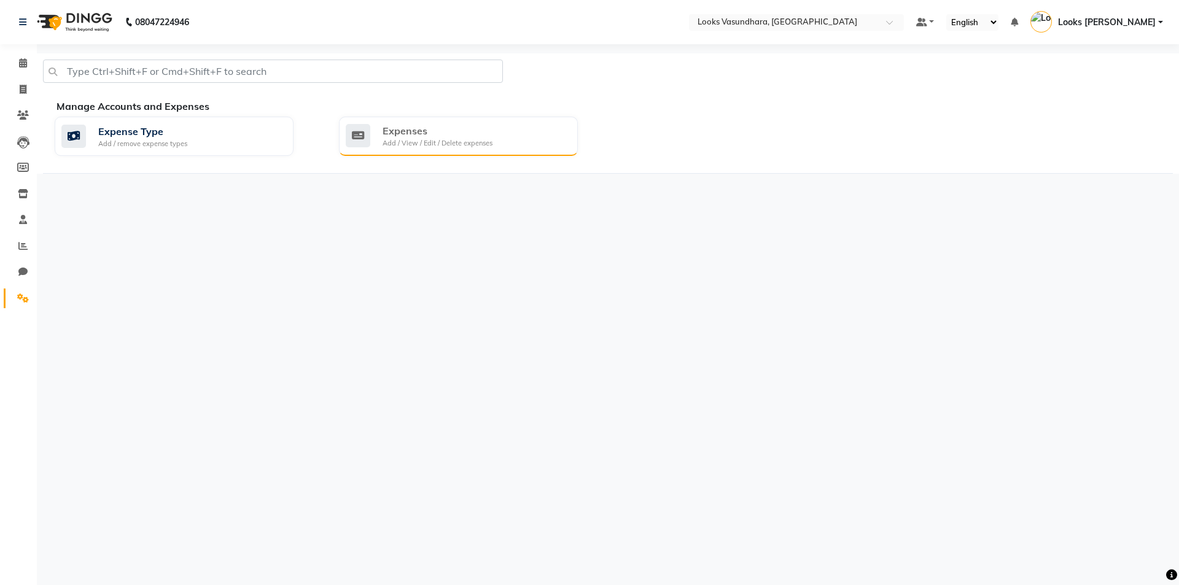
click at [497, 147] on div "Expenses Add / View / Edit / Delete expenses" at bounding box center [457, 135] width 222 height 25
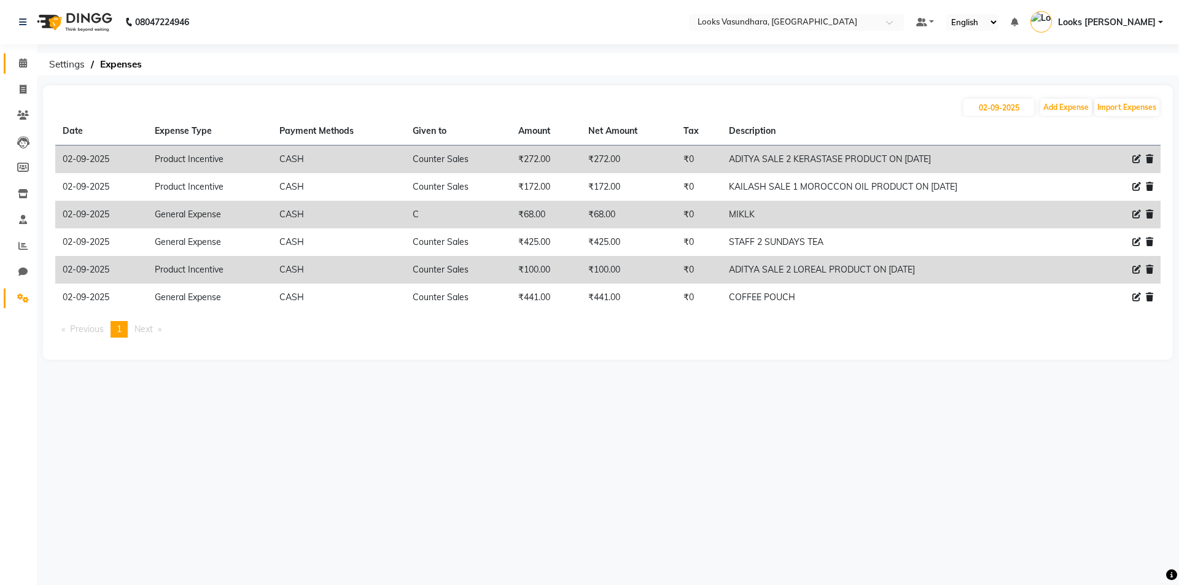
click at [11, 62] on link "Calendar" at bounding box center [18, 63] width 29 height 20
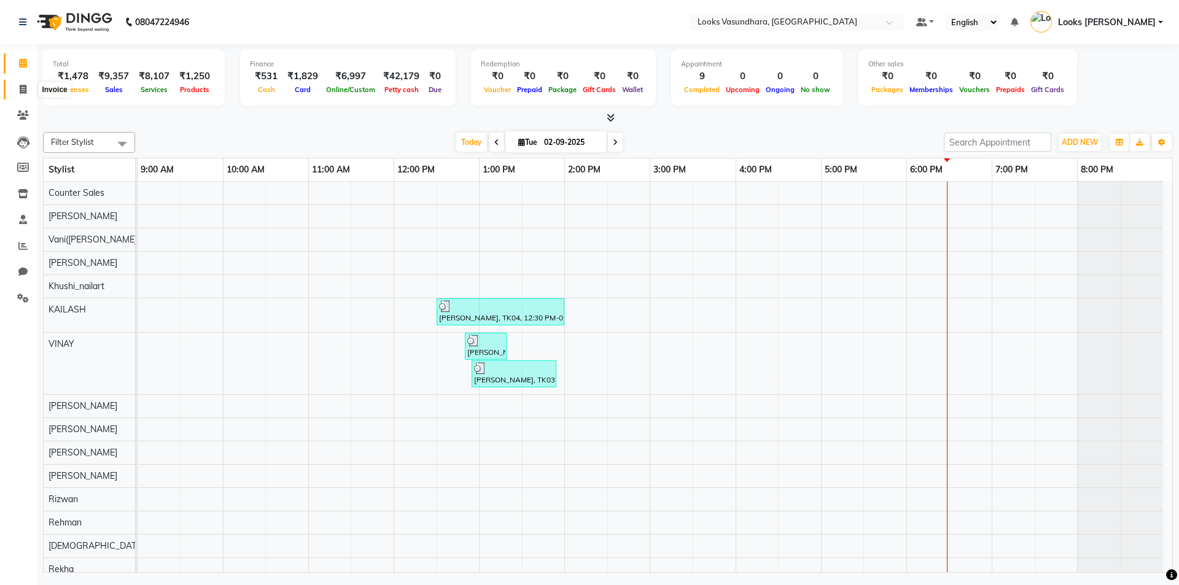
click at [14, 89] on span at bounding box center [22, 90] width 21 height 14
select select "4370"
select select "service"
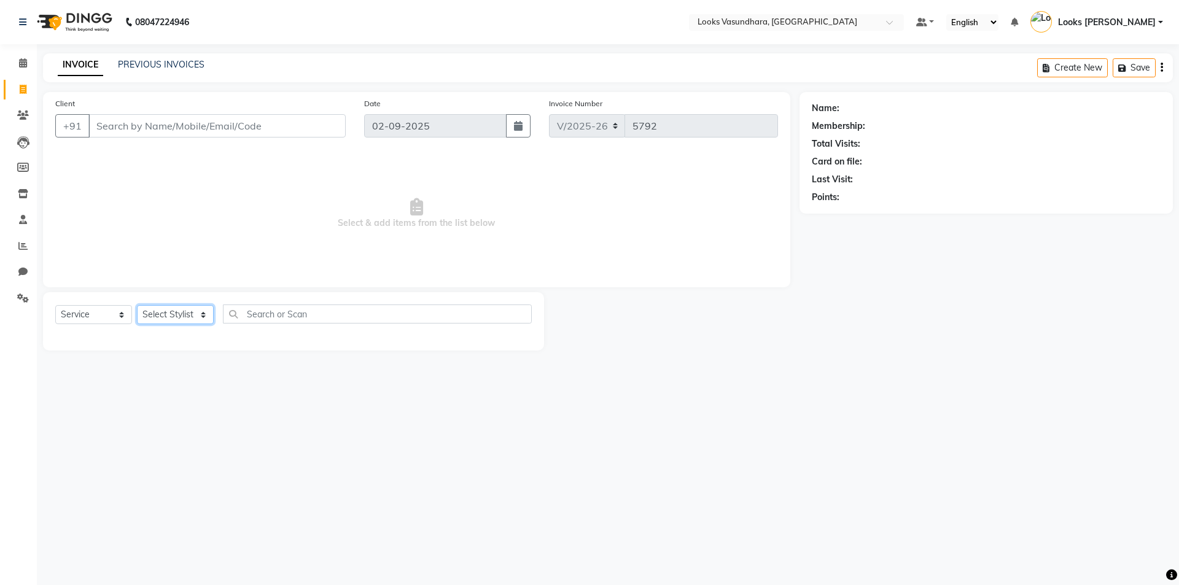
click at [164, 308] on select "Select Stylist" at bounding box center [175, 314] width 77 height 19
select select "85722"
click at [137, 305] on select "Select Stylist Aditya [PERSON_NAME] Anjali [PERSON_NAME] Kumar_MSTR Counter Sal…" at bounding box center [175, 314] width 77 height 19
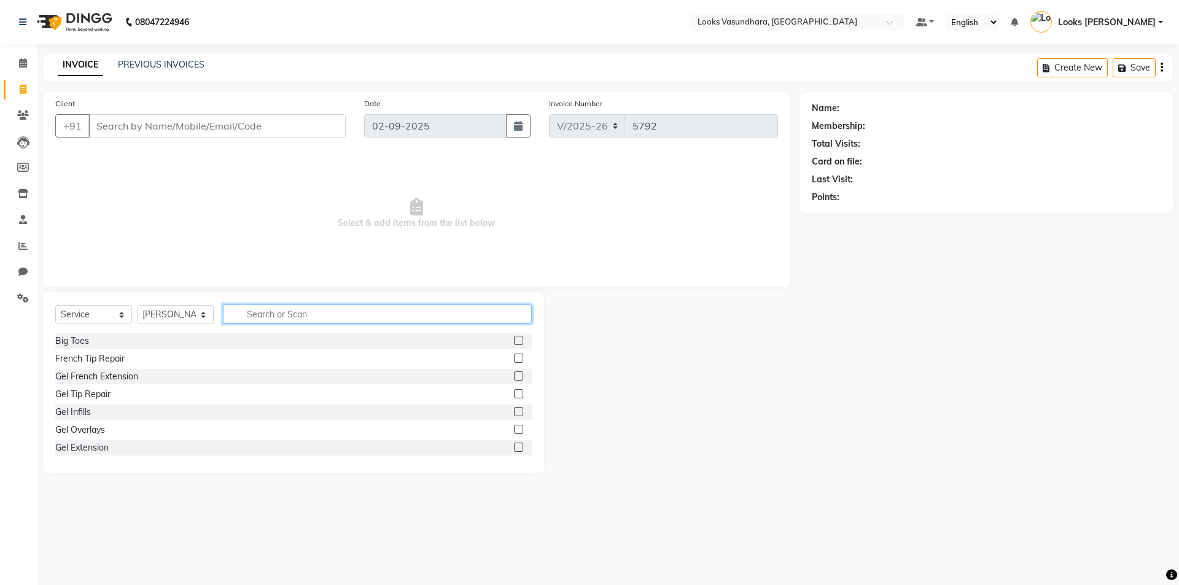
click at [252, 317] on input "text" at bounding box center [377, 314] width 309 height 19
type input "EYE"
click at [514, 378] on label at bounding box center [518, 376] width 9 height 9
click at [514, 378] on input "checkbox" at bounding box center [518, 377] width 8 height 8
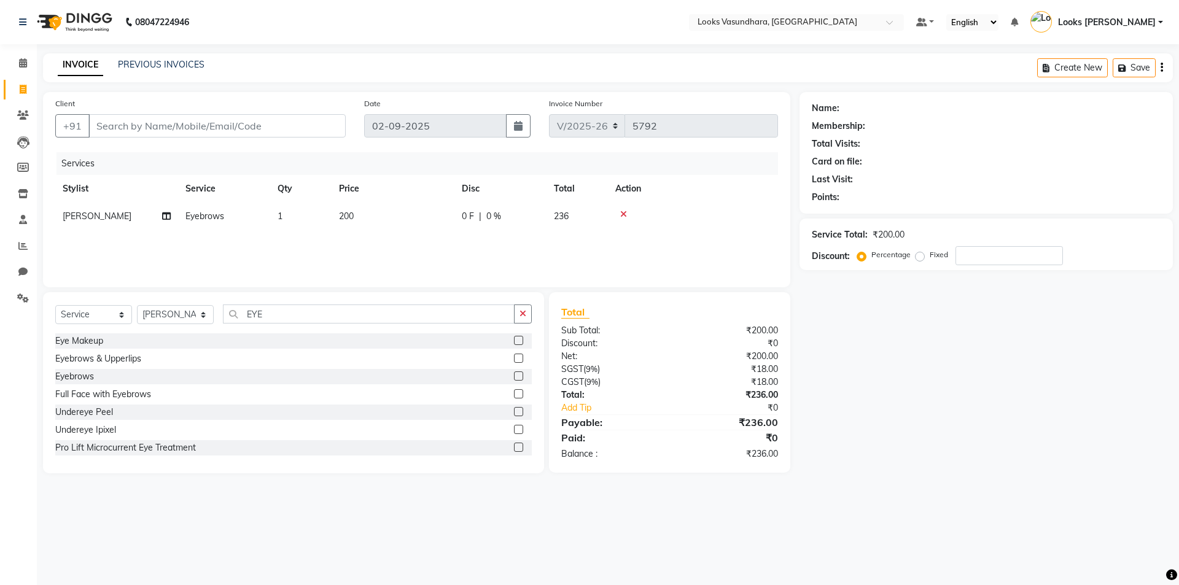
checkbox input "false"
click at [419, 234] on div "Services Stylist Service Qty Price Disc Total Action Anchal Eyebrows 1 200 0 F …" at bounding box center [416, 213] width 723 height 123
click at [421, 224] on td "200" at bounding box center [393, 217] width 123 height 28
select select "85722"
click at [421, 224] on input "200" at bounding box center [451, 219] width 108 height 19
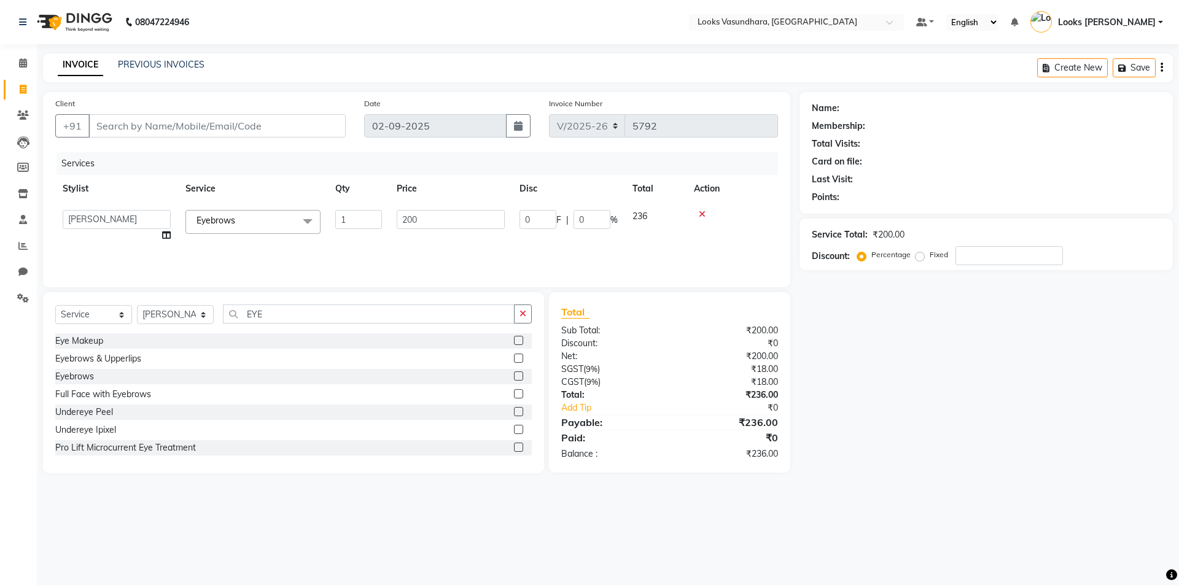
click at [421, 224] on input "200" at bounding box center [451, 219] width 108 height 19
type input "50"
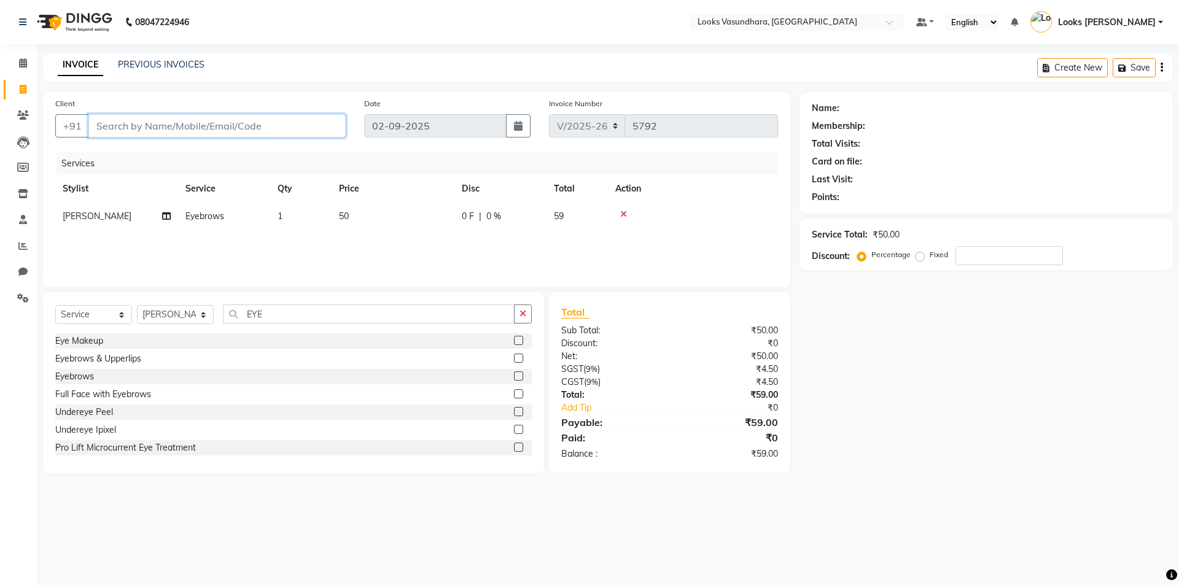
click at [210, 127] on input "Client" at bounding box center [216, 125] width 257 height 23
type input "8"
type input "0"
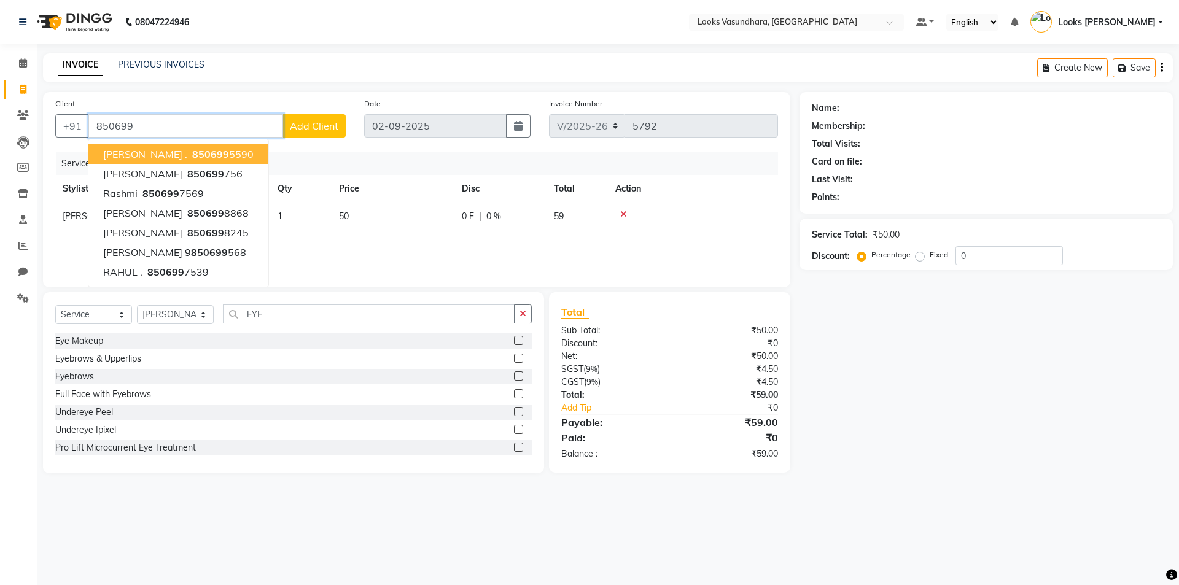
click at [206, 158] on button "namita . 850699 5590" at bounding box center [178, 154] width 180 height 20
type input "8506995590"
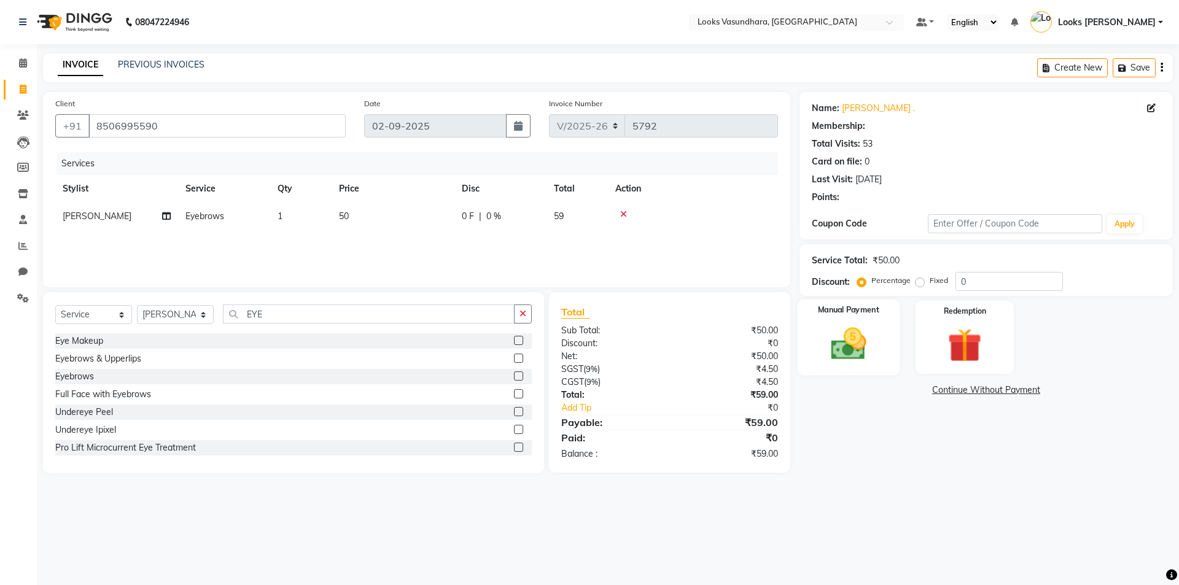
select select "1: Object"
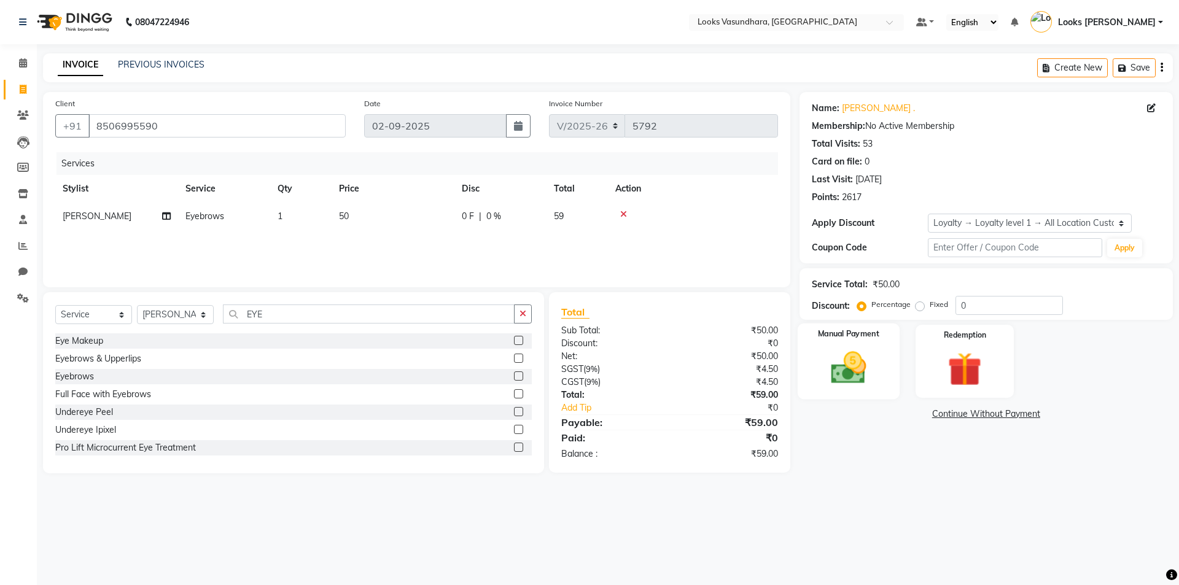
click at [865, 370] on img at bounding box center [848, 368] width 57 height 41
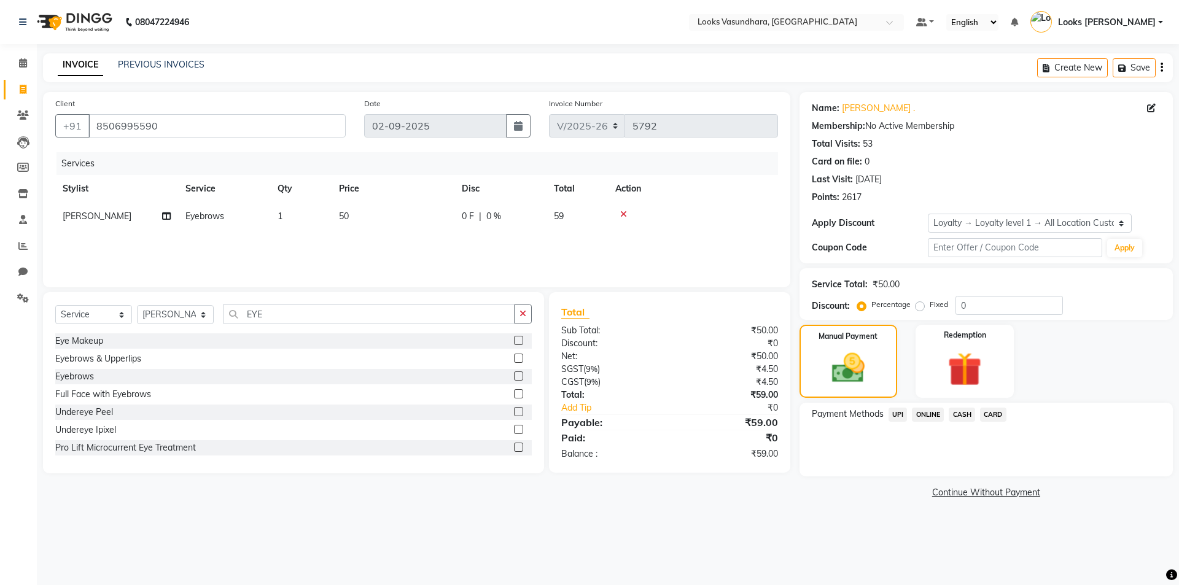
drag, startPoint x: 898, startPoint y: 411, endPoint x: 924, endPoint y: 423, distance: 28.1
click at [899, 412] on span "UPI" at bounding box center [898, 415] width 19 height 14
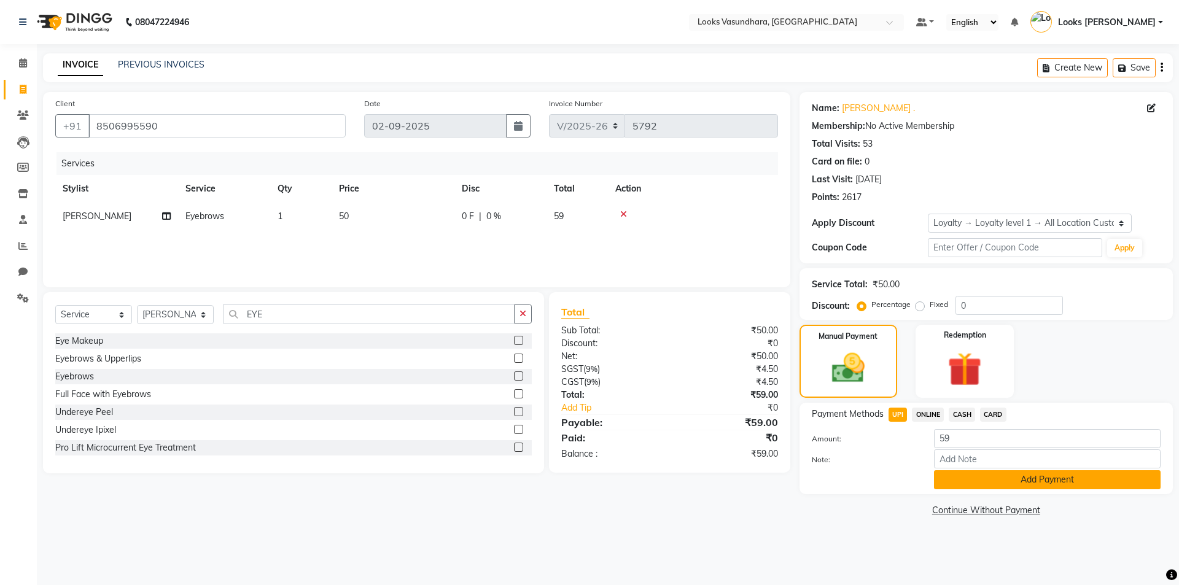
click at [959, 475] on button "Add Payment" at bounding box center [1047, 479] width 227 height 19
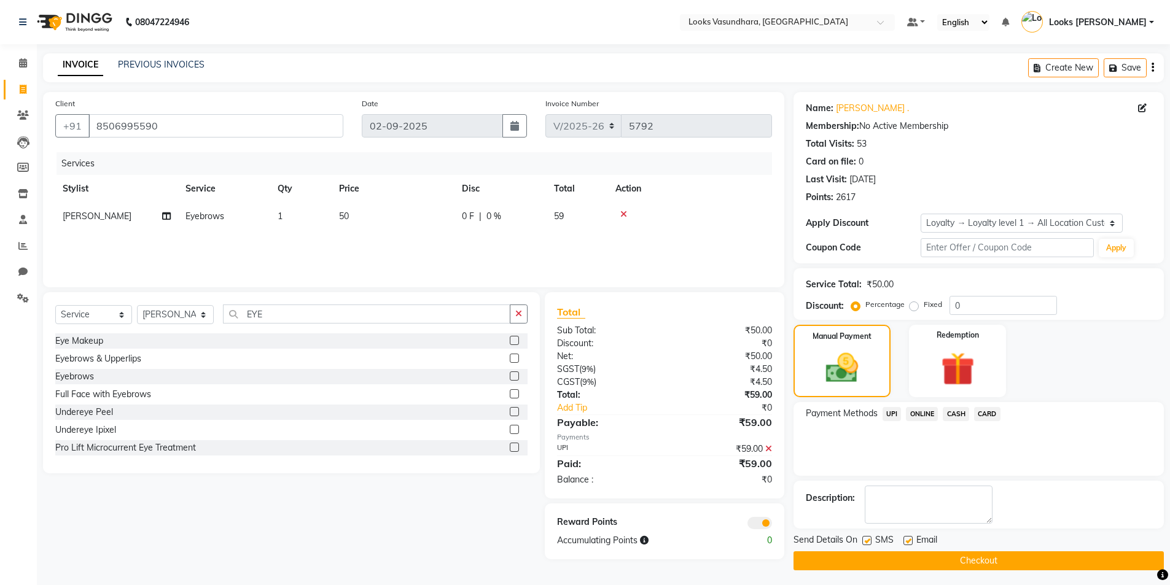
click at [907, 541] on label at bounding box center [907, 540] width 9 height 9
click at [907, 541] on input "checkbox" at bounding box center [907, 541] width 8 height 8
checkbox input "false"
click at [893, 561] on button "Checkout" at bounding box center [979, 561] width 370 height 19
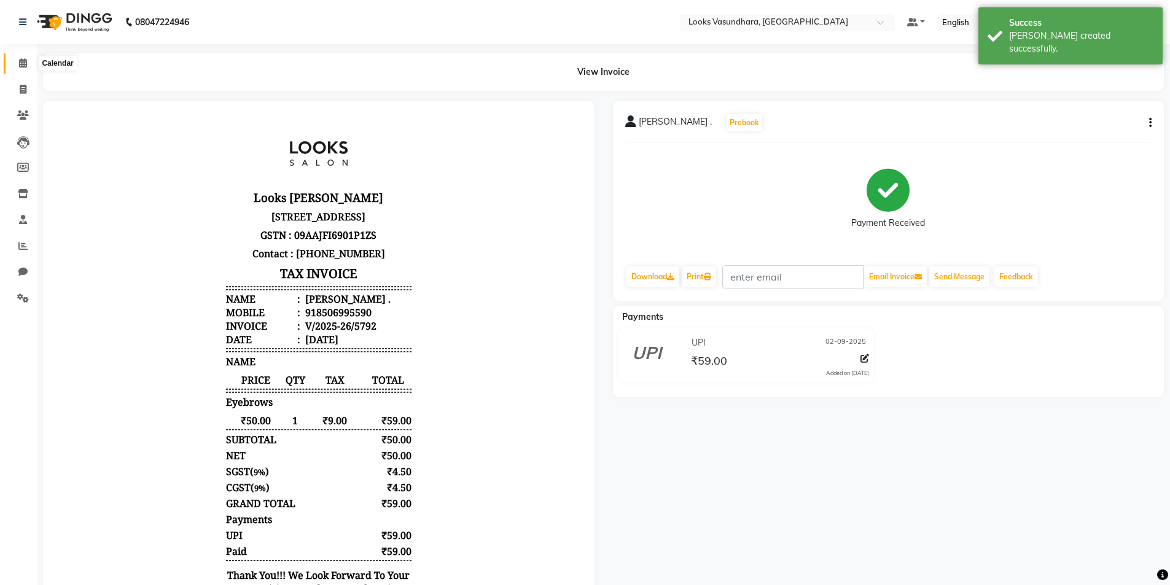
click at [14, 61] on span at bounding box center [22, 64] width 21 height 14
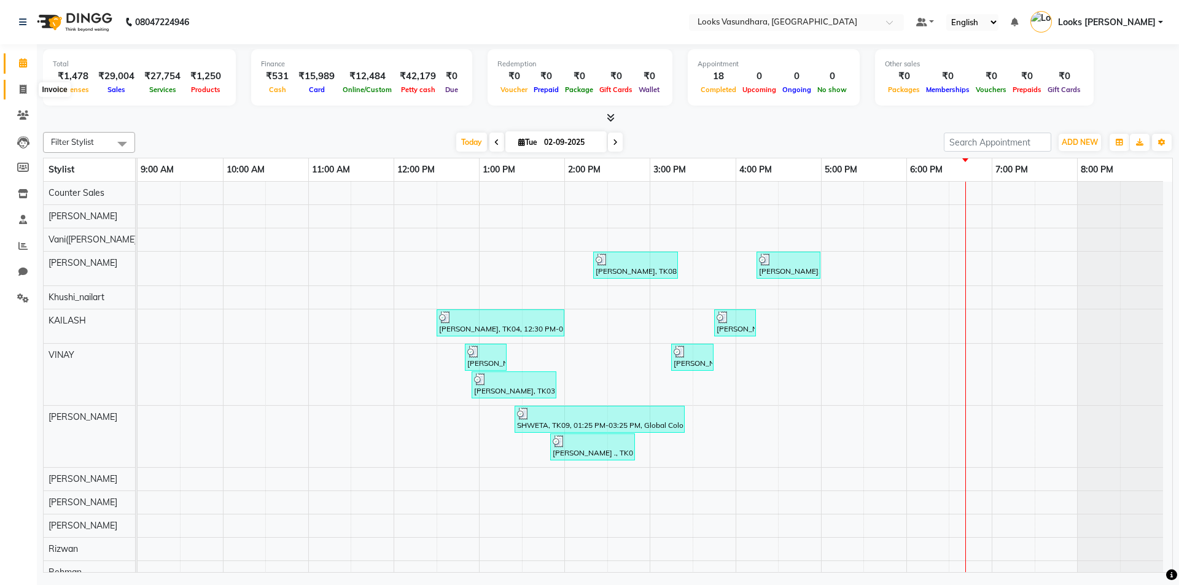
click at [14, 87] on span at bounding box center [22, 90] width 21 height 14
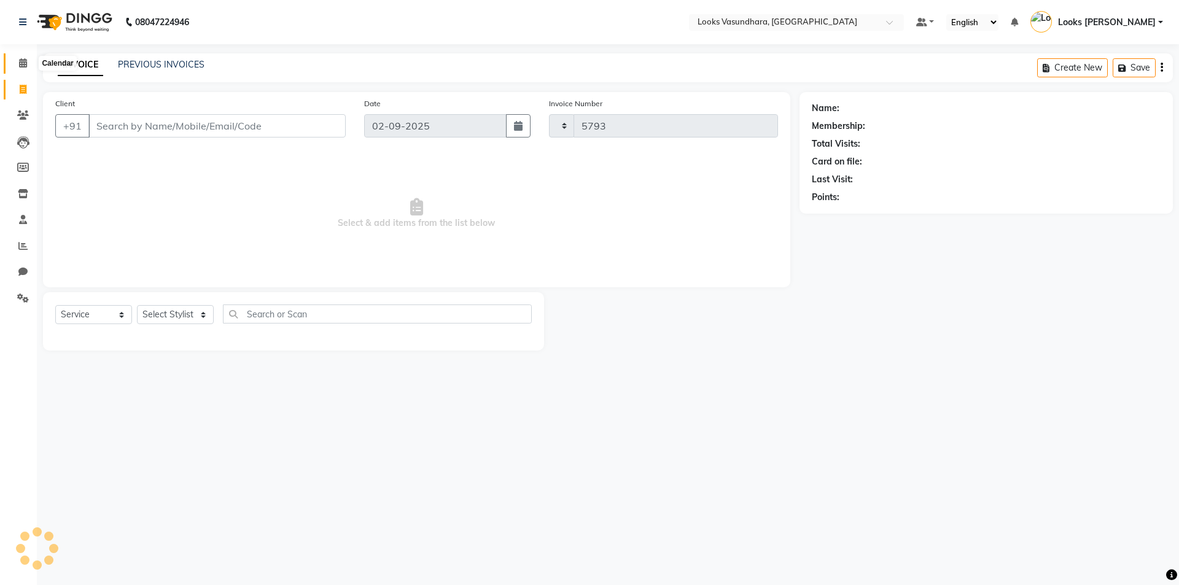
click at [15, 59] on span at bounding box center [22, 64] width 21 height 14
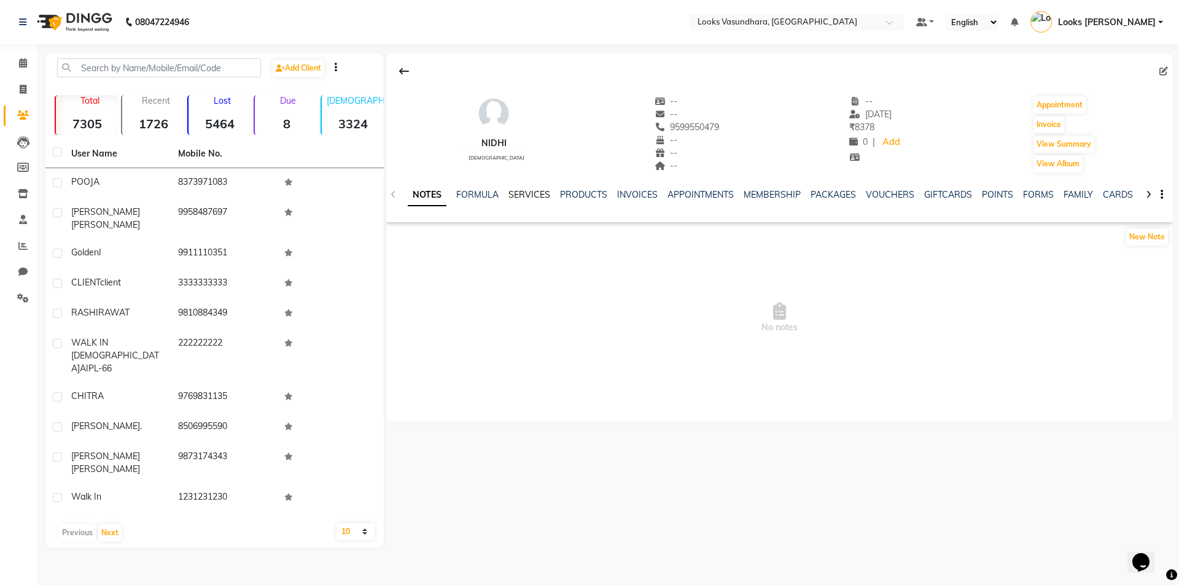
click at [525, 192] on link "SERVICES" at bounding box center [530, 194] width 42 height 11
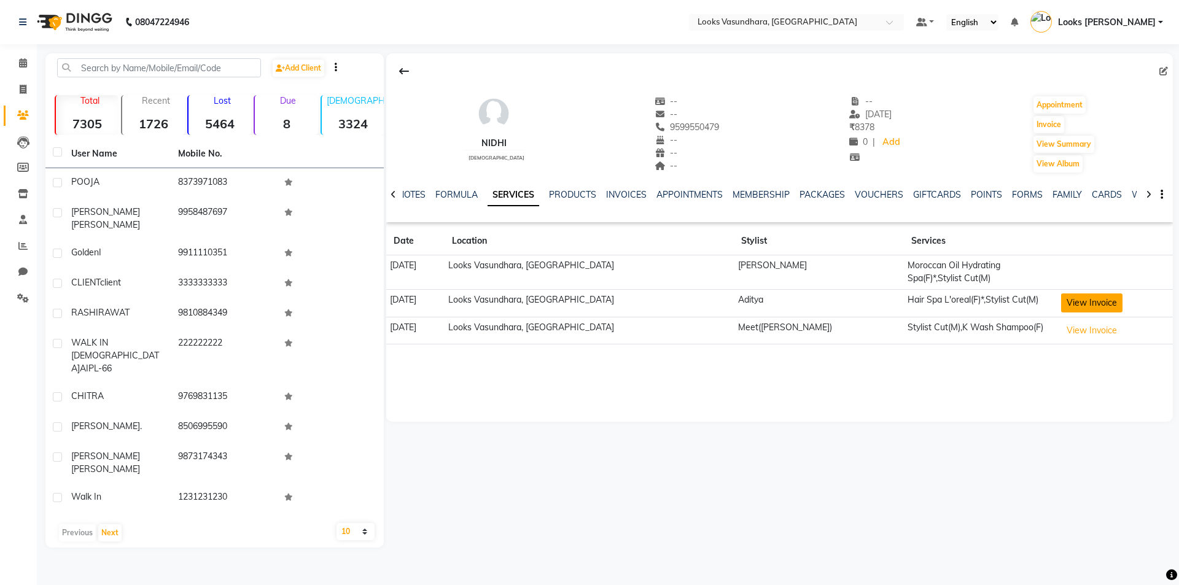
click at [1074, 302] on button "View Invoice" at bounding box center [1091, 303] width 61 height 19
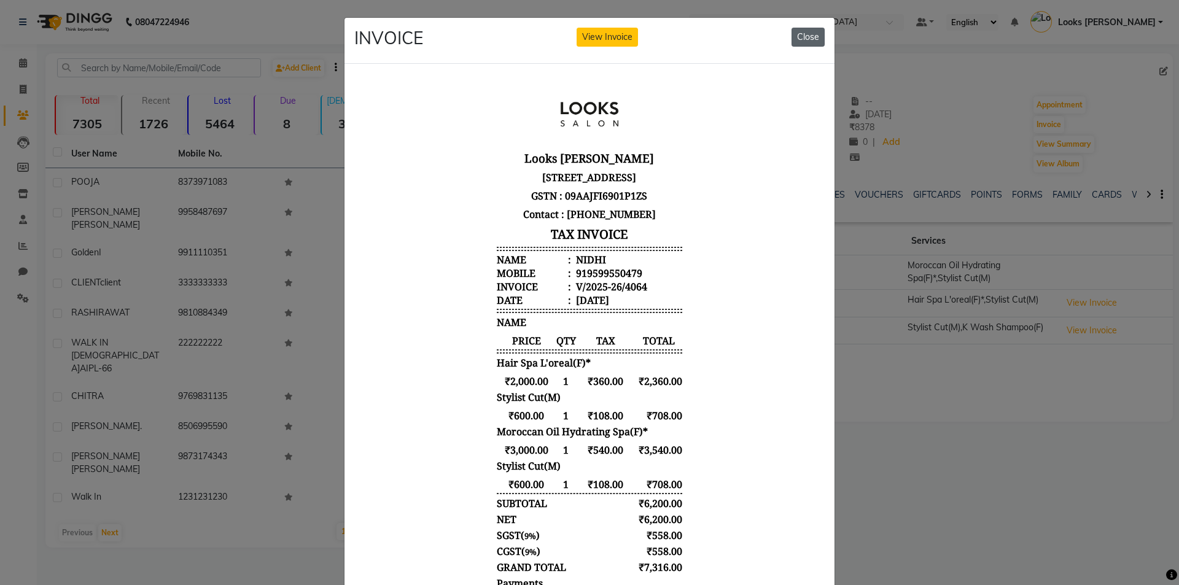
click at [806, 37] on button "Close" at bounding box center [808, 37] width 33 height 19
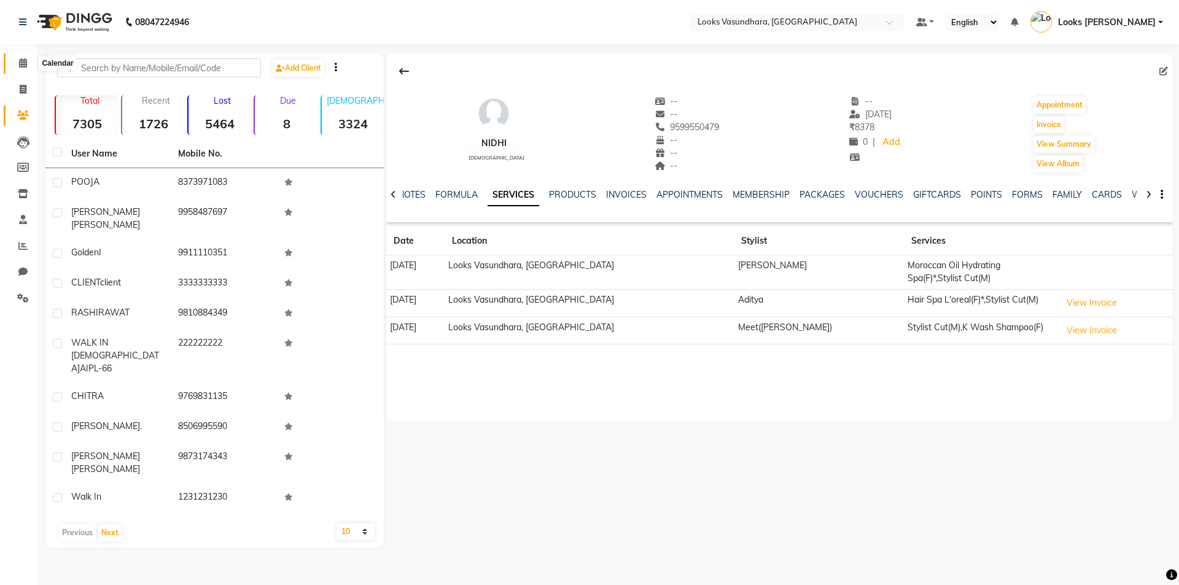
click at [32, 58] on span at bounding box center [22, 64] width 21 height 14
